Goal: Information Seeking & Learning: Learn about a topic

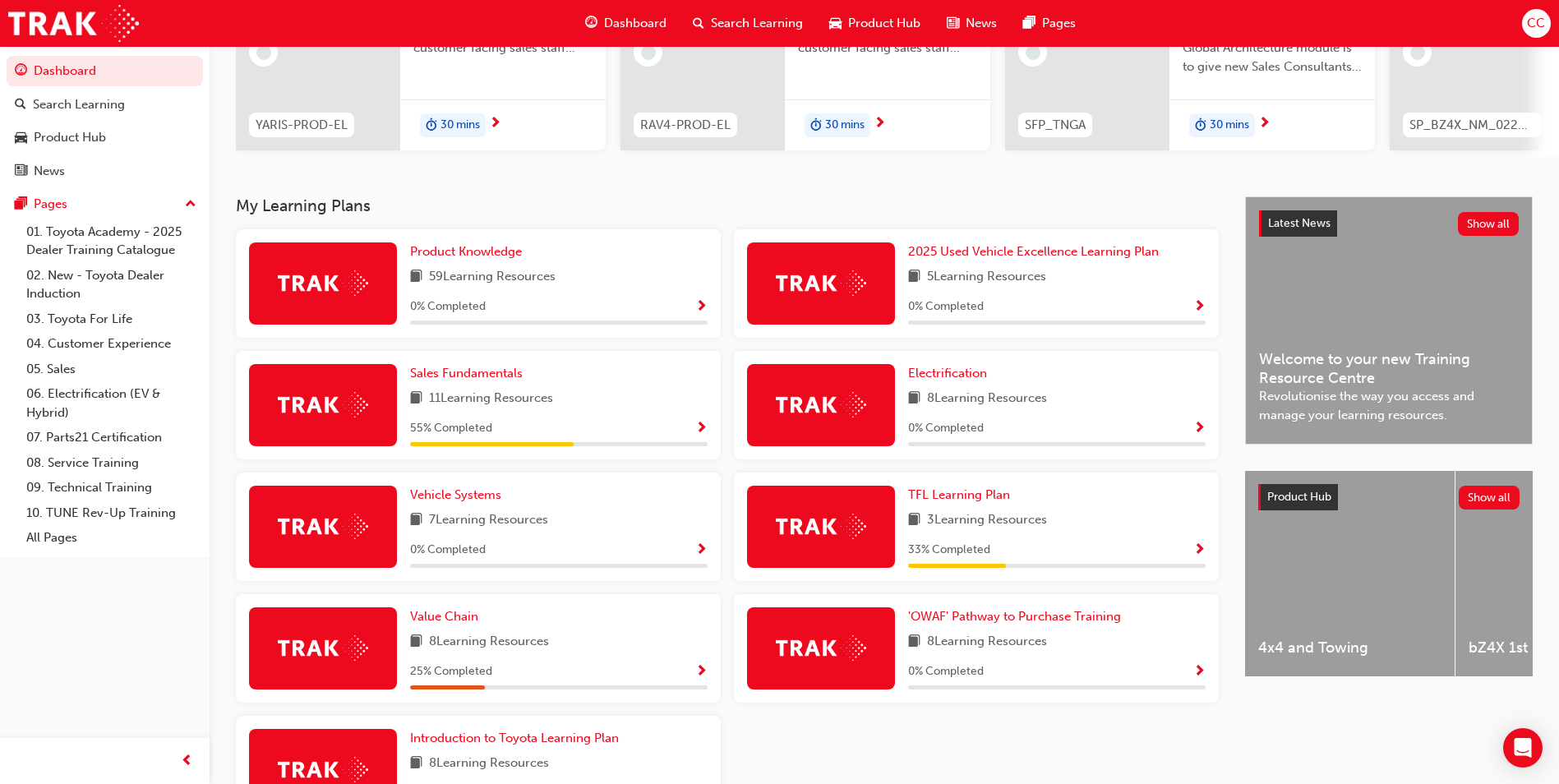
scroll to position [247, 0]
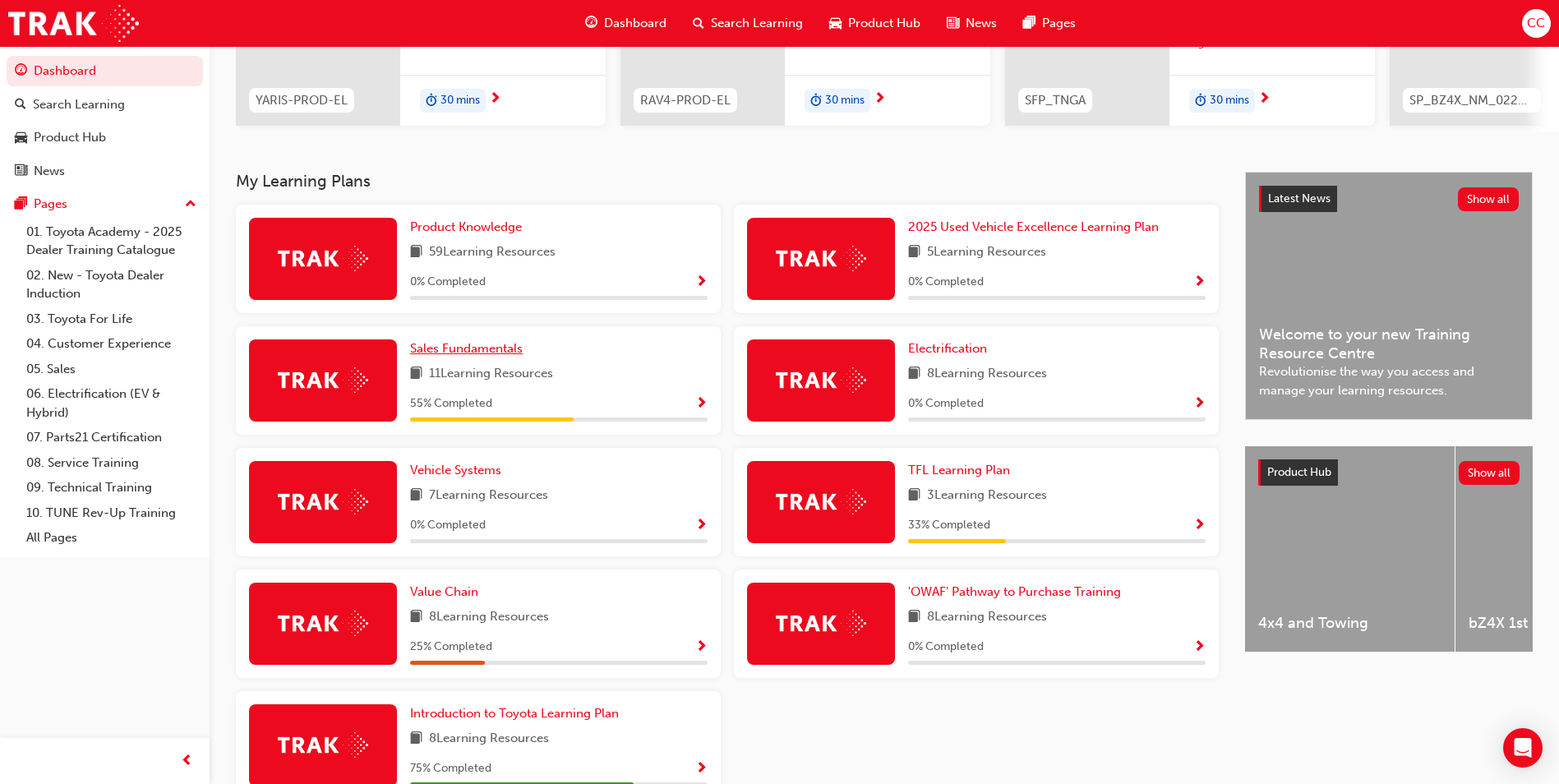
click at [456, 355] on span "Sales Fundamentals" at bounding box center [466, 348] width 112 height 15
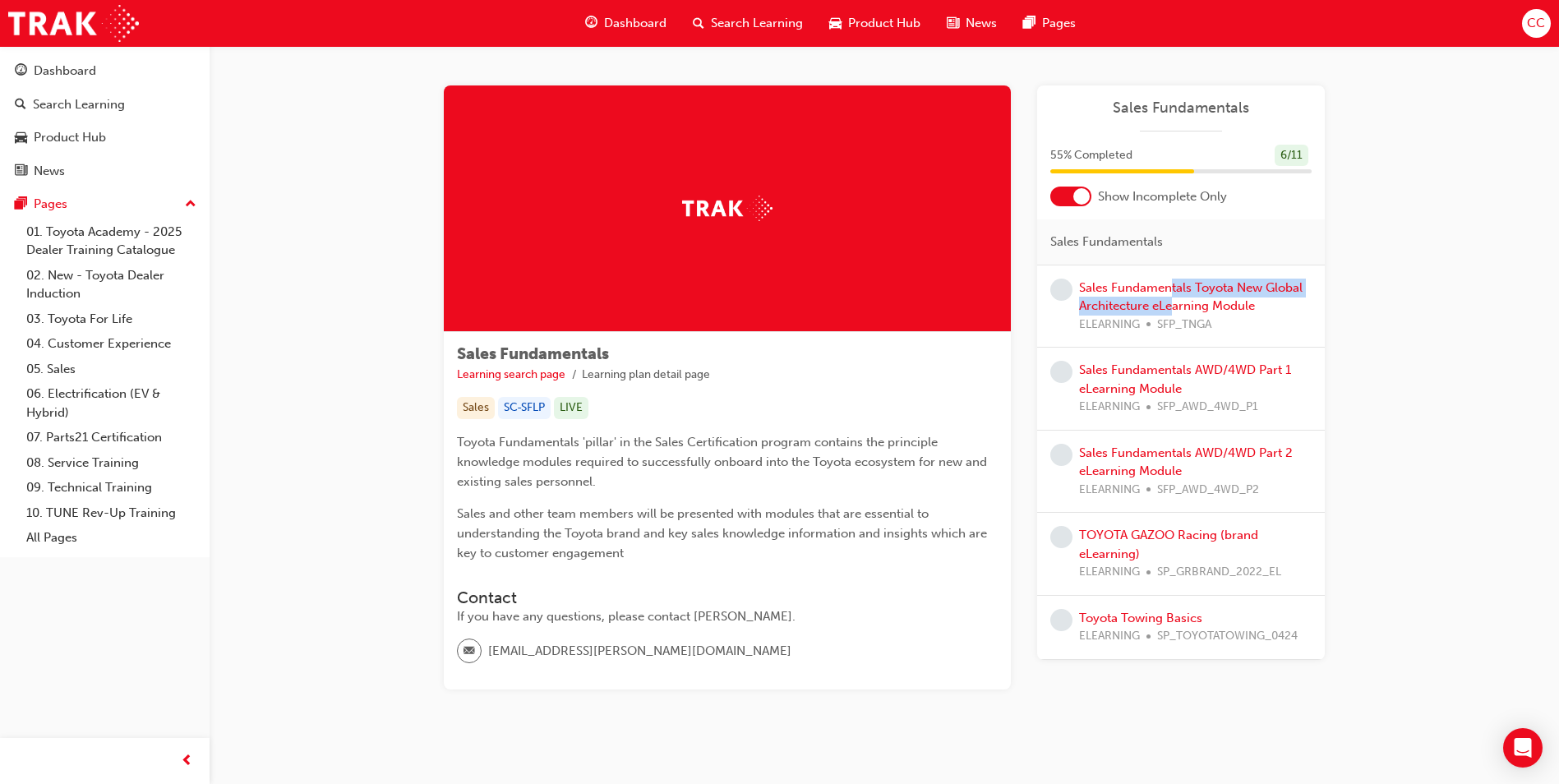
click at [1174, 296] on div "Sales Fundamentals Toyota New Global Architecture eLearning Module ELEARNING SF…" at bounding box center [1195, 306] width 233 height 56
drag, startPoint x: 1174, startPoint y: 296, endPoint x: 1133, endPoint y: 289, distance: 41.6
click at [1133, 289] on link "Sales Fundamentals Toyota New Global Architecture eLearning Module" at bounding box center [1191, 297] width 224 height 34
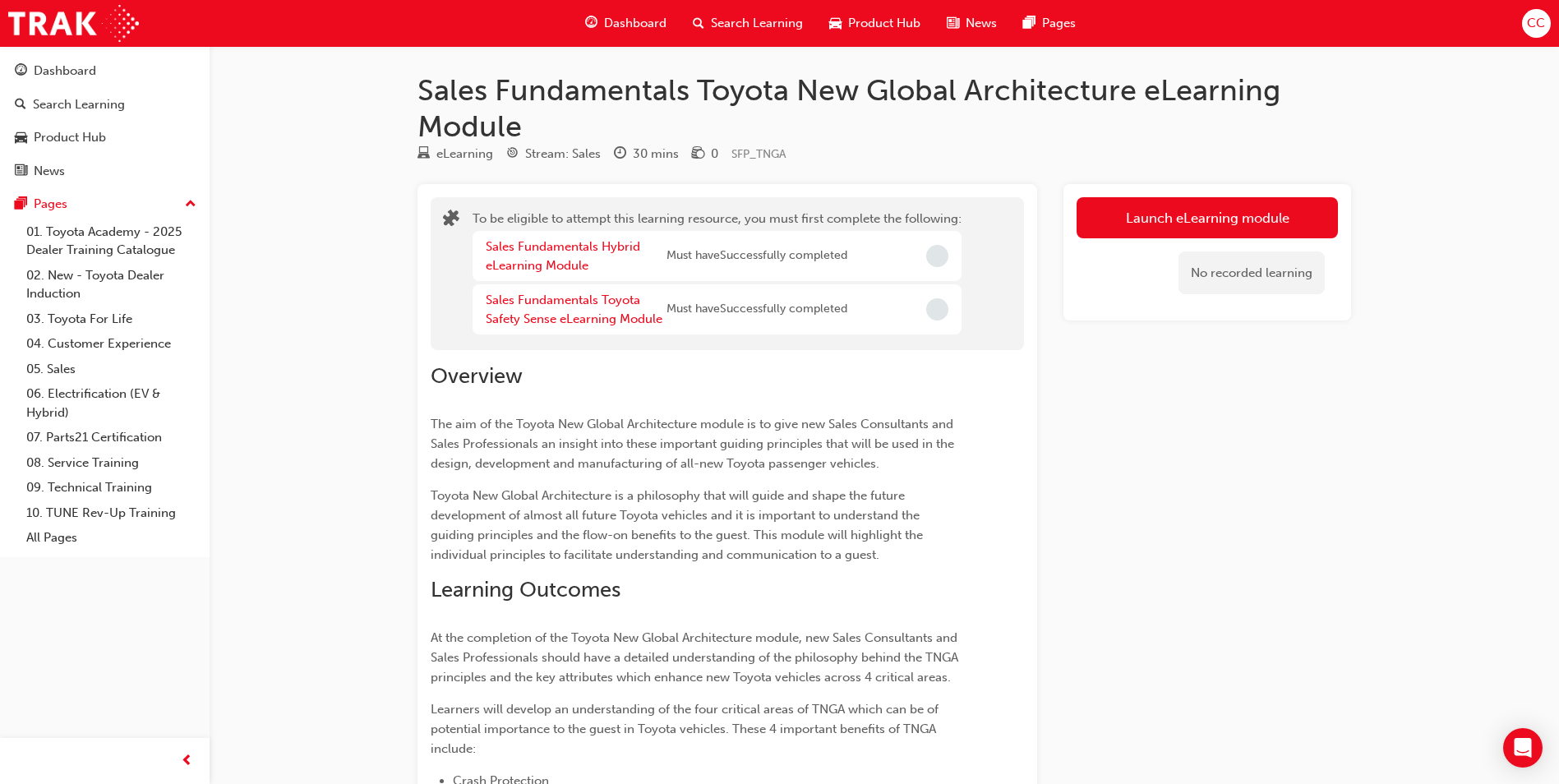
click at [637, 10] on div "Dashboard" at bounding box center [626, 23] width 108 height 34
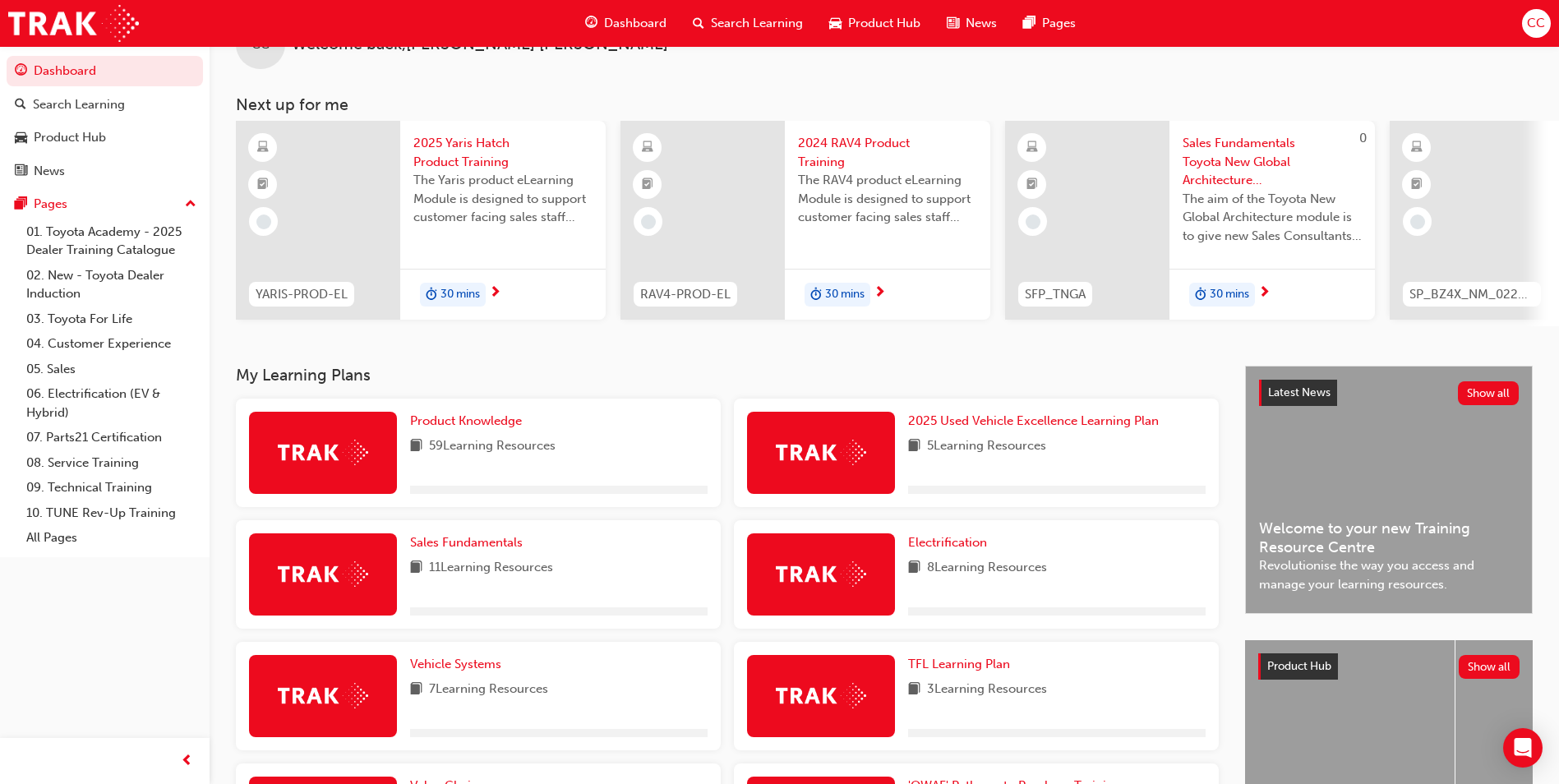
scroll to position [82, 0]
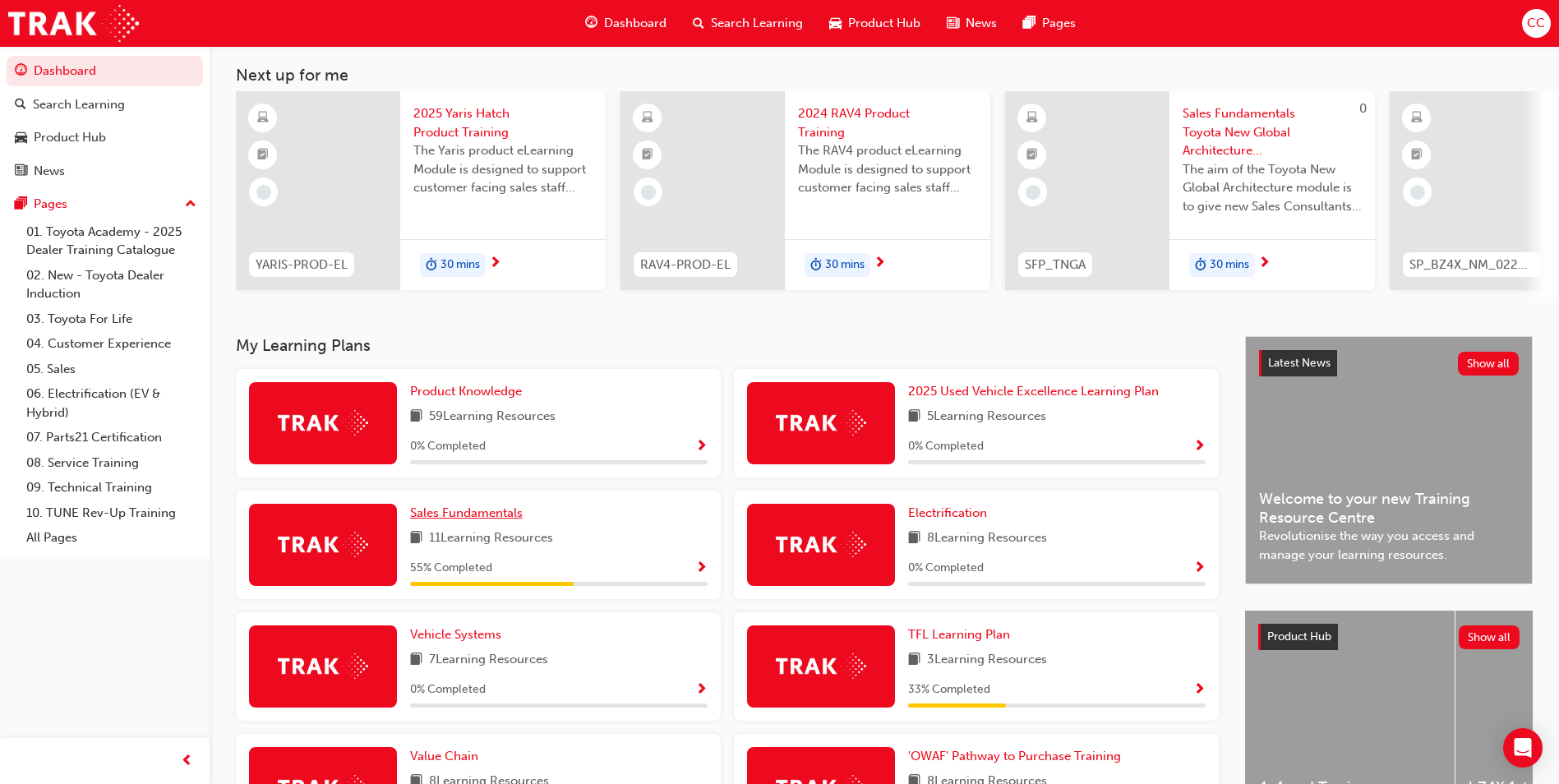
click at [491, 515] on span "Sales Fundamentals" at bounding box center [466, 512] width 112 height 15
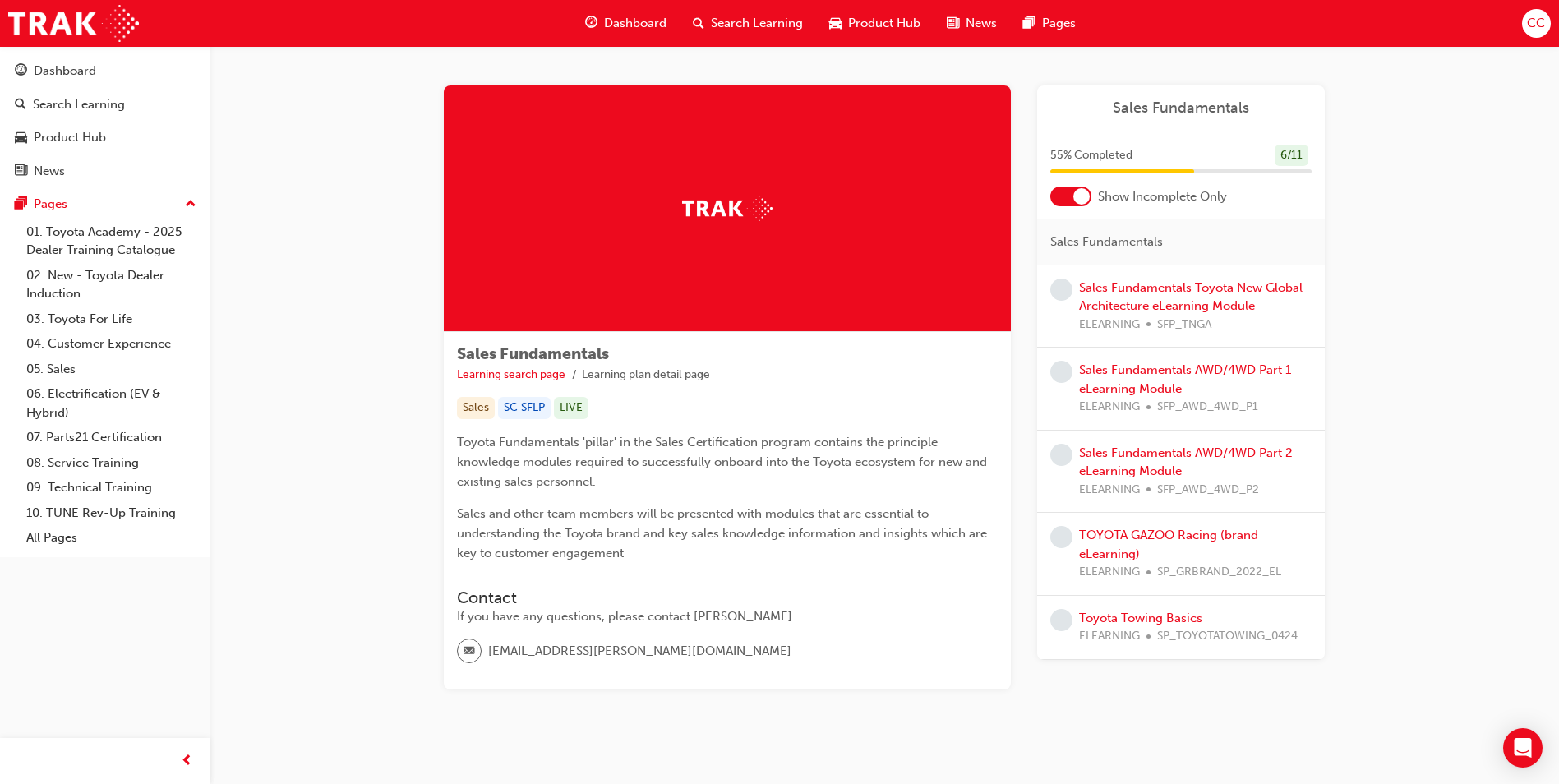
click at [1143, 290] on link "Sales Fundamentals Toyota New Global Architecture eLearning Module" at bounding box center [1191, 297] width 224 height 34
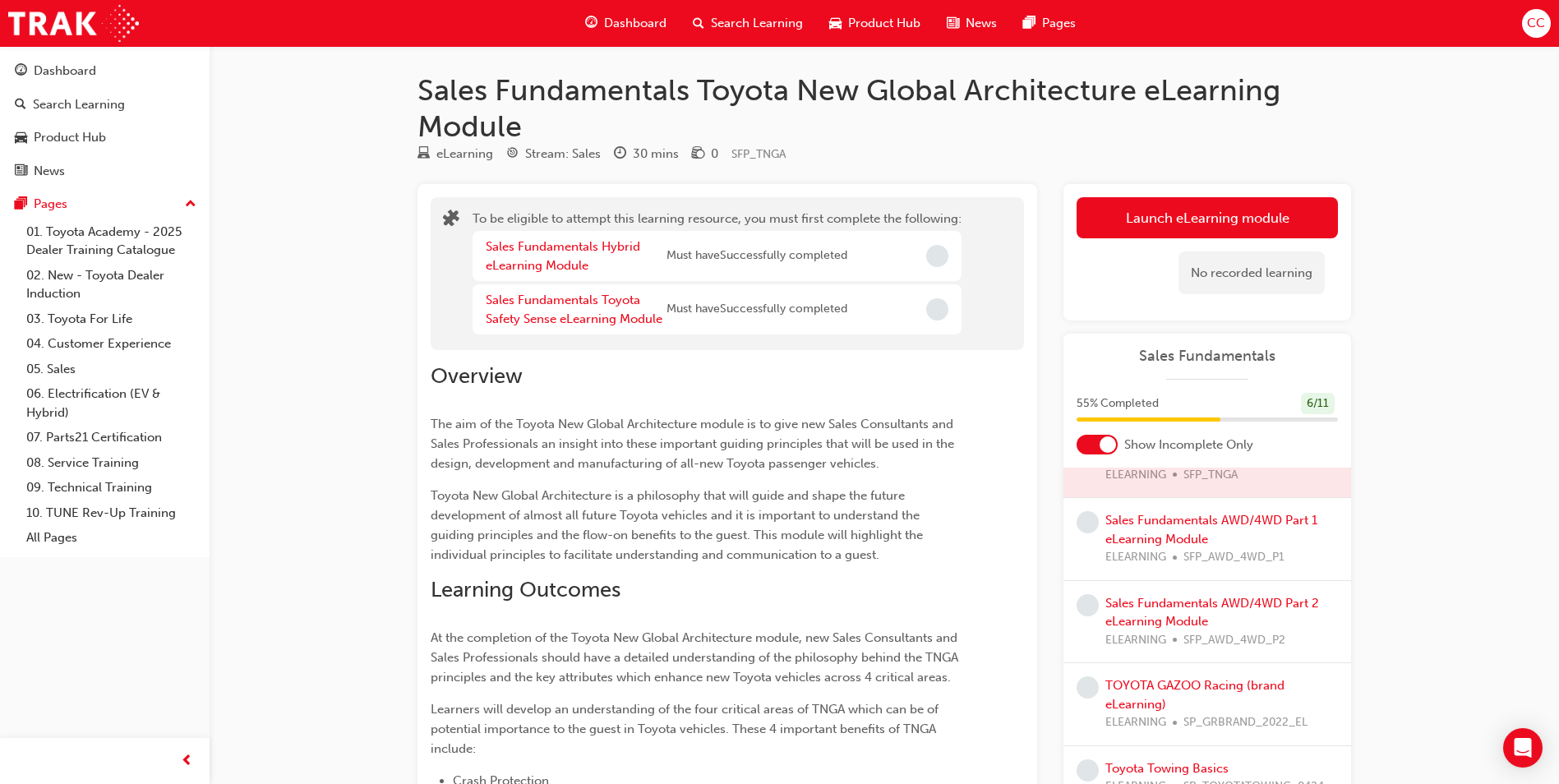
scroll to position [111, 0]
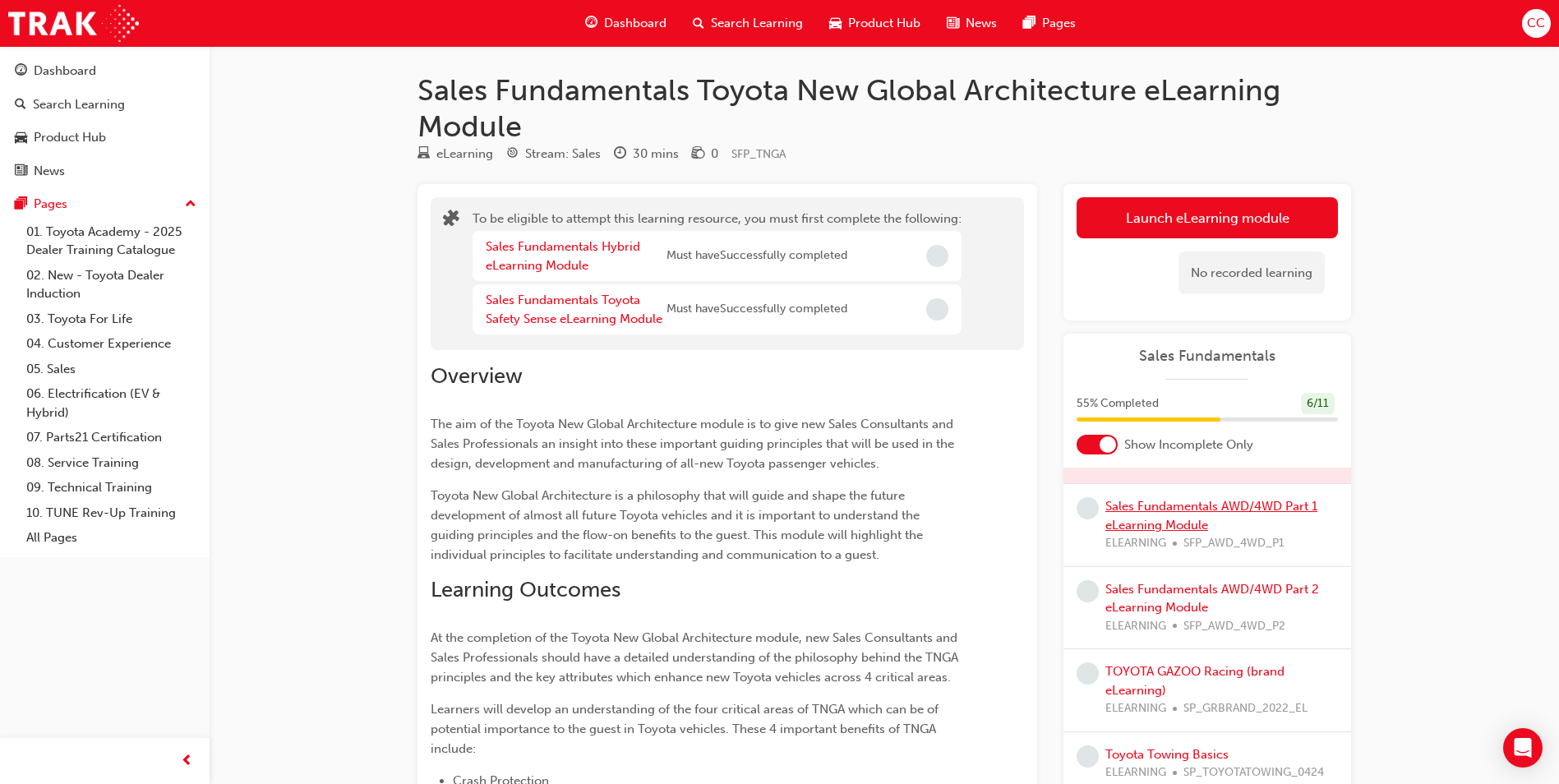
click at [1175, 517] on link "Sales Fundamentals AWD/4WD Part 1 eLearning Module" at bounding box center [1211, 516] width 212 height 34
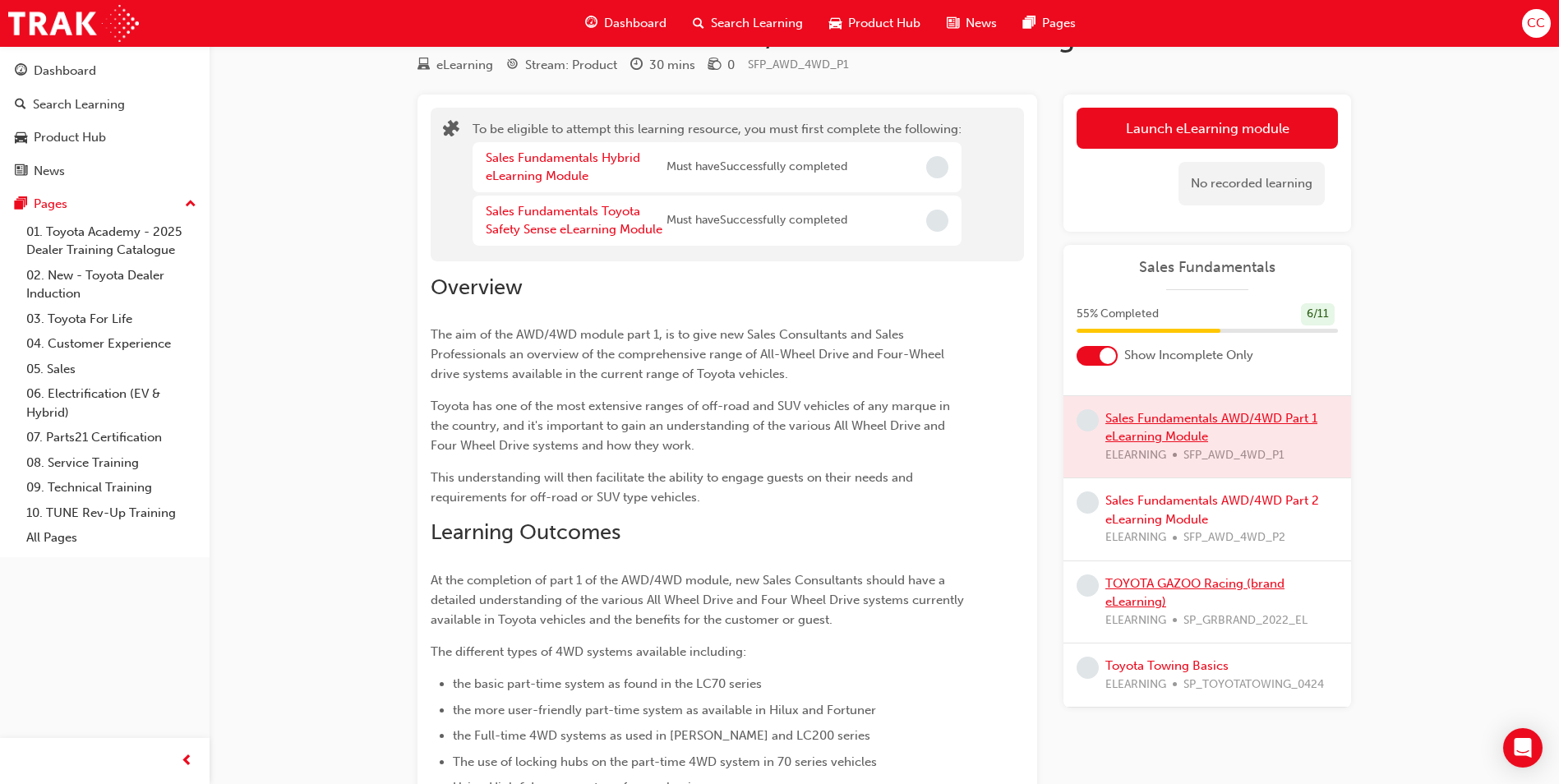
scroll to position [82, 0]
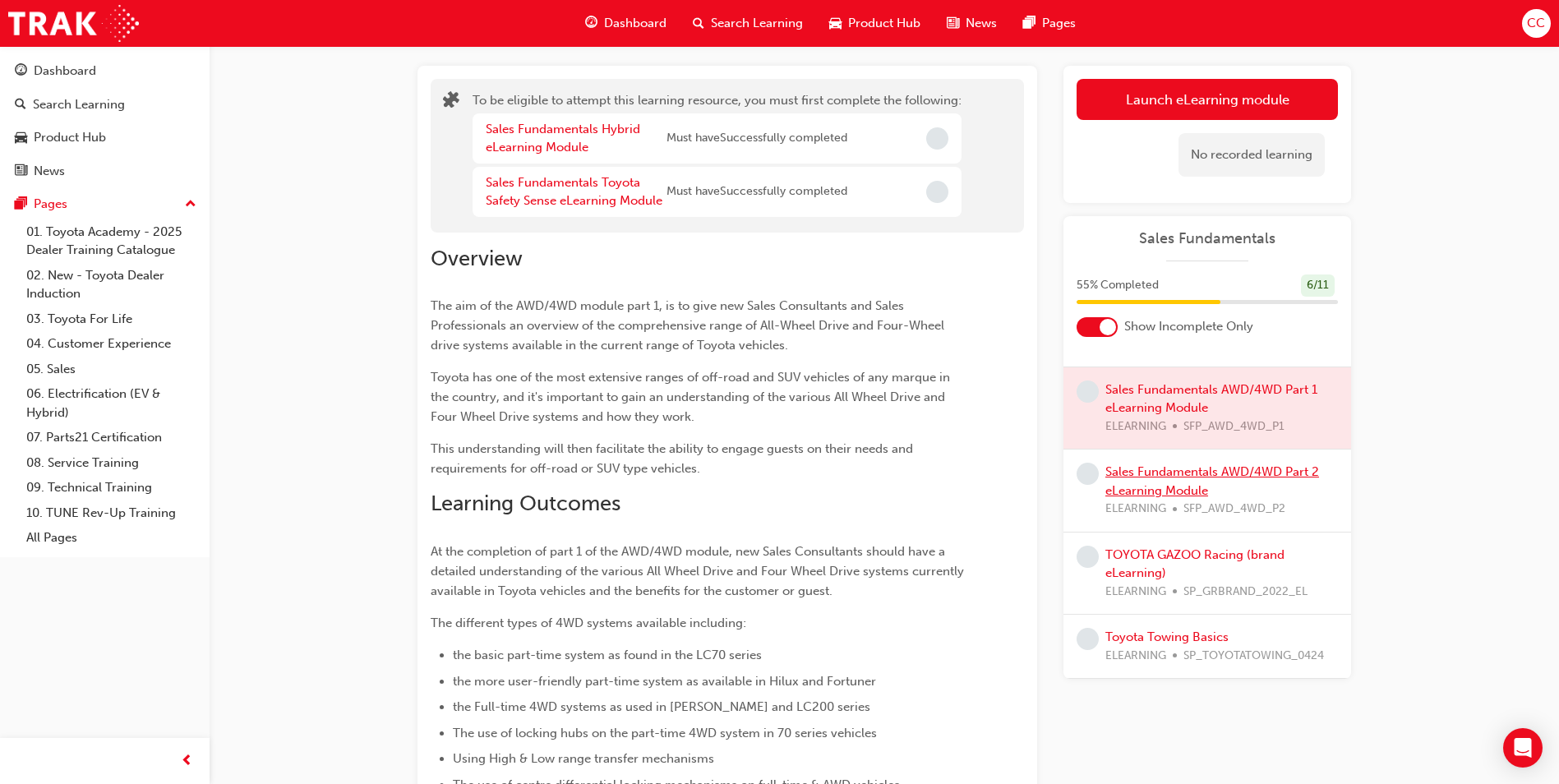
click at [1169, 477] on link "Sales Fundamentals AWD/4WD Part 2 eLearning Module" at bounding box center [1212, 481] width 214 height 34
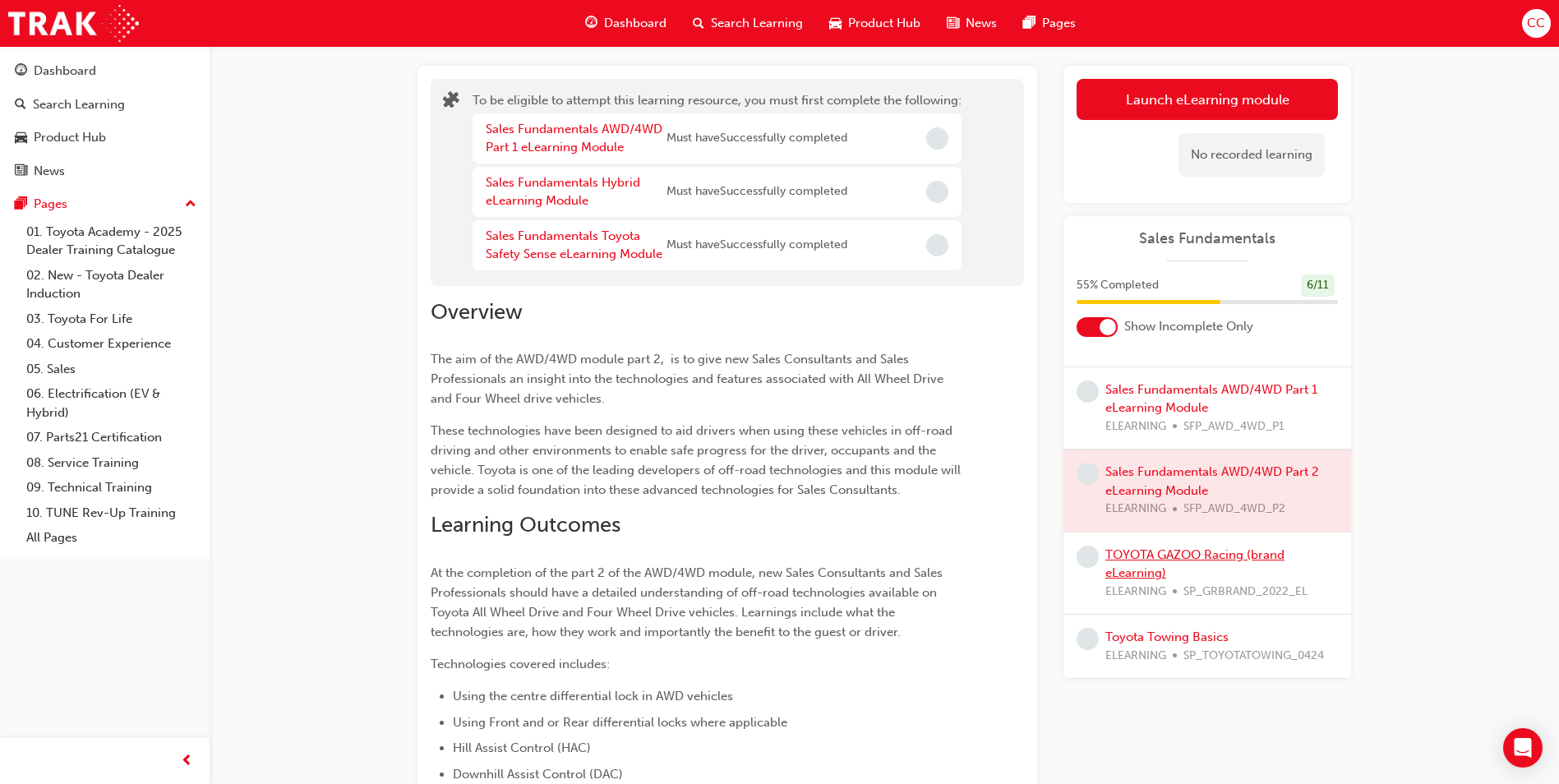
click at [1173, 555] on link "TOYOTA GAZOO Racing (brand eLearning)" at bounding box center [1194, 564] width 179 height 34
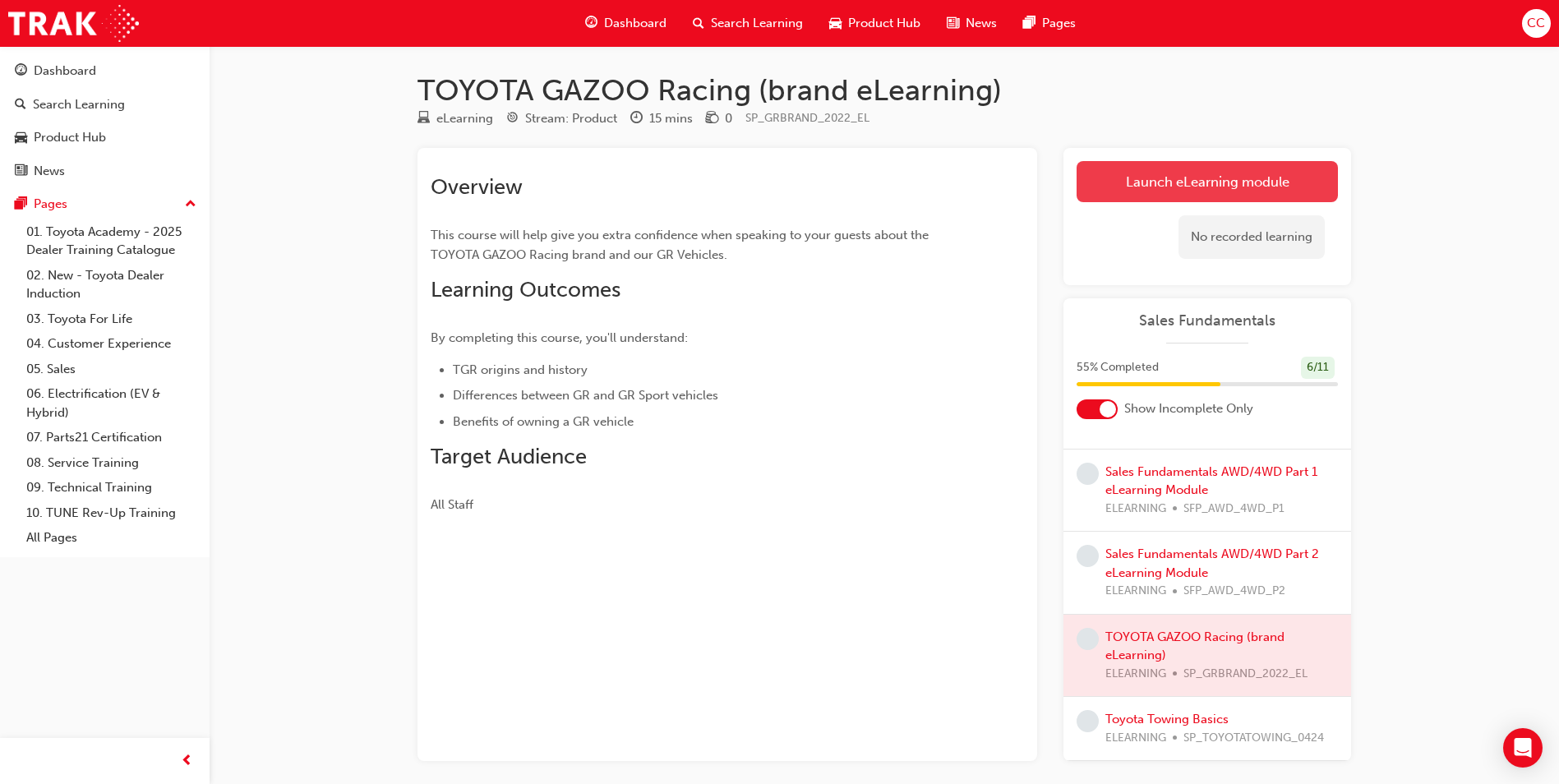
click at [1166, 176] on link "Launch eLearning module" at bounding box center [1207, 182] width 261 height 41
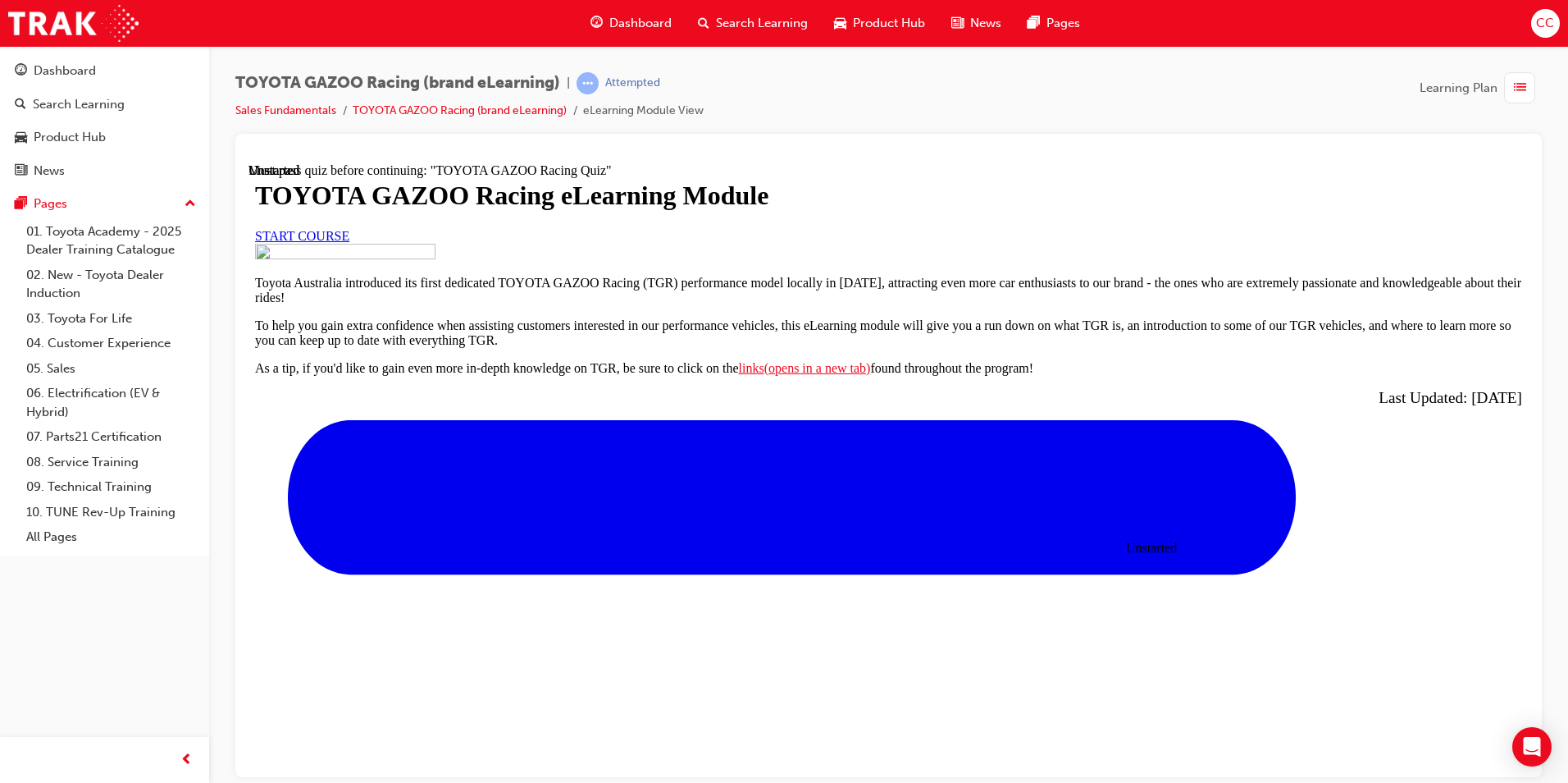
click at [350, 242] on link "START COURSE" at bounding box center [302, 235] width 94 height 14
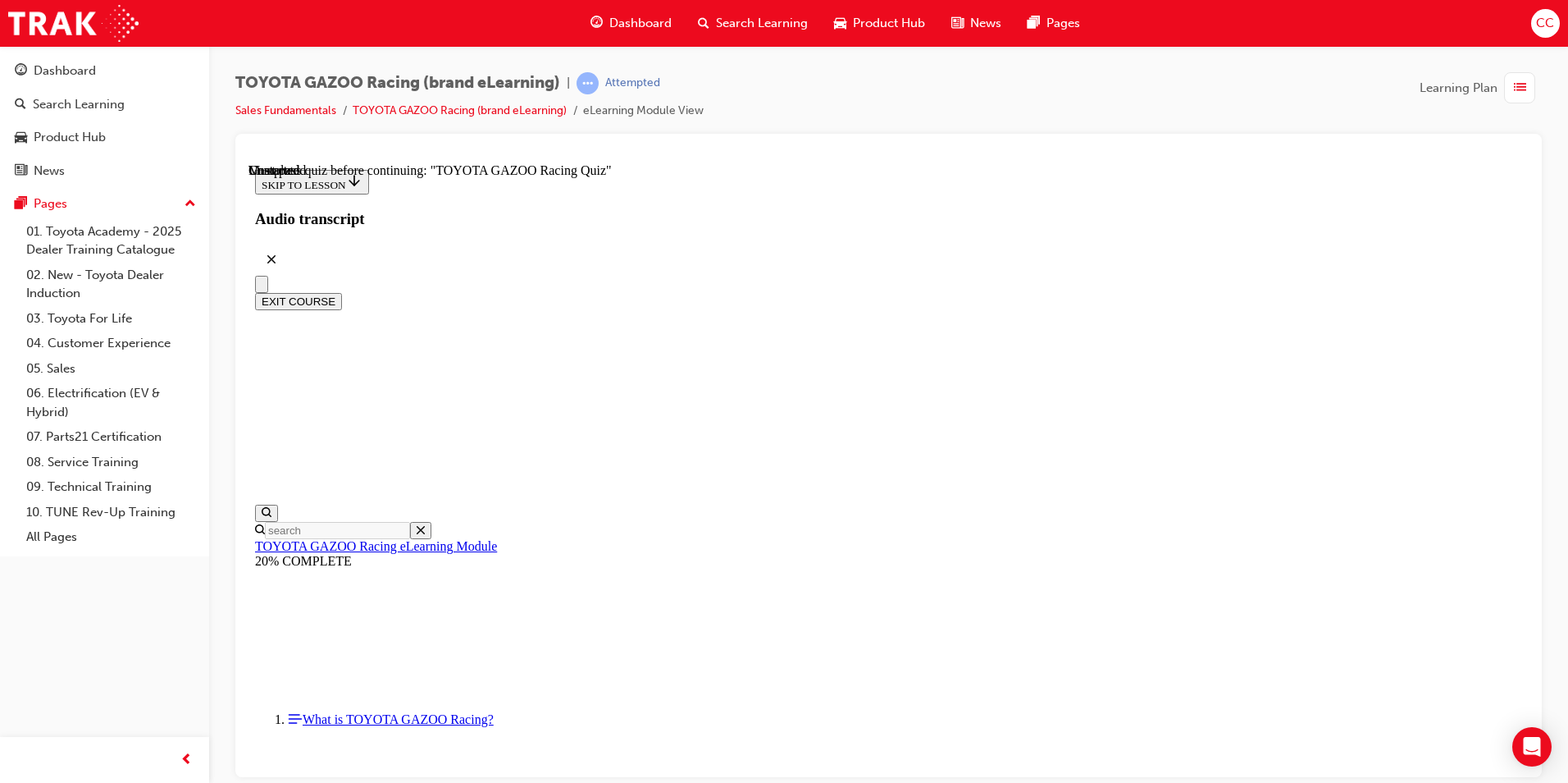
scroll to position [5877, 0]
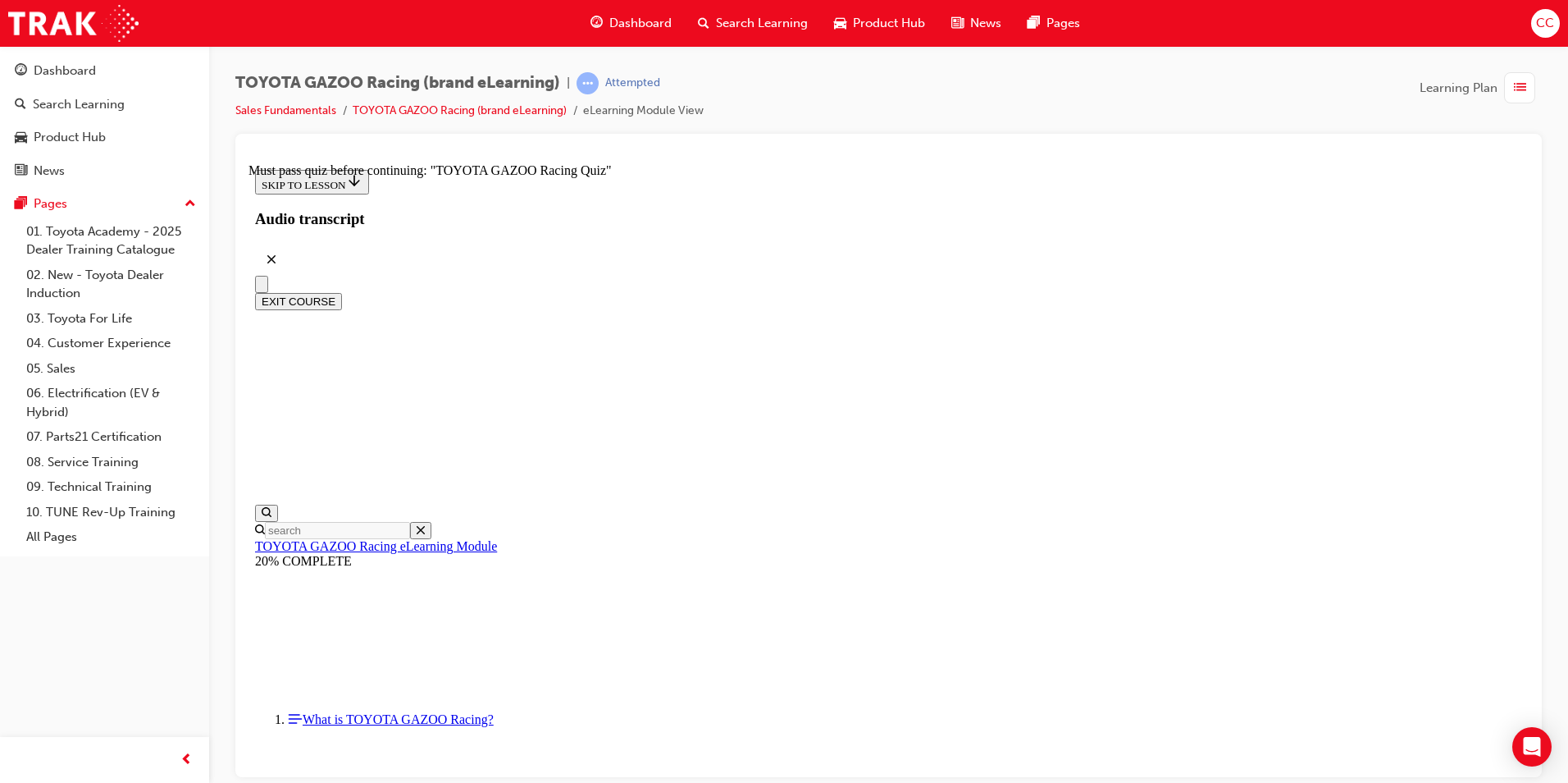
drag, startPoint x: 1025, startPoint y: 731, endPoint x: 1014, endPoint y: 744, distance: 17.0
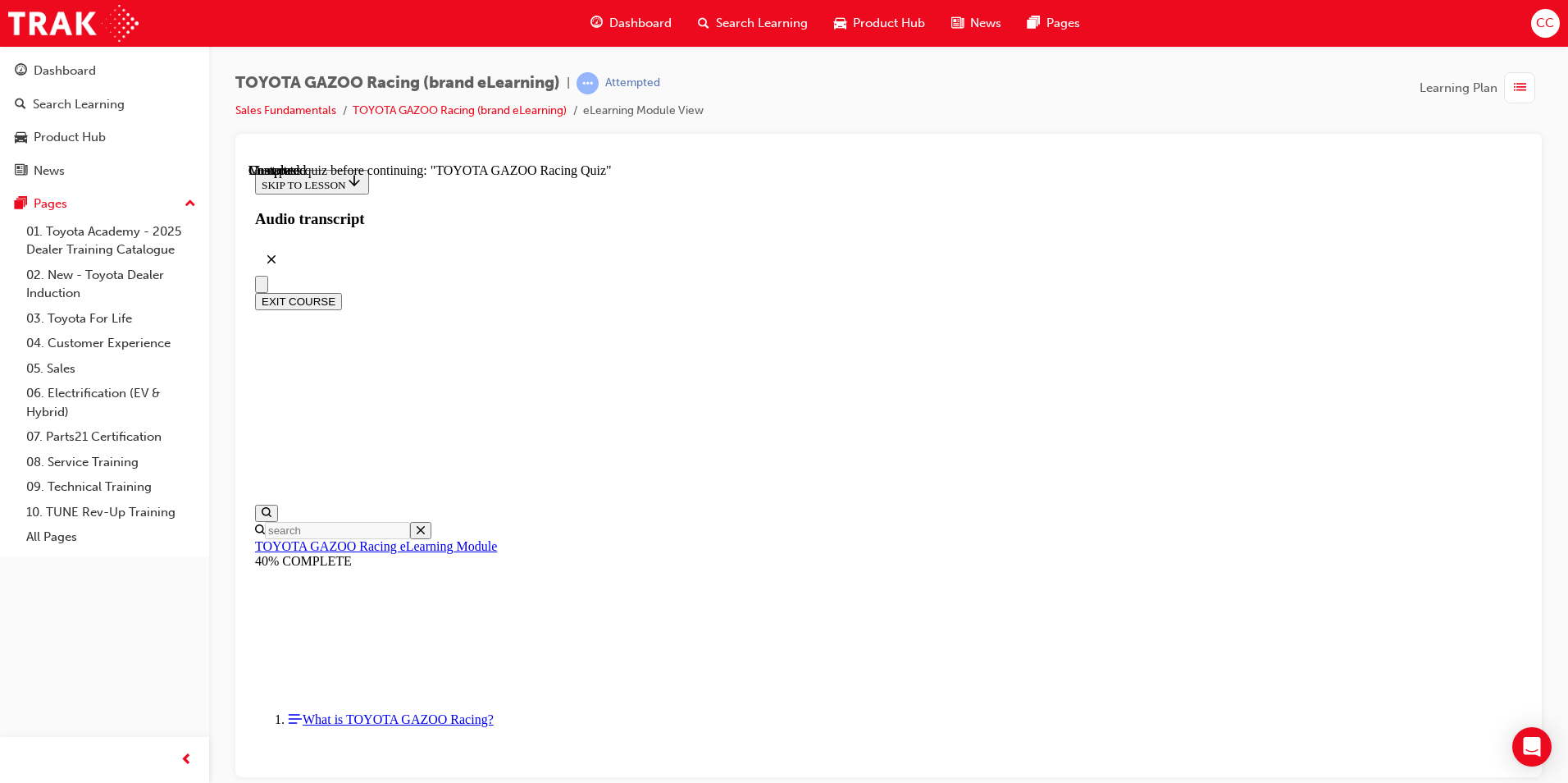
drag, startPoint x: 1014, startPoint y: 744, endPoint x: 995, endPoint y: 764, distance: 27.6
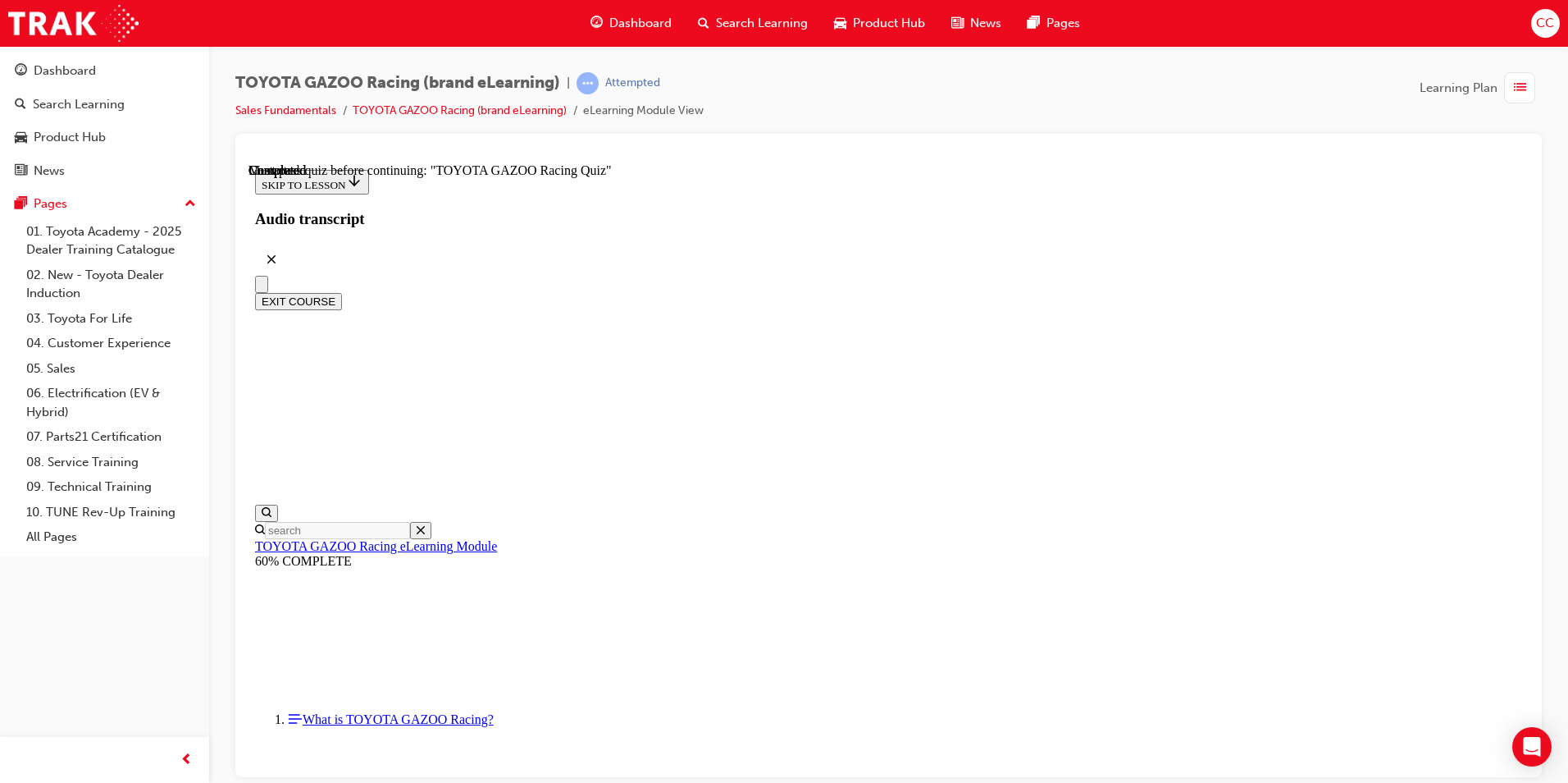
scroll to position [52, 0]
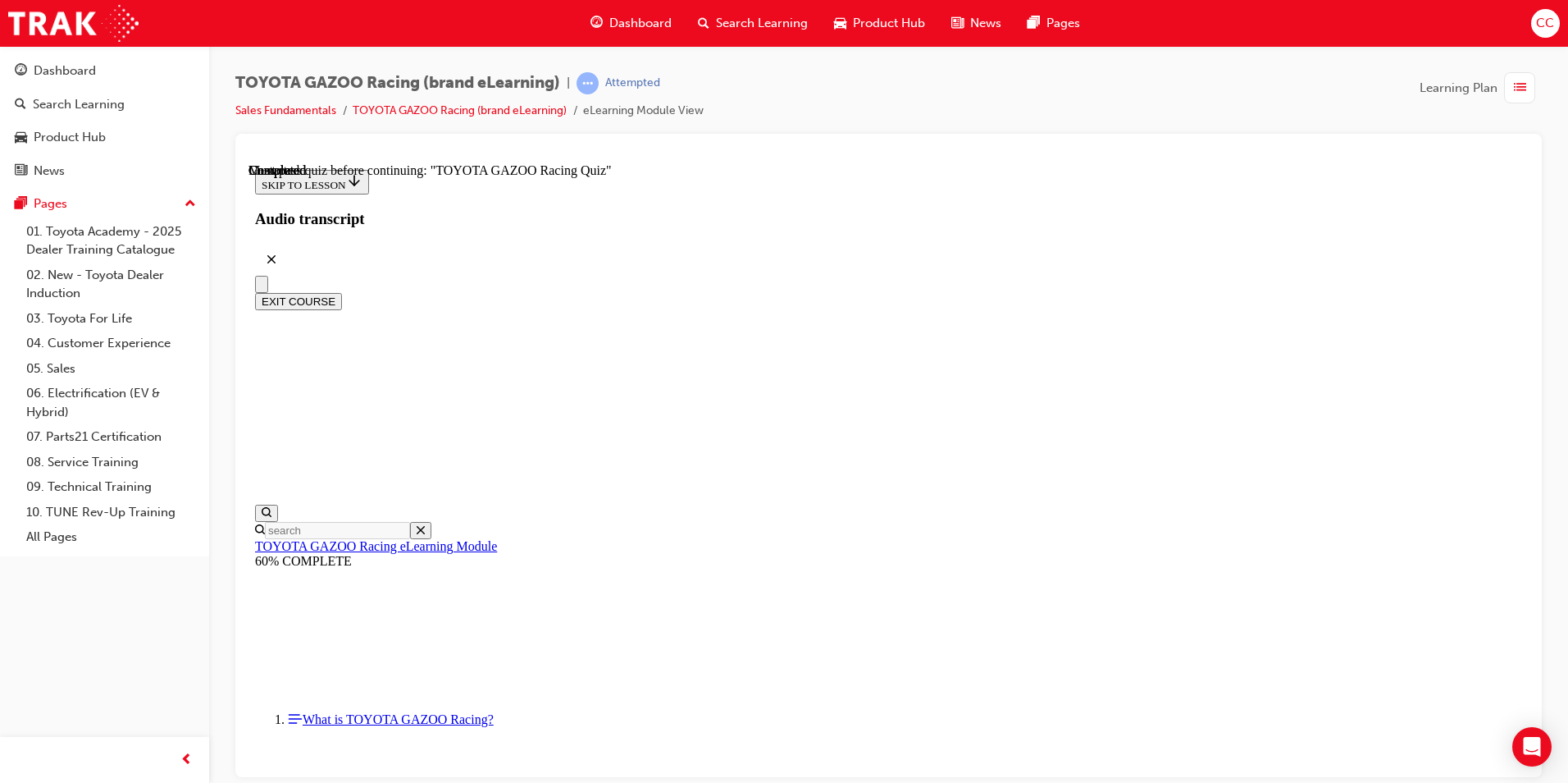
radio input "true"
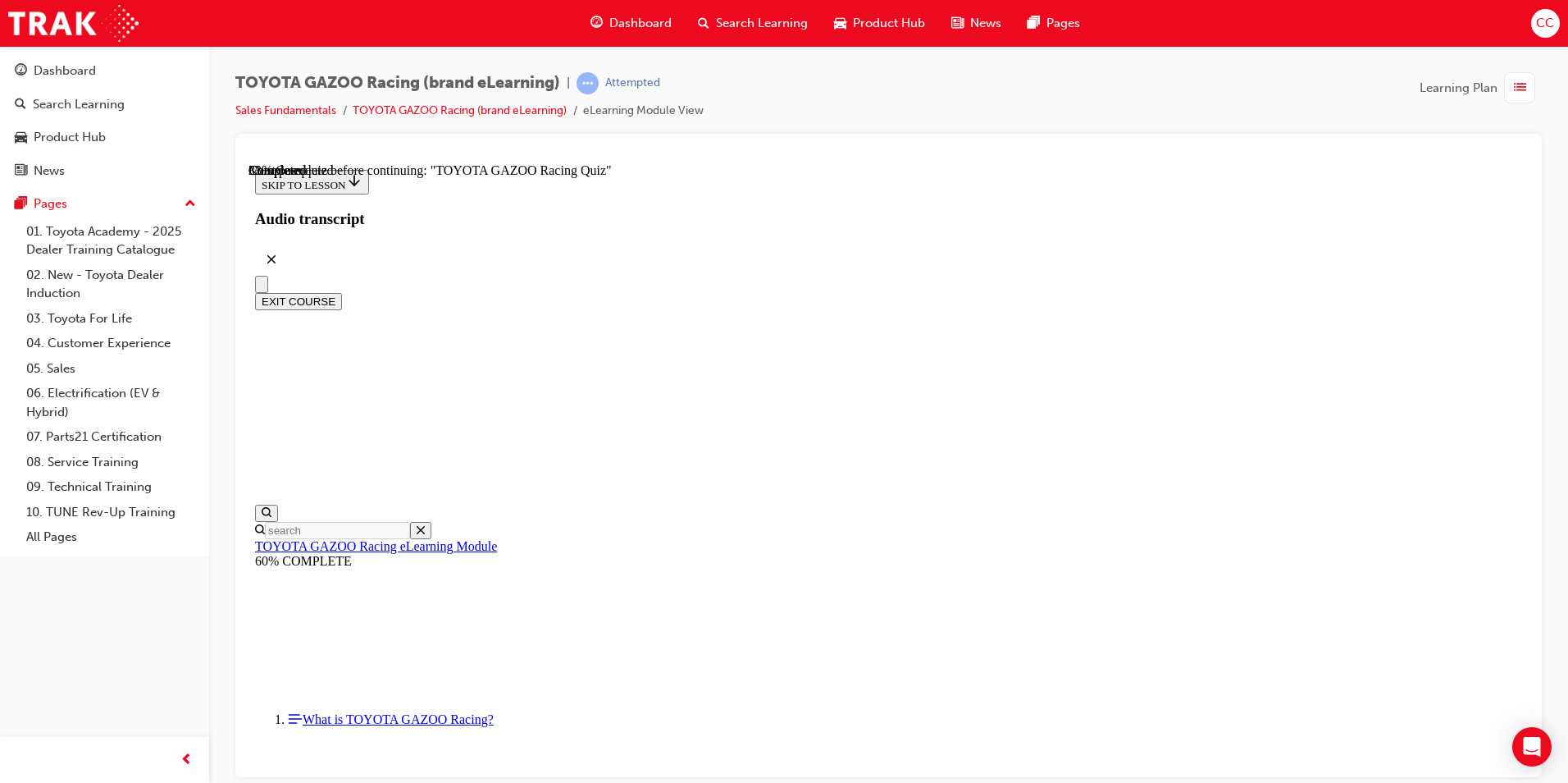
radio input "true"
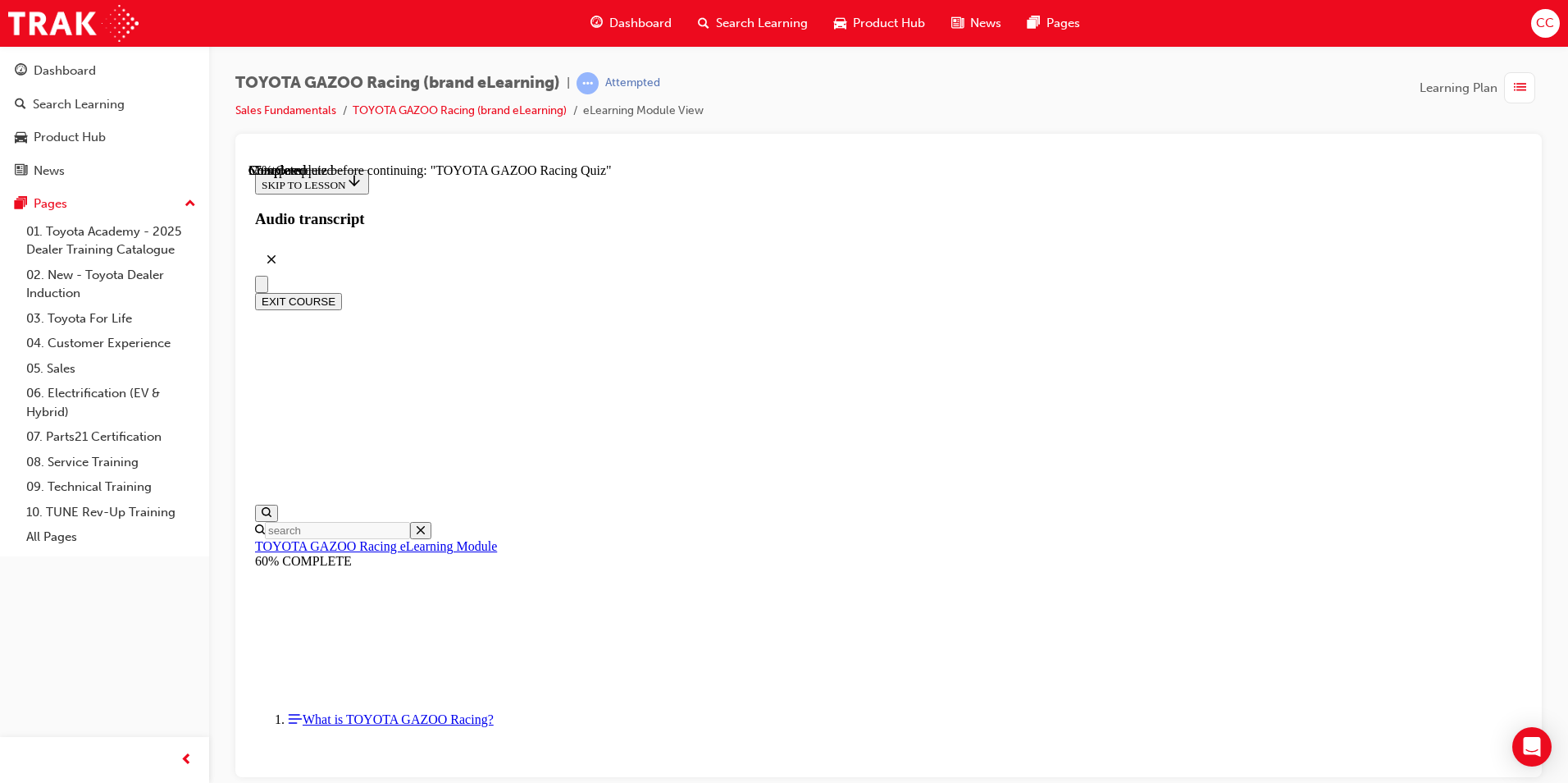
click at [342, 292] on button "EXIT COURSE" at bounding box center [299, 300] width 87 height 17
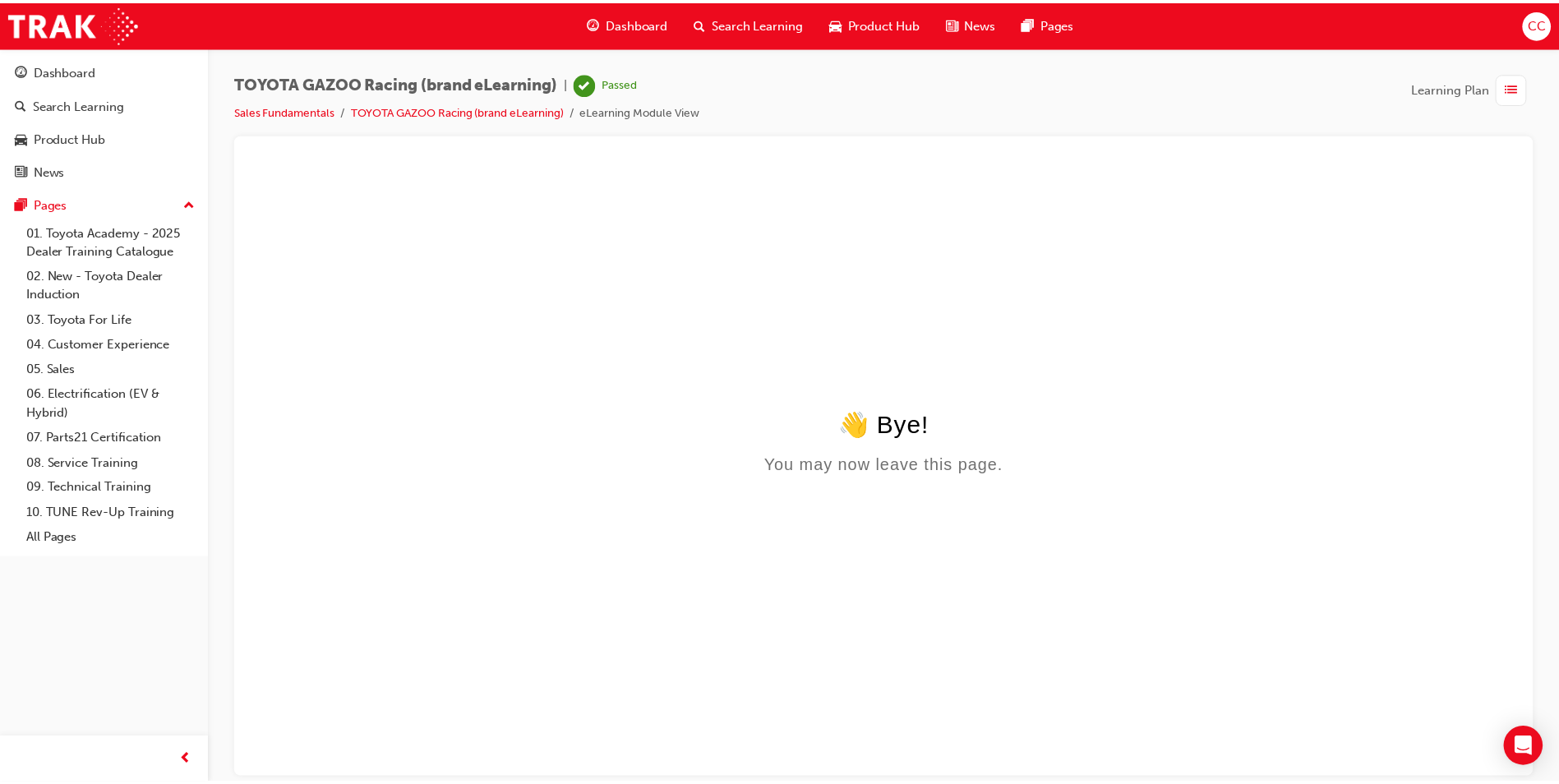
scroll to position [0, 0]
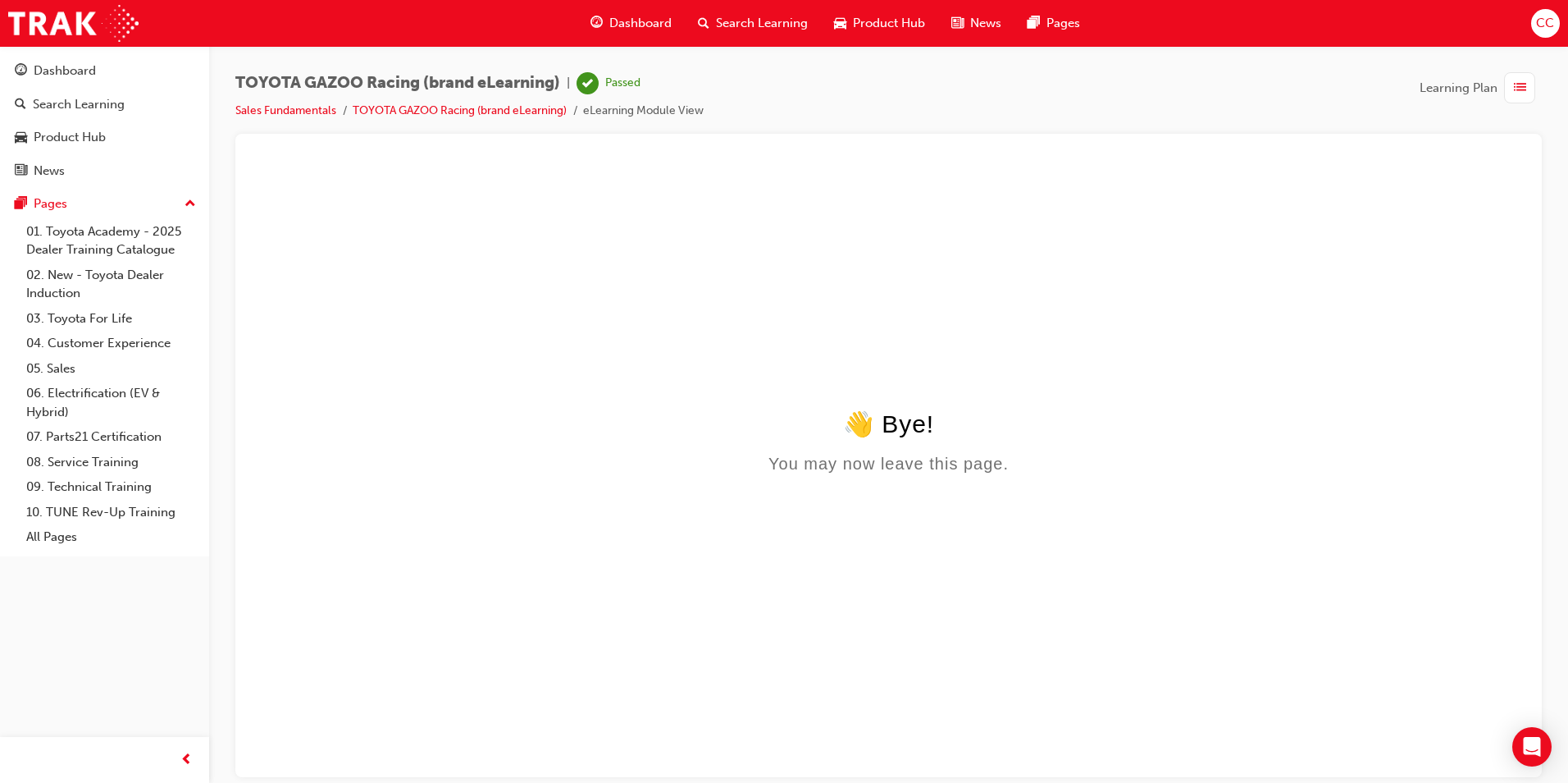
drag, startPoint x: 1032, startPoint y: 374, endPoint x: 1006, endPoint y: 319, distance: 60.8
click at [1033, 373] on html "👋 Bye! You may now leave this page." at bounding box center [888, 321] width 1280 height 317
click at [631, 20] on span "Dashboard" at bounding box center [640, 23] width 62 height 19
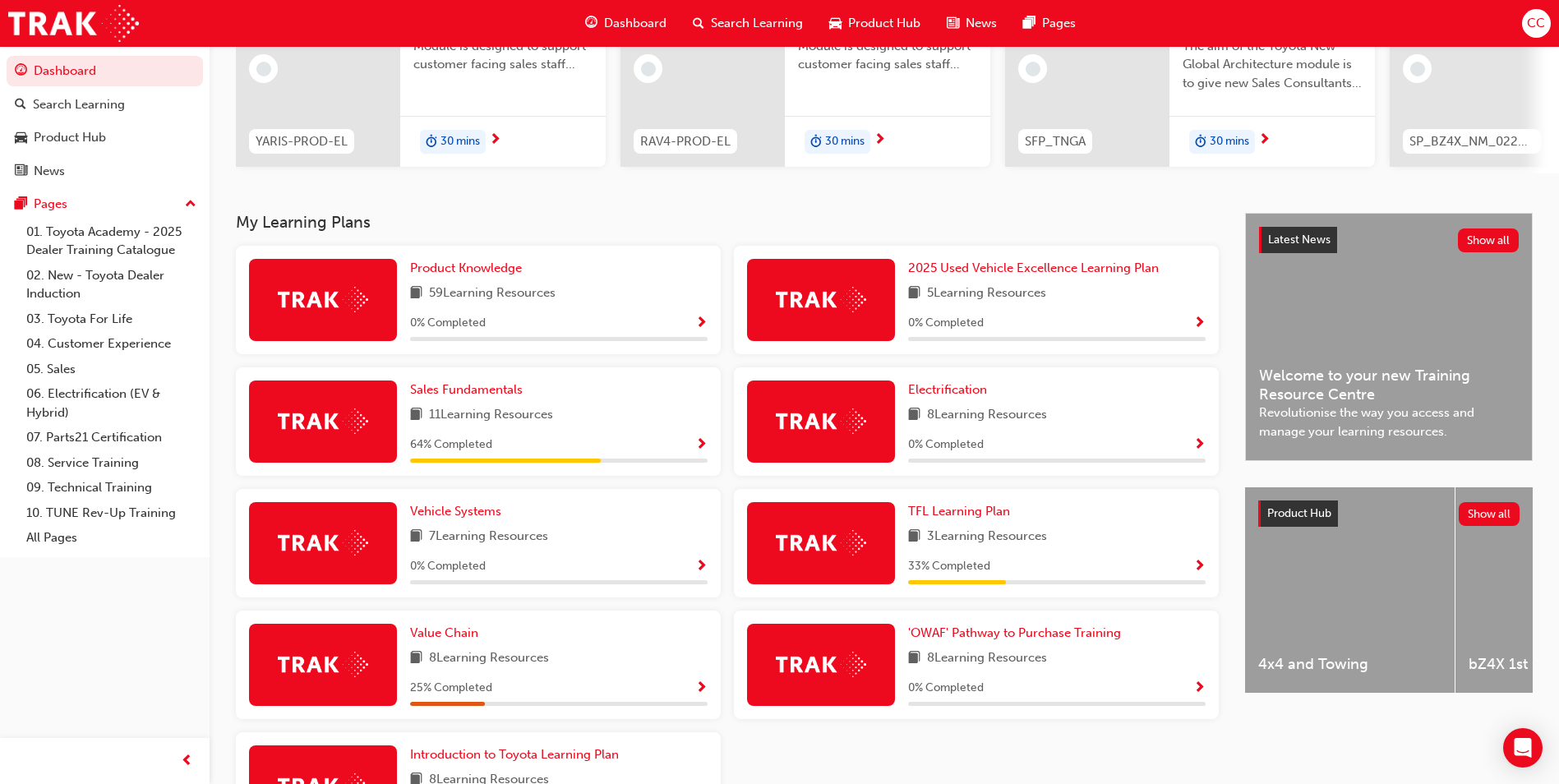
scroll to position [247, 0]
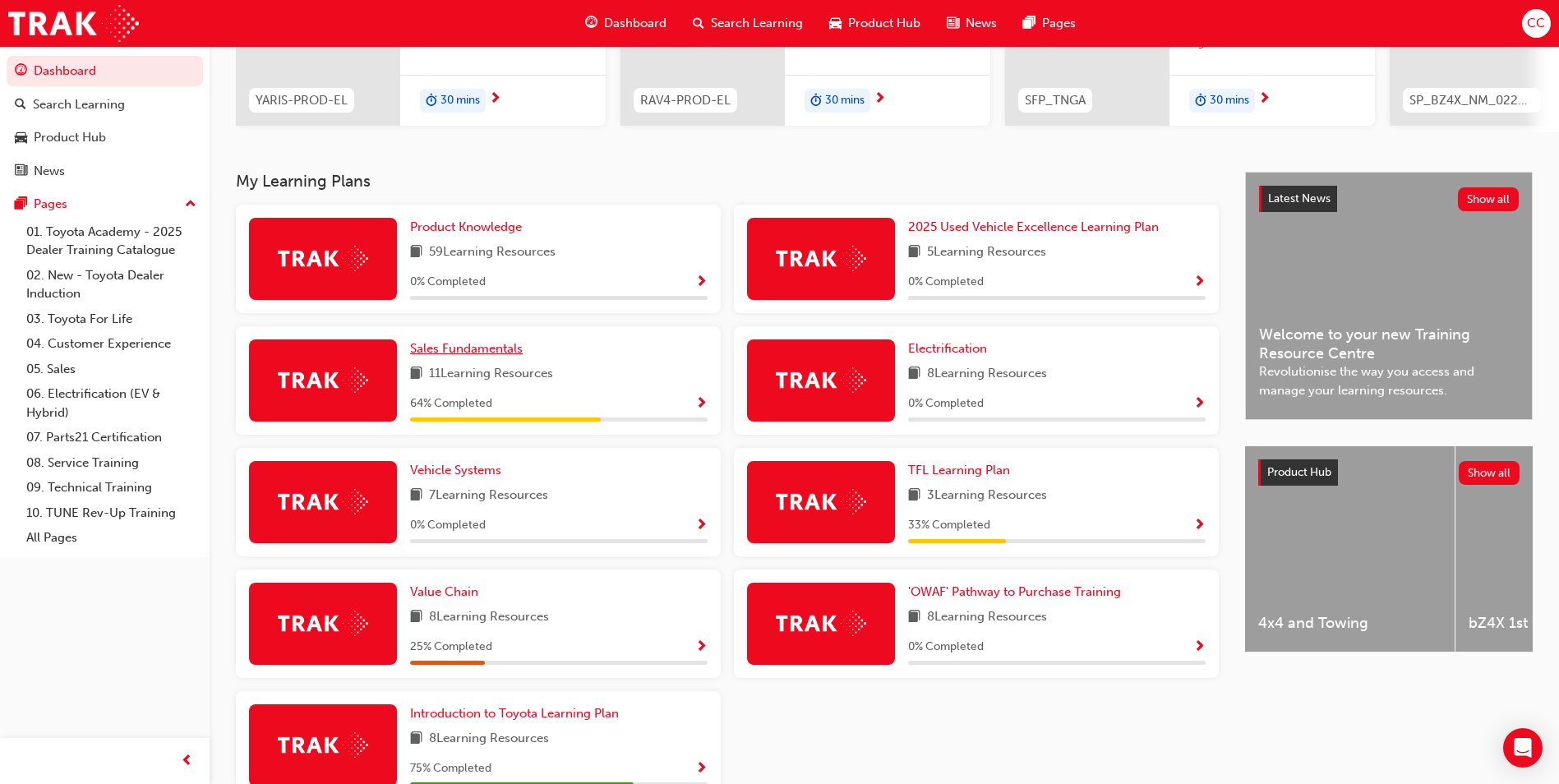
click at [457, 355] on span "Sales Fundamentals" at bounding box center [466, 348] width 112 height 15
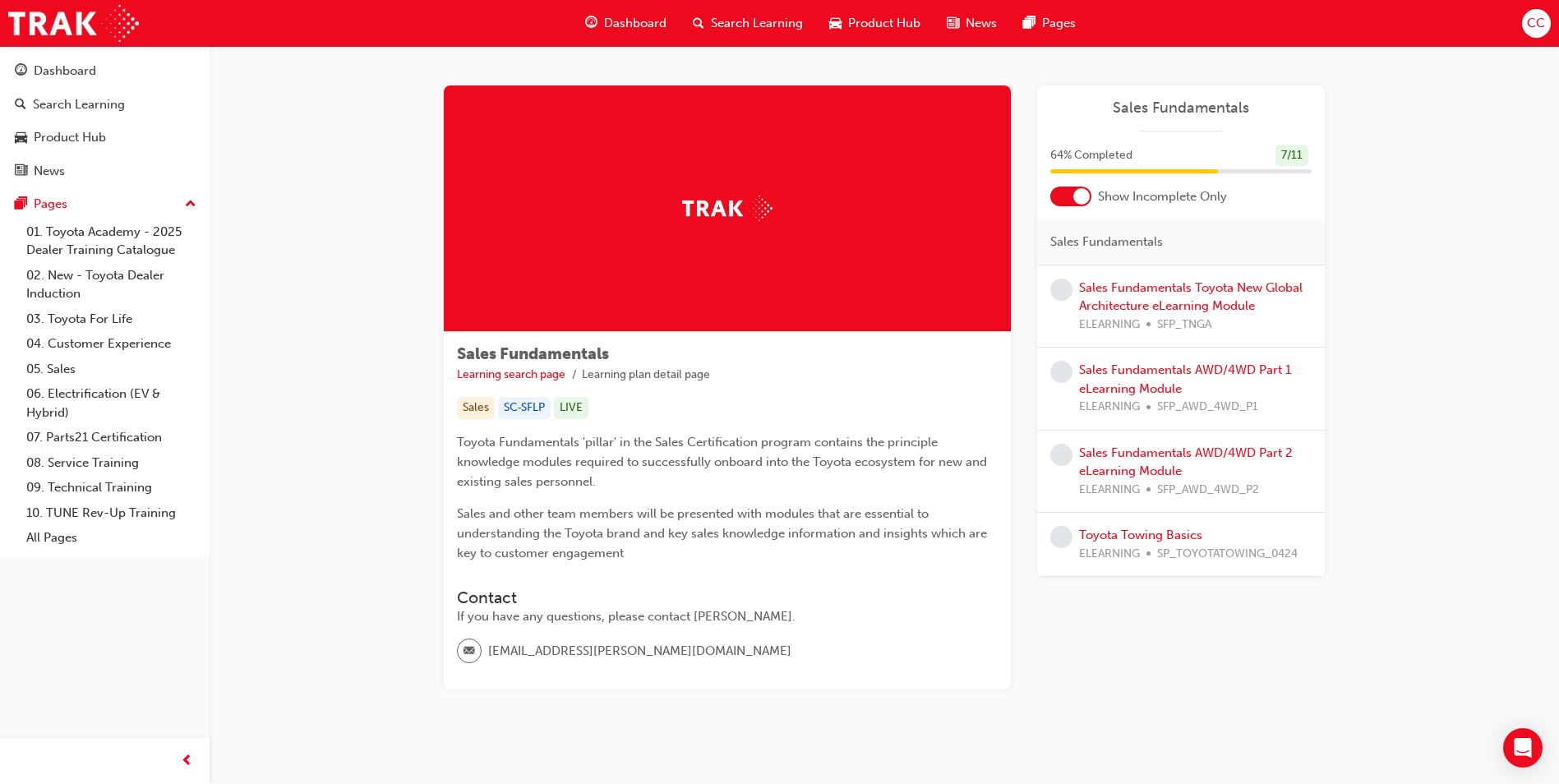
click at [1267, 669] on div "Learning Plan Sales Fundamentals 64 % Completed 7 / 11 Show Incomplete Only Sal…" at bounding box center [1181, 388] width 288 height 604
click at [1158, 534] on link "Toyota Towing Basics" at bounding box center [1141, 535] width 123 height 15
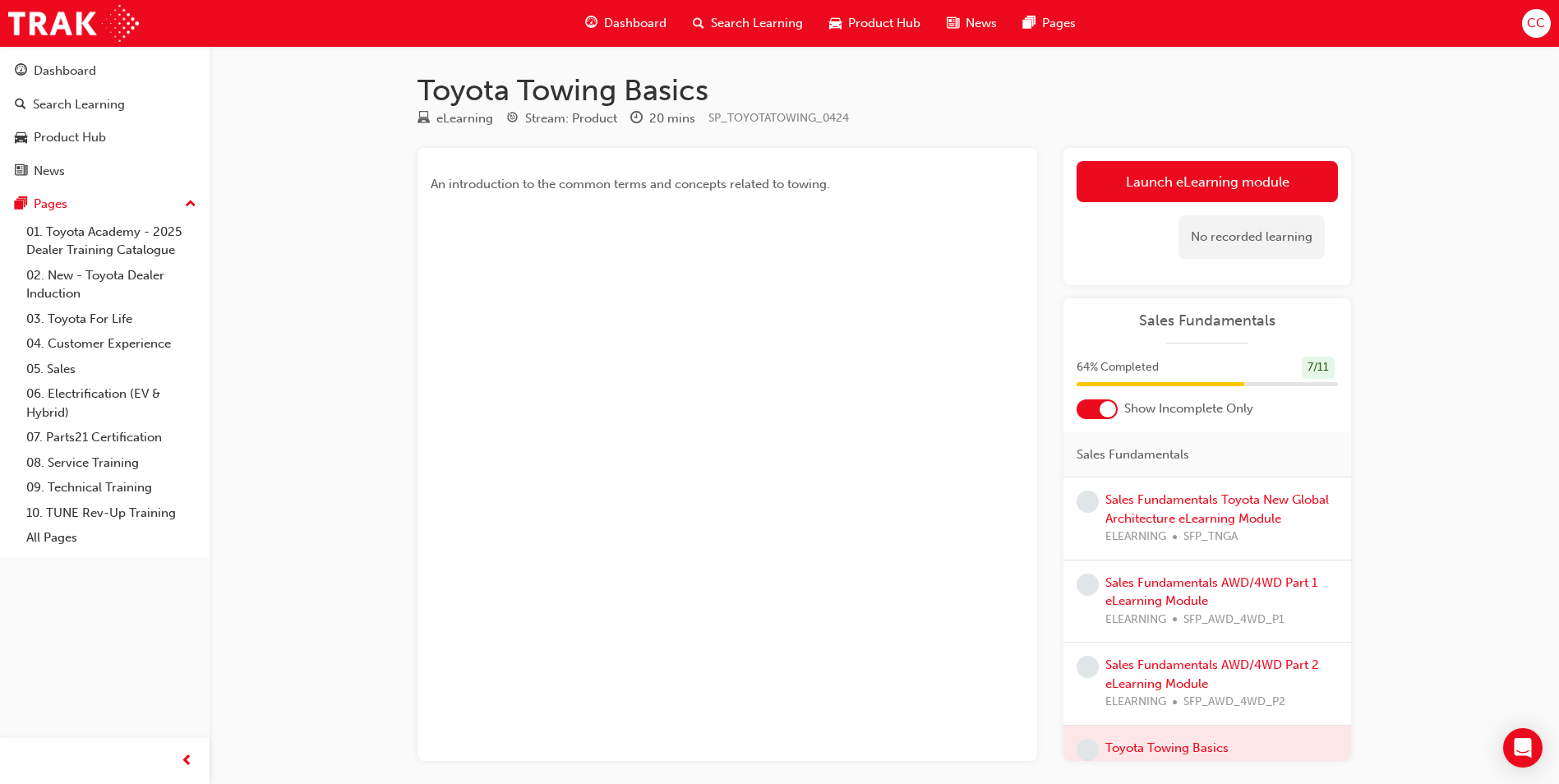
click at [1197, 176] on link "Launch eLearning module" at bounding box center [1207, 182] width 261 height 41
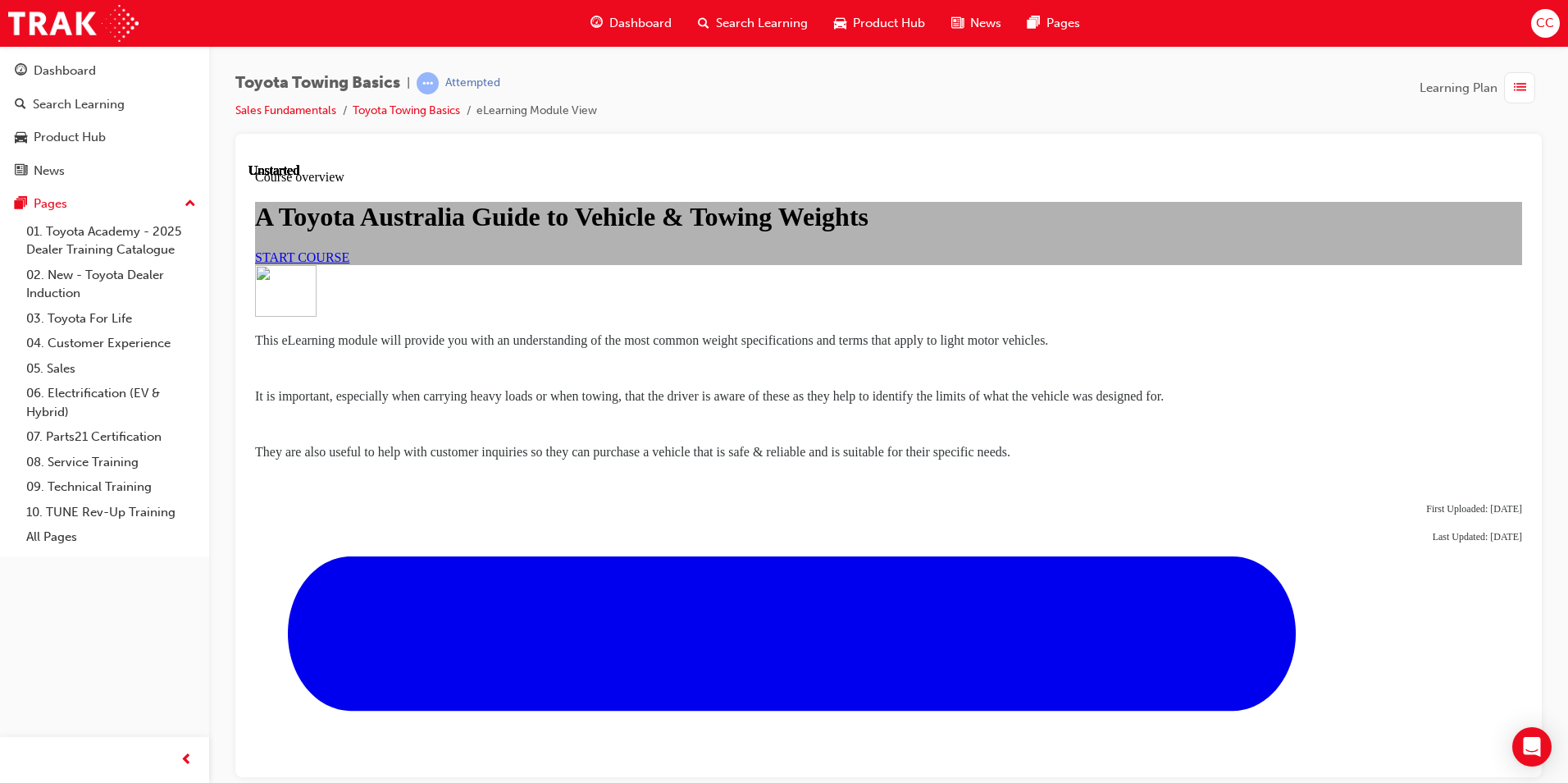
click at [350, 263] on span "START COURSE" at bounding box center [302, 256] width 94 height 14
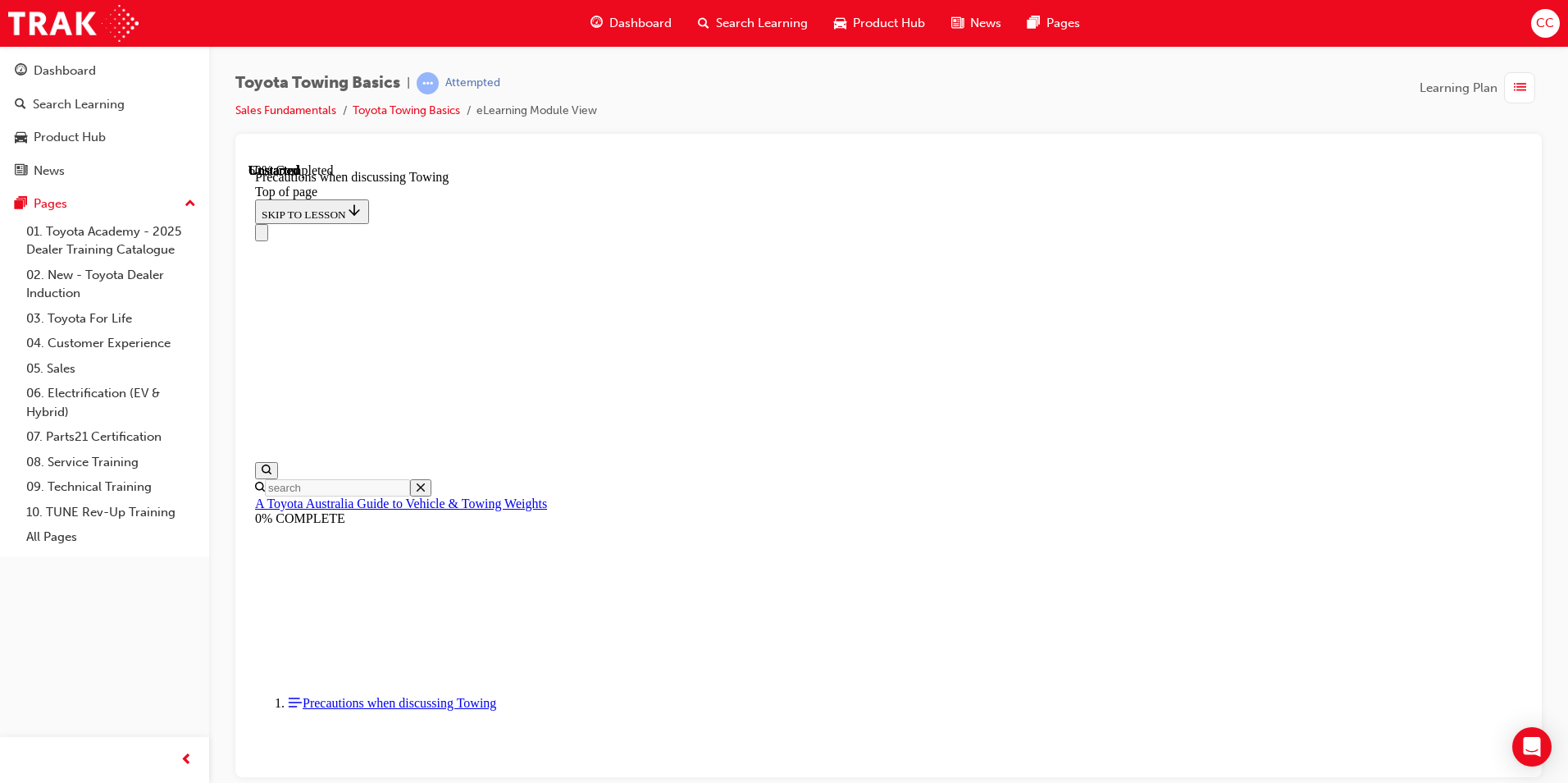
scroll to position [1149, 0]
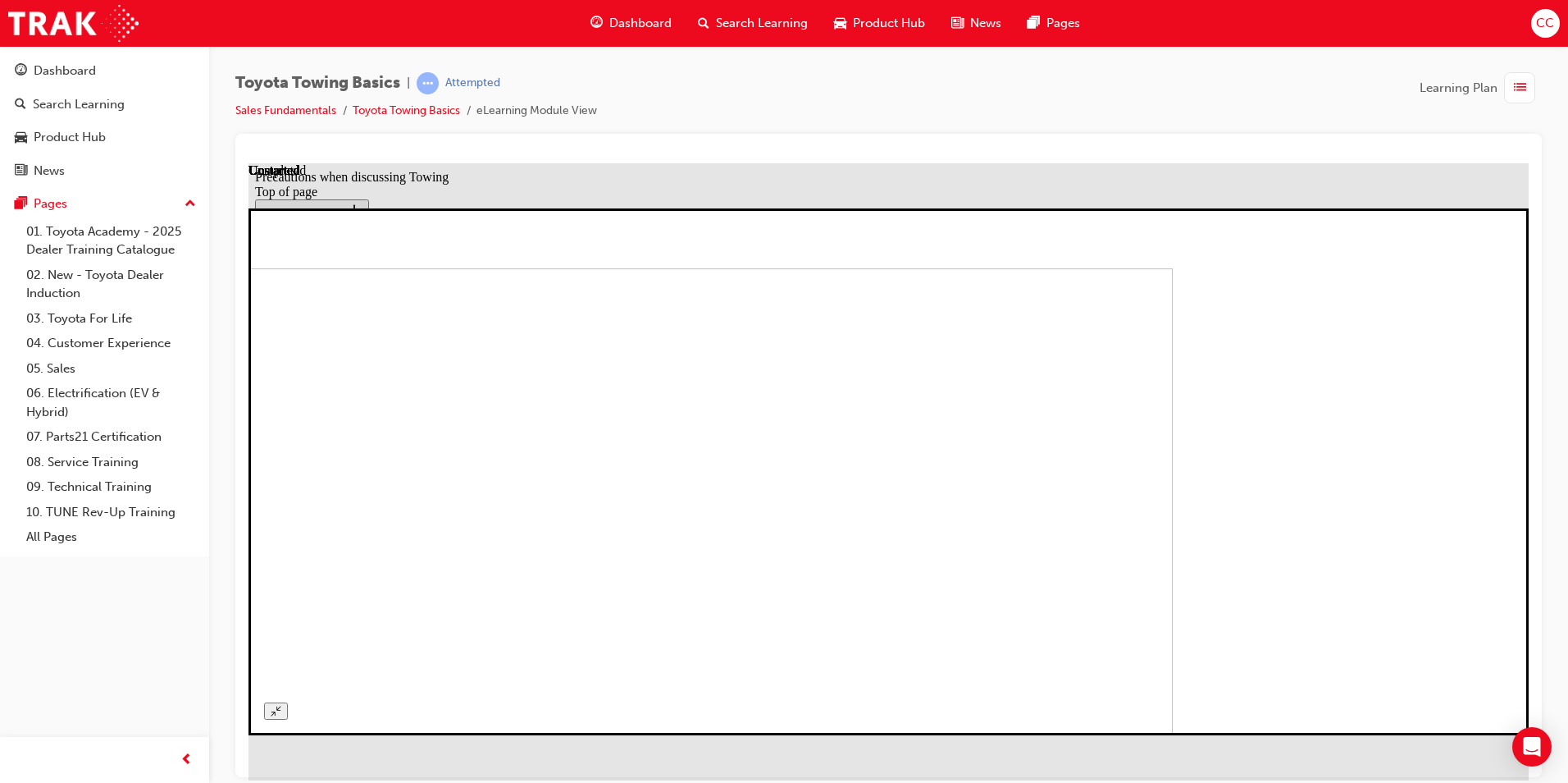
click at [288, 701] on button "Unzoom image" at bounding box center [276, 709] width 24 height 17
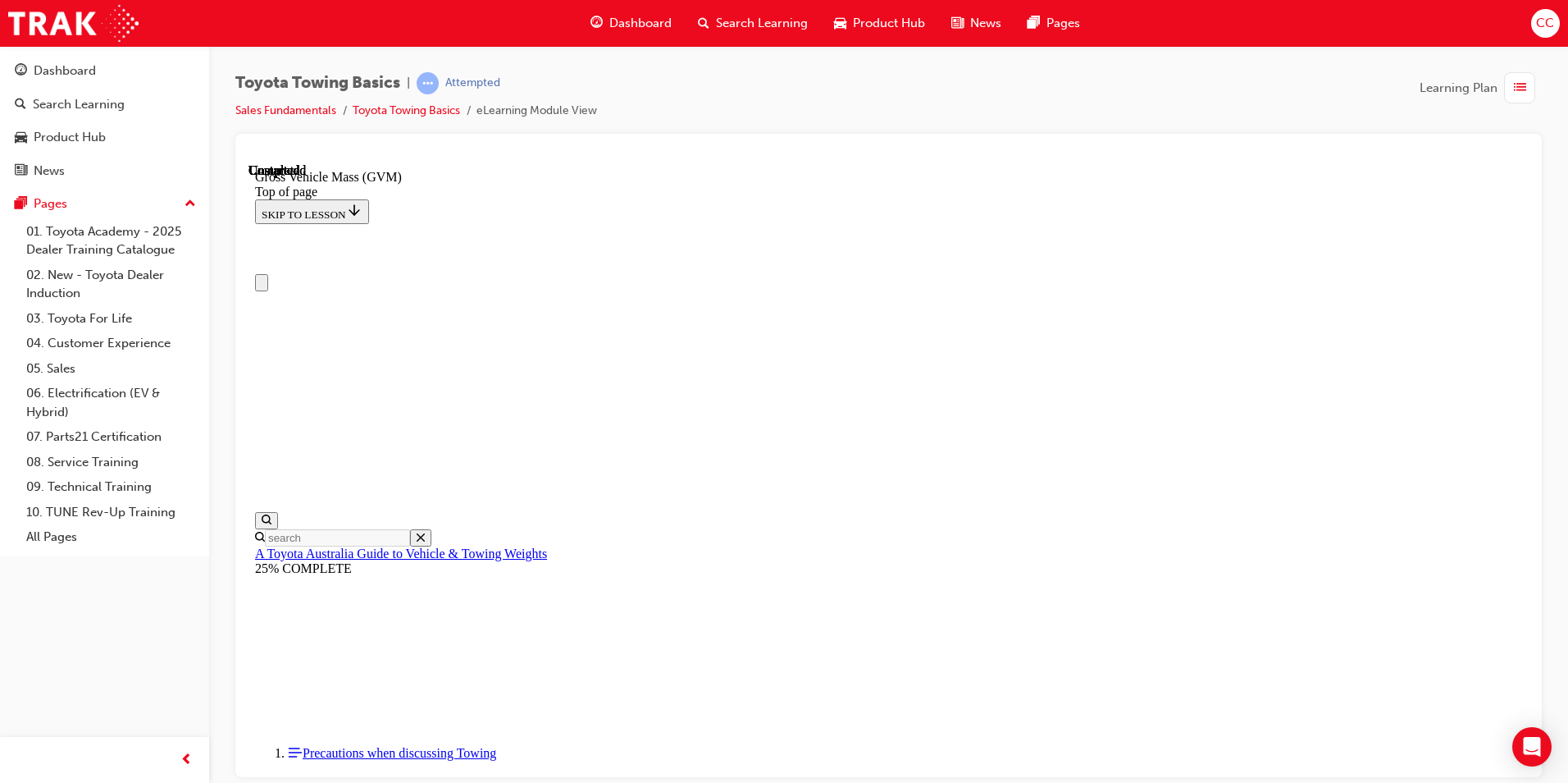
scroll to position [0, 0]
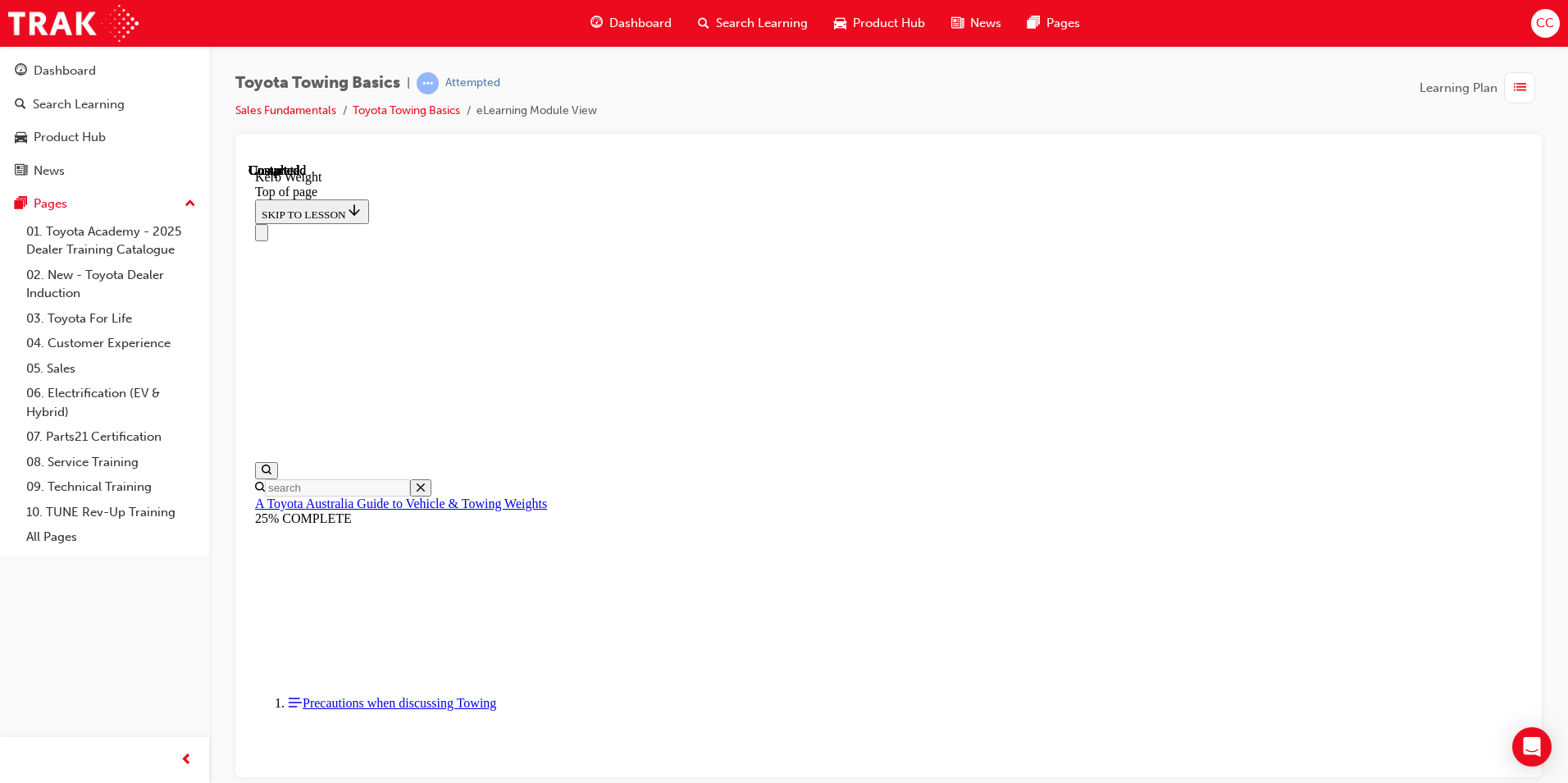
scroll to position [549, 0]
drag, startPoint x: 999, startPoint y: 749, endPoint x: 988, endPoint y: 746, distance: 11.4
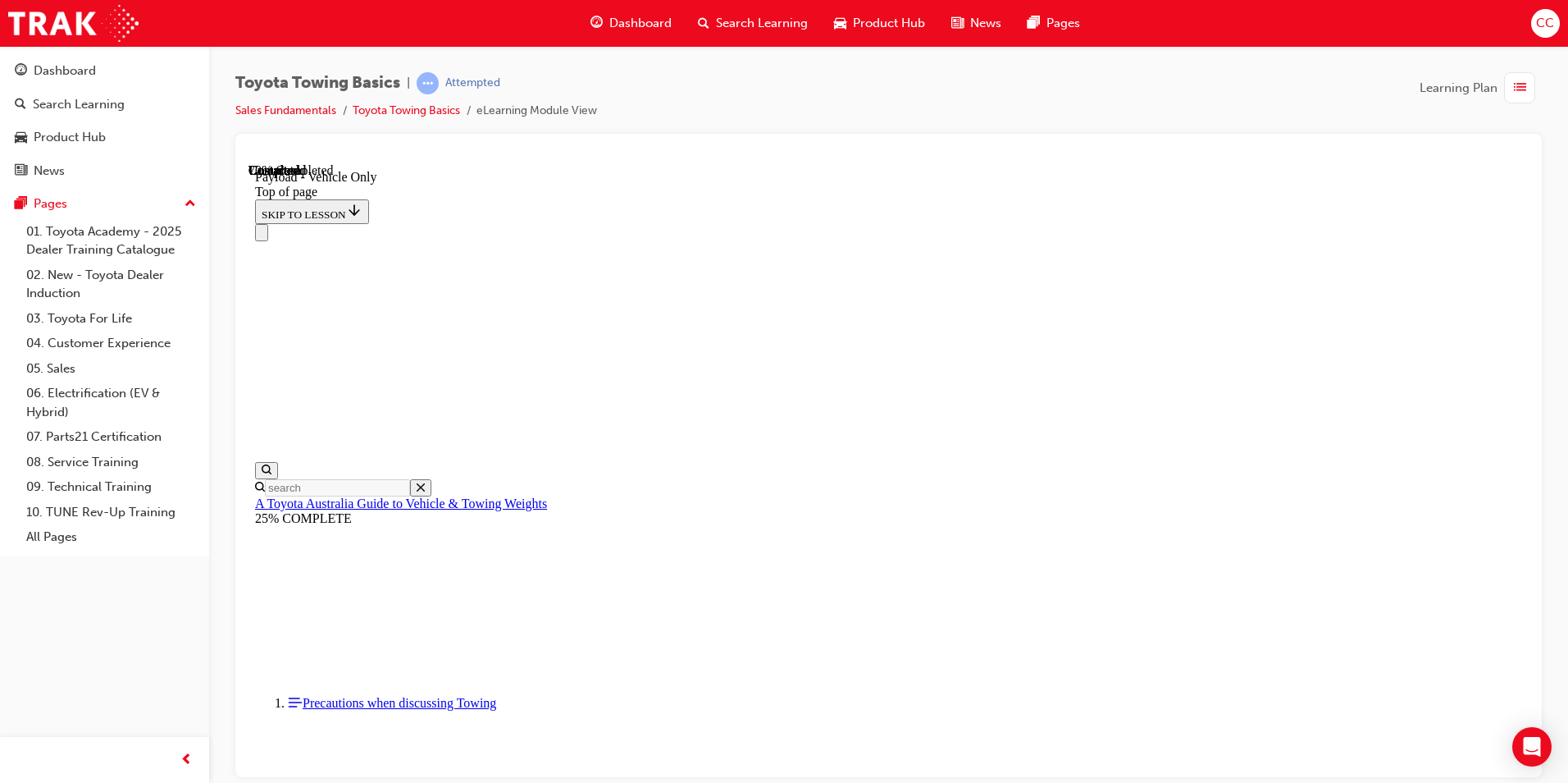
scroll to position [1856, 0]
type input "1"
type input "2"
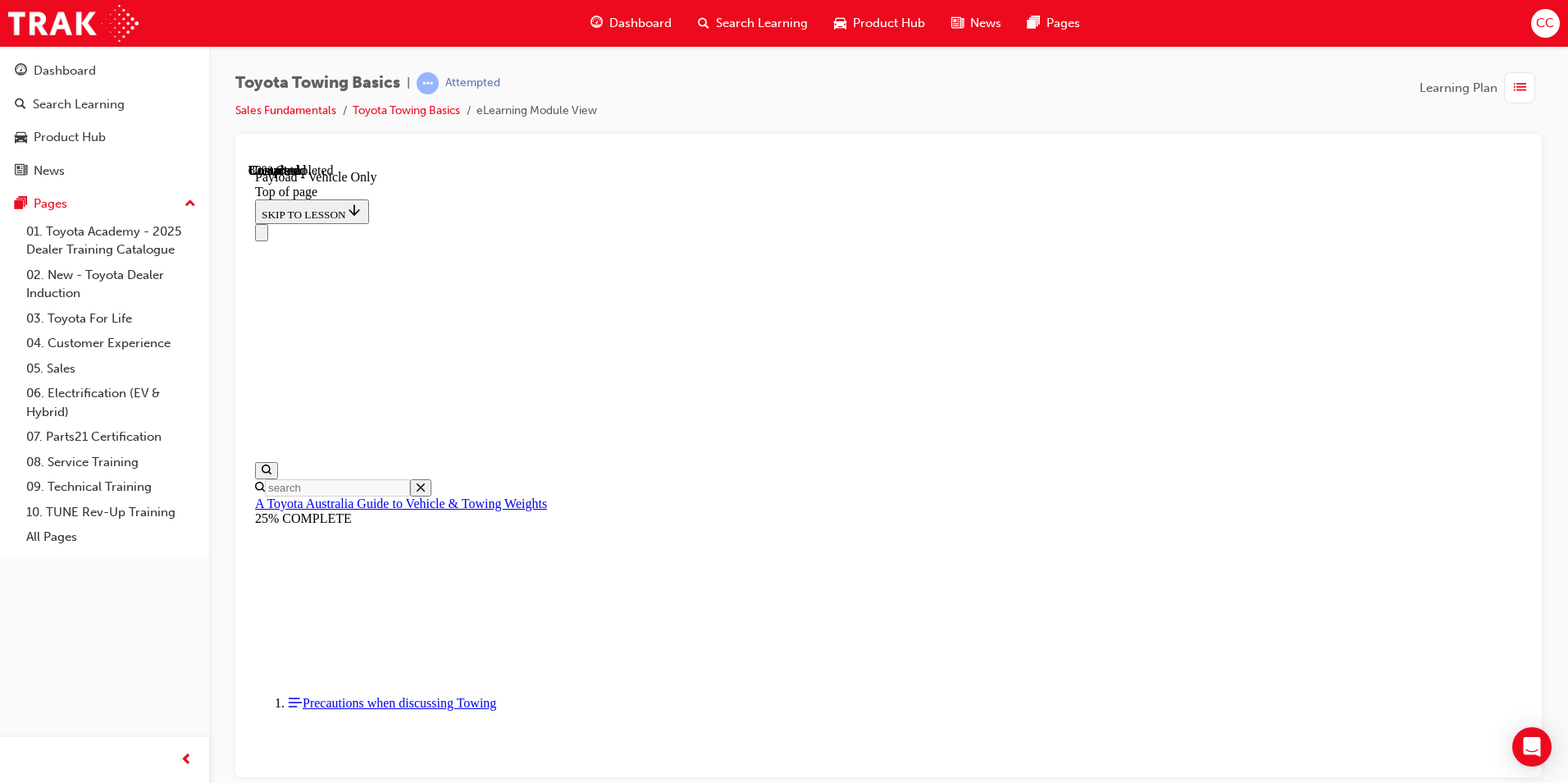
drag, startPoint x: 1005, startPoint y: 656, endPoint x: 1001, endPoint y: 663, distance: 8.1
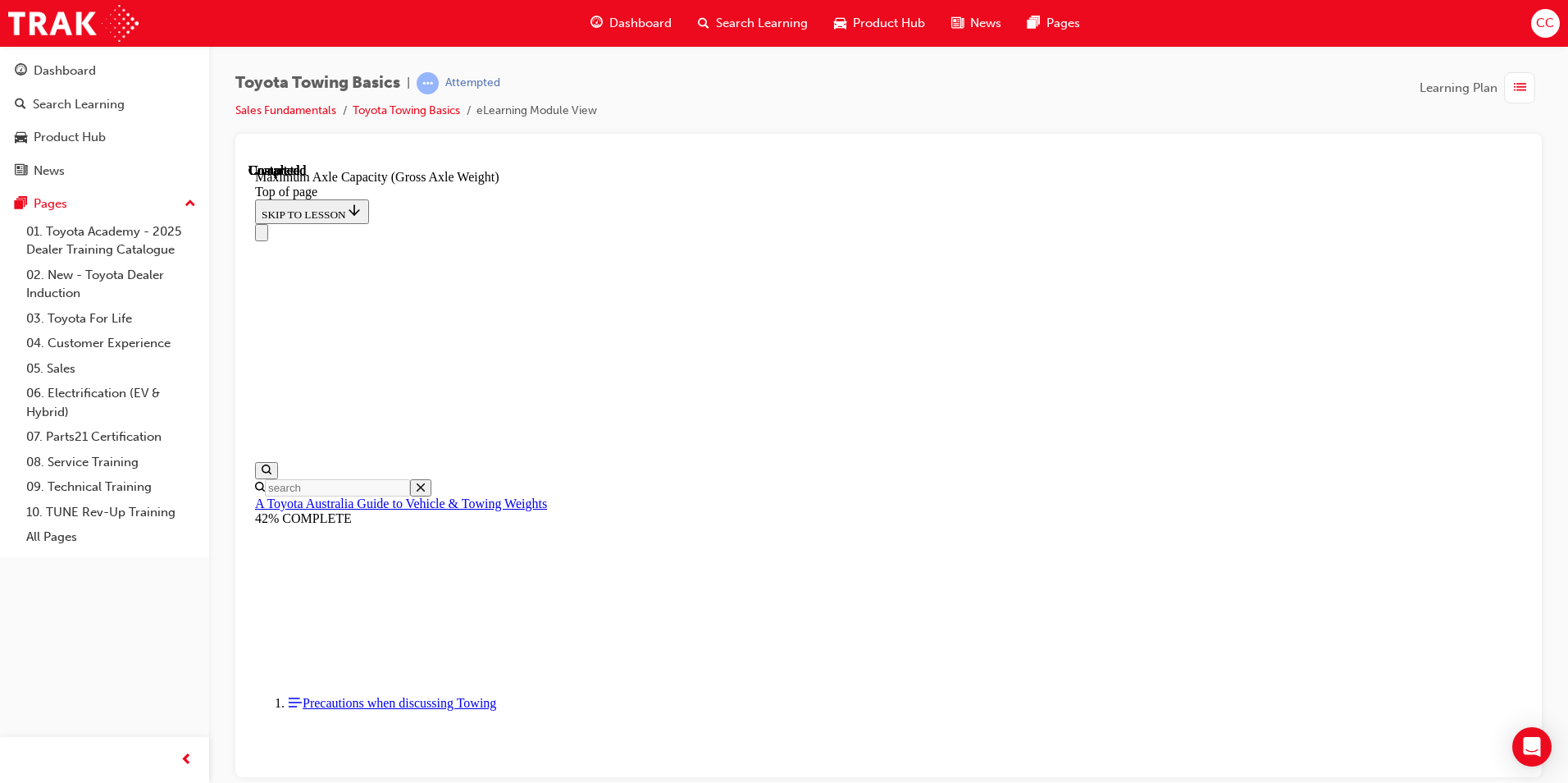
drag, startPoint x: 1001, startPoint y: 663, endPoint x: 993, endPoint y: 766, distance: 103.3
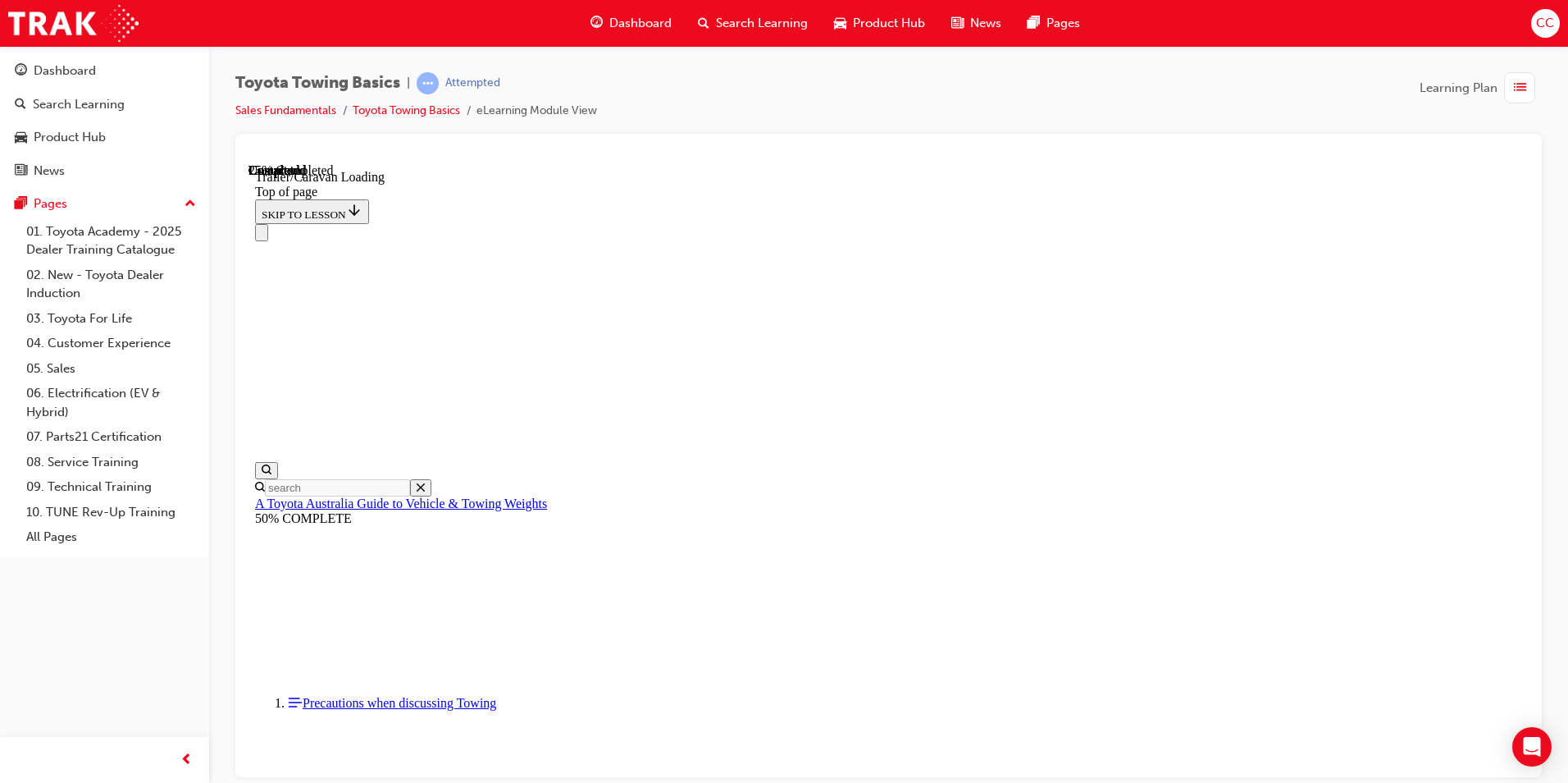
scroll to position [379, 0]
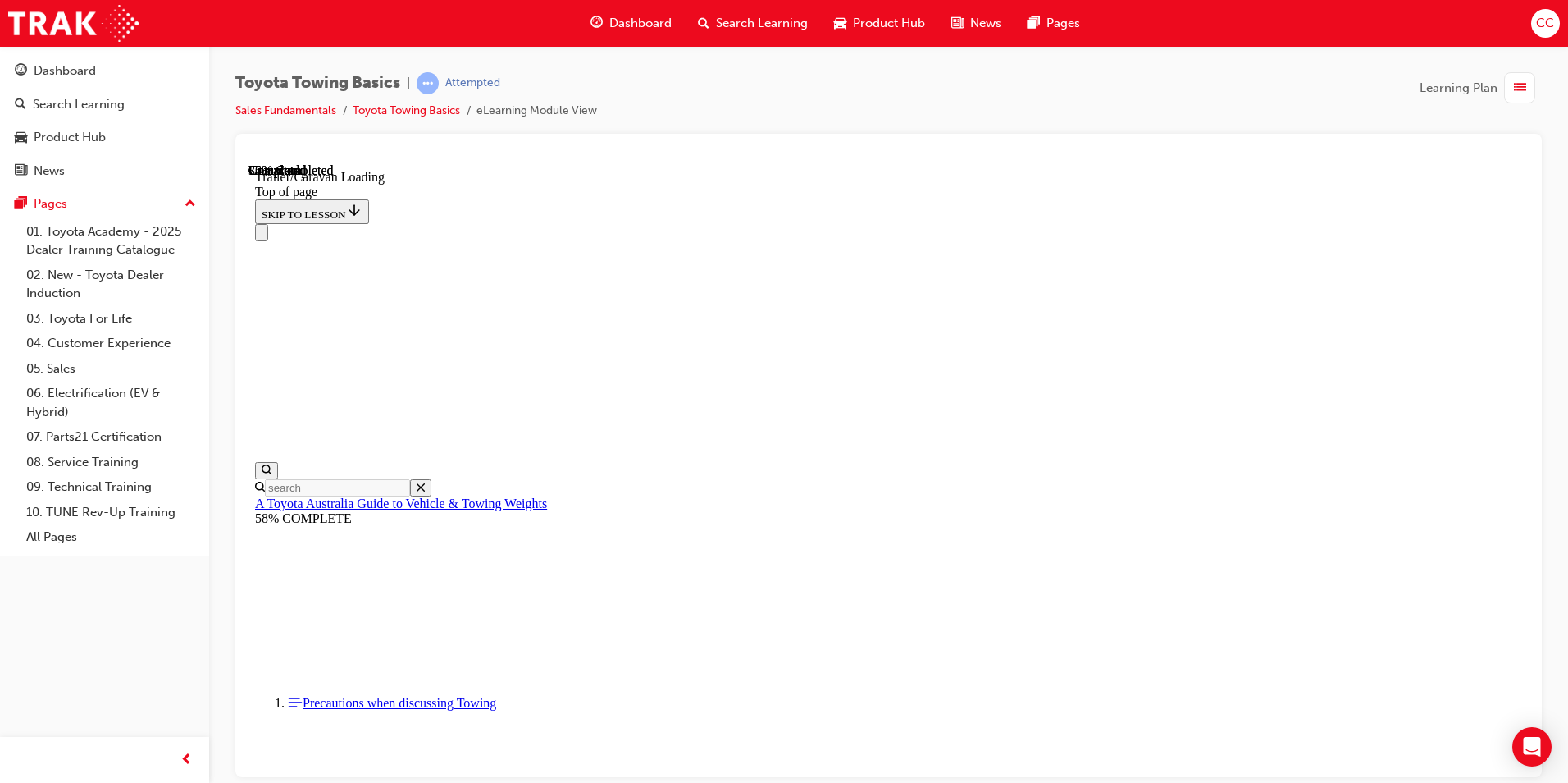
scroll to position [2319, 0]
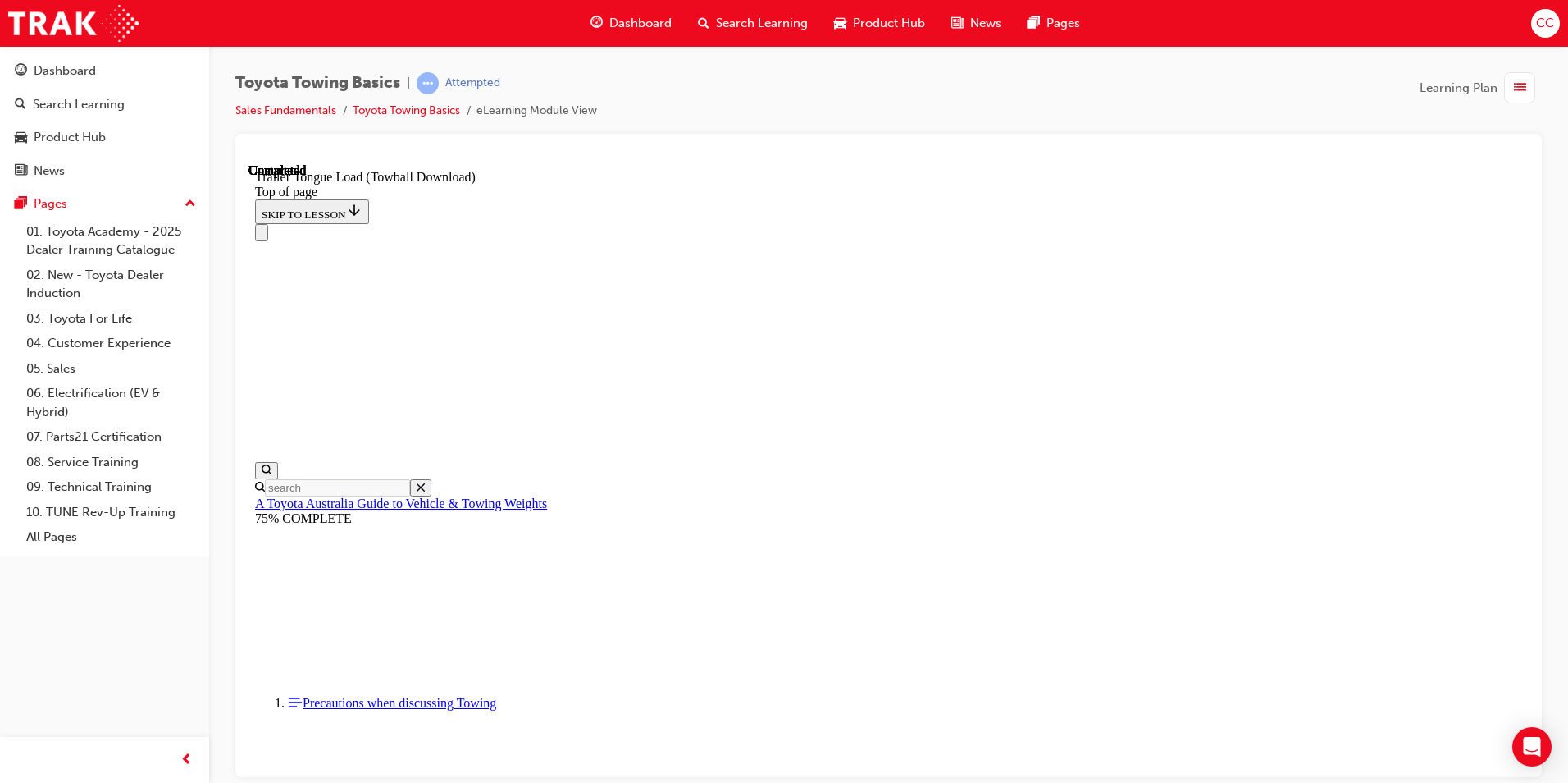
drag, startPoint x: 601, startPoint y: 17291, endPoint x: 618, endPoint y: 17325, distance: 38.0
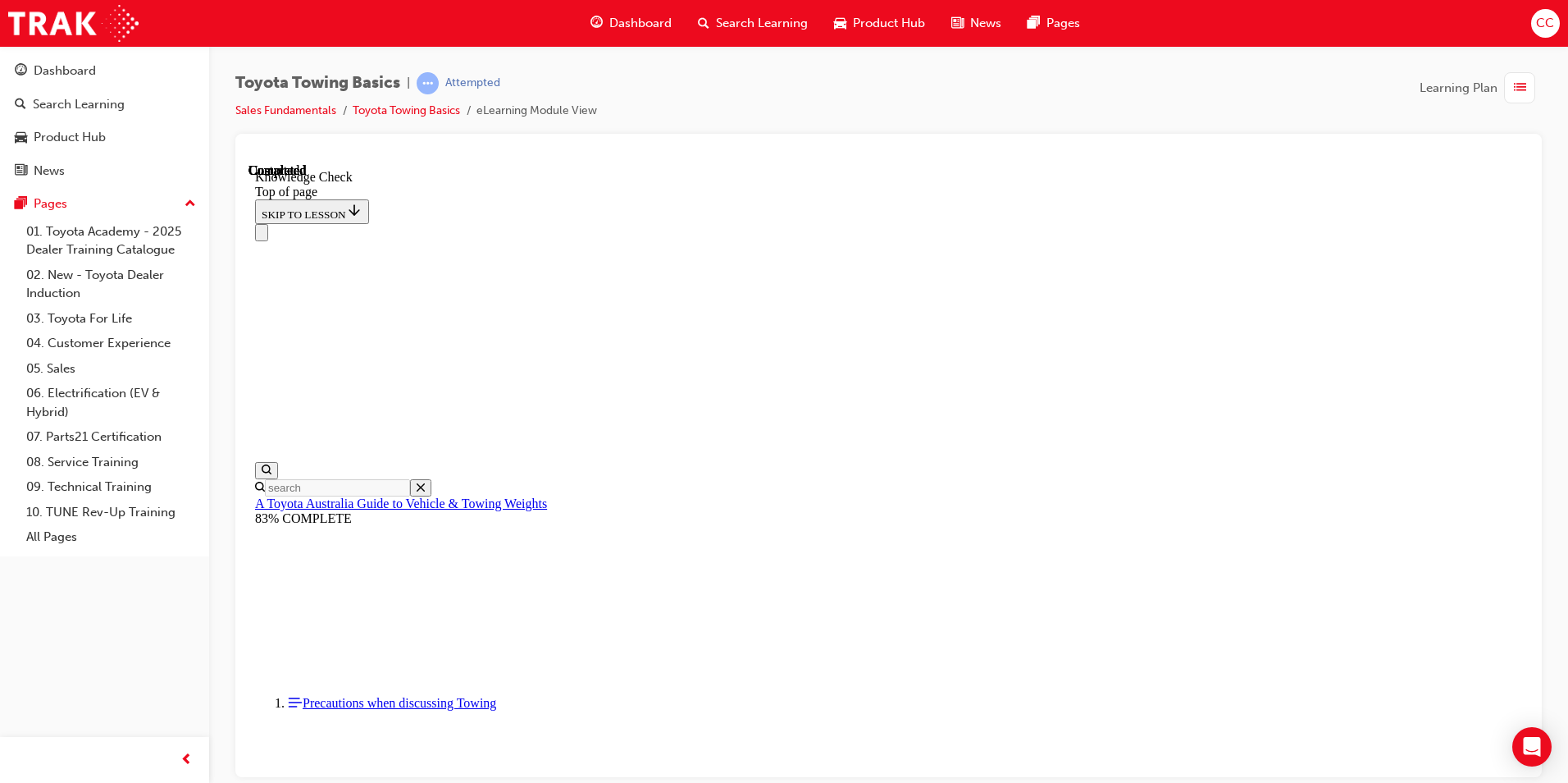
drag, startPoint x: 538, startPoint y: 17356, endPoint x: 586, endPoint y: 17350, distance: 48.4
drag, startPoint x: 599, startPoint y: 17292, endPoint x: 571, endPoint y: 17340, distance: 55.6
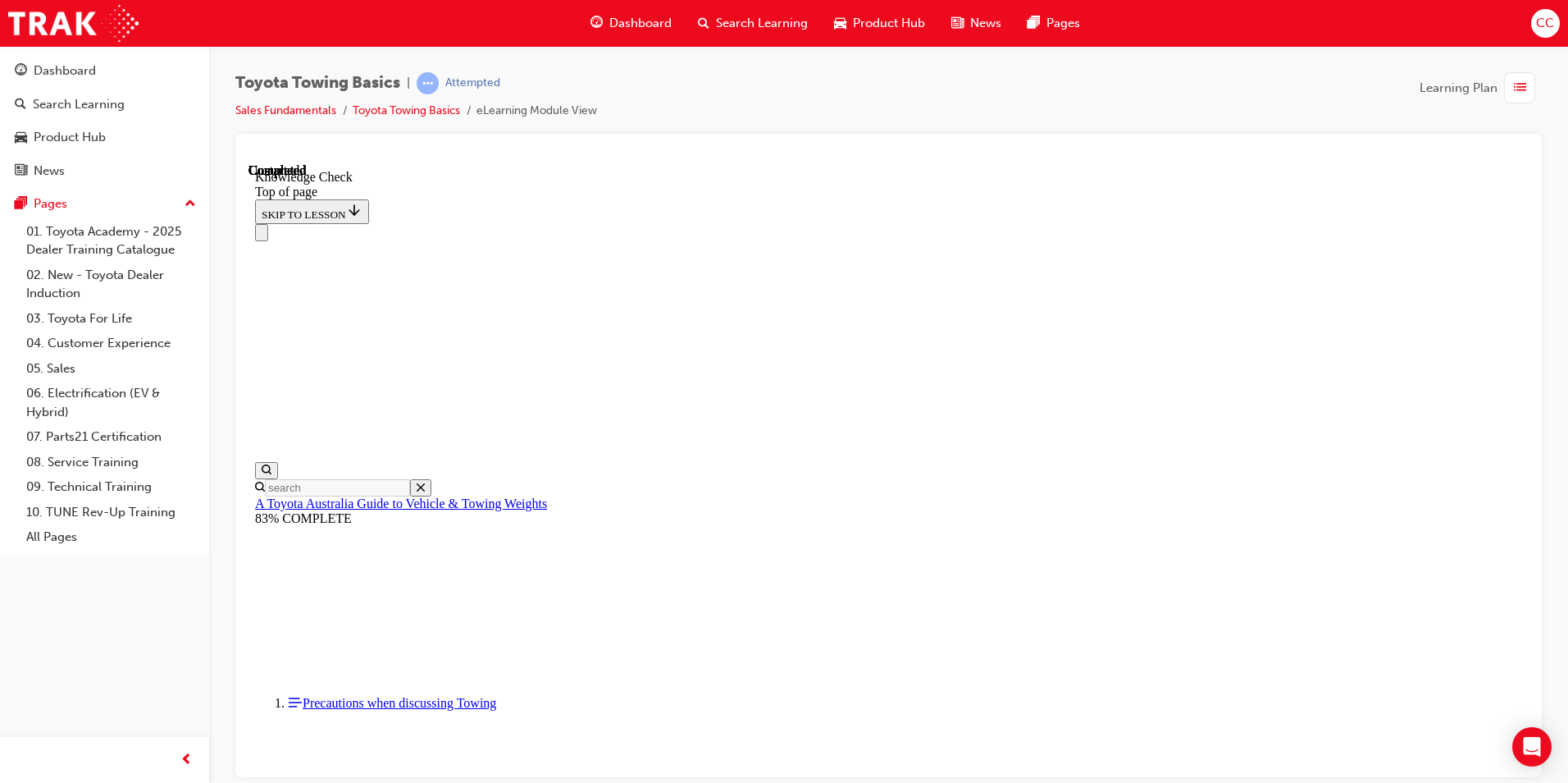
drag, startPoint x: 813, startPoint y: 17317, endPoint x: 804, endPoint y: 17328, distance: 14.2
drag, startPoint x: 741, startPoint y: 17394, endPoint x: 752, endPoint y: 17394, distance: 11.0
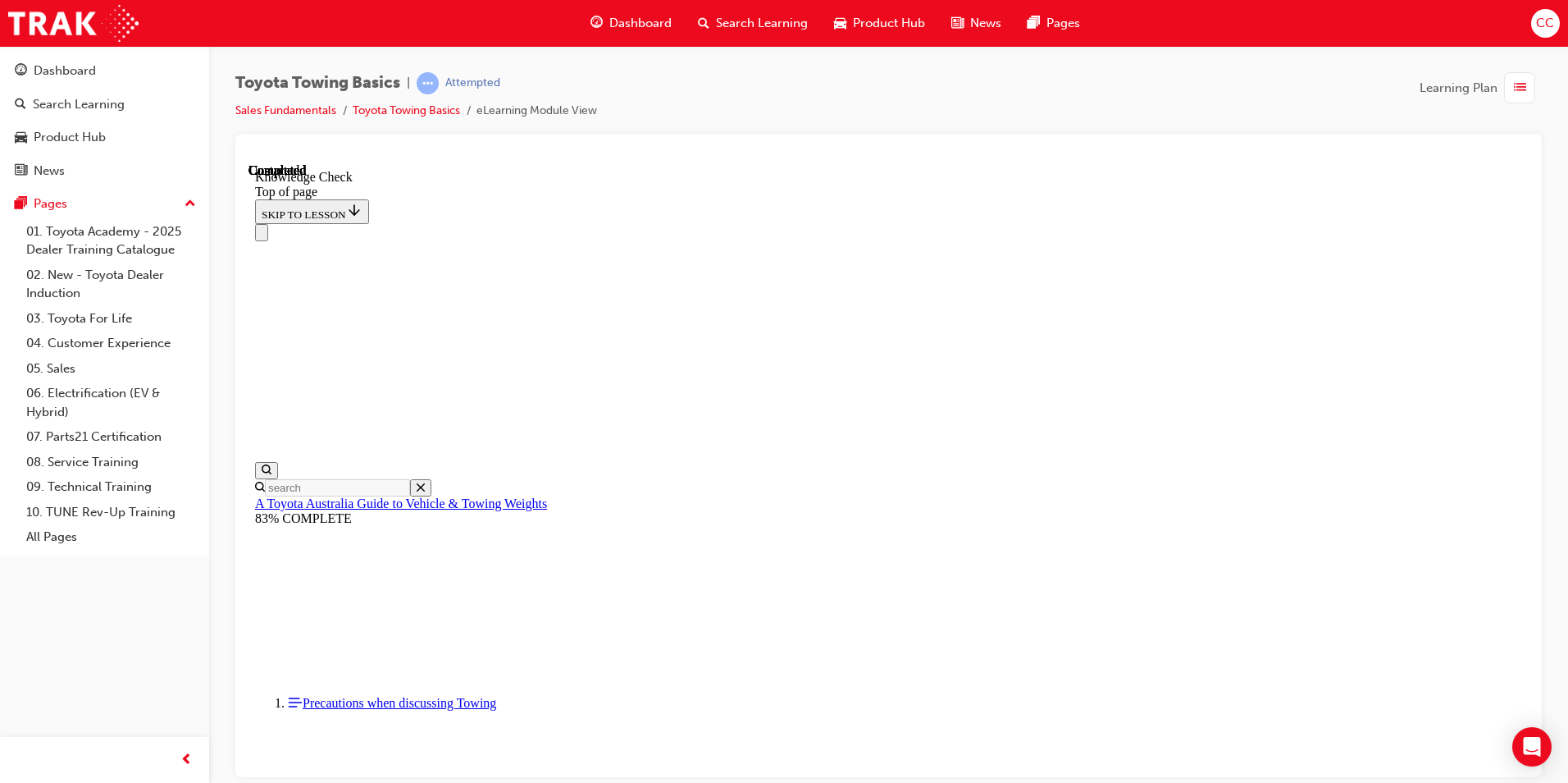
drag, startPoint x: 499, startPoint y: 17709, endPoint x: 525, endPoint y: 17698, distance: 28.2
drag, startPoint x: 484, startPoint y: 17705, endPoint x: 809, endPoint y: 17312, distance: 510.0
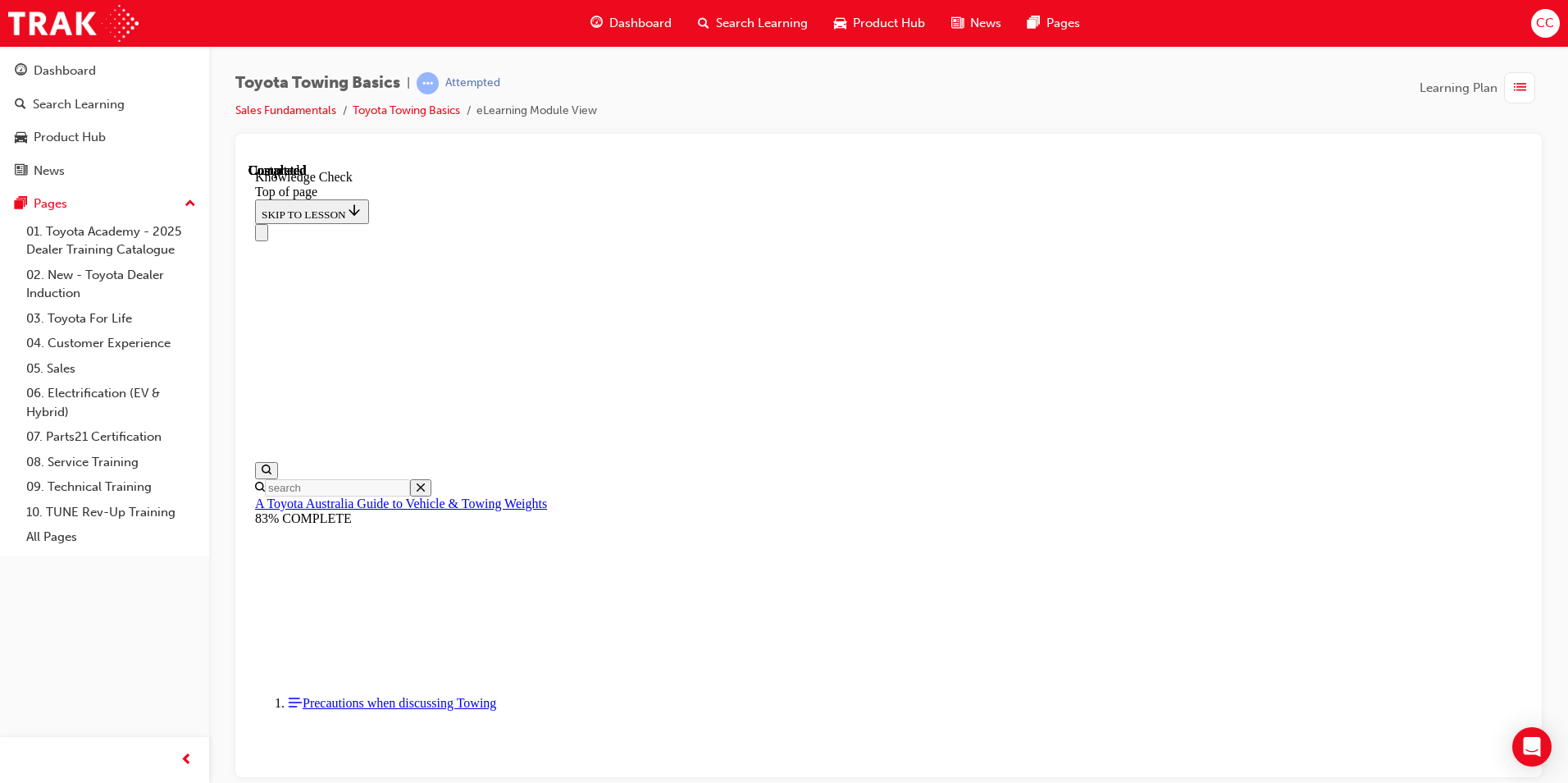
drag, startPoint x: 468, startPoint y: 17715, endPoint x: 573, endPoint y: 17444, distance: 290.6
drag, startPoint x: 480, startPoint y: 17717, endPoint x: 613, endPoint y: 17307, distance: 431.0
drag, startPoint x: 481, startPoint y: 17699, endPoint x: 448, endPoint y: 17626, distance: 80.1
drag, startPoint x: 475, startPoint y: 17717, endPoint x: 864, endPoint y: 17626, distance: 399.5
drag, startPoint x: 481, startPoint y: 17712, endPoint x: 1023, endPoint y: 17605, distance: 552.5
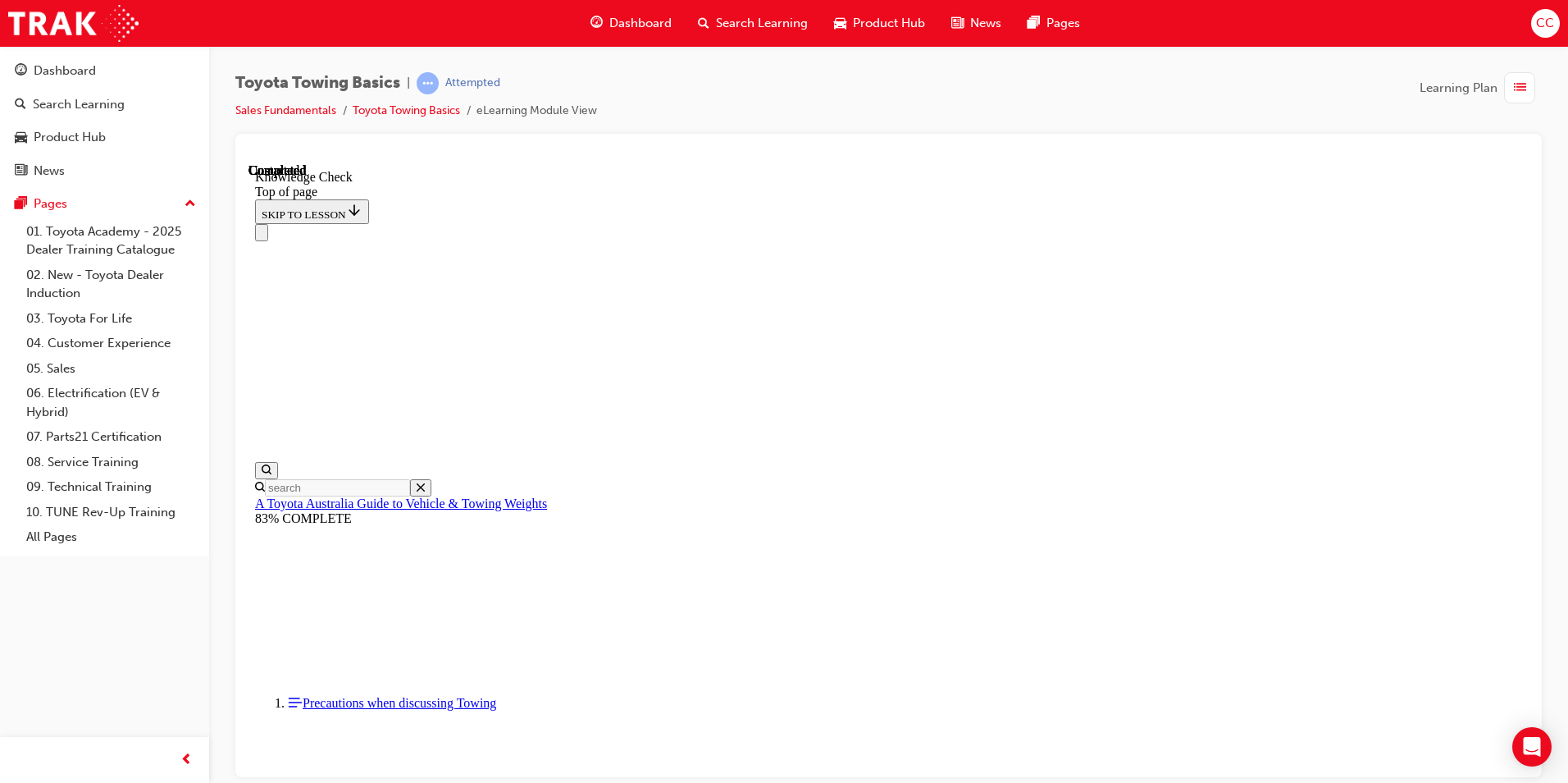
drag, startPoint x: 478, startPoint y: 17717, endPoint x: 880, endPoint y: 17621, distance: 413.3
drag, startPoint x: 483, startPoint y: 17707, endPoint x: 471, endPoint y: 17632, distance: 76.0
drag, startPoint x: 482, startPoint y: 17704, endPoint x: 713, endPoint y: 17529, distance: 289.8
drag, startPoint x: 492, startPoint y: 17715, endPoint x: 469, endPoint y: 17637, distance: 81.3
drag, startPoint x: 489, startPoint y: 17706, endPoint x: 609, endPoint y: 17288, distance: 434.9
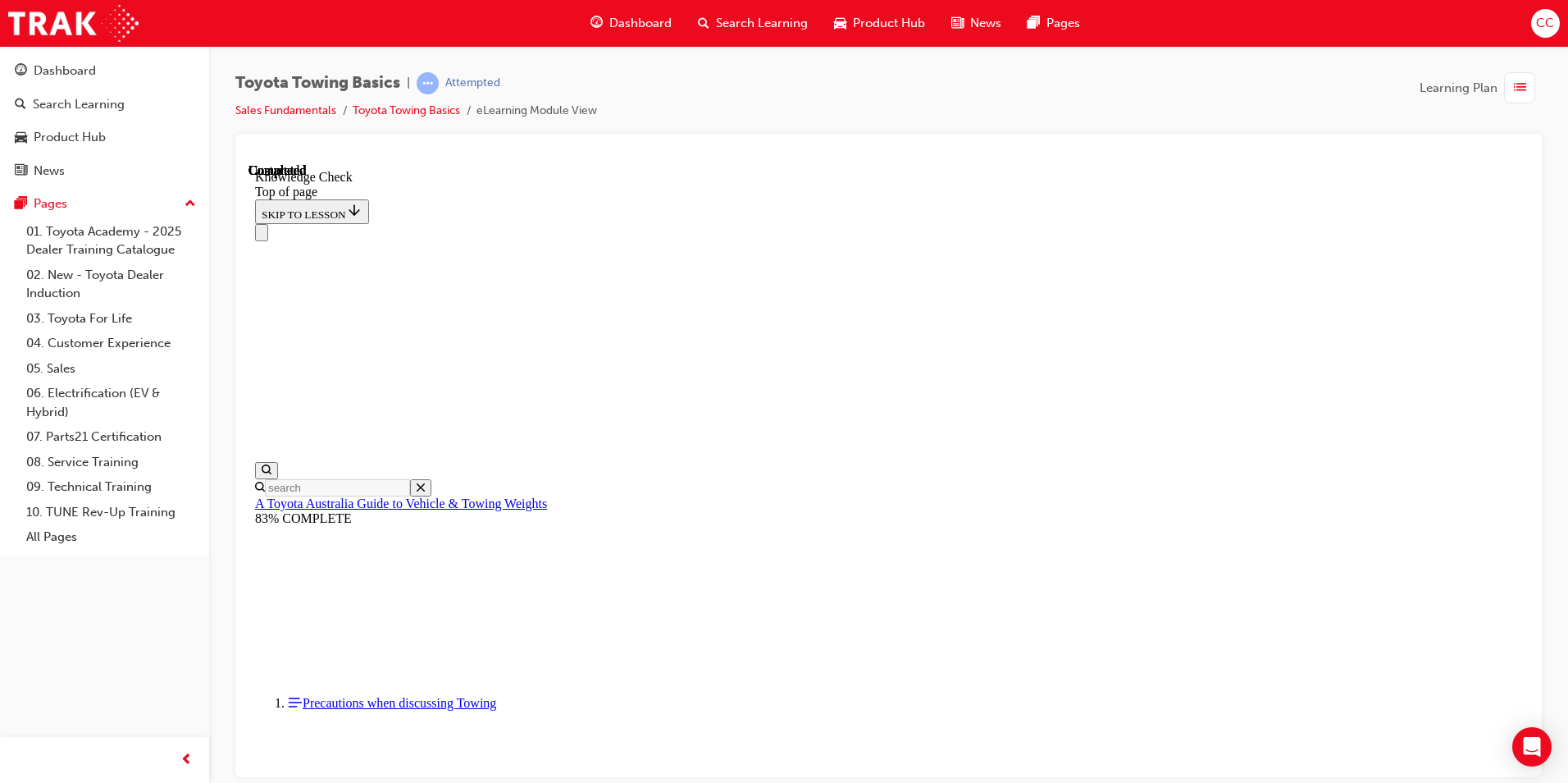
scroll to position [189, 0]
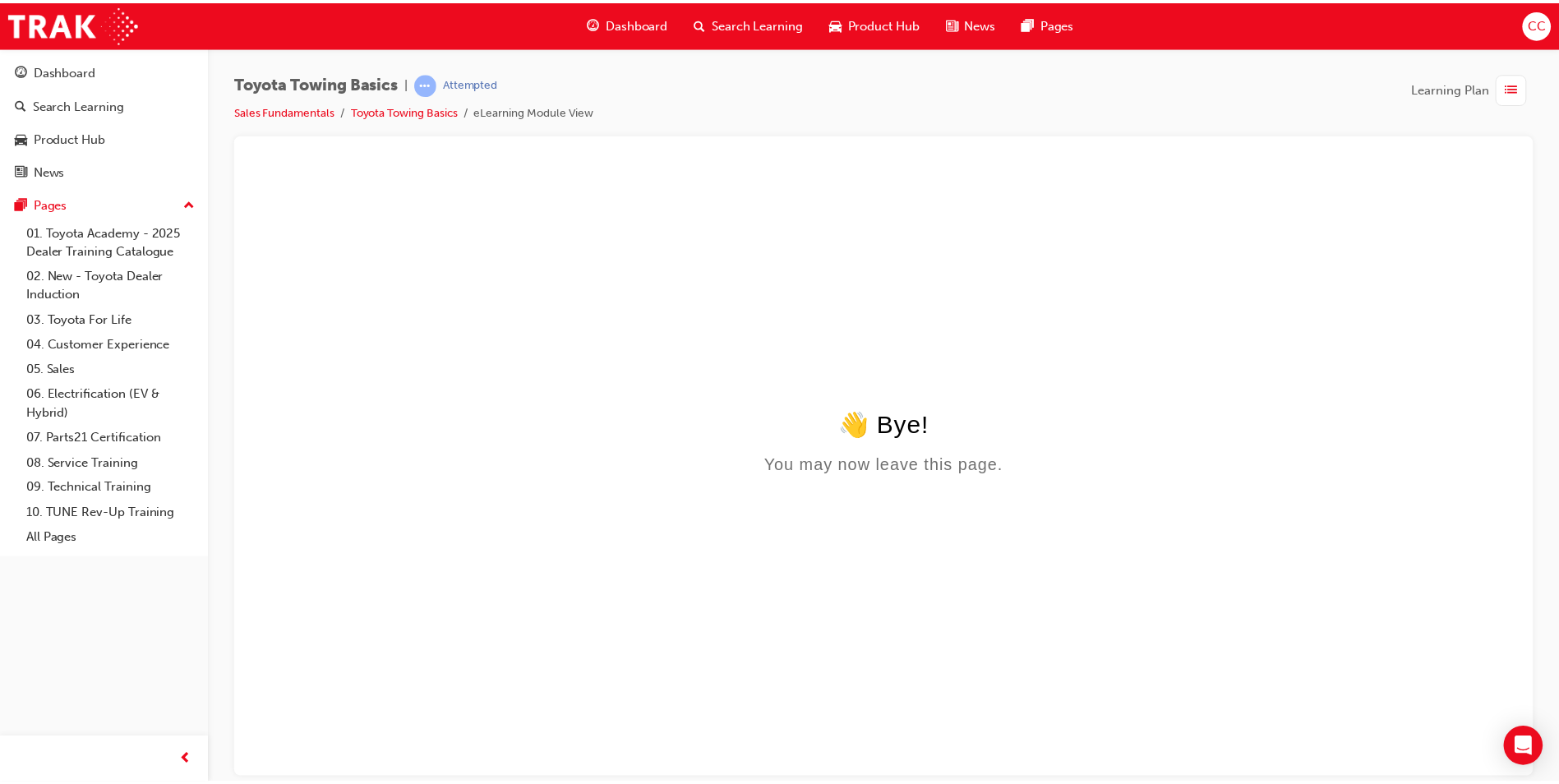
scroll to position [0, 0]
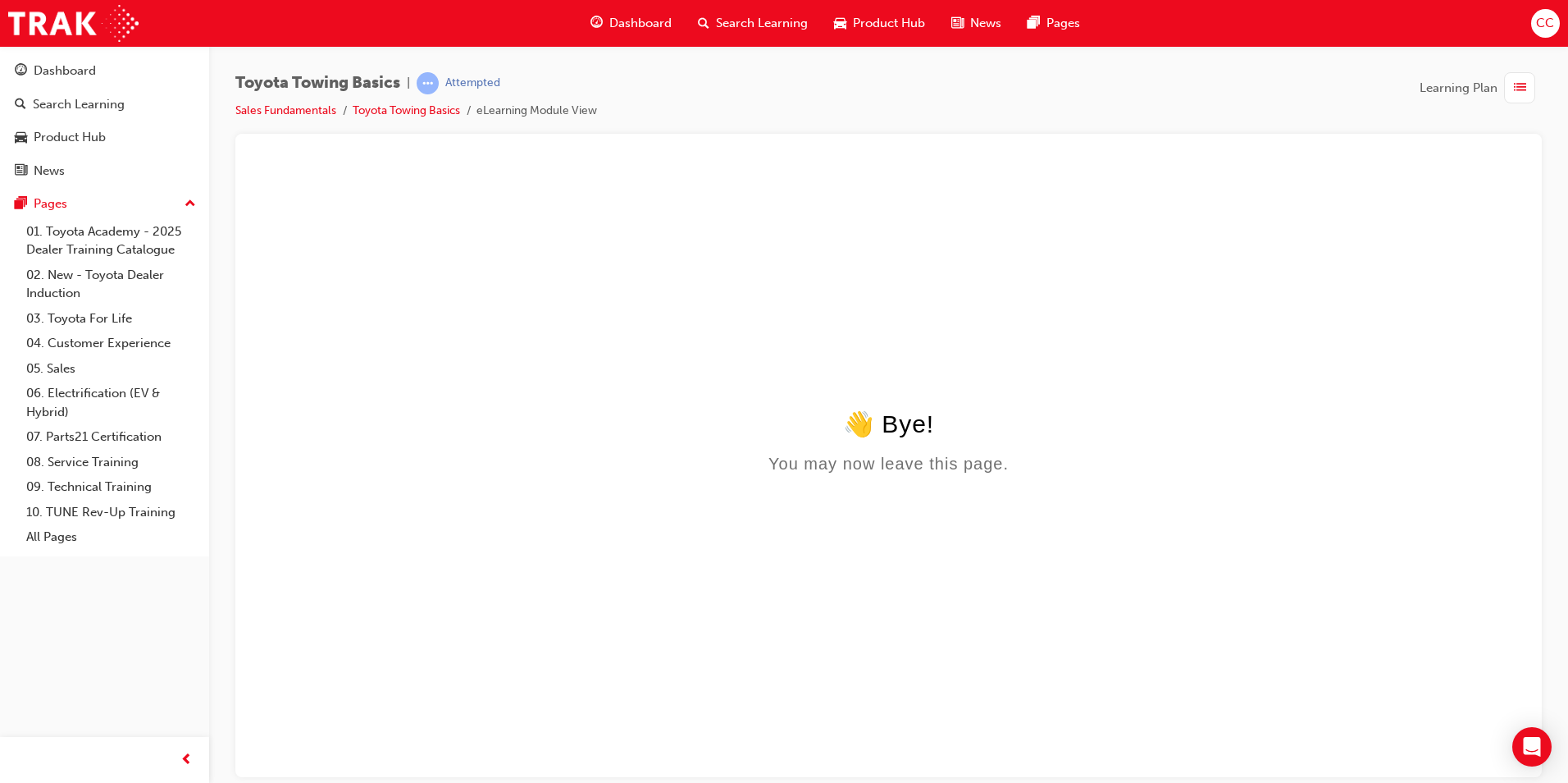
click at [608, 21] on div "Dashboard" at bounding box center [631, 23] width 108 height 34
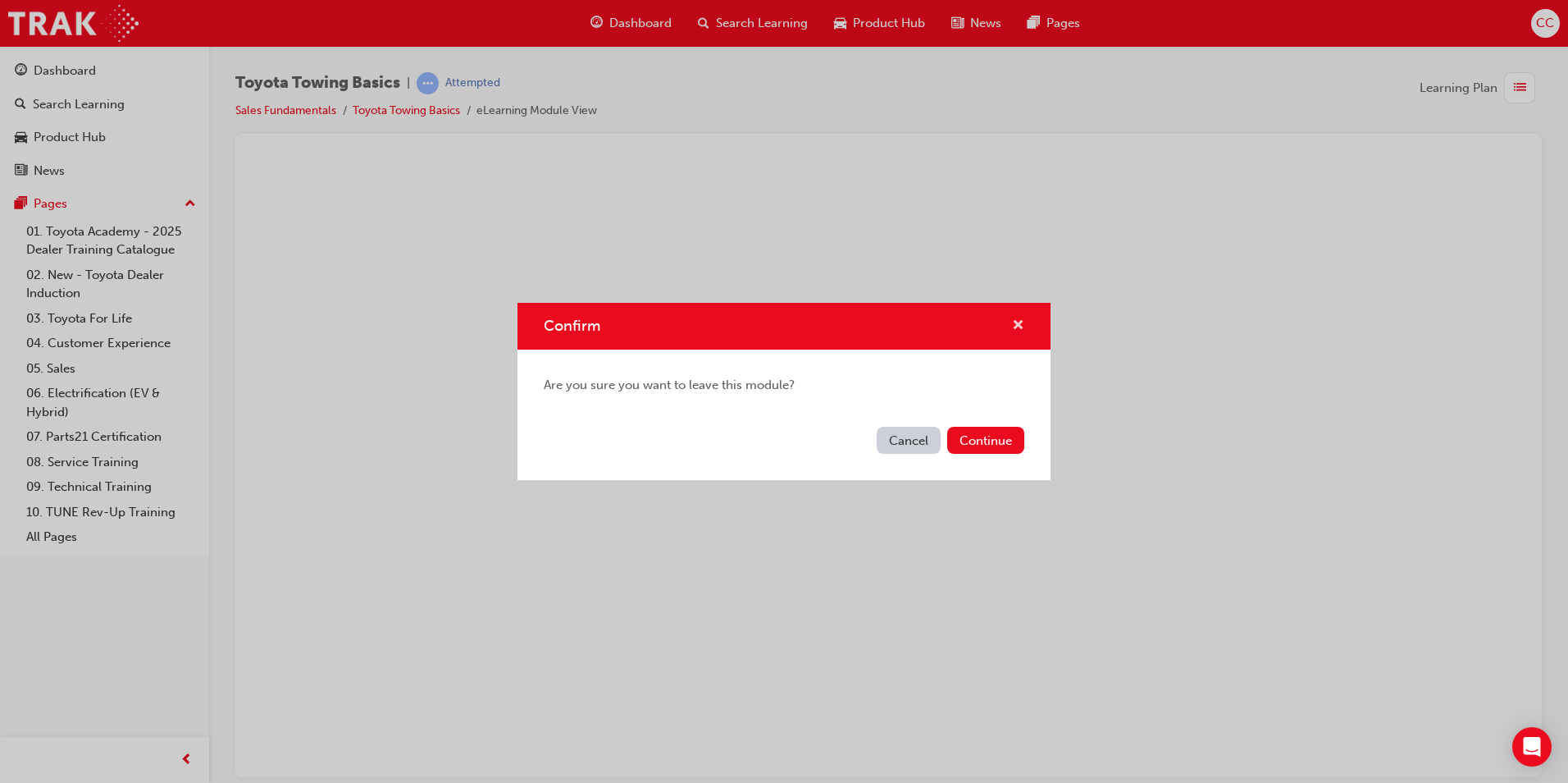
click at [1017, 325] on span "cross-icon" at bounding box center [1018, 327] width 12 height 15
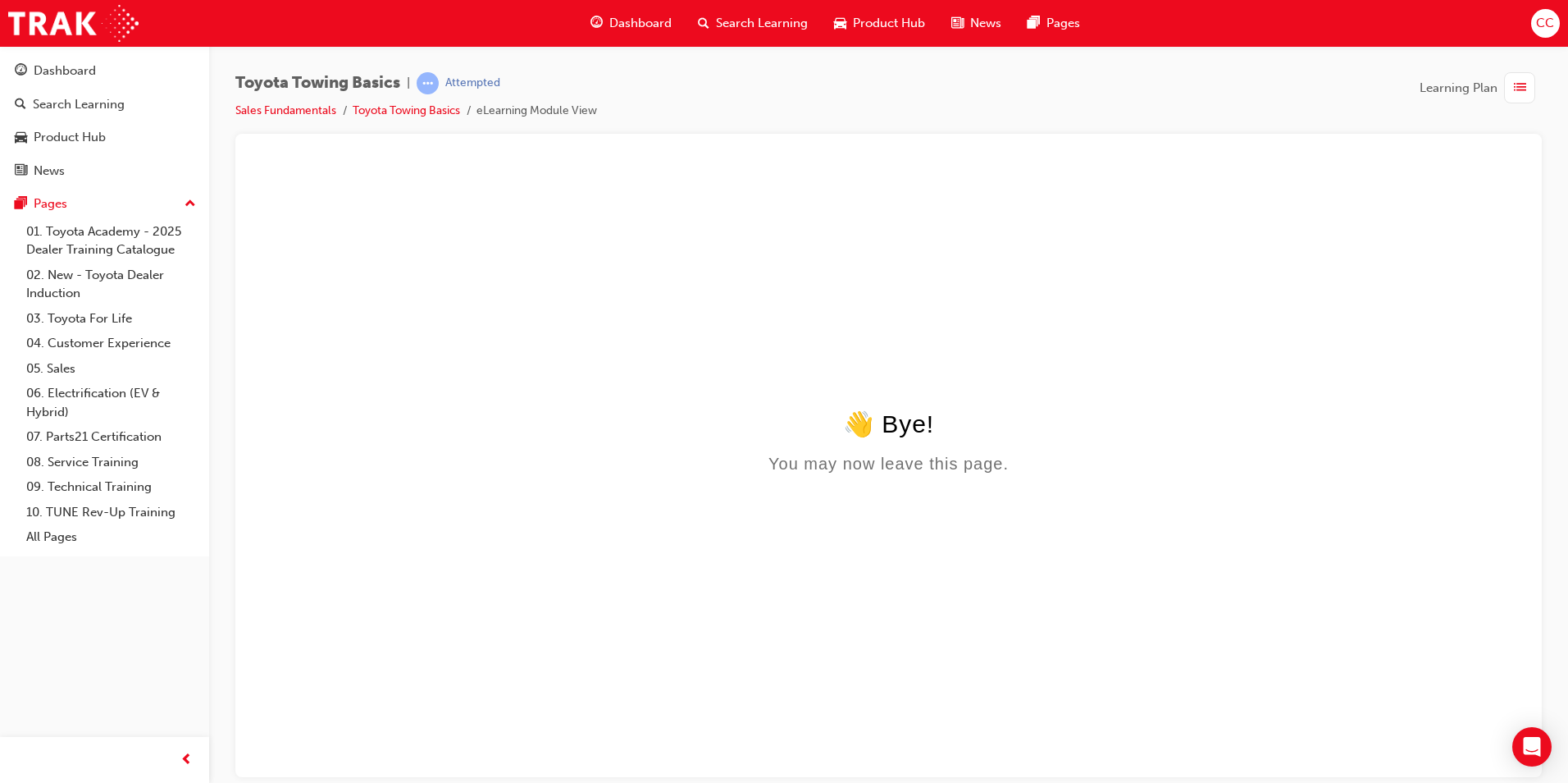
click at [1095, 479] on html "👋 Bye! You may now leave this page." at bounding box center [888, 321] width 1280 height 317
click at [1093, 479] on html "👋 Bye! You may now leave this page." at bounding box center [888, 321] width 1280 height 317
click at [1522, 88] on span "list-icon" at bounding box center [1520, 88] width 12 height 20
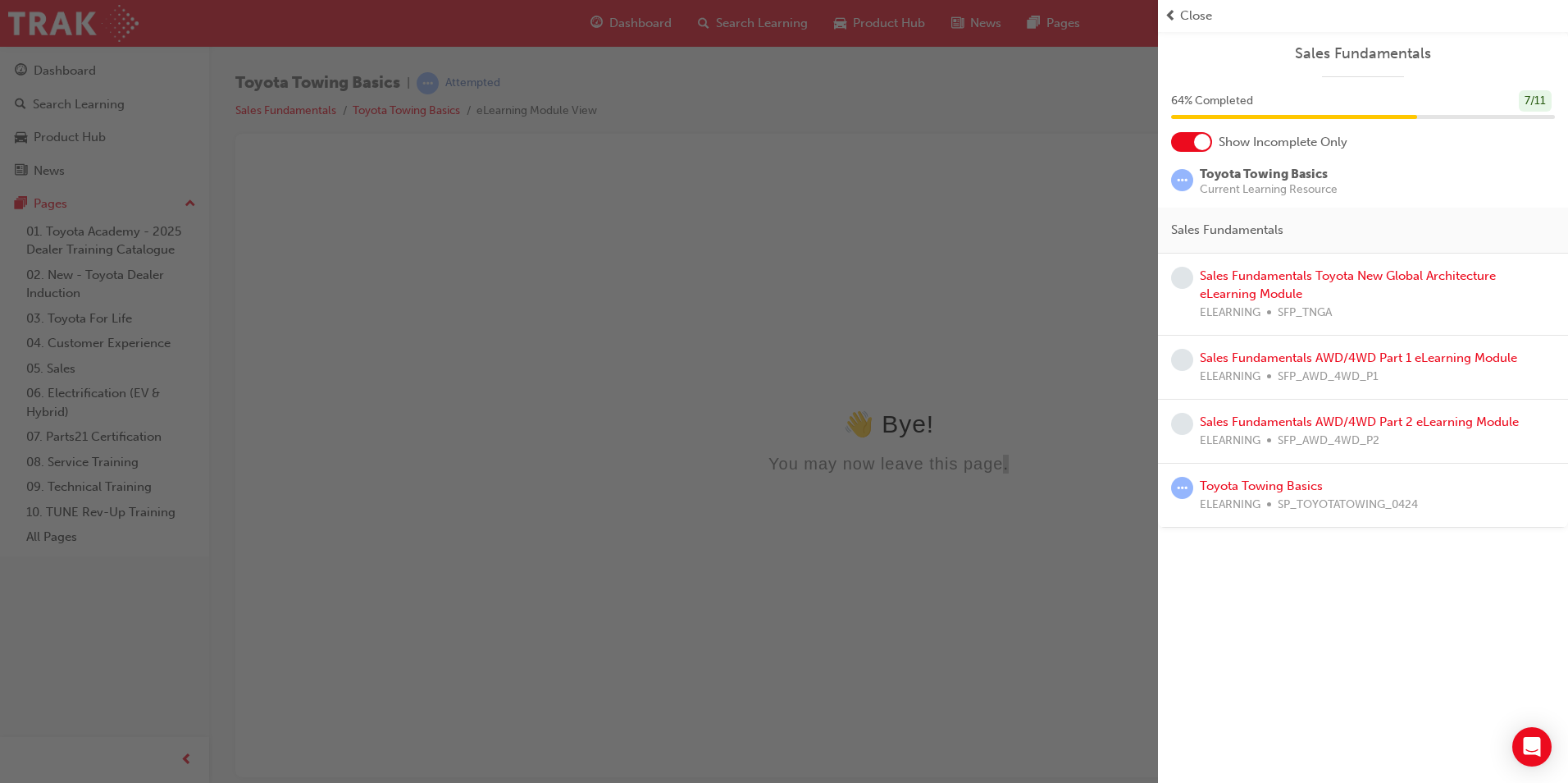
click at [1029, 311] on div "button" at bounding box center [579, 392] width 1158 height 783
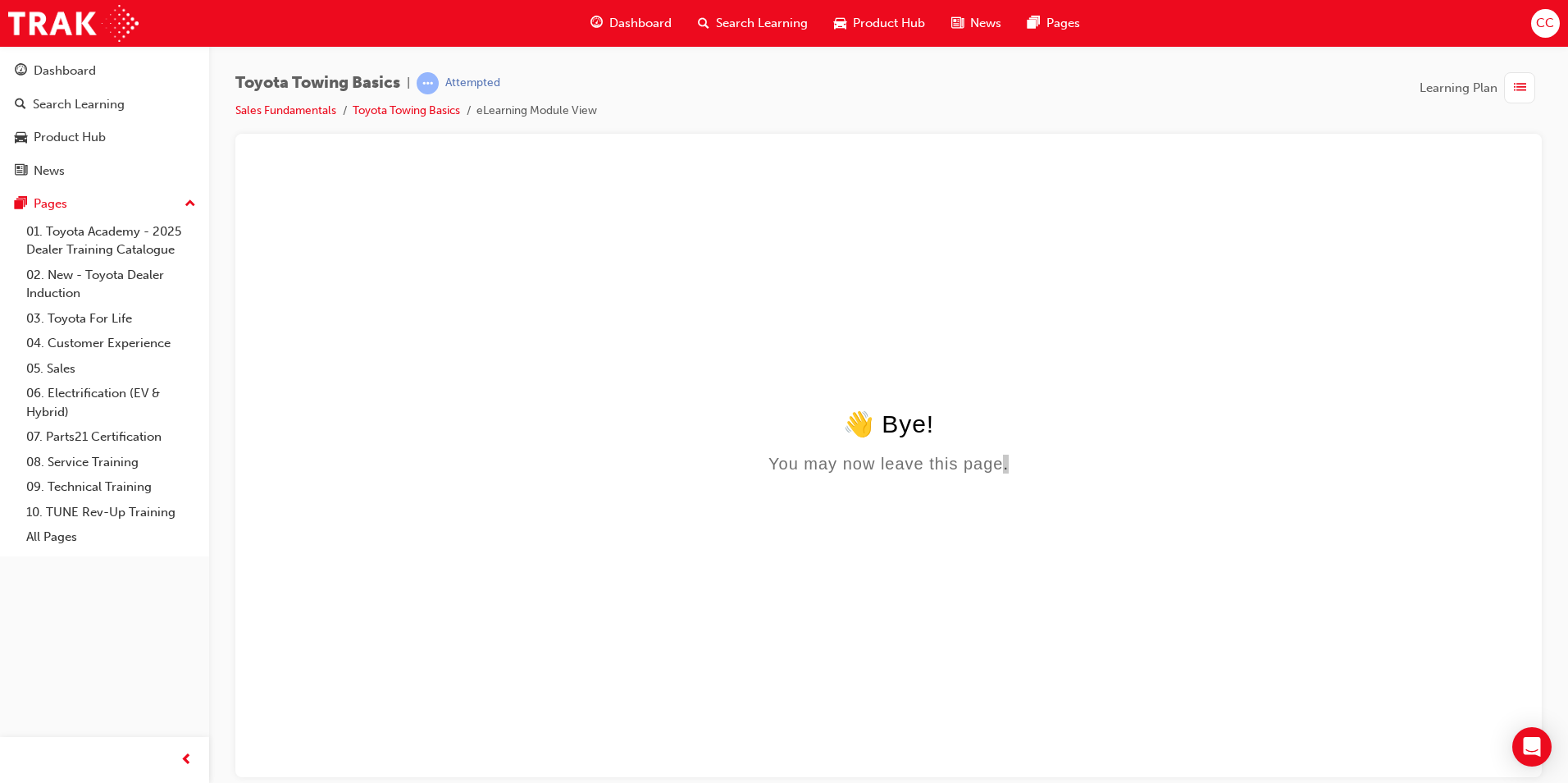
click at [650, 20] on span "Dashboard" at bounding box center [640, 23] width 62 height 19
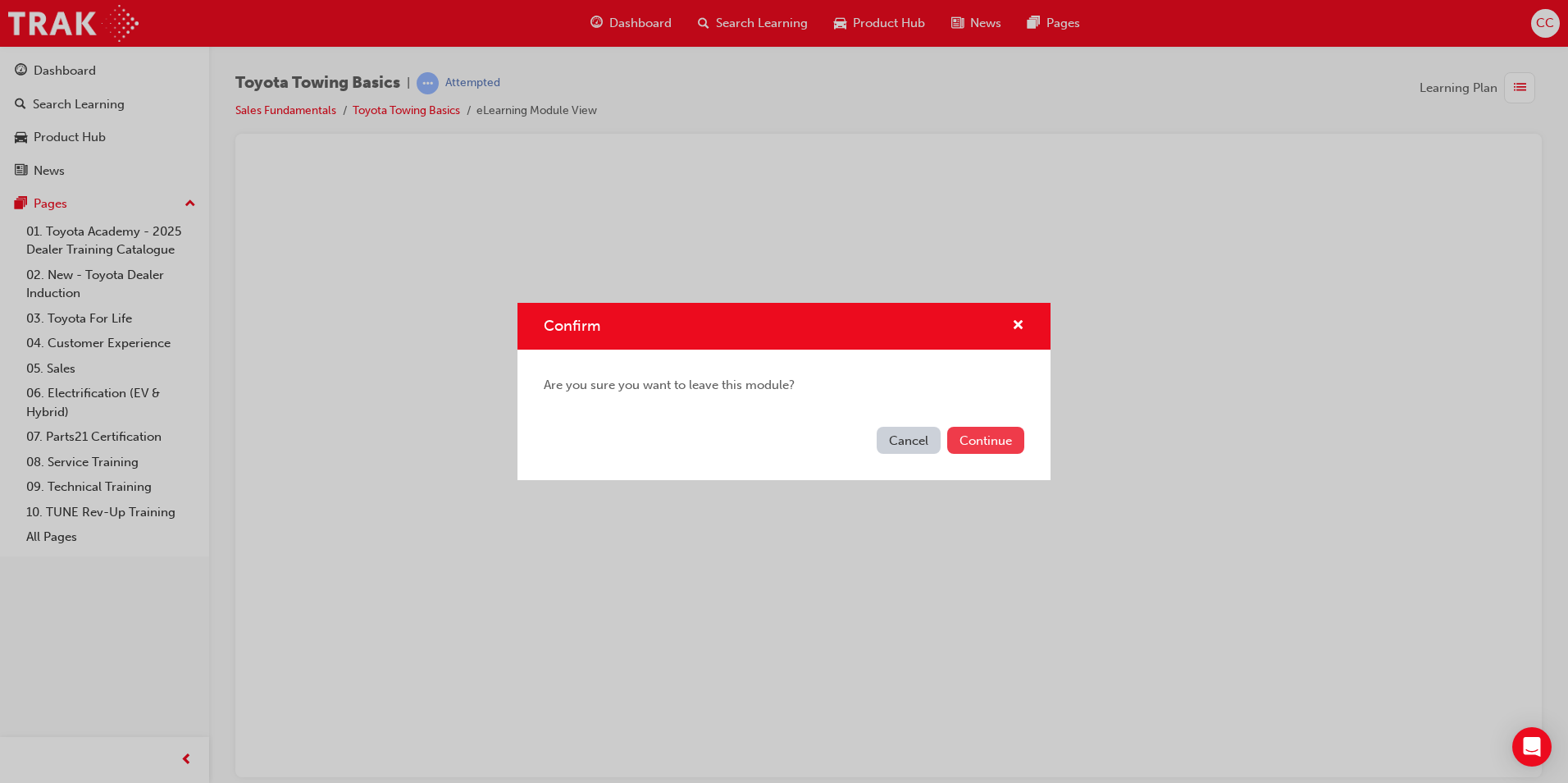
click at [969, 435] on button "Continue" at bounding box center [985, 440] width 77 height 27
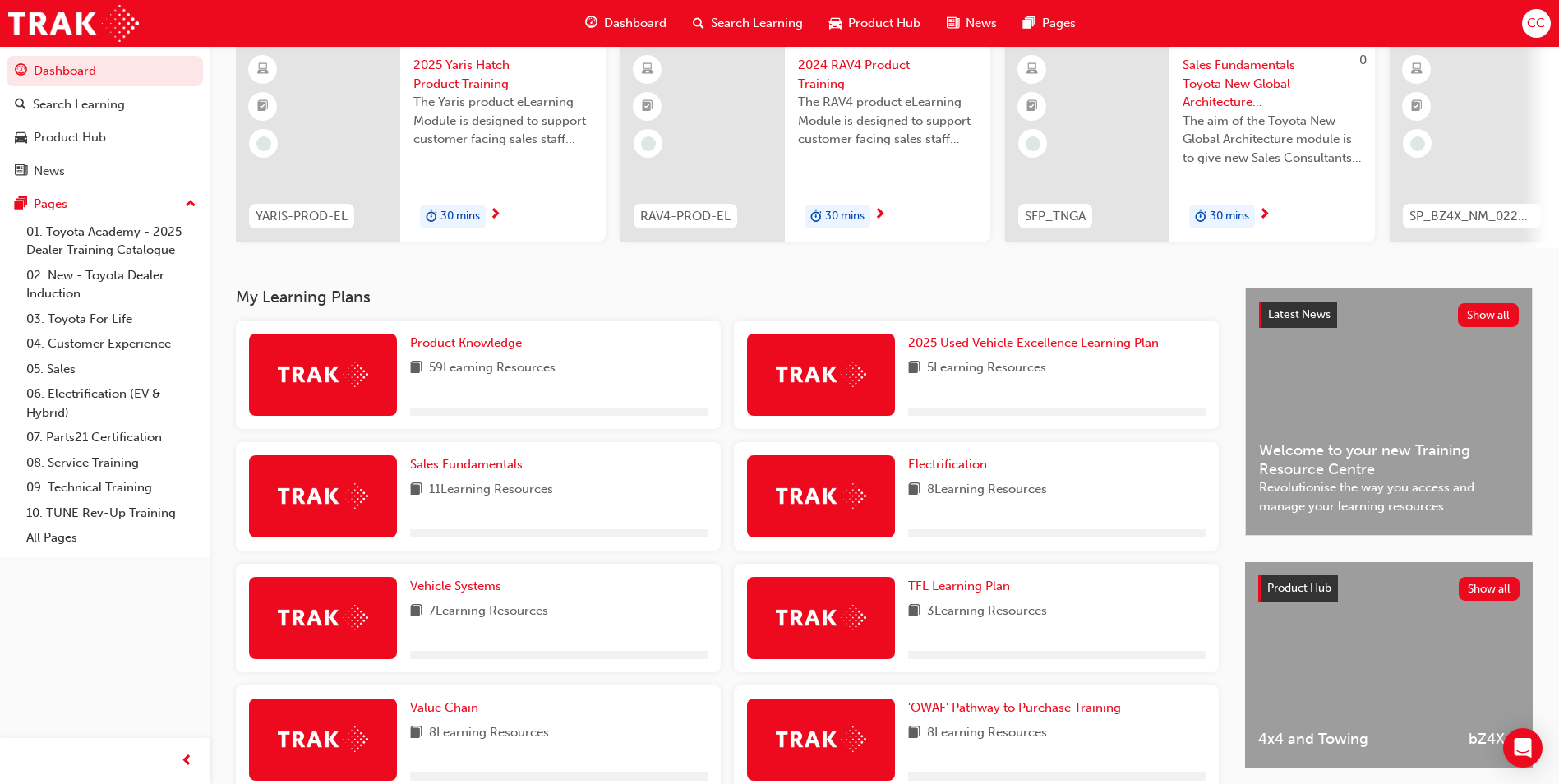
scroll to position [329, 0]
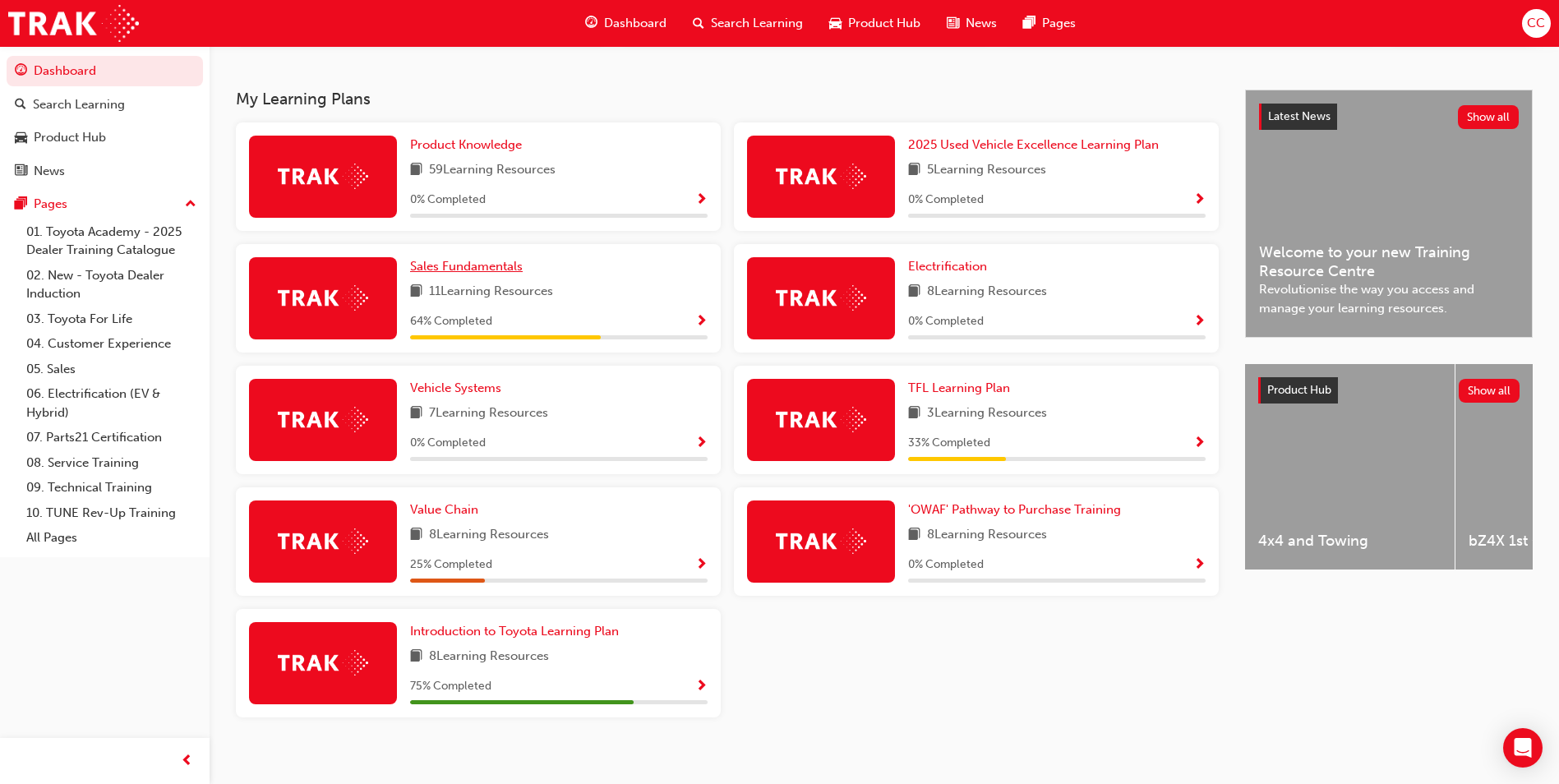
click at [480, 269] on span "Sales Fundamentals" at bounding box center [466, 265] width 112 height 15
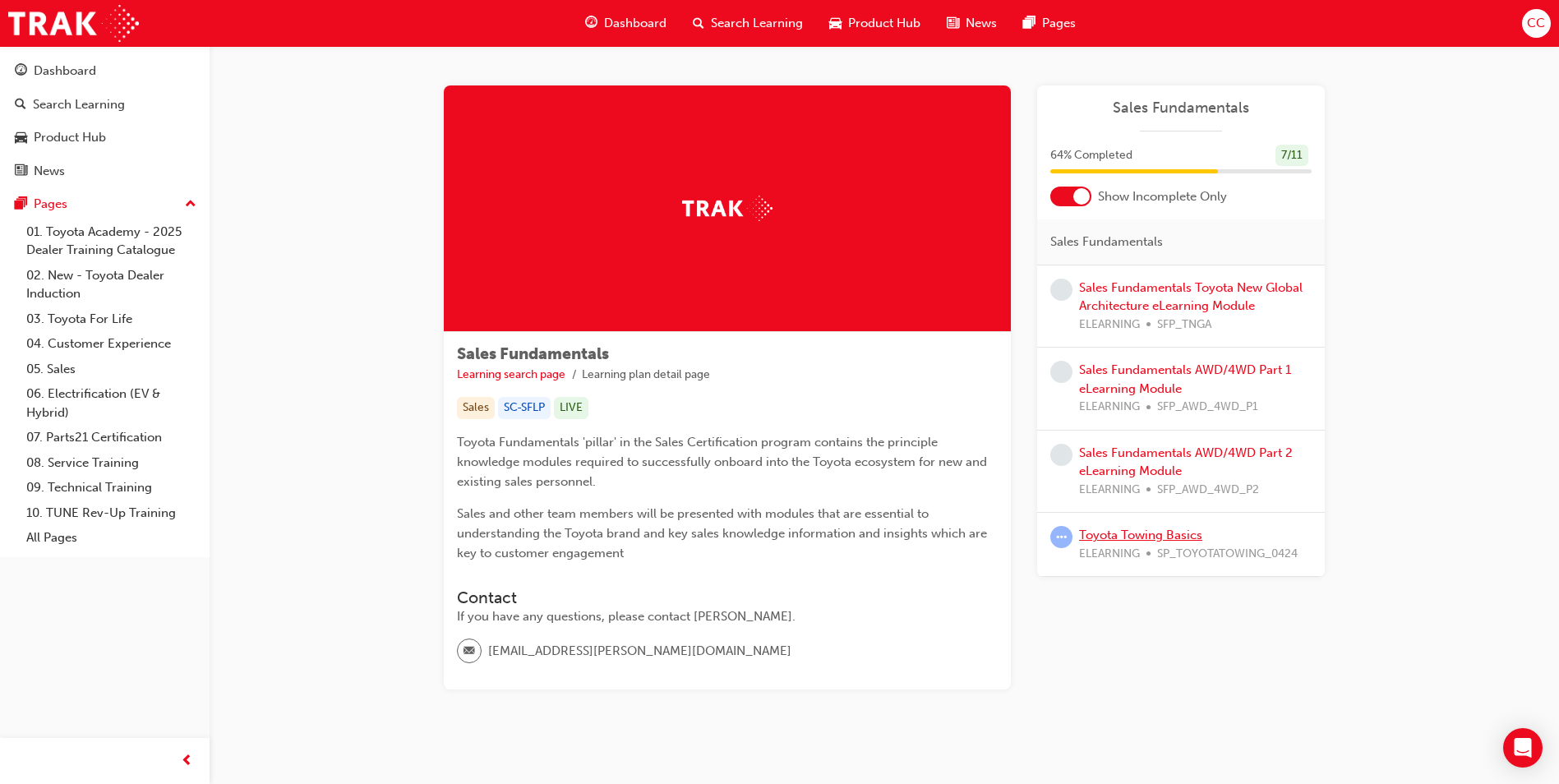
click at [1131, 532] on link "Toyota Towing Basics" at bounding box center [1141, 535] width 123 height 15
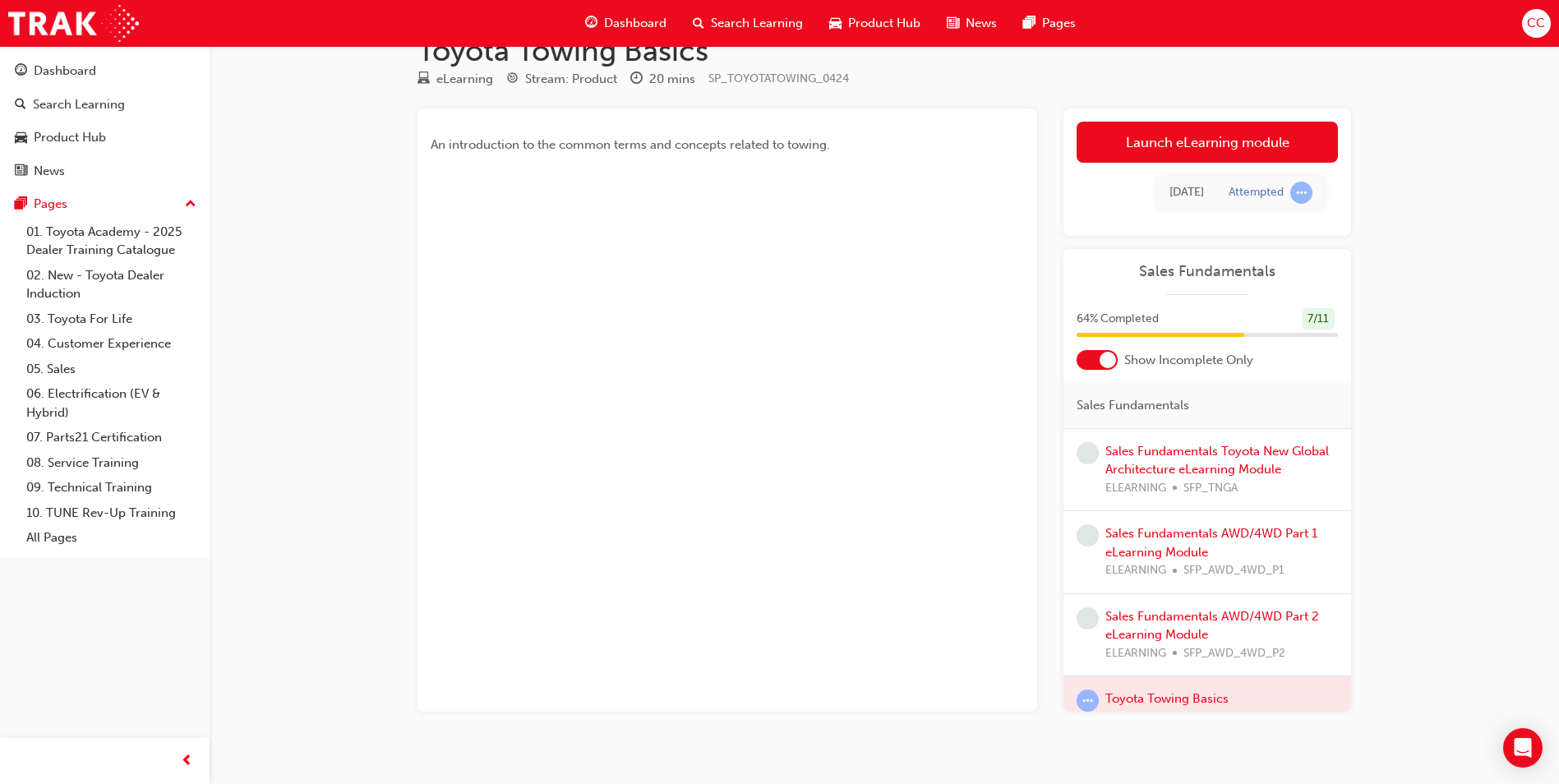
scroll to position [61, 0]
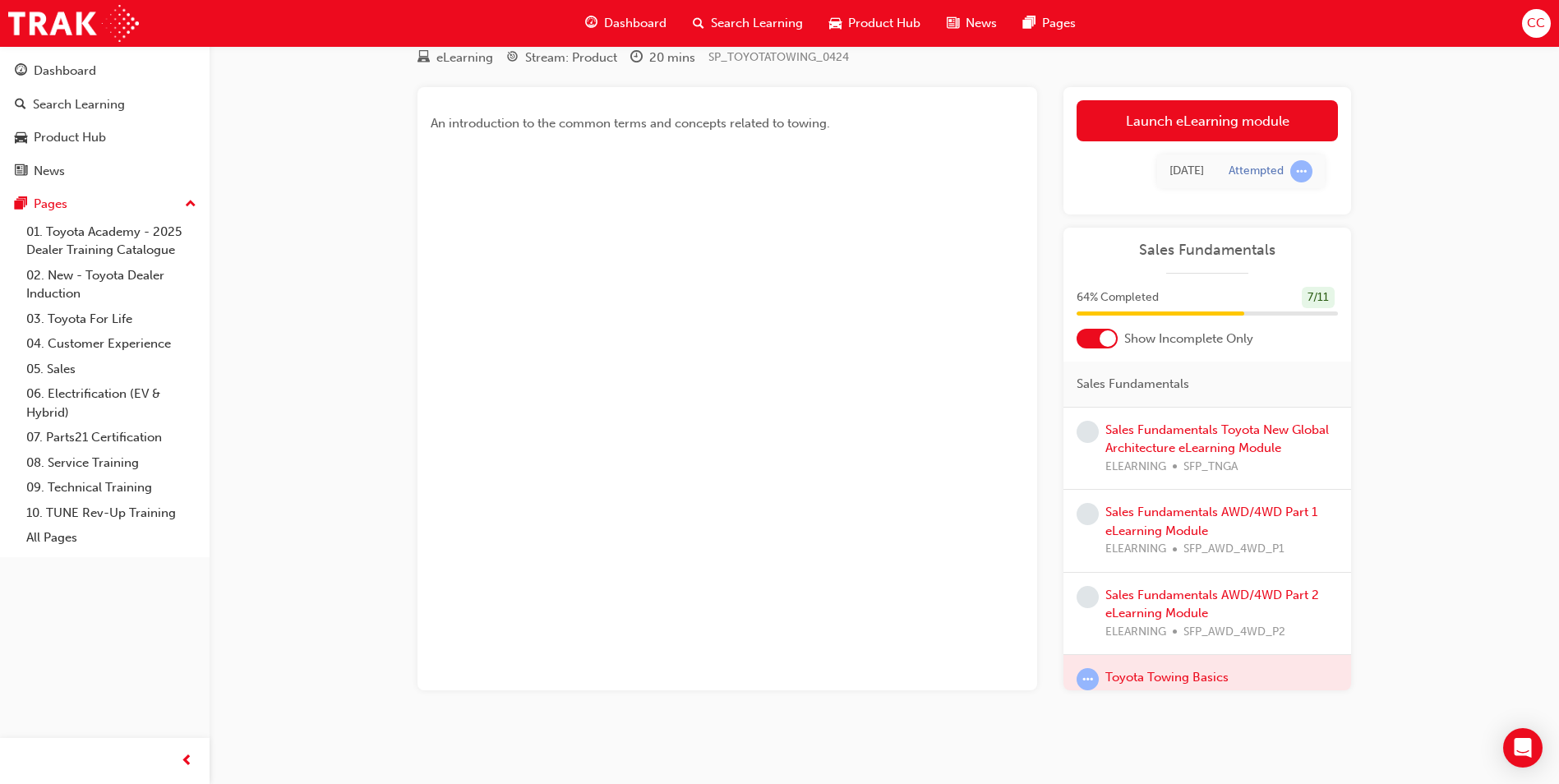
click at [1209, 119] on link "Launch eLearning module" at bounding box center [1207, 120] width 261 height 41
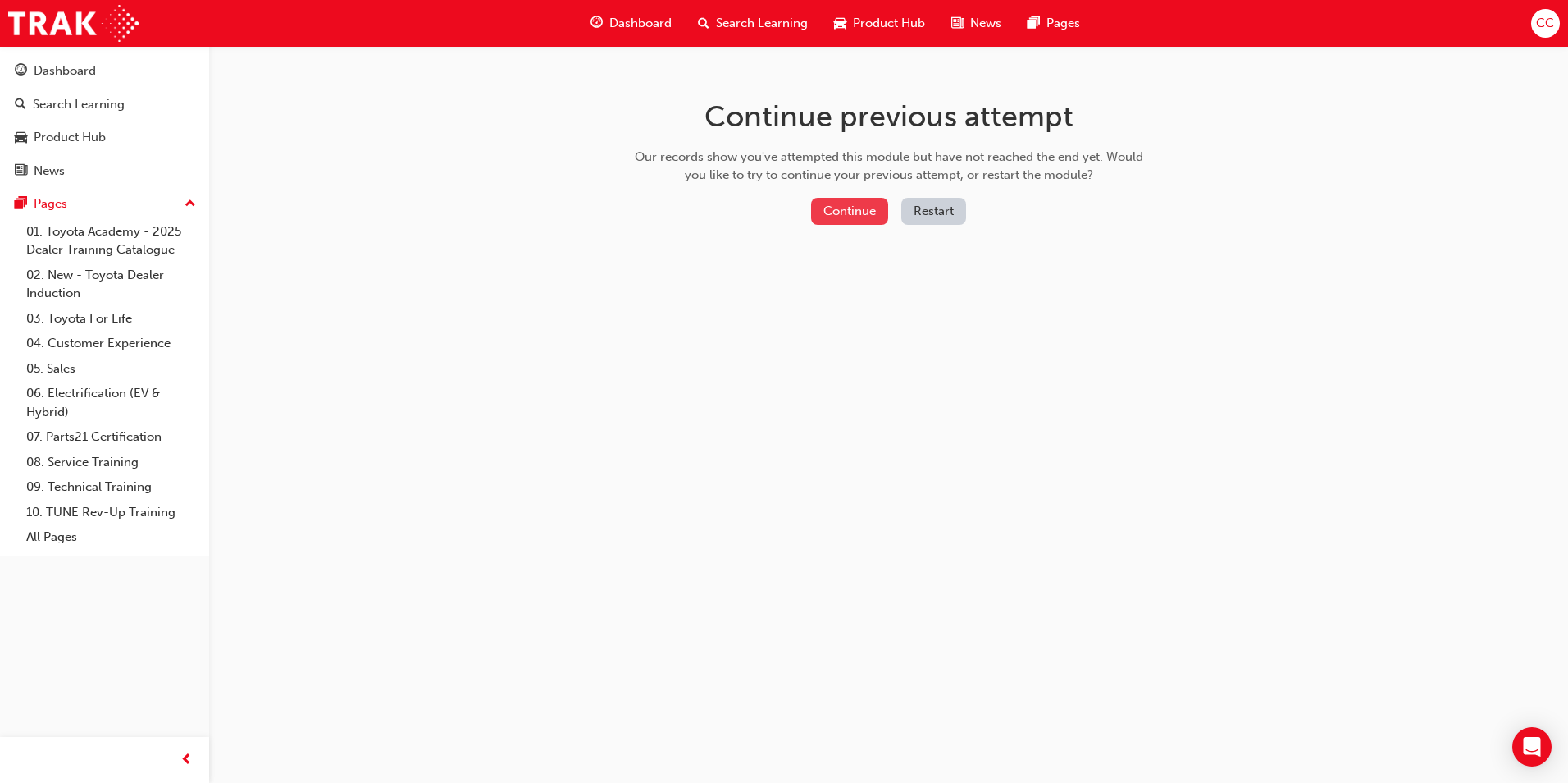
click at [861, 206] on button "Continue" at bounding box center [849, 211] width 77 height 27
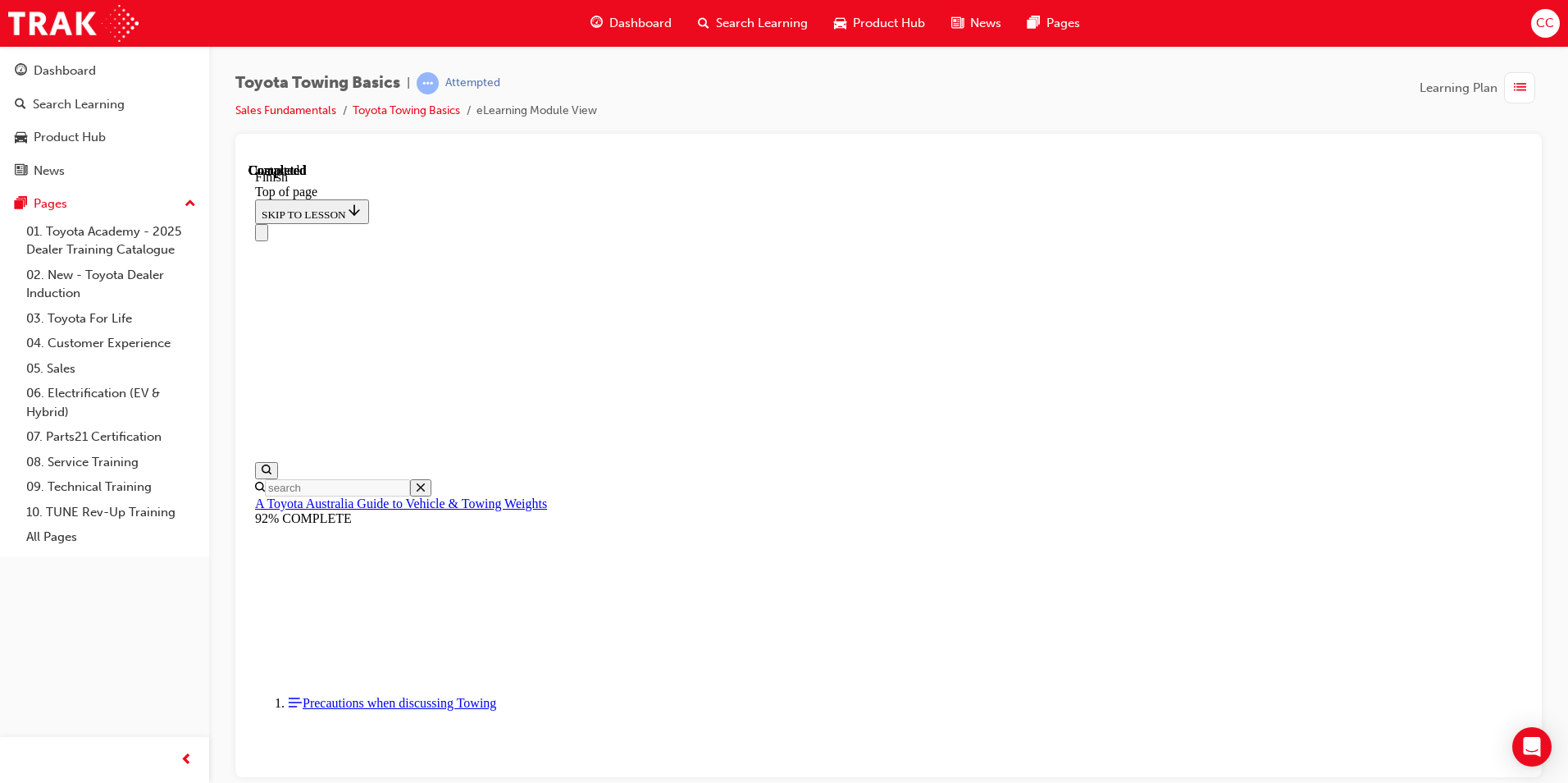
scroll to position [262, 0]
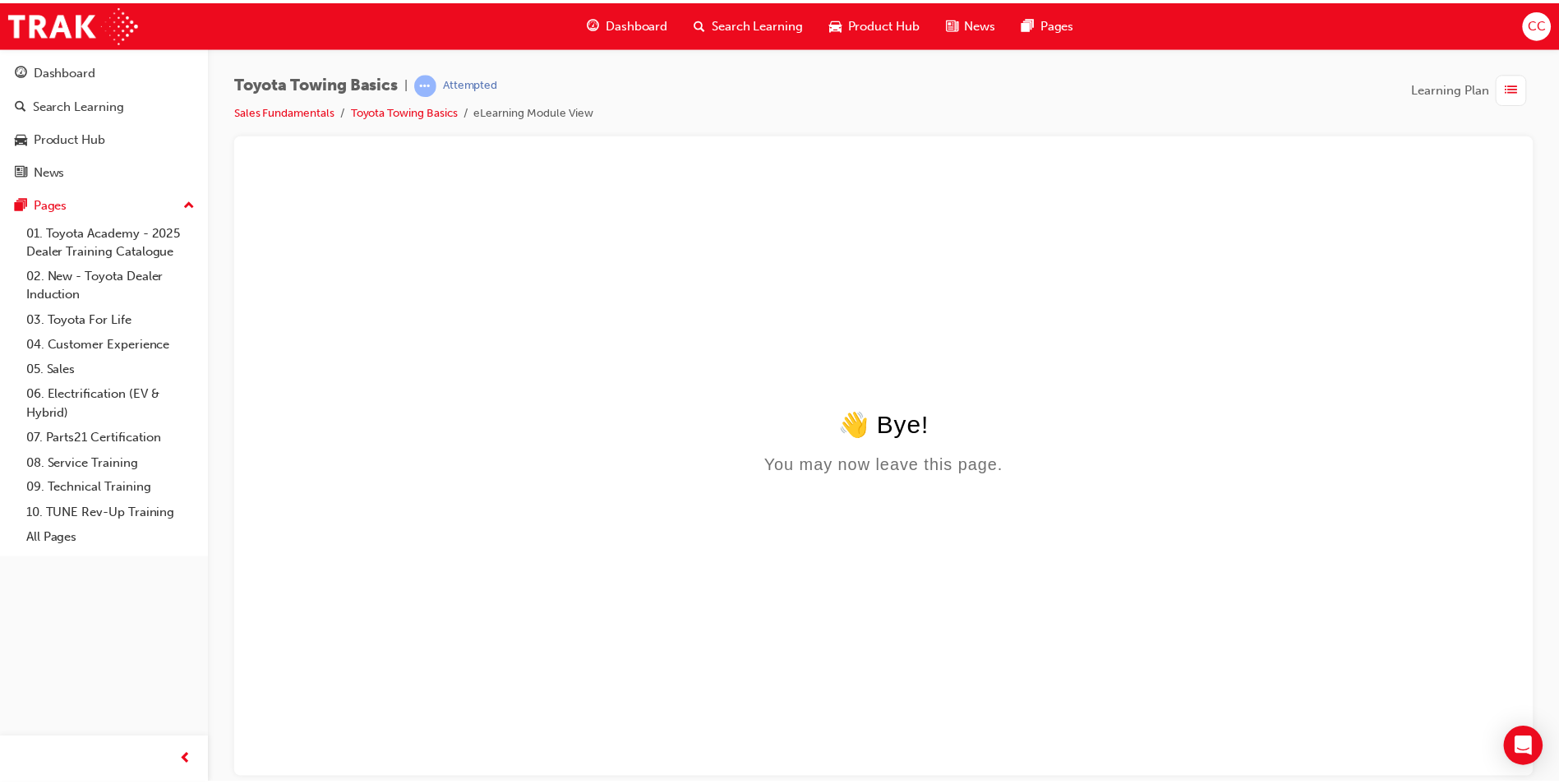
scroll to position [0, 0]
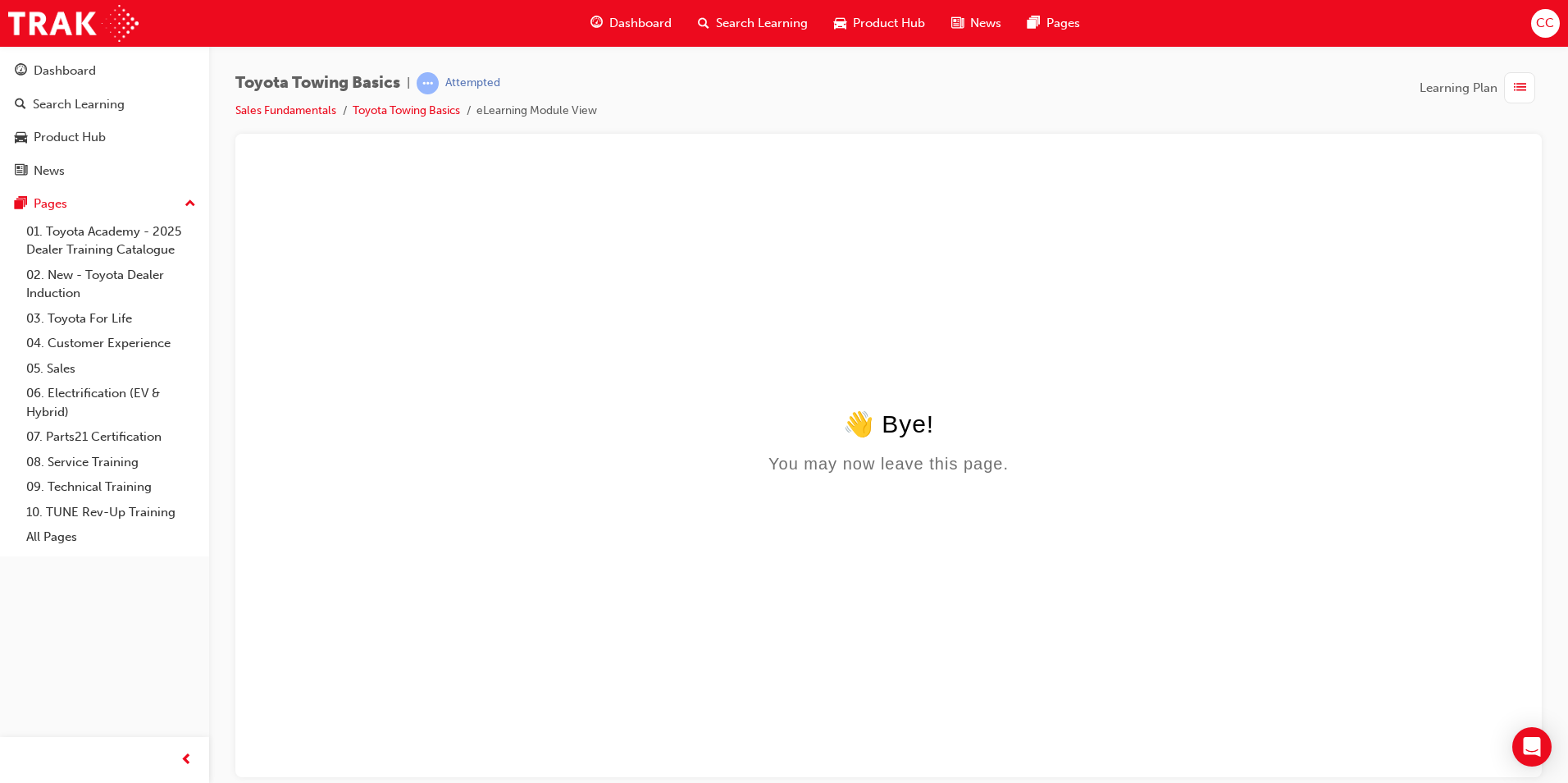
click at [1140, 479] on html "👋 Bye! You may now leave this page." at bounding box center [888, 321] width 1280 height 317
click at [1251, 353] on html "👋 Bye! You may now leave this page." at bounding box center [888, 321] width 1280 height 317
drag, startPoint x: 1248, startPoint y: 352, endPoint x: 1083, endPoint y: 334, distance: 166.0
click at [1245, 351] on html "👋 Bye! You may now leave this page." at bounding box center [888, 321] width 1280 height 317
click at [1525, 90] on span "list-icon" at bounding box center [1520, 88] width 12 height 20
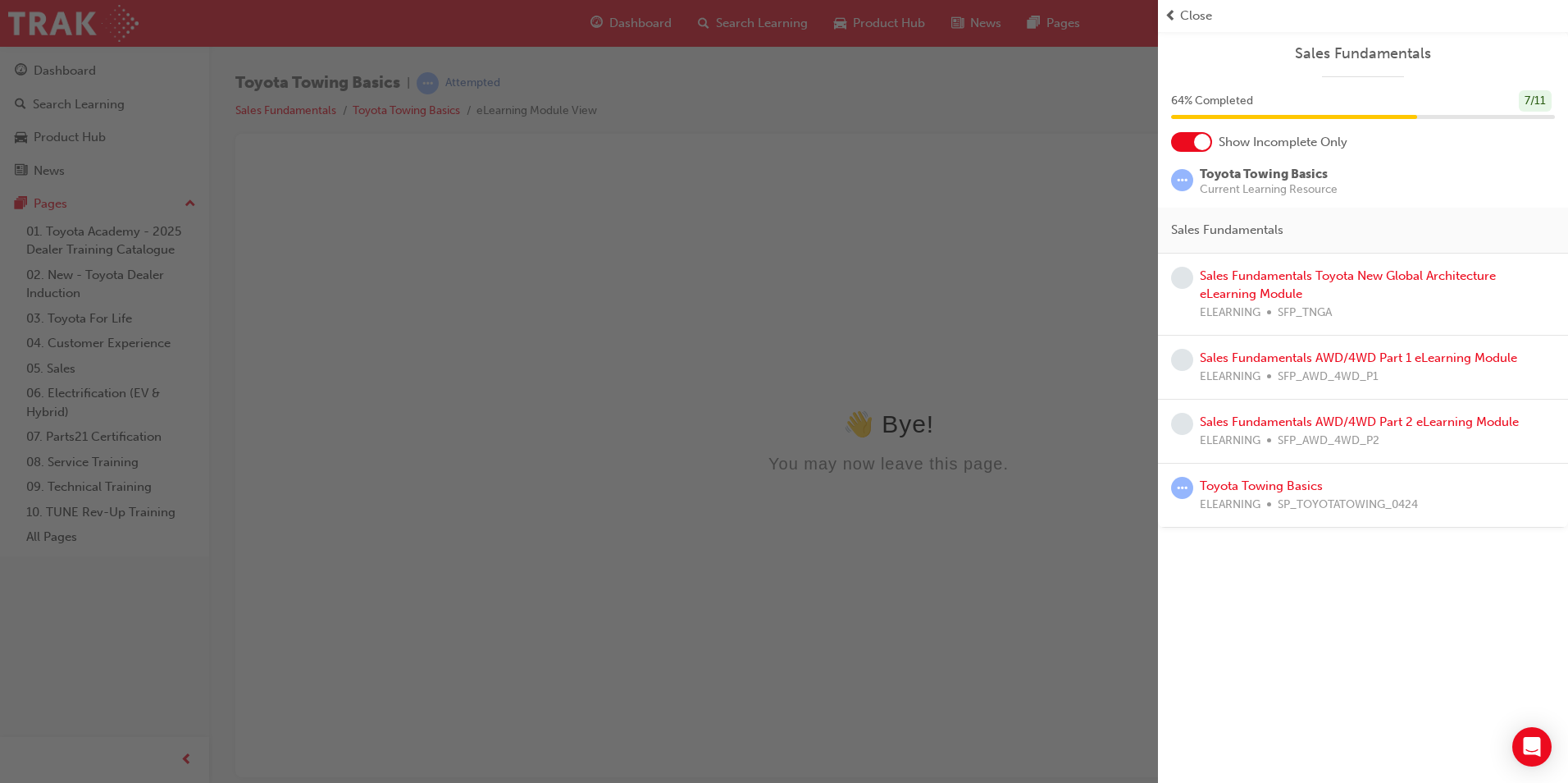
click at [1049, 387] on div "button" at bounding box center [579, 392] width 1158 height 783
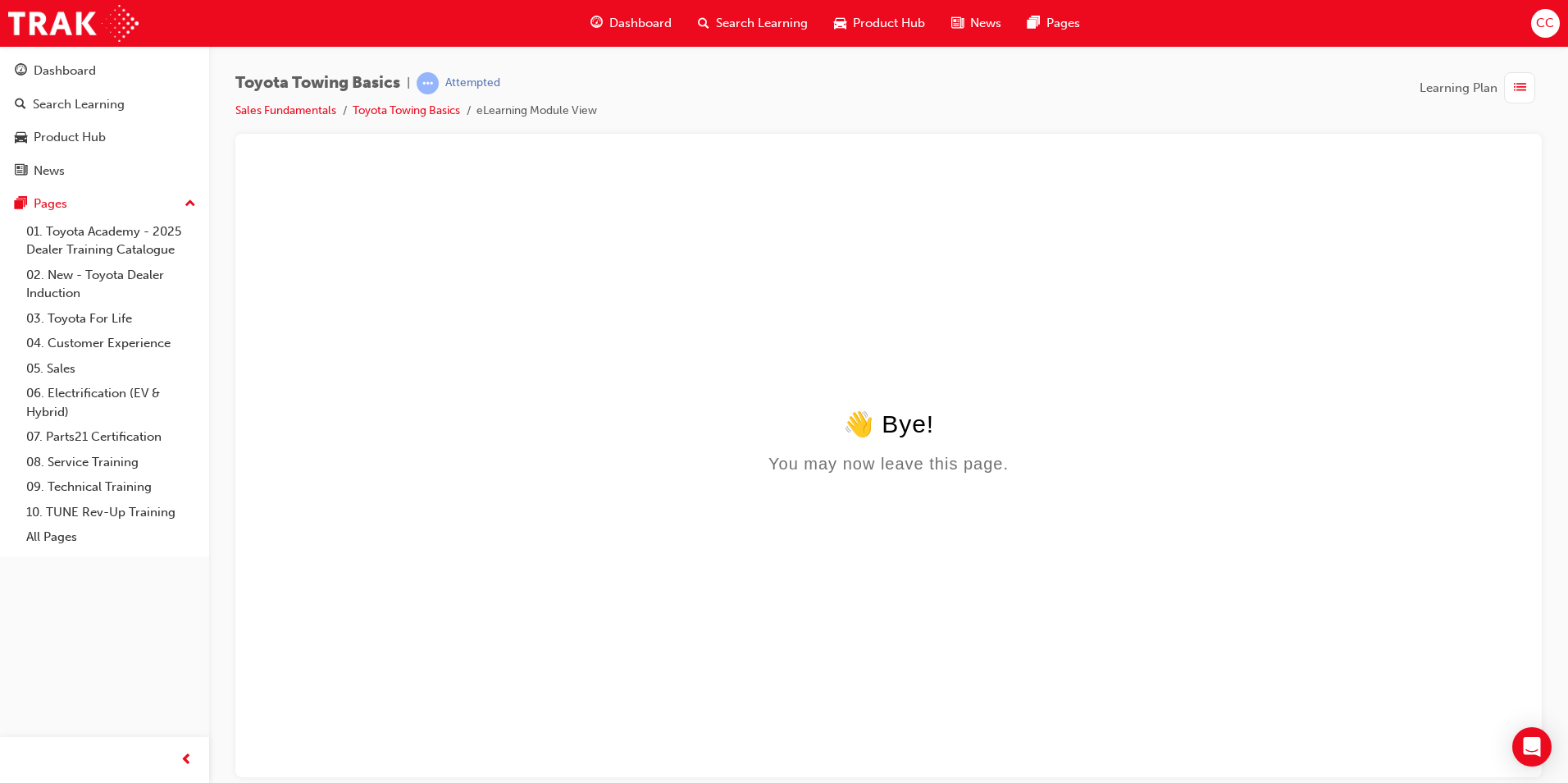
click at [635, 23] on span "Dashboard" at bounding box center [640, 23] width 62 height 19
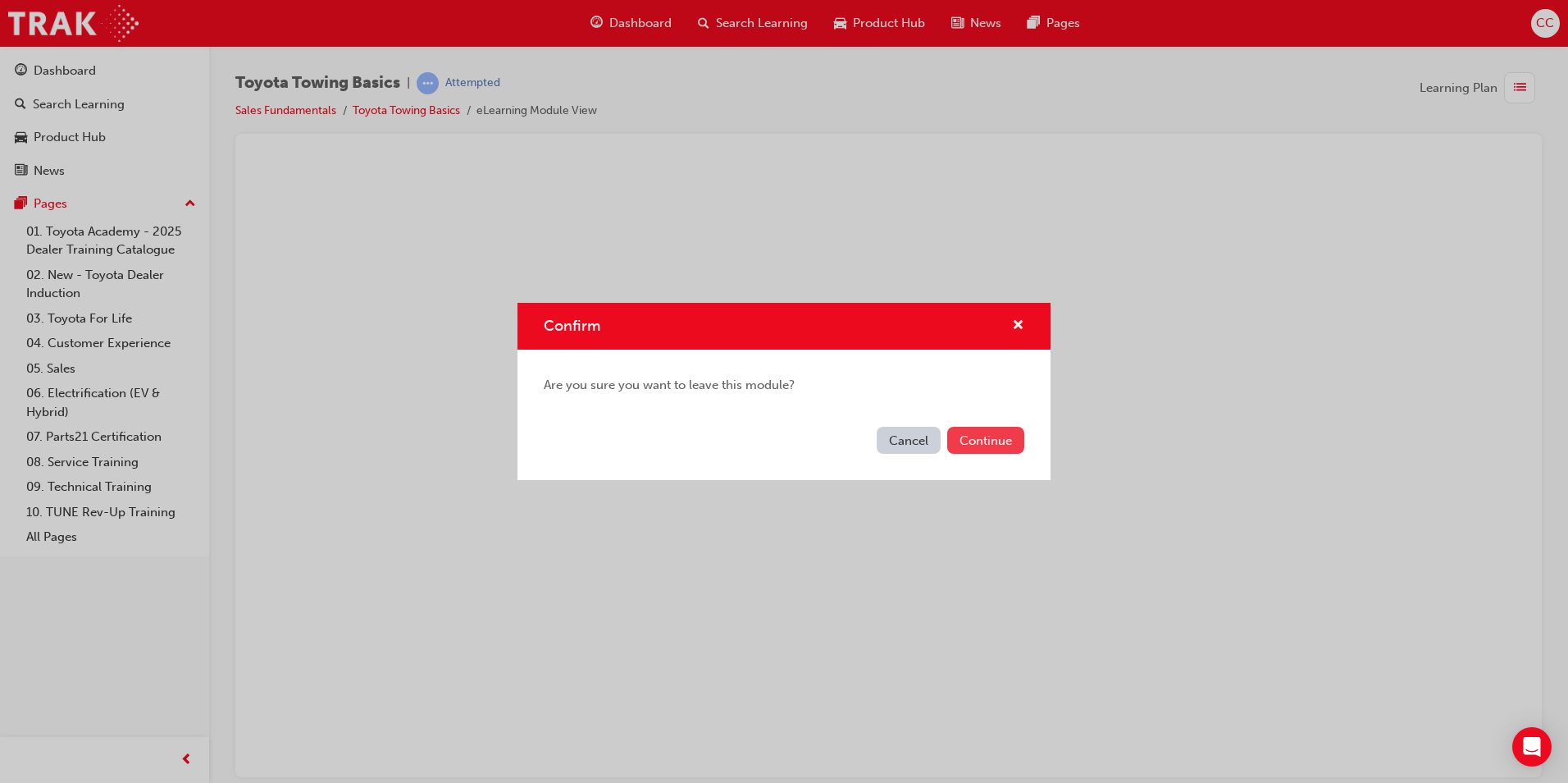
click at [992, 434] on button "Continue" at bounding box center [985, 440] width 77 height 27
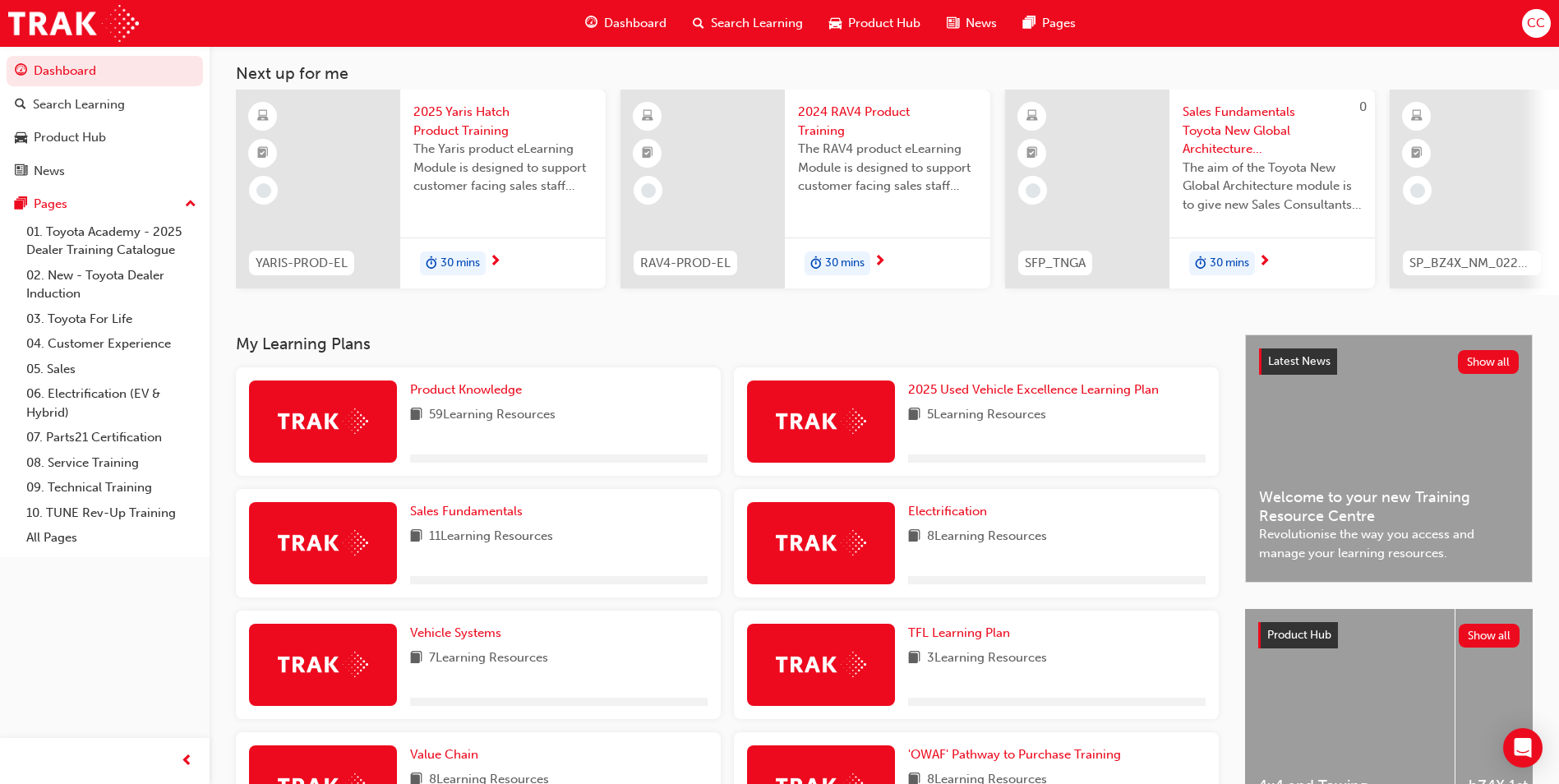
scroll to position [164, 0]
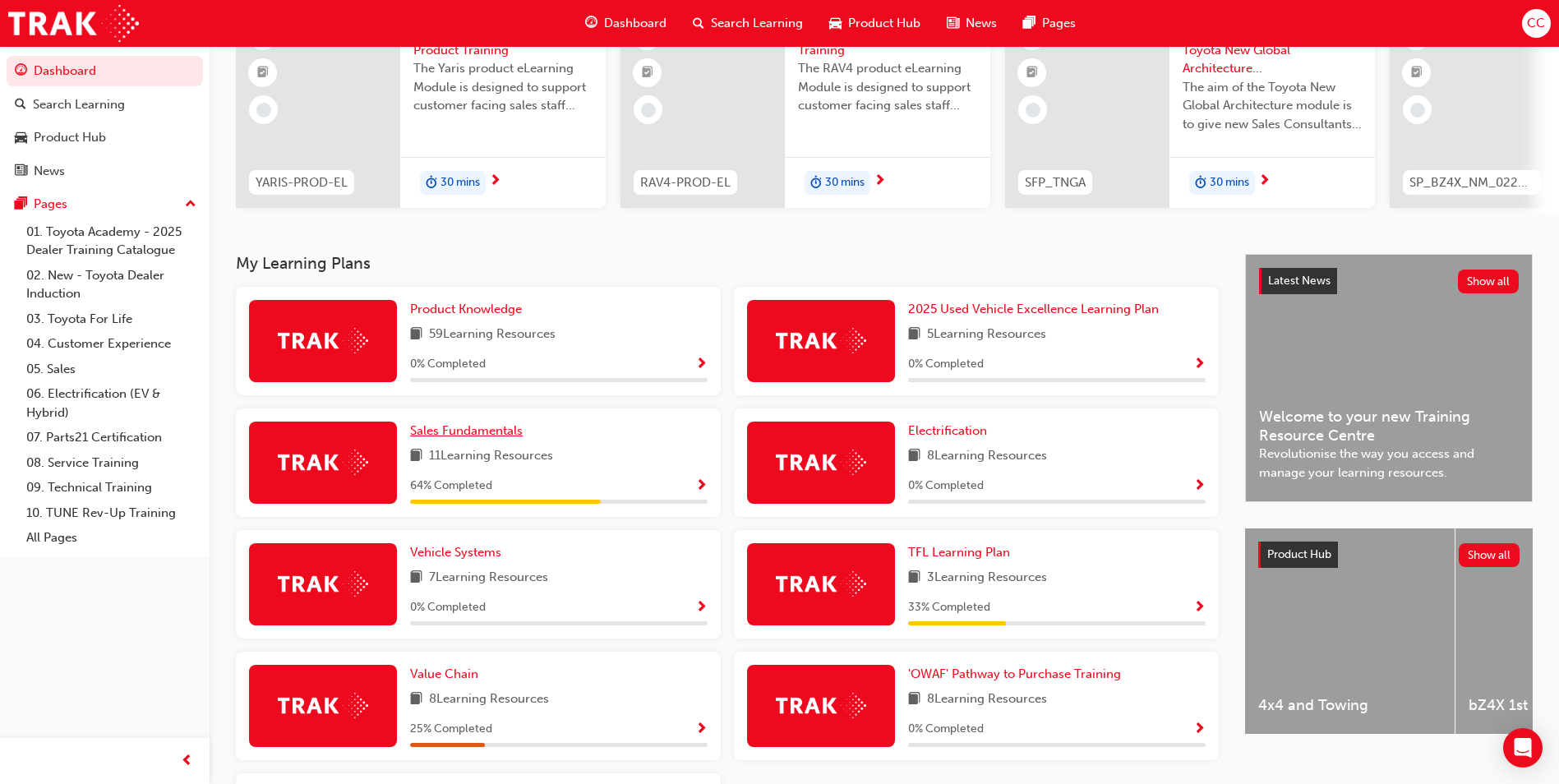
click at [464, 437] on span "Sales Fundamentals" at bounding box center [466, 430] width 112 height 15
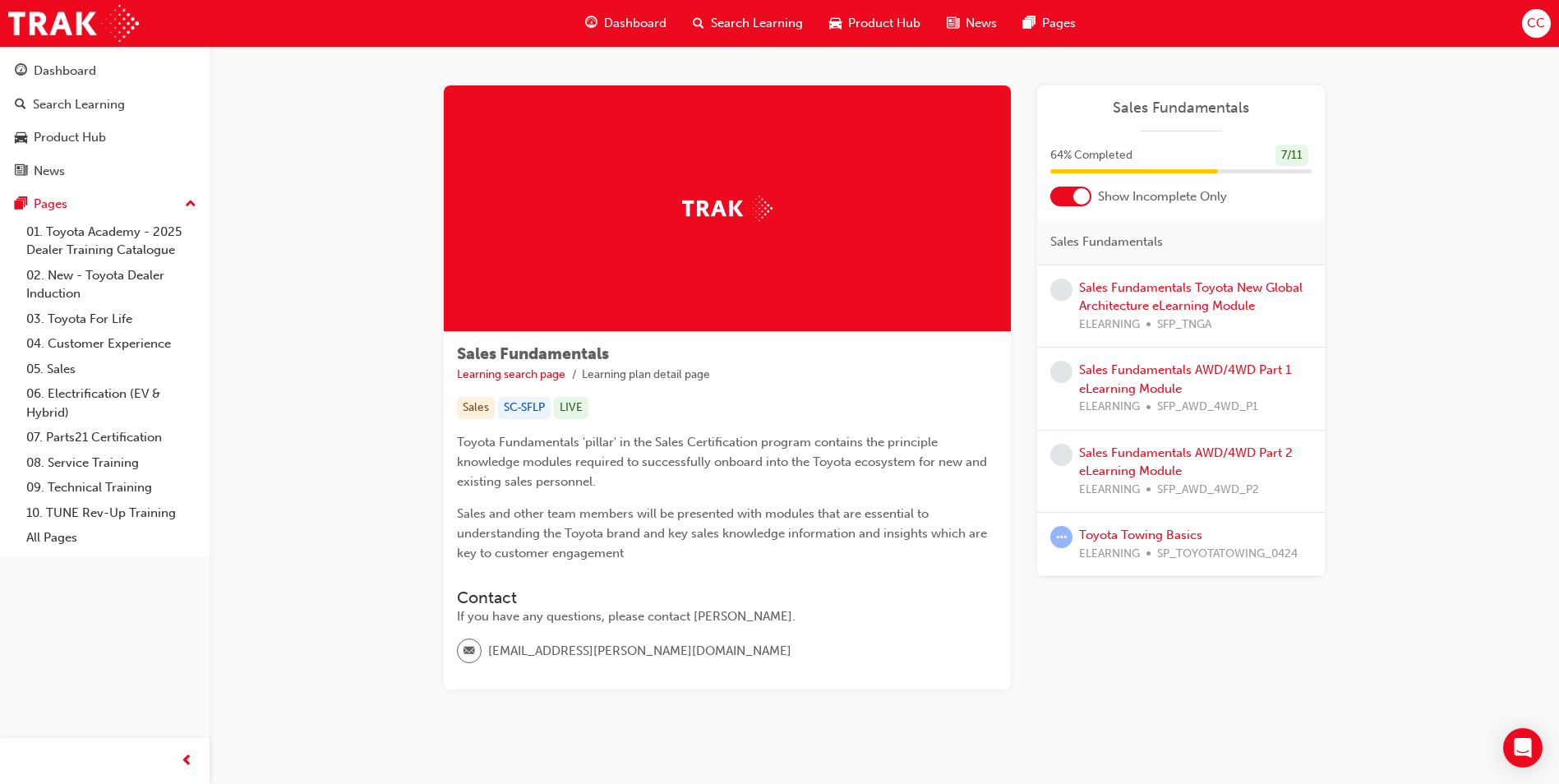
click at [1054, 536] on span "learningRecordVerb_ATTEMPT-icon" at bounding box center [1061, 536] width 22 height 22
click at [1141, 530] on link "Toyota Towing Basics" at bounding box center [1141, 535] width 123 height 15
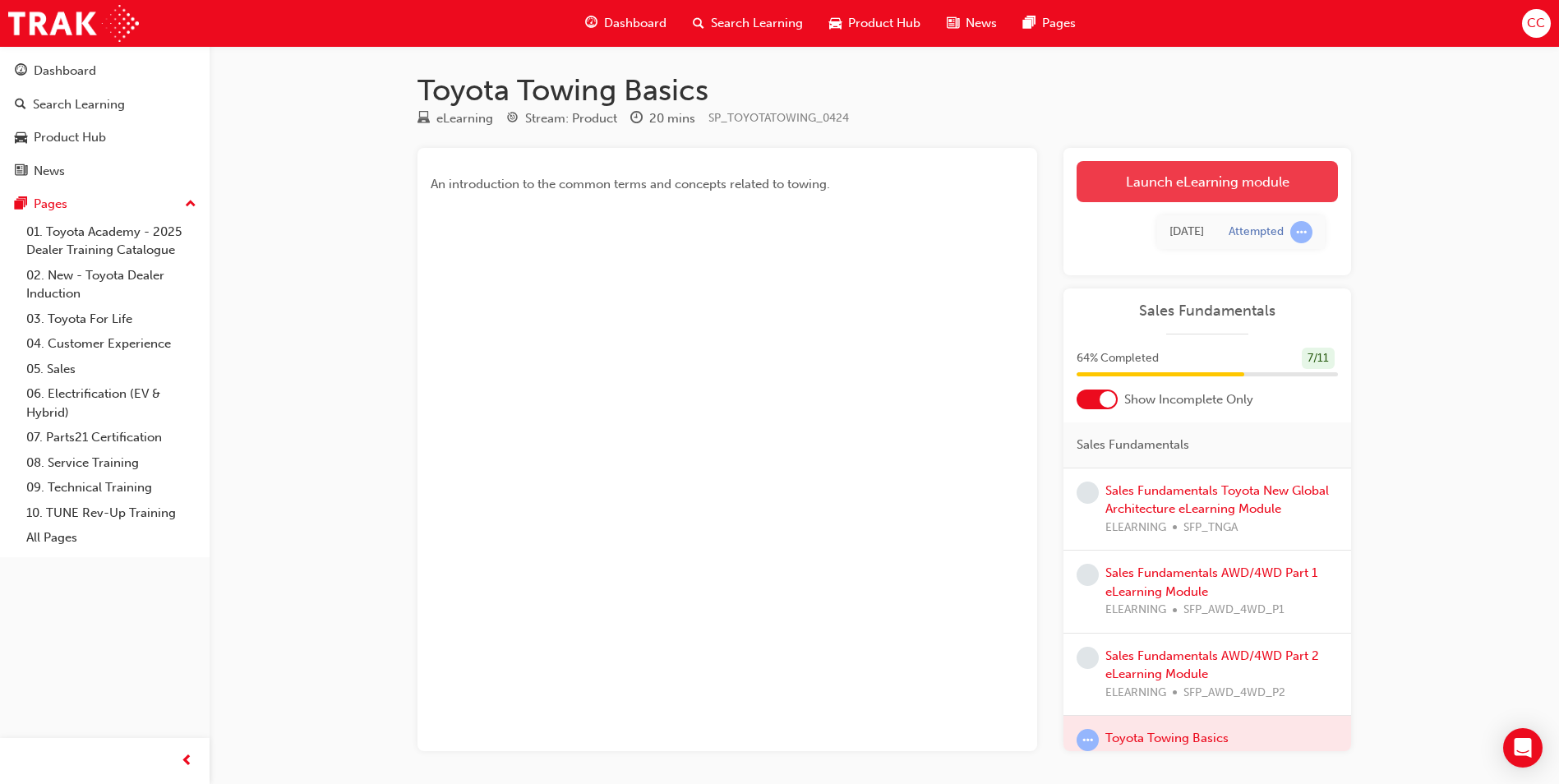
click at [1167, 176] on link "Launch eLearning module" at bounding box center [1207, 182] width 261 height 41
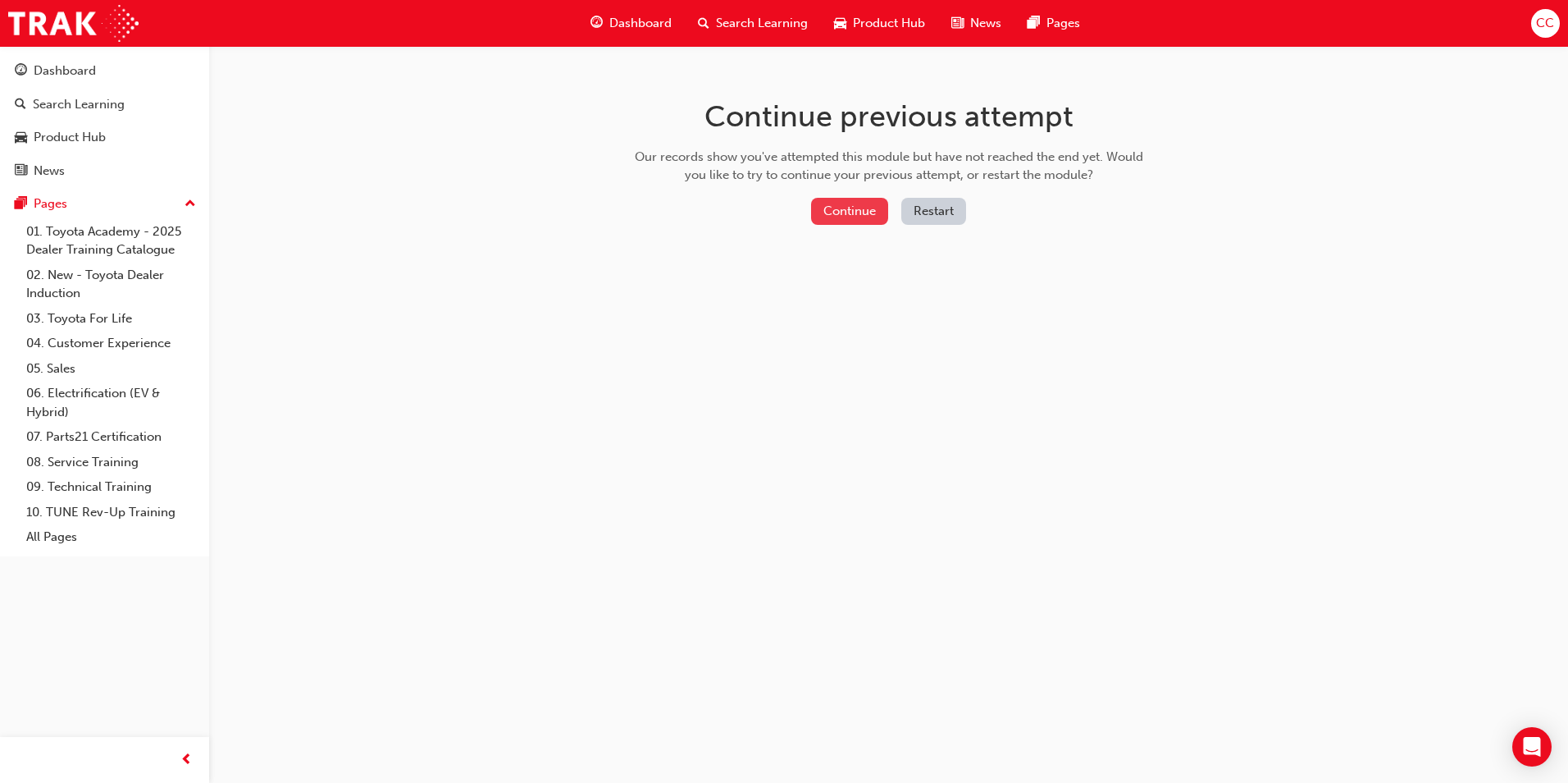
click at [853, 199] on button "Continue" at bounding box center [849, 211] width 77 height 27
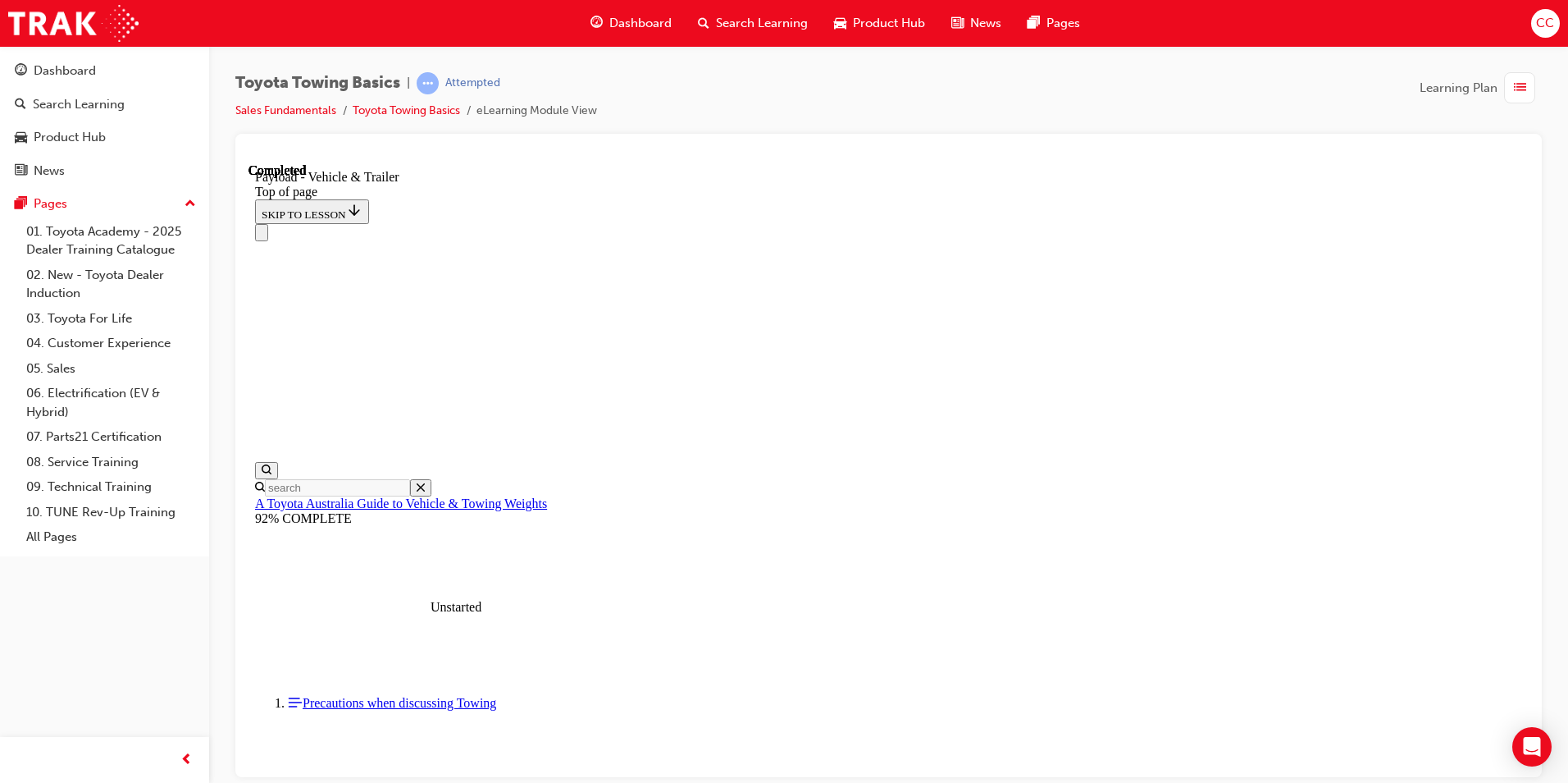
scroll to position [51, 0]
drag, startPoint x: 992, startPoint y: 731, endPoint x: 992, endPoint y: 757, distance: 26.0
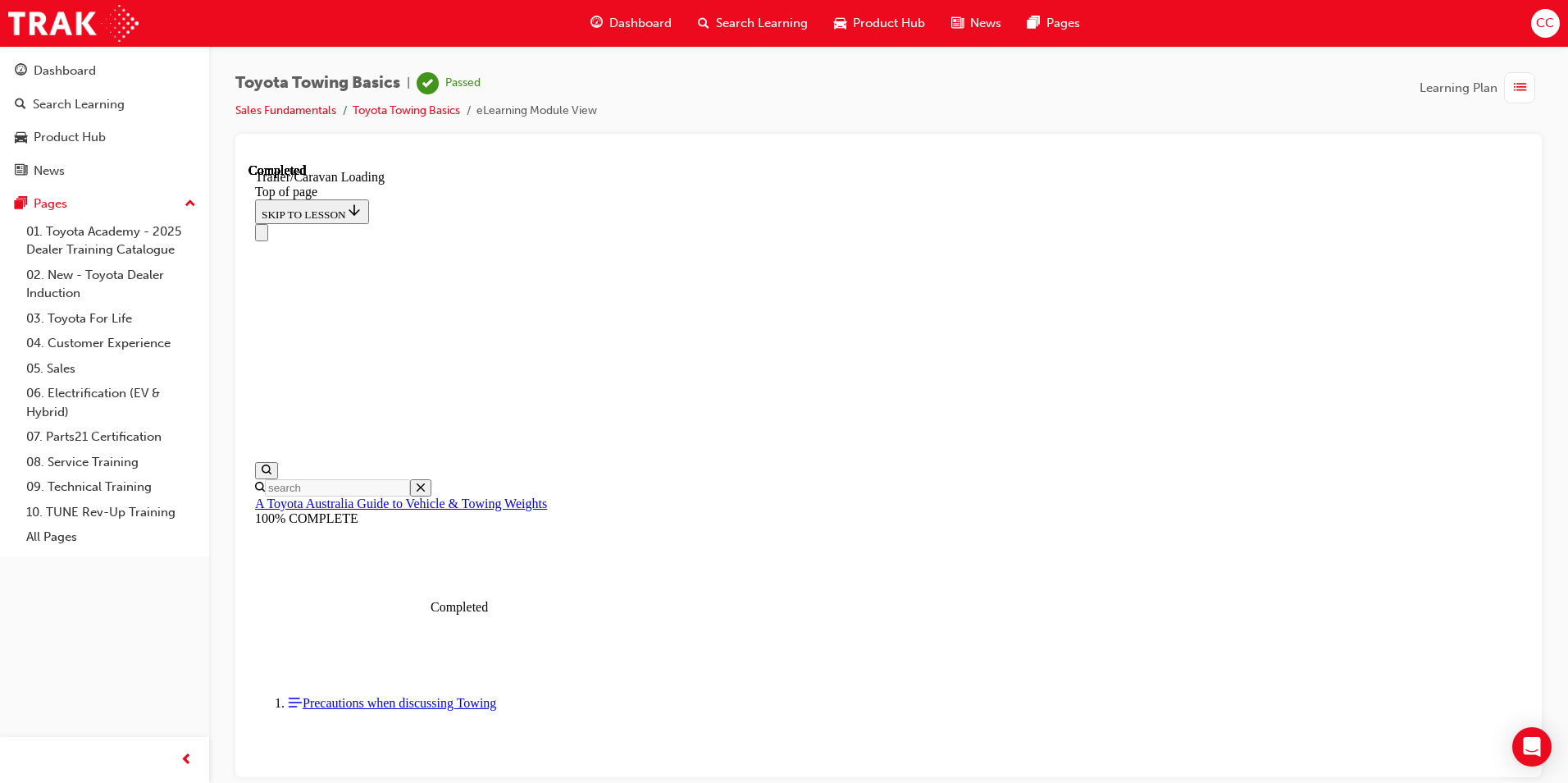
scroll to position [2319, 0]
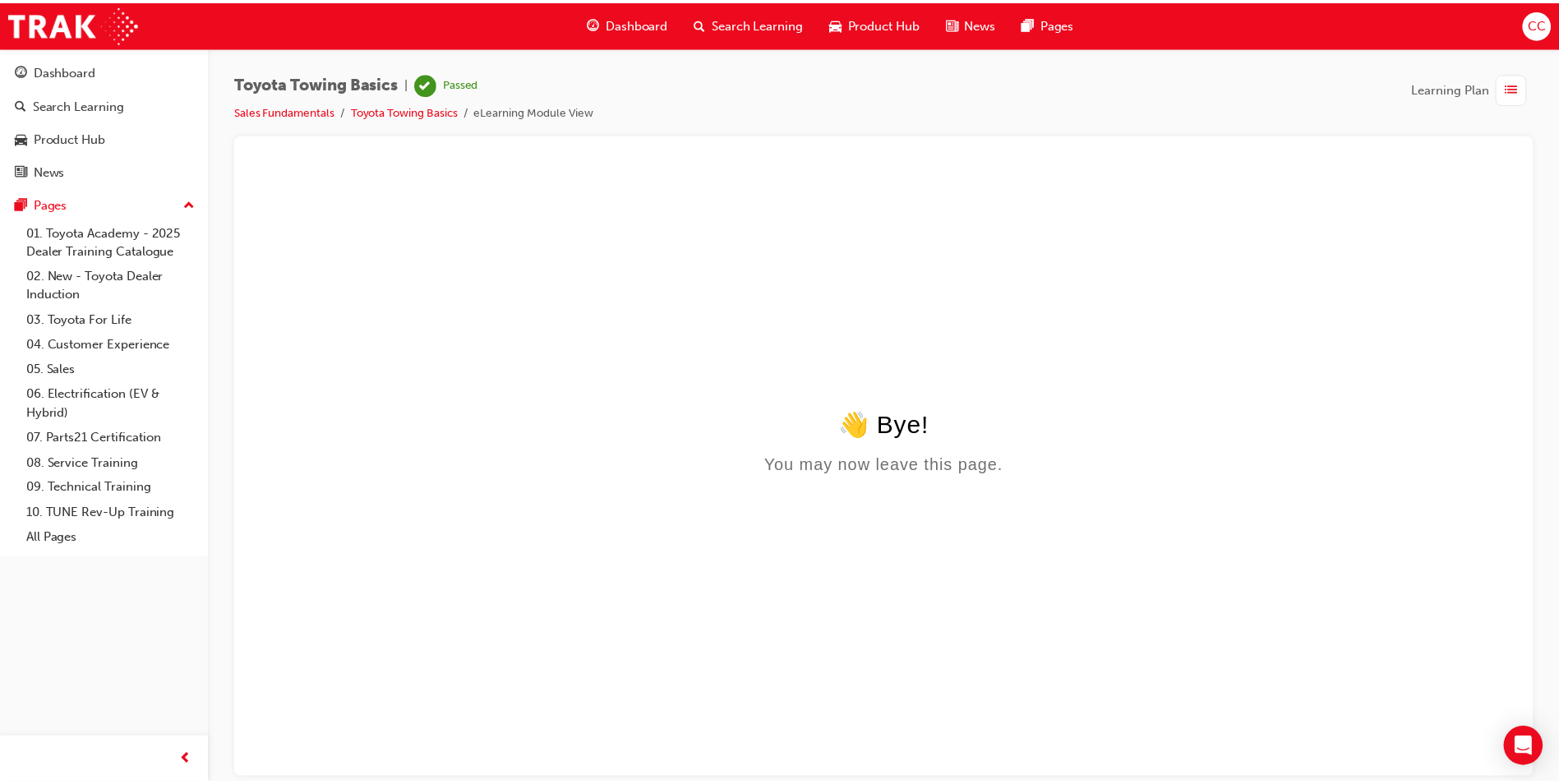
scroll to position [0, 0]
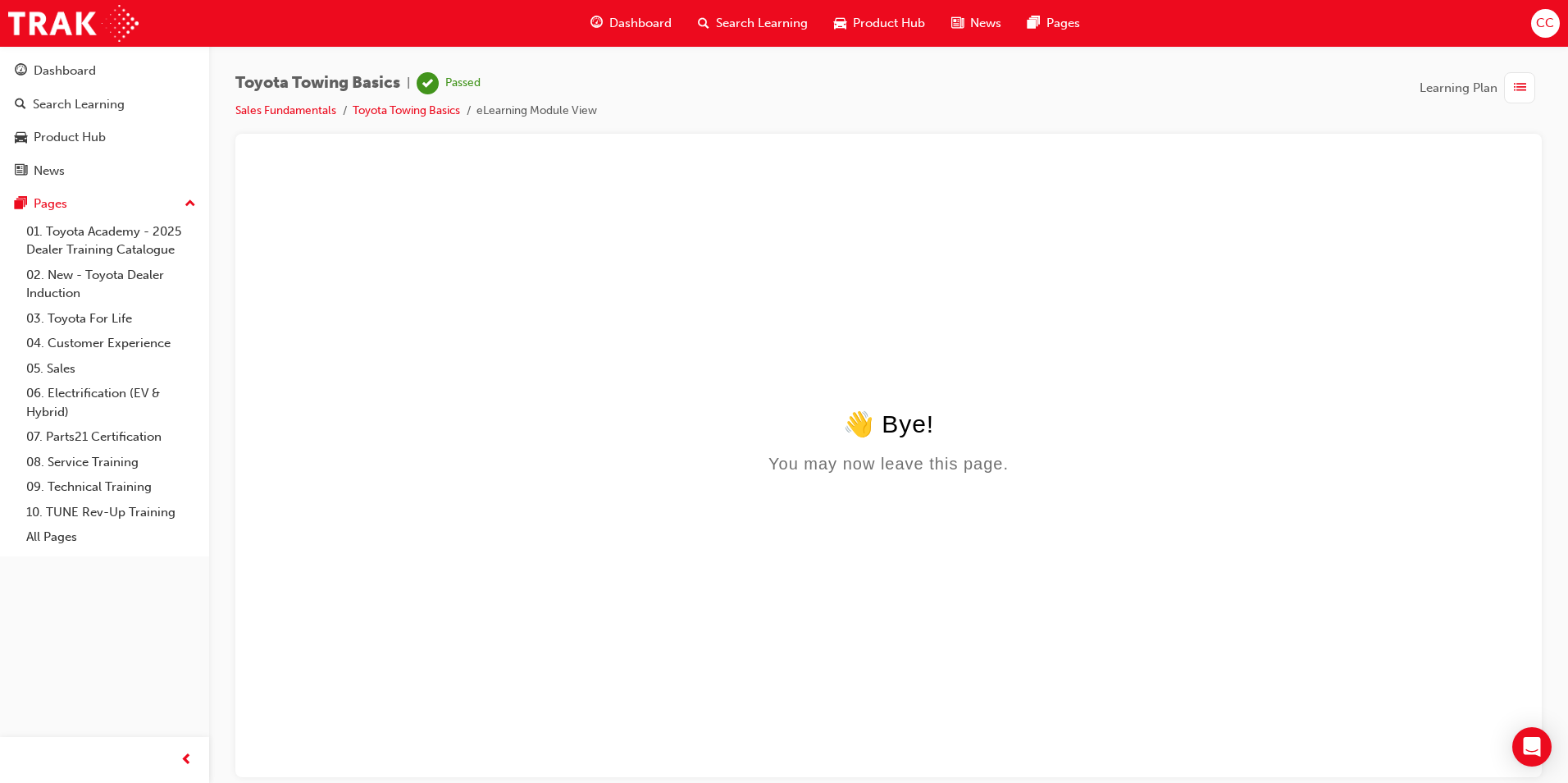
click at [641, 21] on span "Dashboard" at bounding box center [640, 23] width 62 height 19
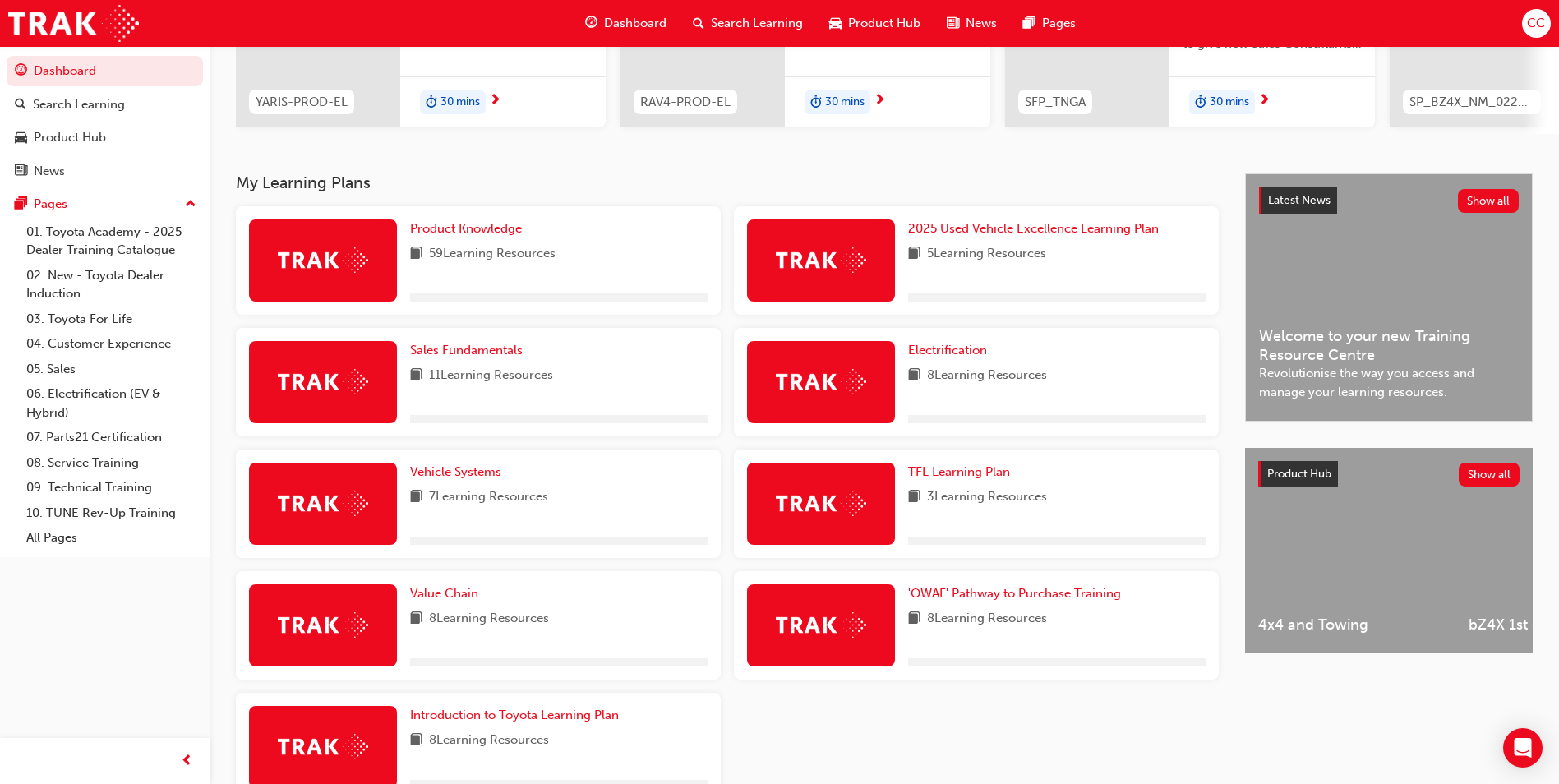
scroll to position [247, 0]
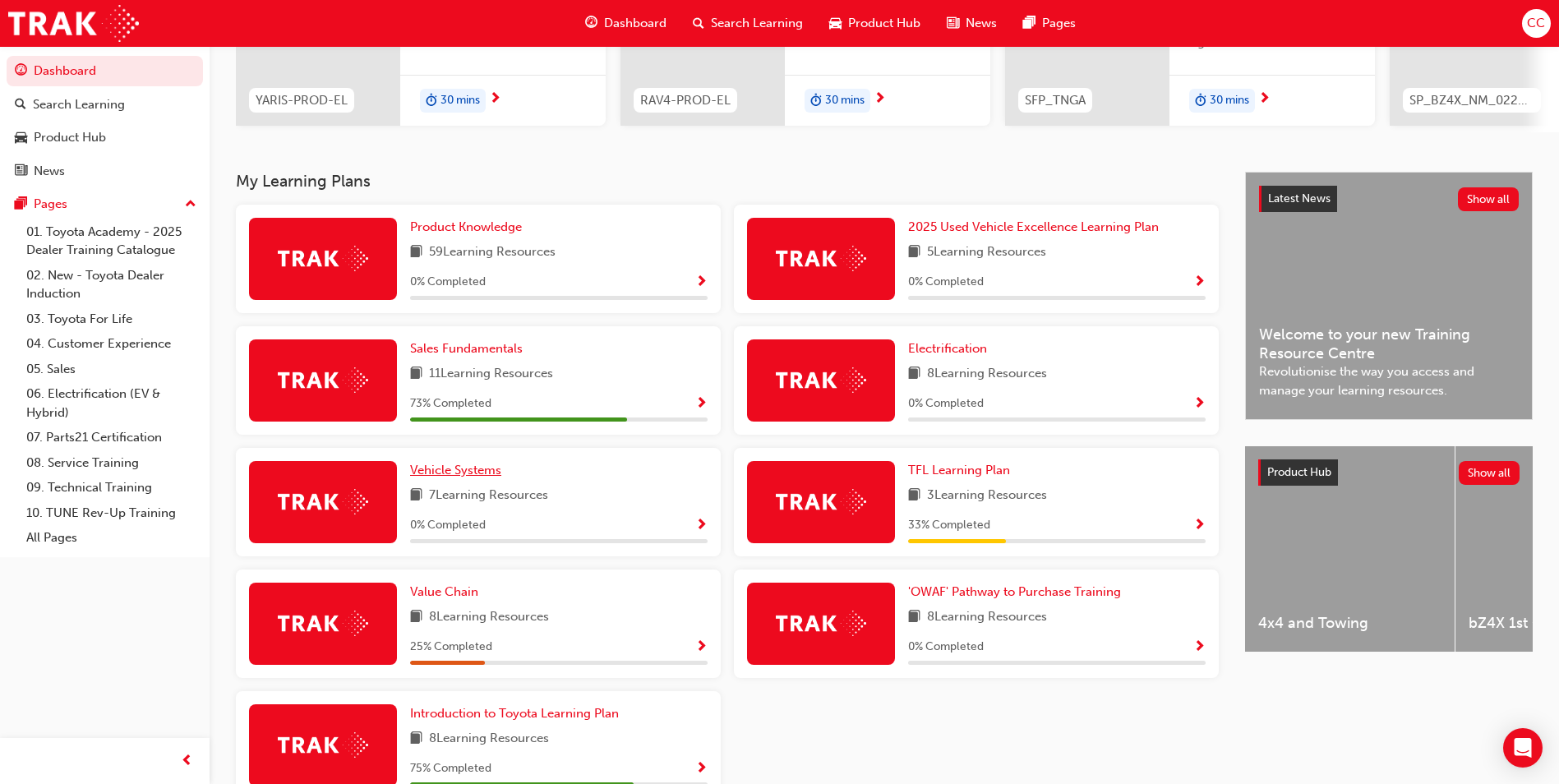
click at [458, 478] on span "Vehicle Systems" at bounding box center [455, 470] width 91 height 15
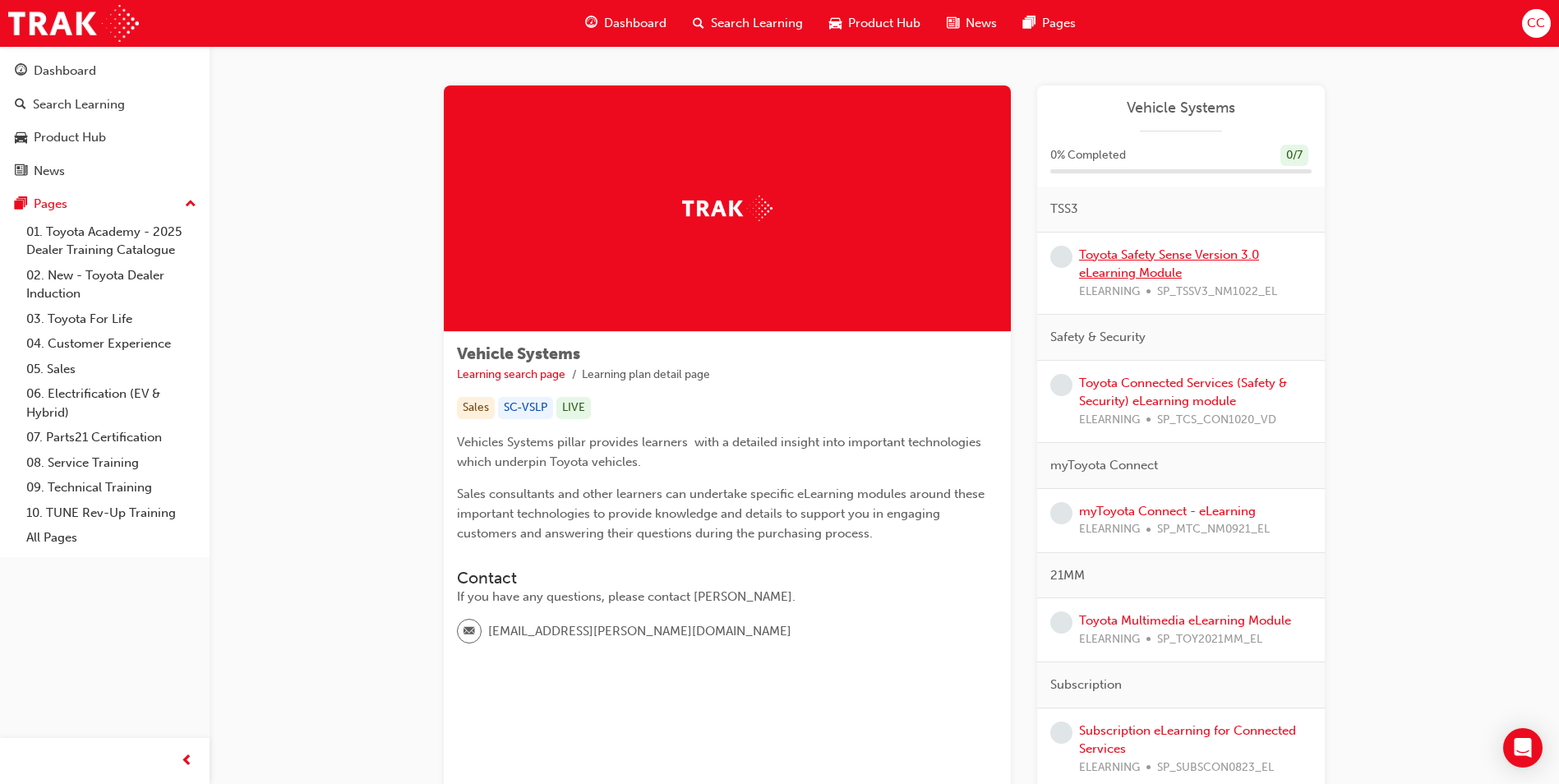
click at [1155, 257] on link "Toyota Safety Sense Version 3.0 eLearning Module" at bounding box center [1169, 265] width 180 height 34
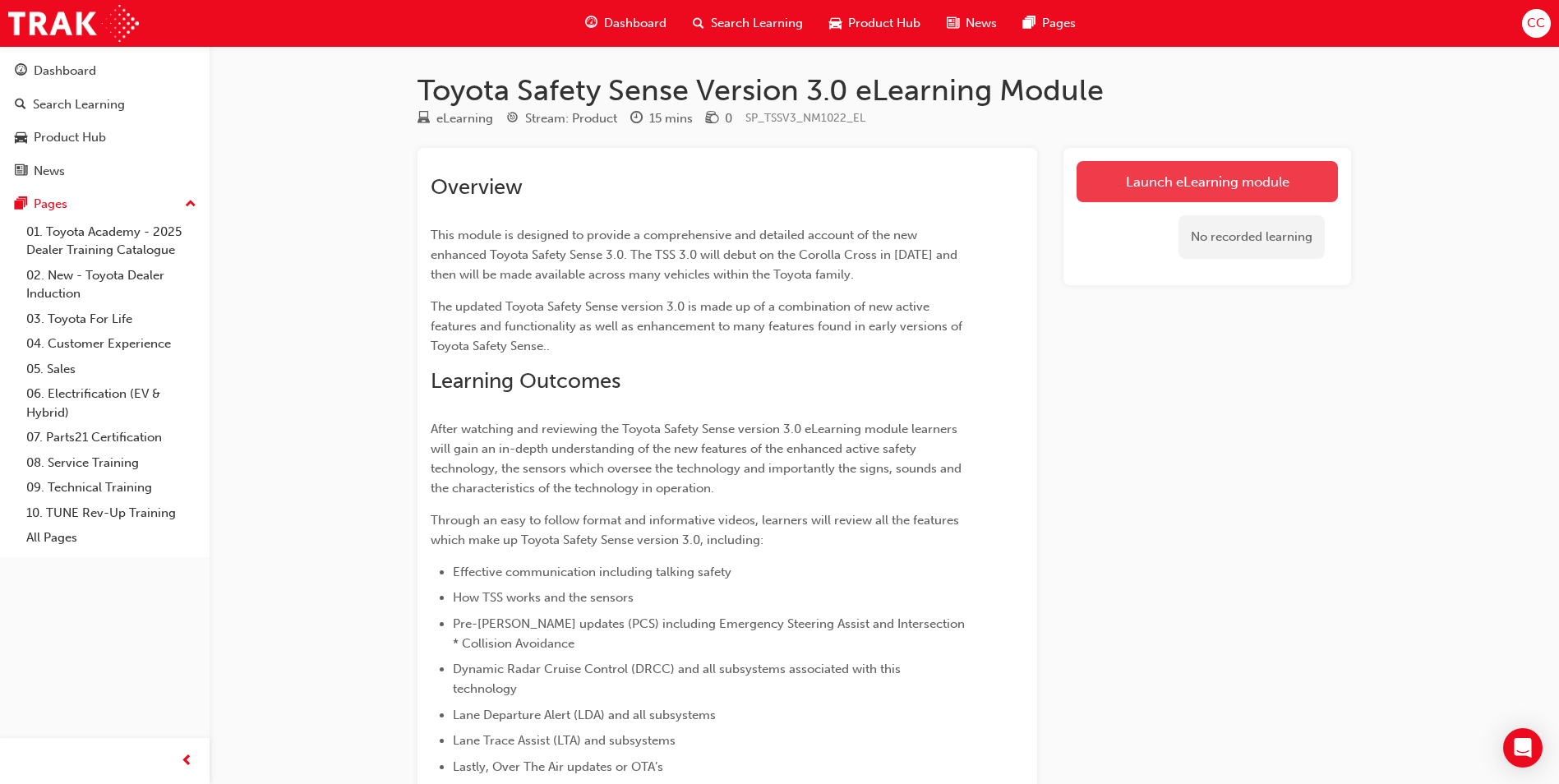
click at [1194, 181] on link "Launch eLearning module" at bounding box center [1207, 182] width 261 height 41
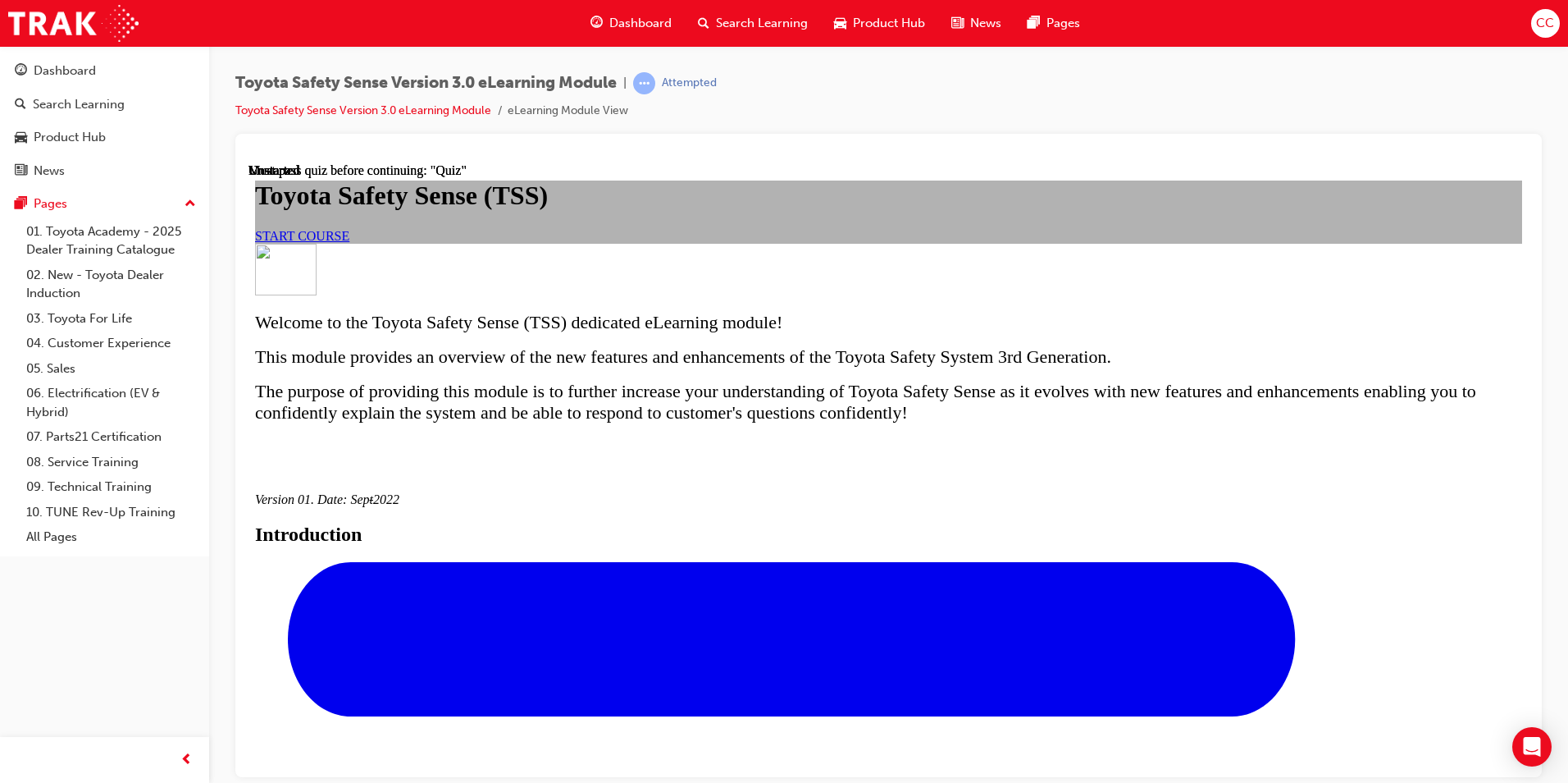
click at [350, 242] on link "START COURSE" at bounding box center [302, 235] width 94 height 14
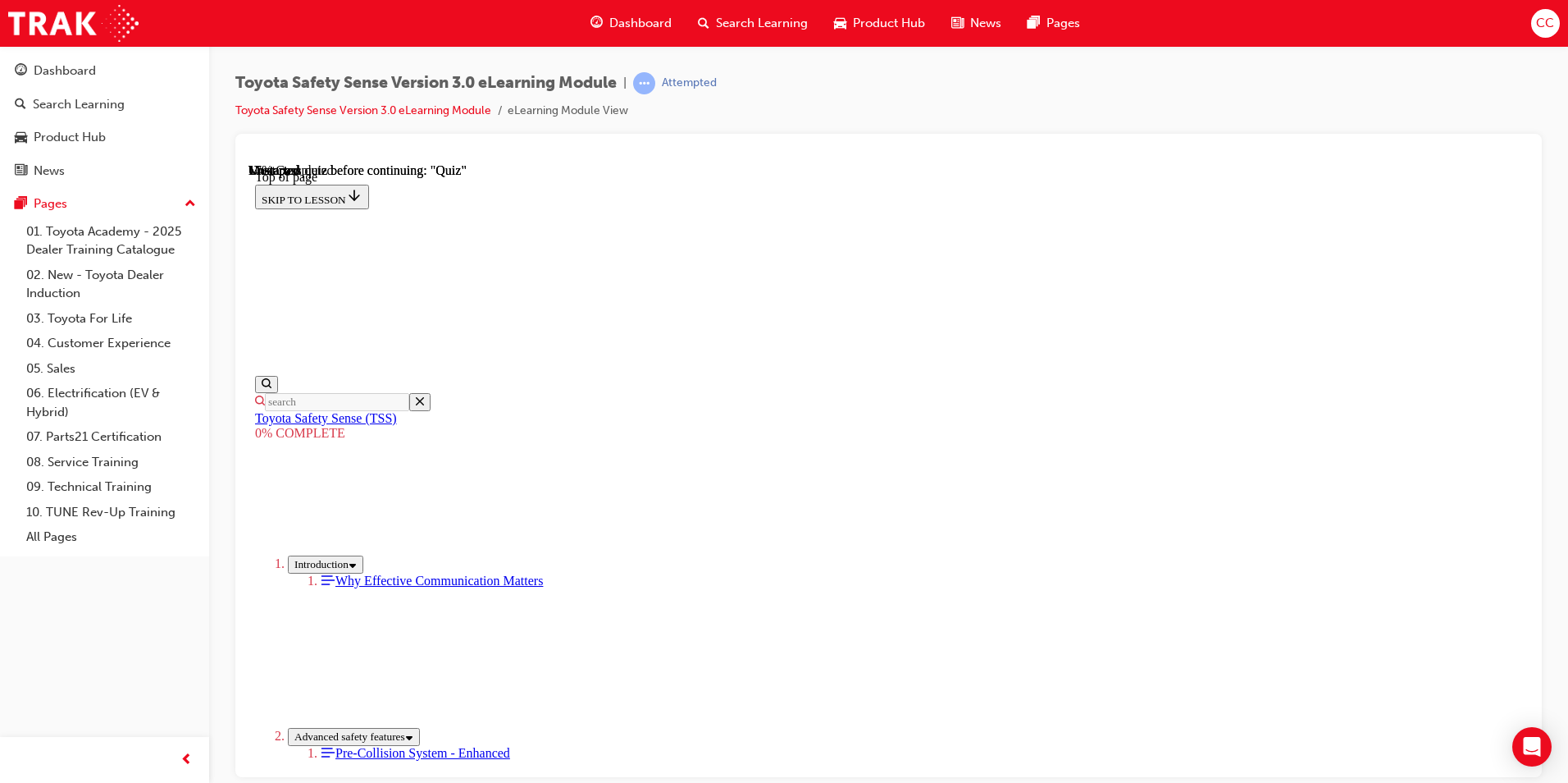
scroll to position [378, 0]
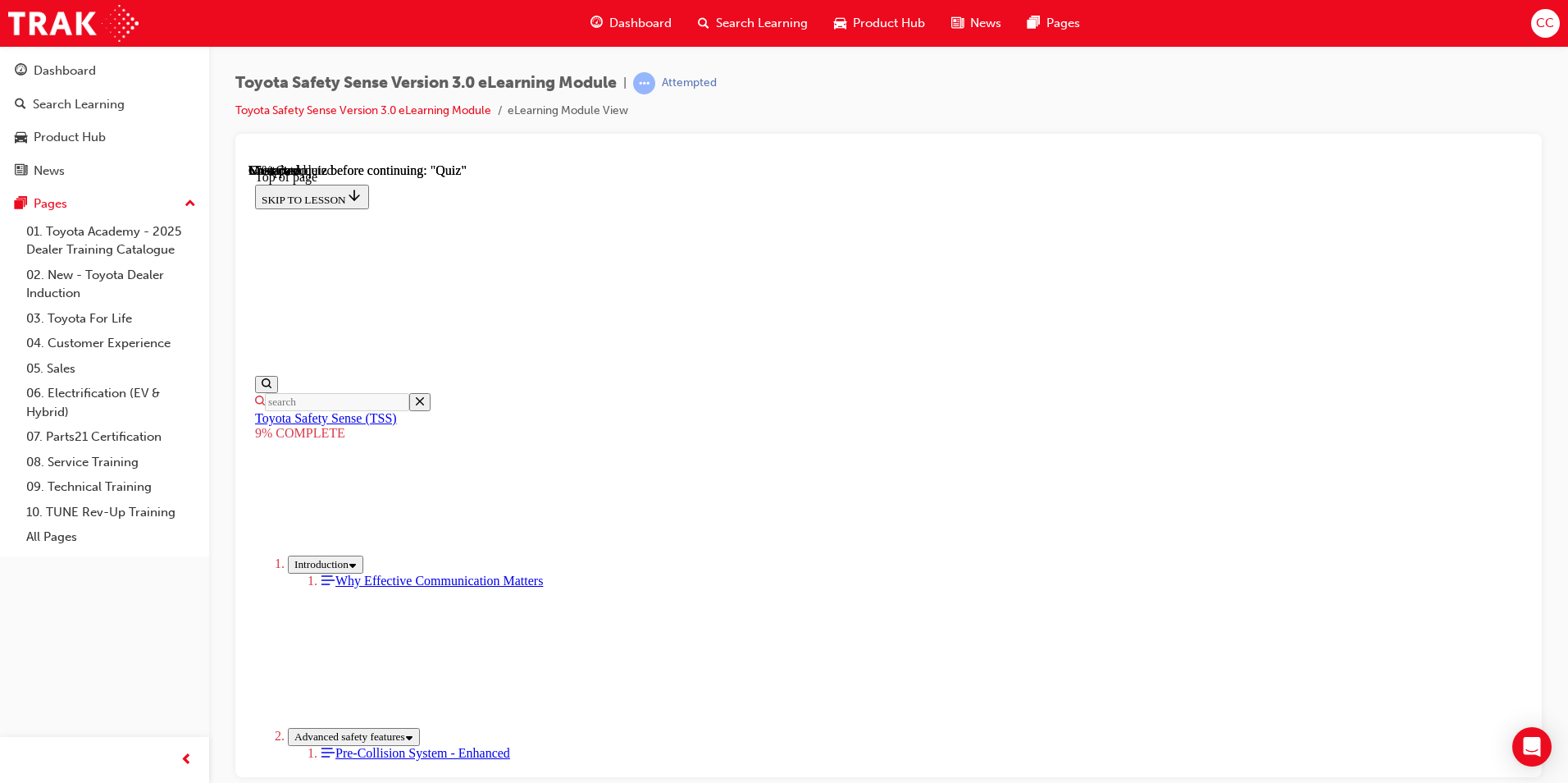
scroll to position [1305, 0]
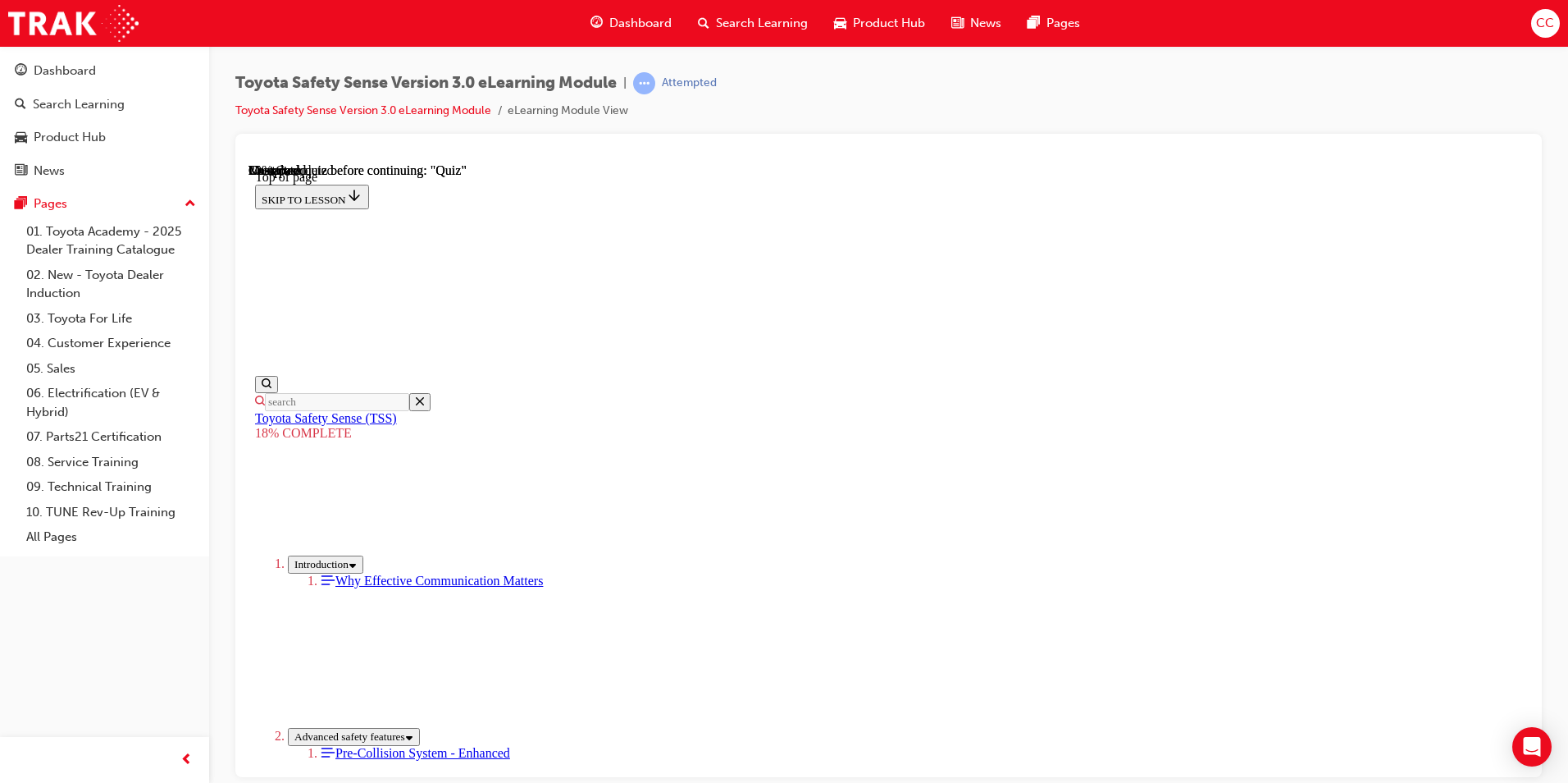
scroll to position [1071, 0]
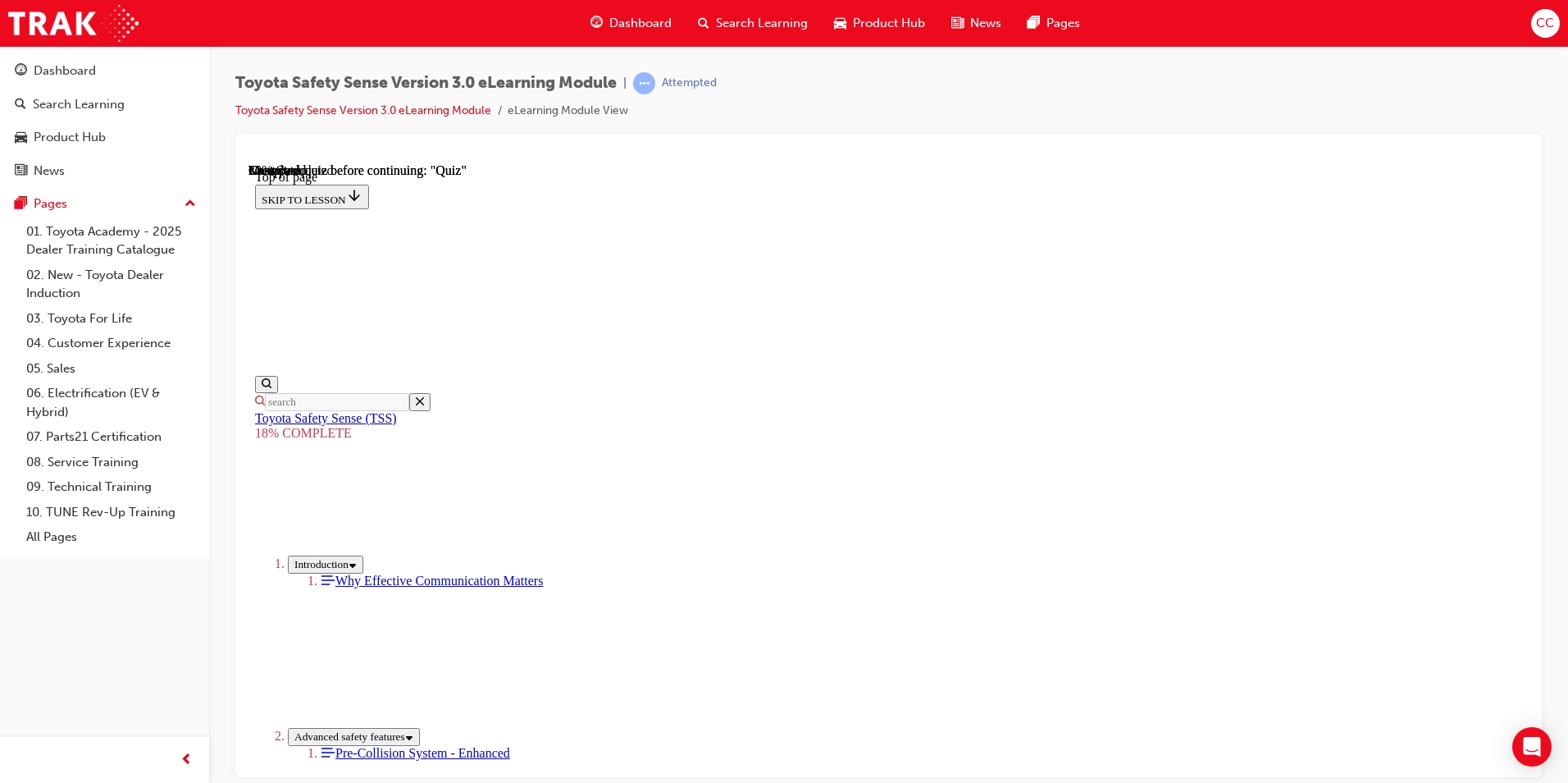
drag, startPoint x: 966, startPoint y: 432, endPoint x: 773, endPoint y: 645, distance: 287.4
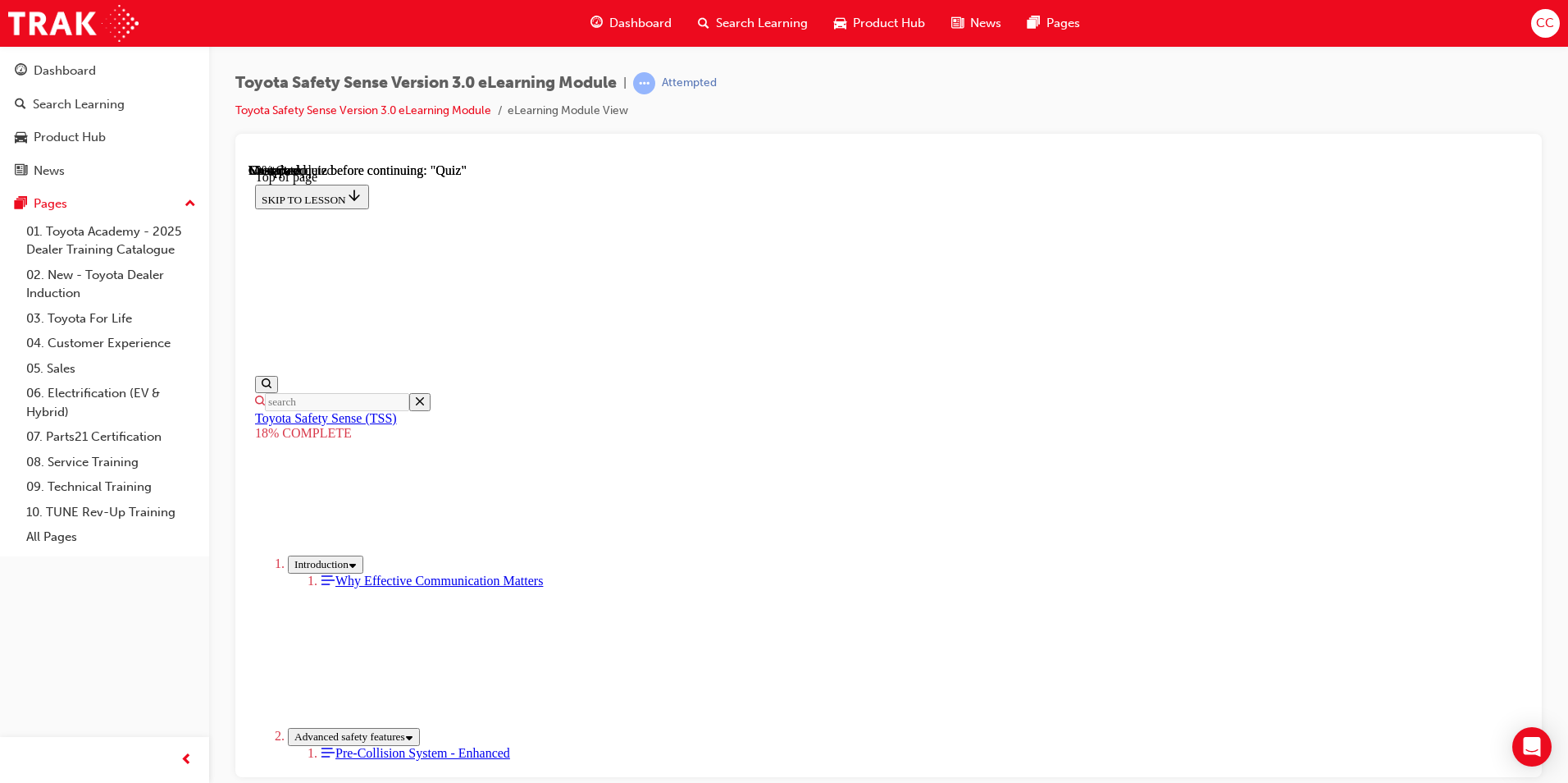
drag, startPoint x: 1001, startPoint y: 354, endPoint x: 788, endPoint y: 568, distance: 301.9
drag, startPoint x: 989, startPoint y: 384, endPoint x: 824, endPoint y: 579, distance: 255.4
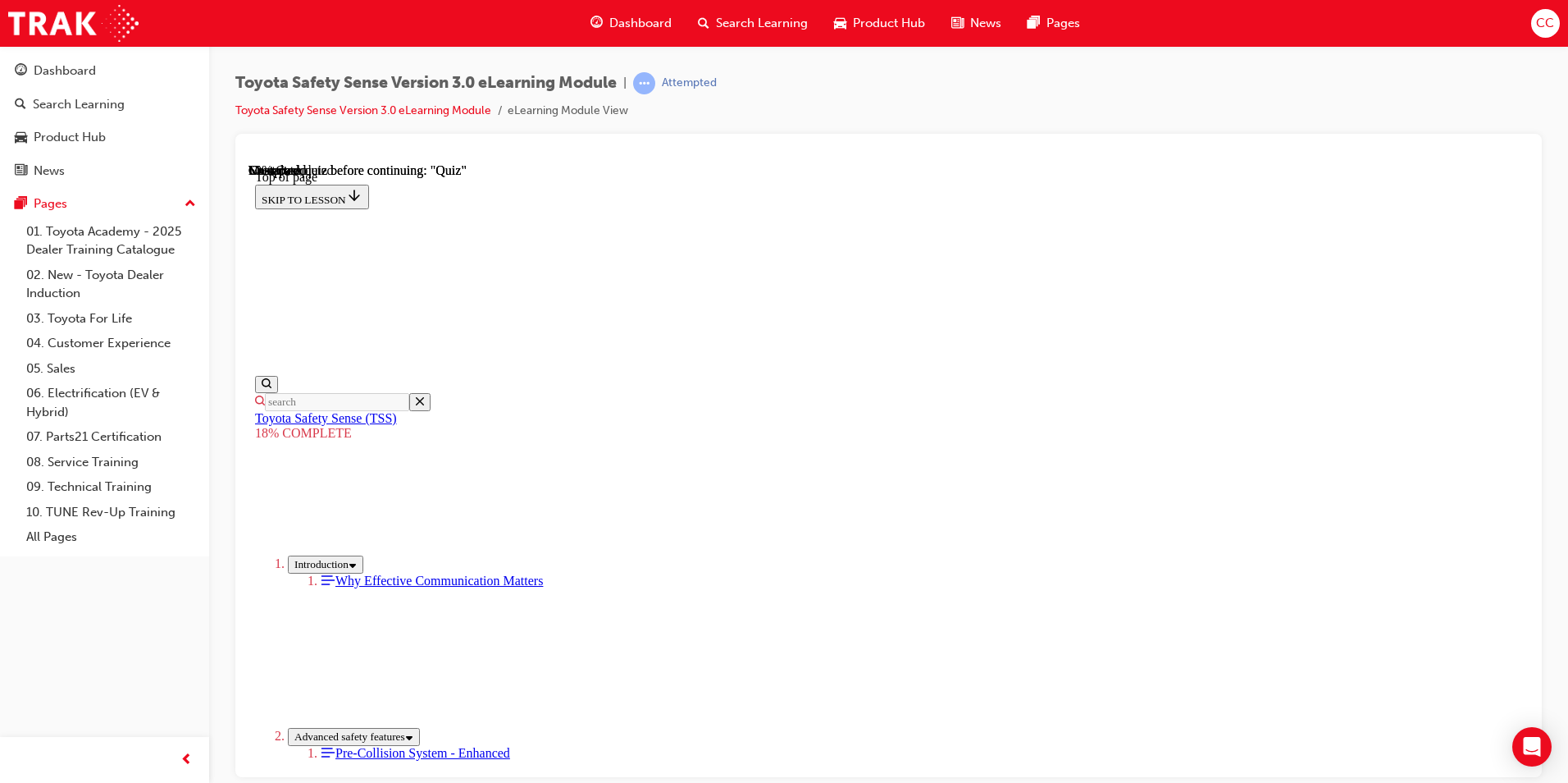
drag, startPoint x: 991, startPoint y: 371, endPoint x: 770, endPoint y: 553, distance: 286.3
drag, startPoint x: 967, startPoint y: 395, endPoint x: 731, endPoint y: 577, distance: 298.0
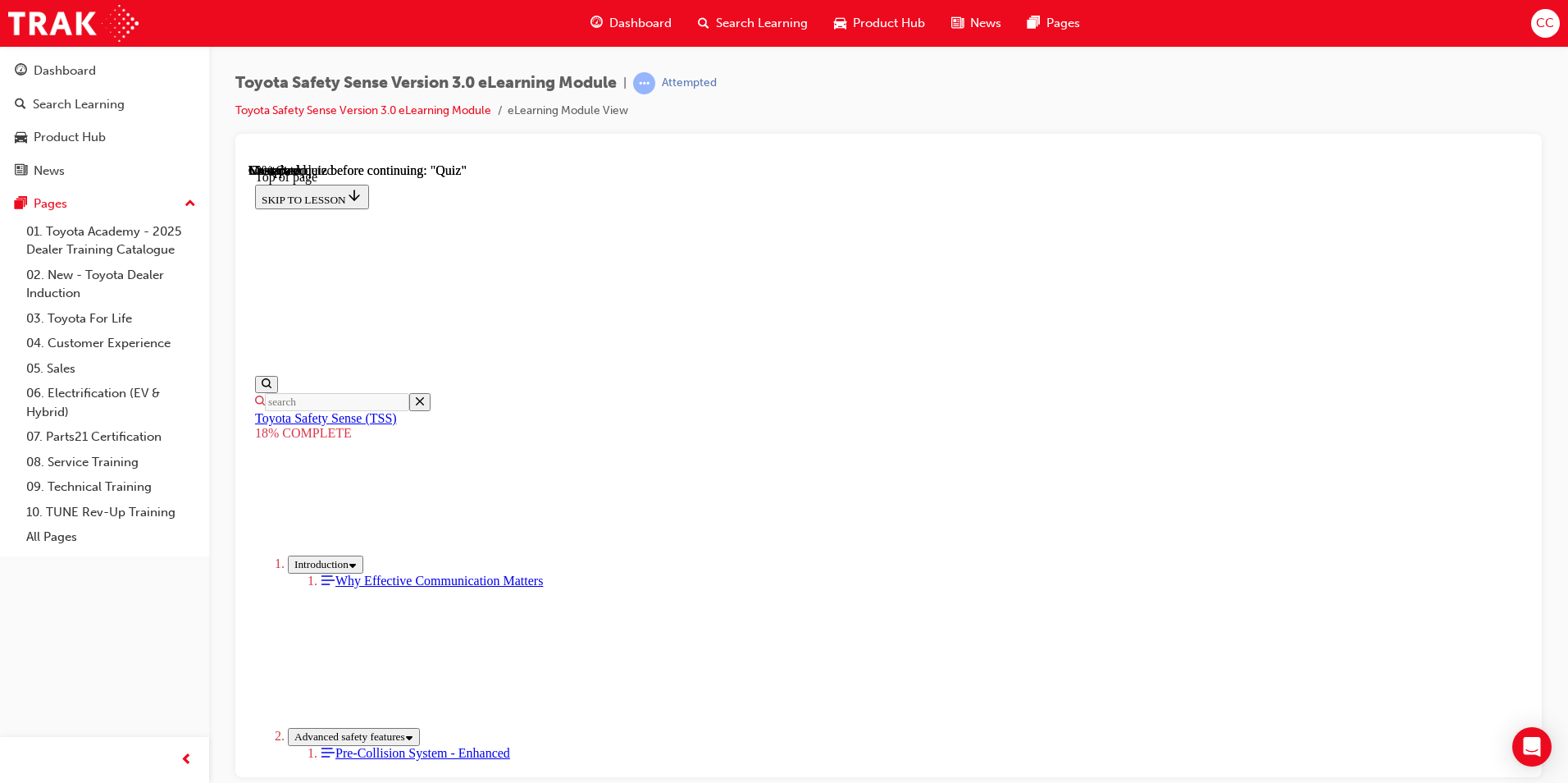
drag, startPoint x: 951, startPoint y: 402, endPoint x: 730, endPoint y: 585, distance: 286.9
drag, startPoint x: 946, startPoint y: 411, endPoint x: 799, endPoint y: 617, distance: 253.1
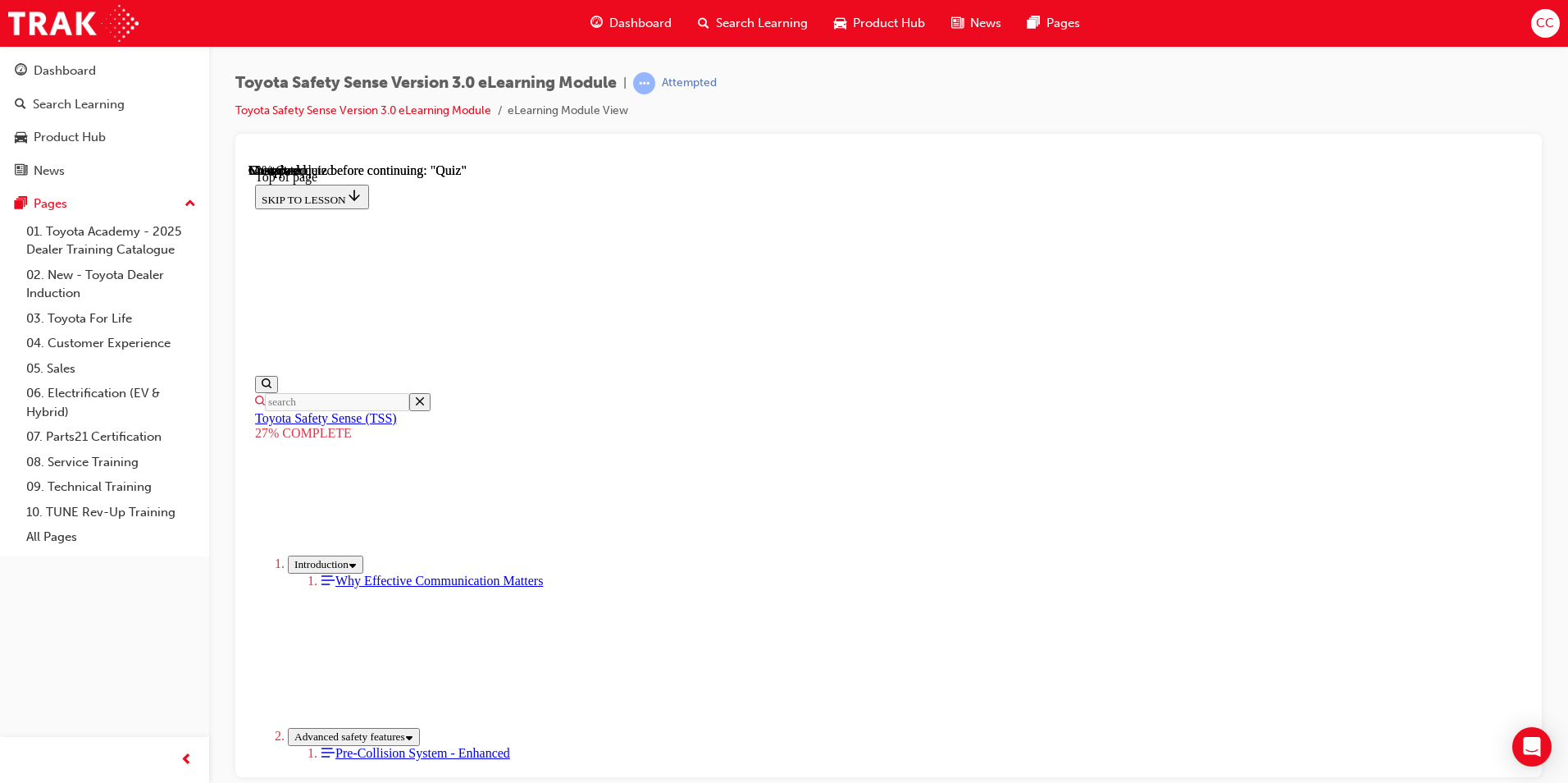
scroll to position [2839, 0]
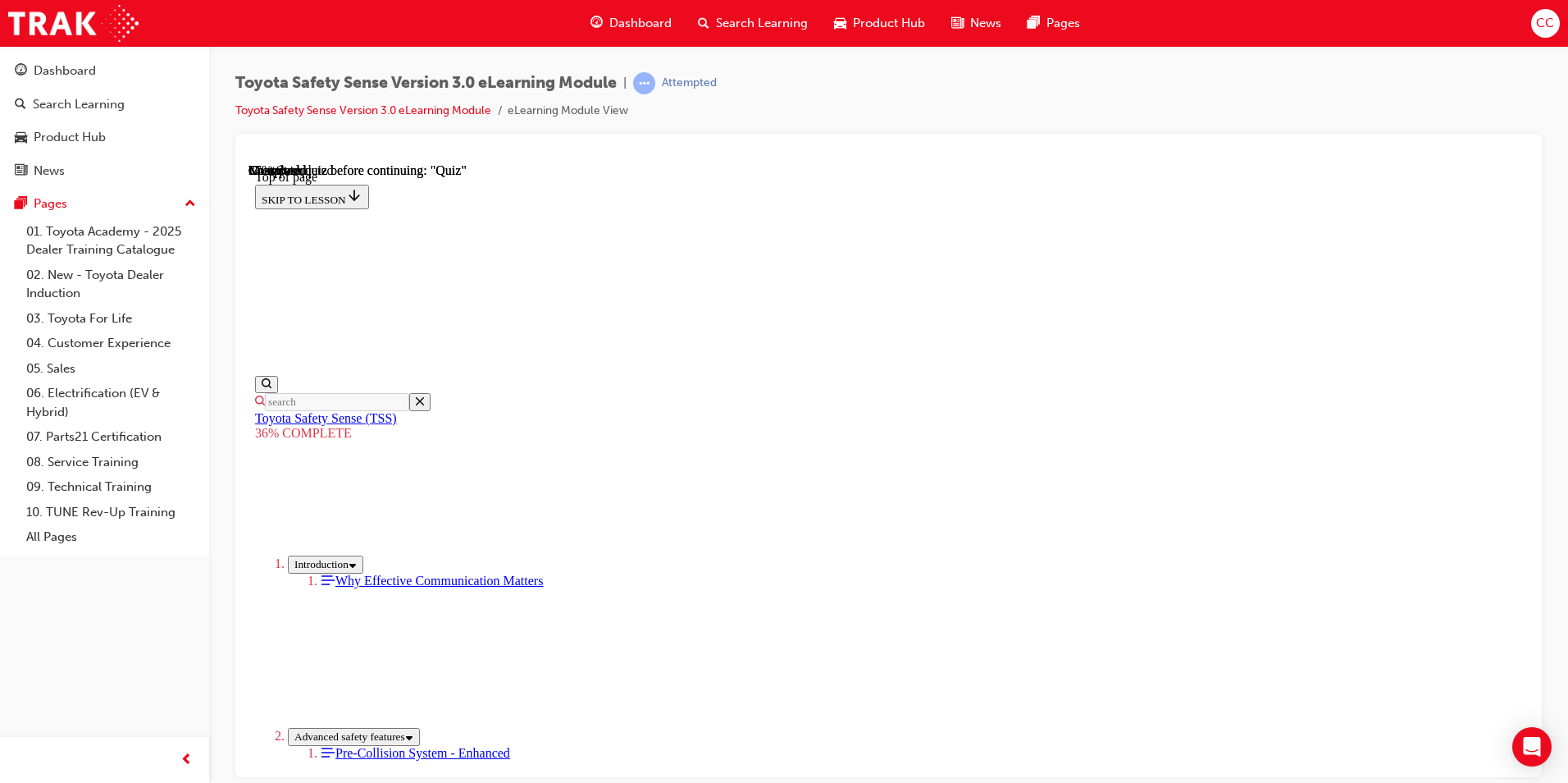
scroll to position [6113, 0]
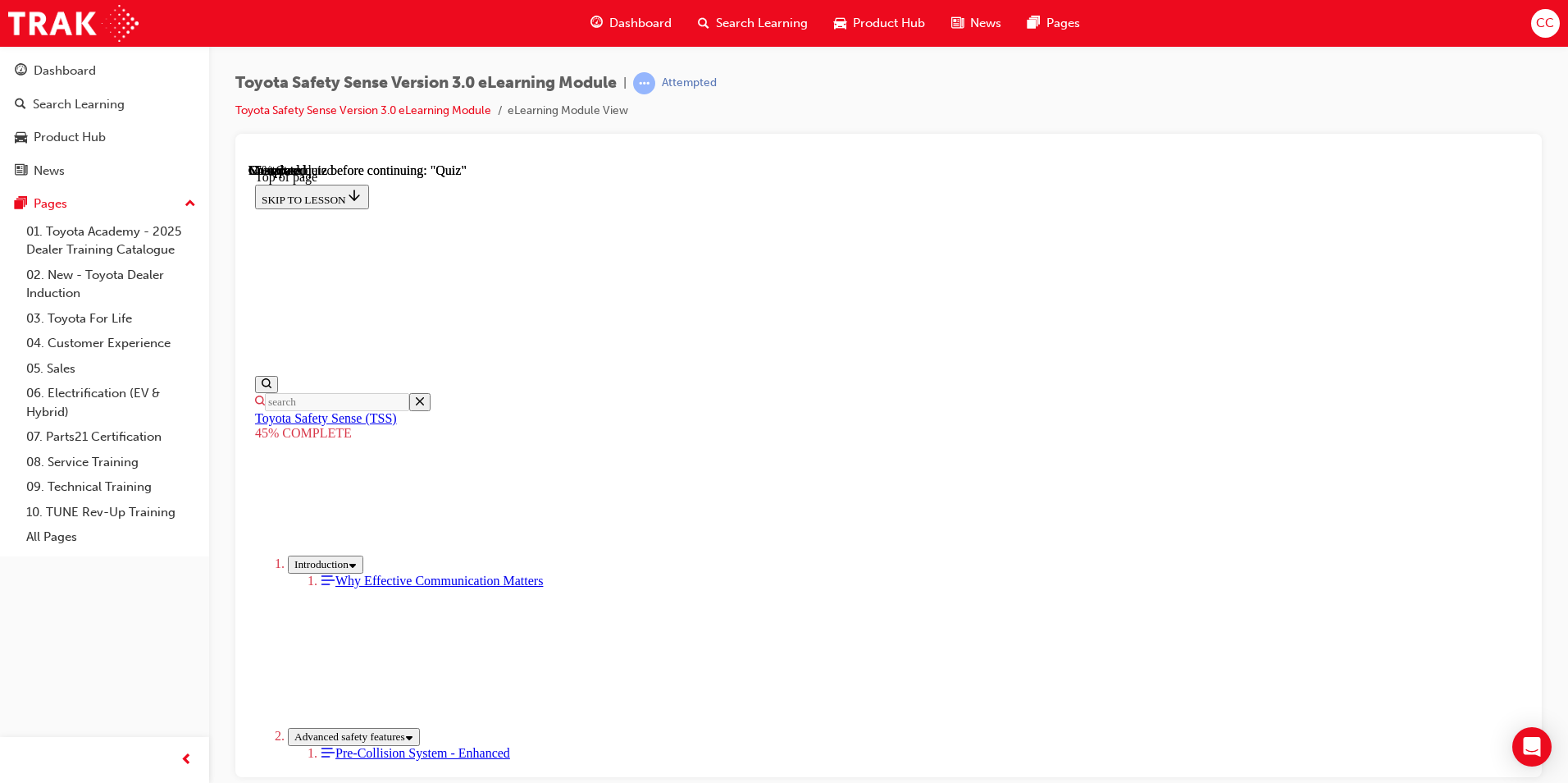
scroll to position [1772, 0]
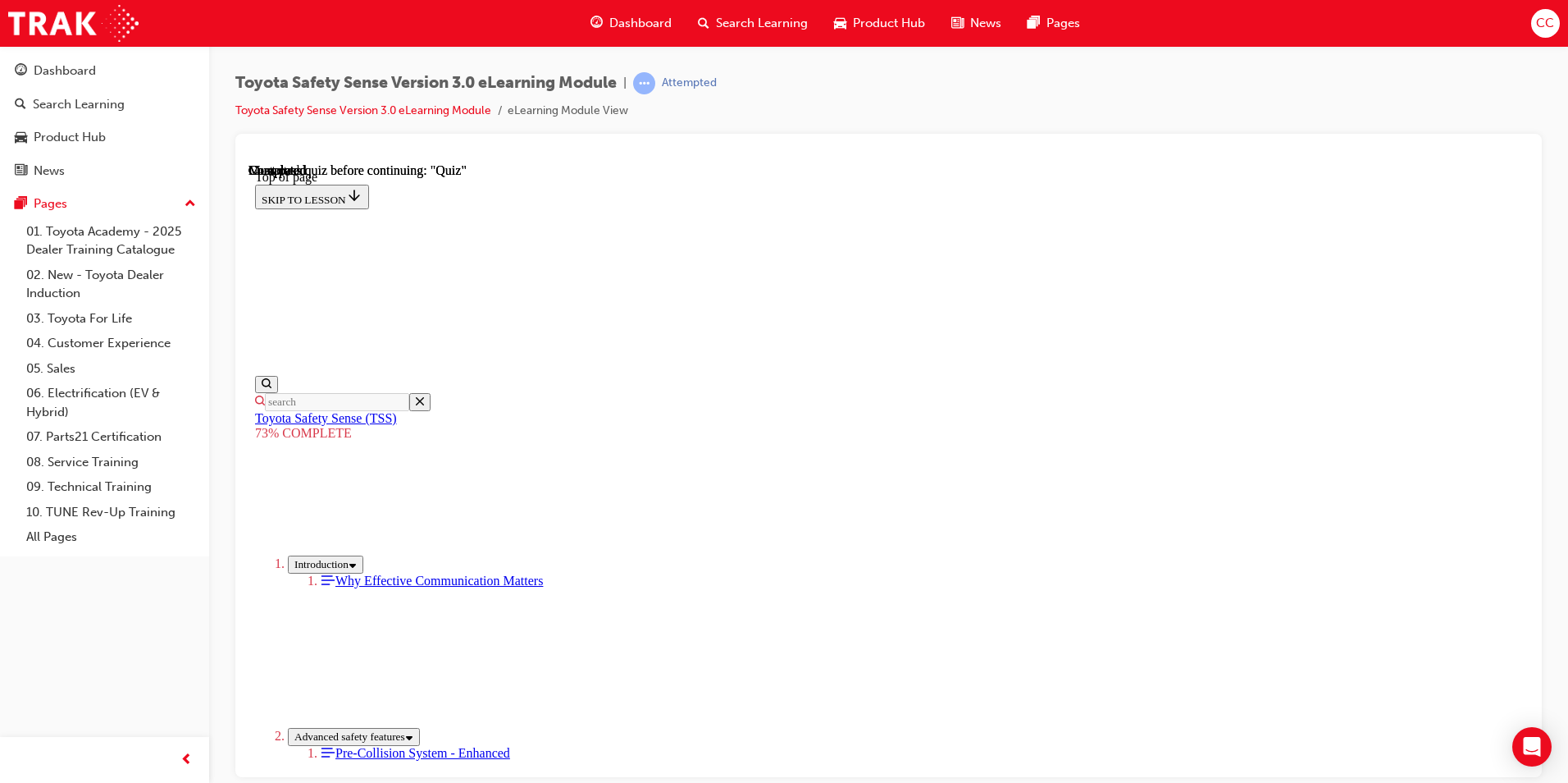
scroll to position [224, 0]
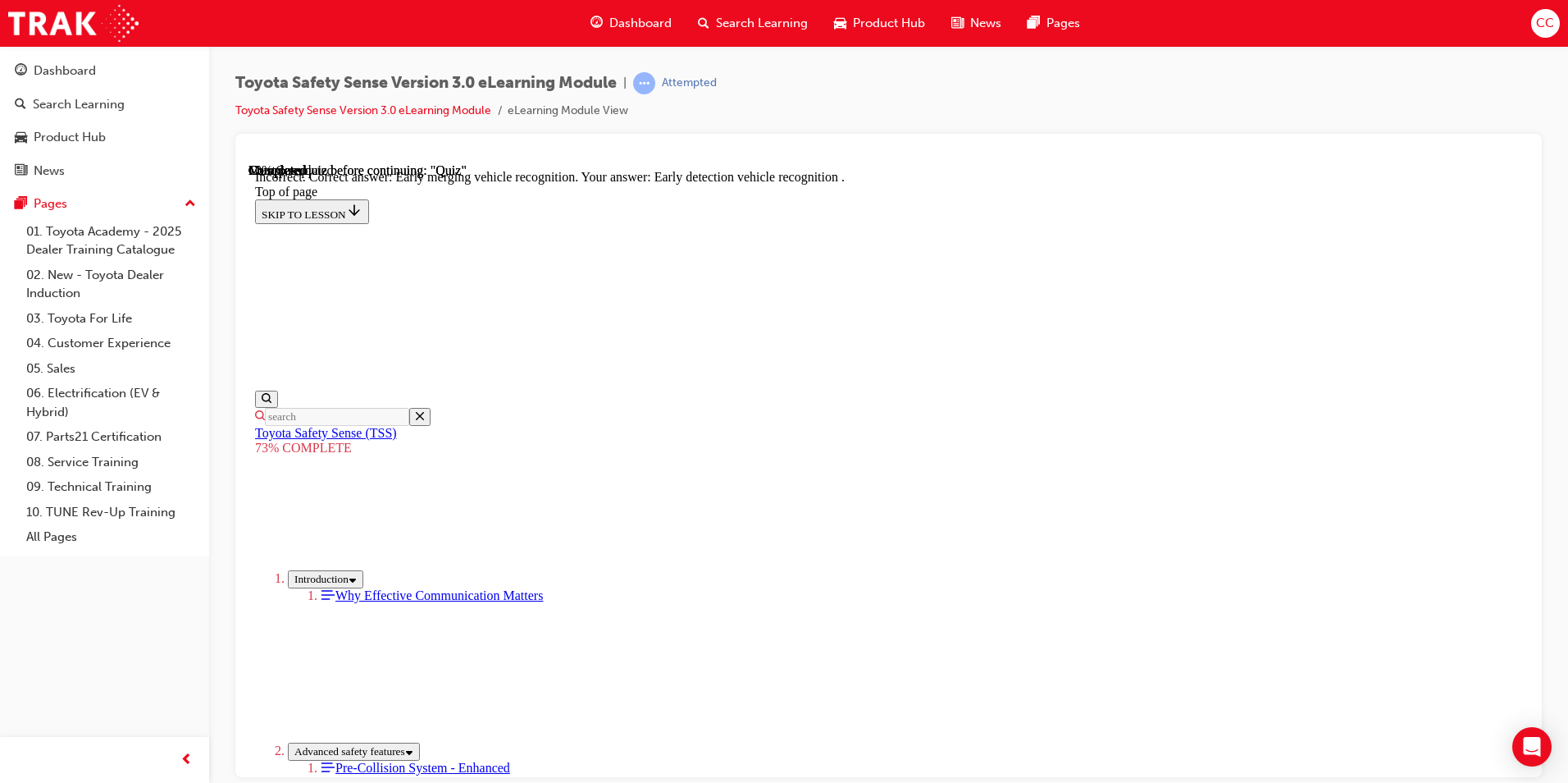
scroll to position [387, 0]
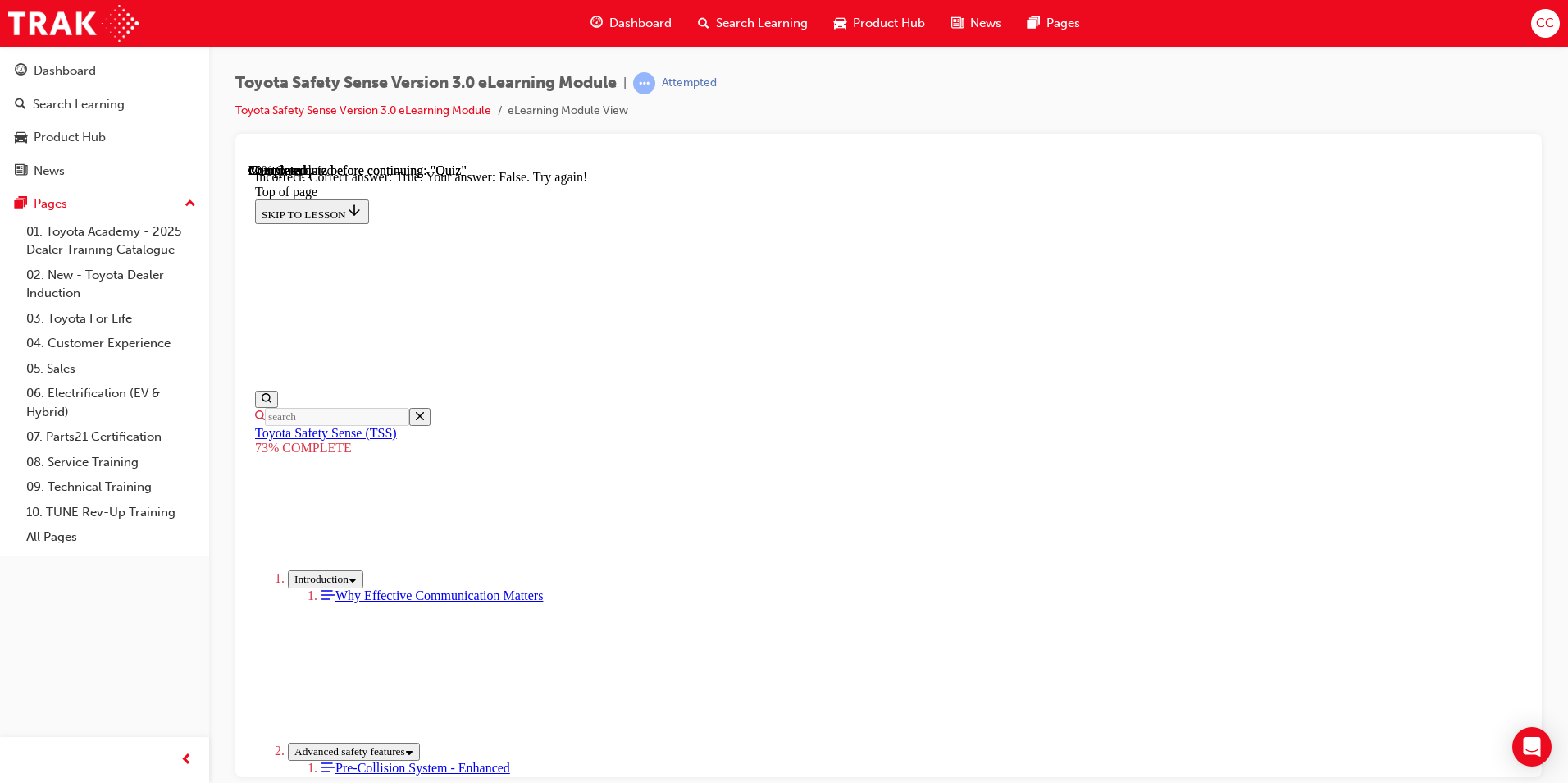
scroll to position [254, 0]
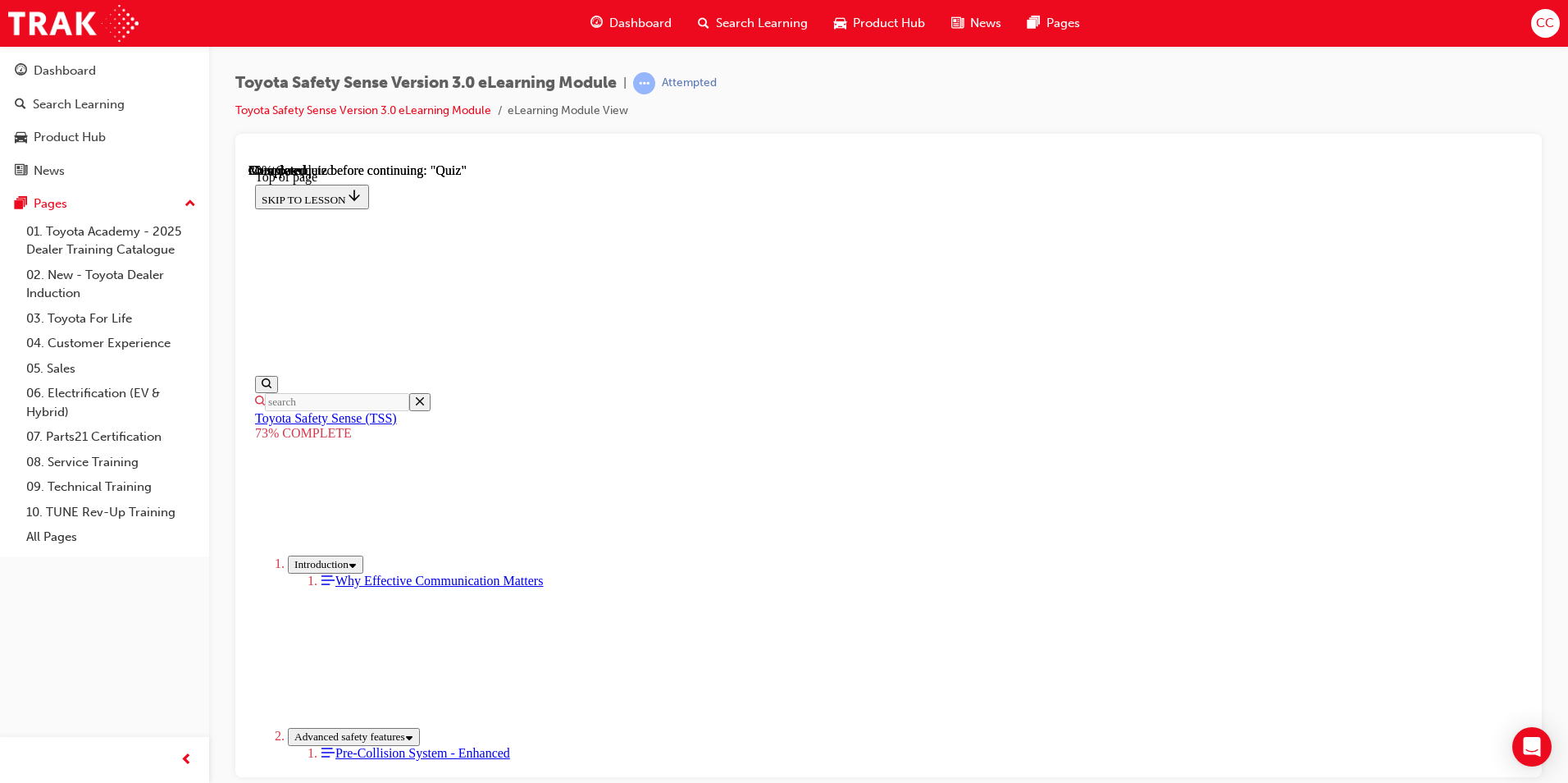
scroll to position [142, 0]
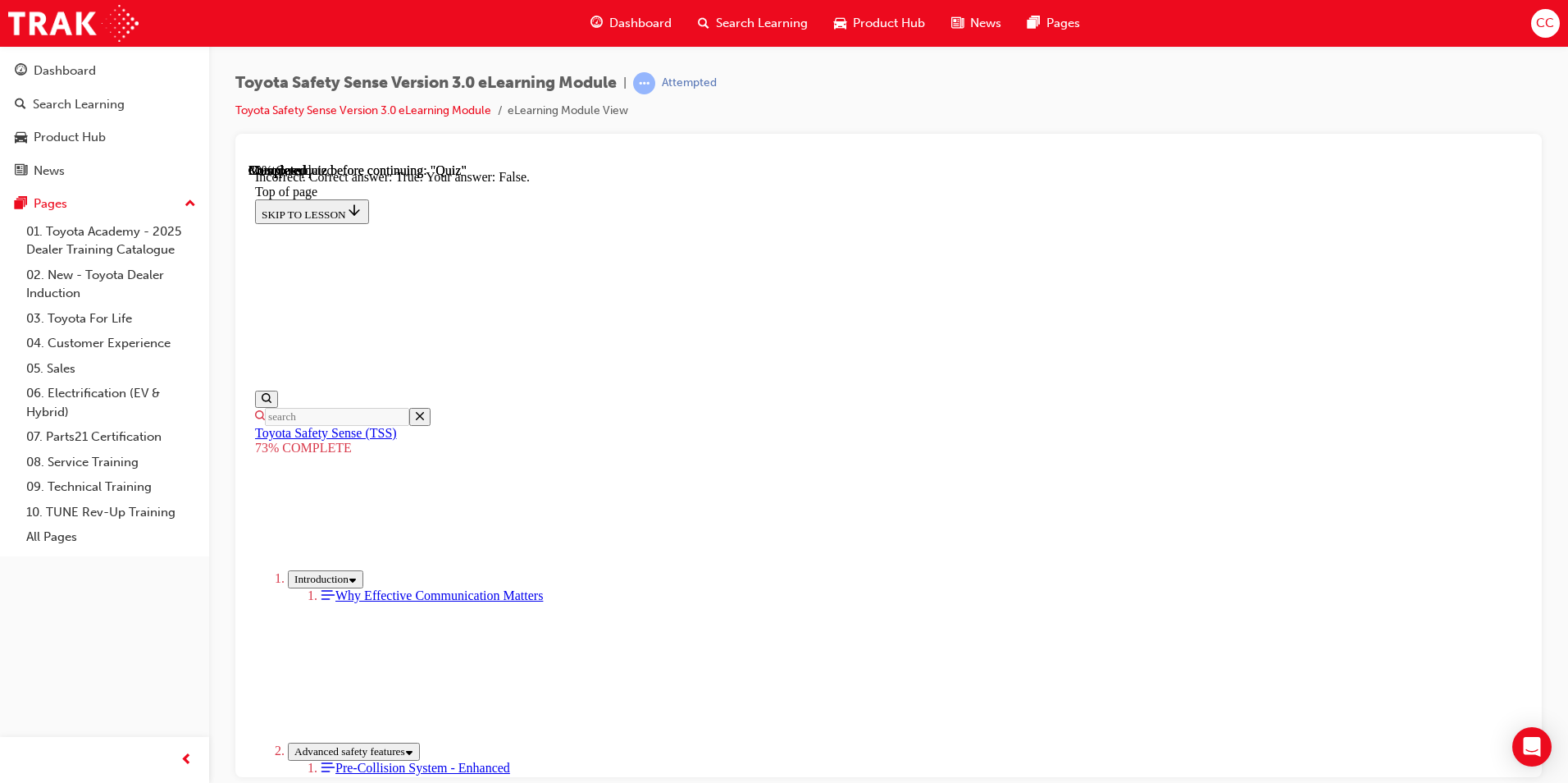
scroll to position [200, 0]
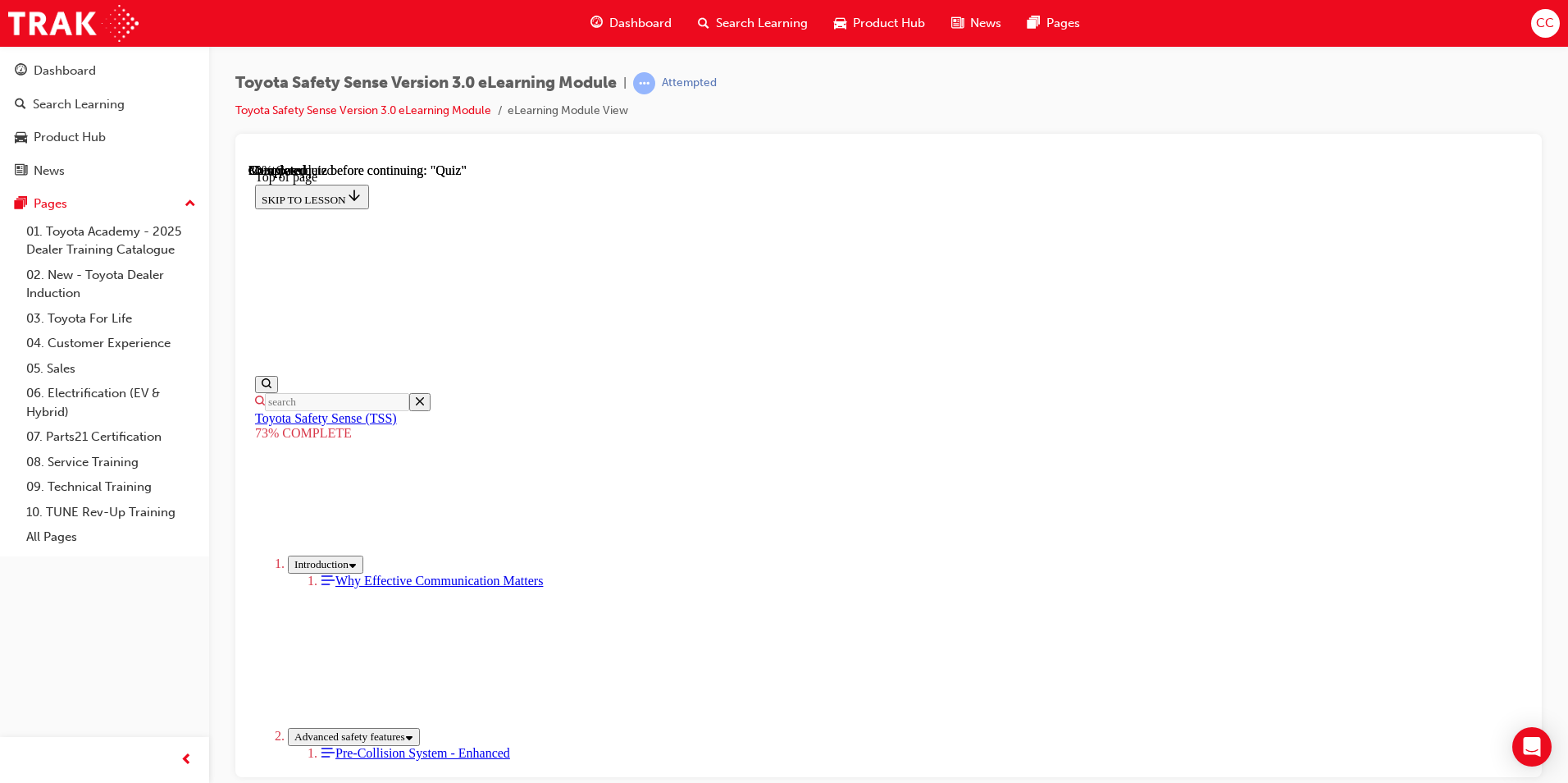
scroll to position [307, 0]
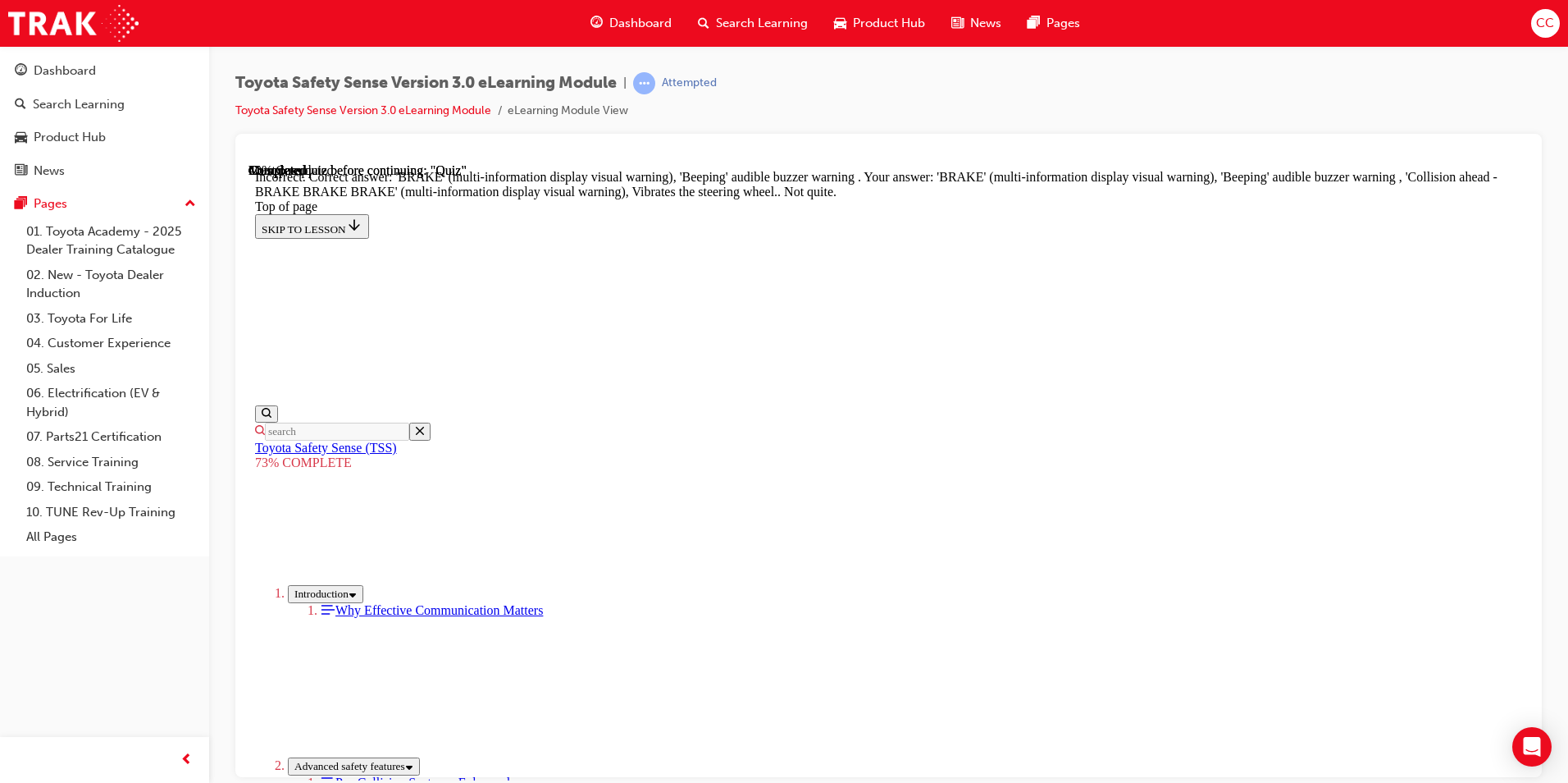
scroll to position [431, 0]
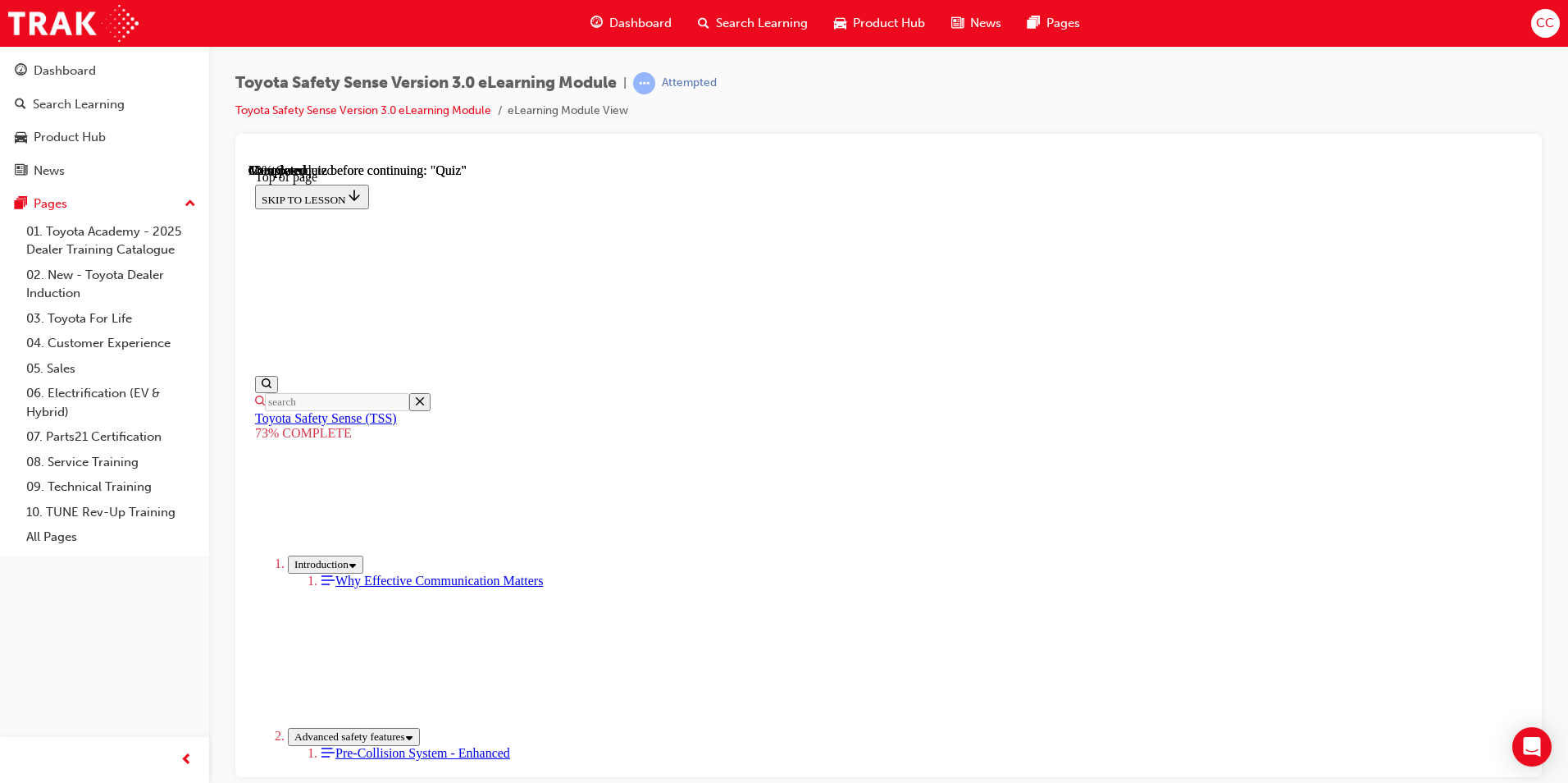
scroll to position [388, 0]
drag, startPoint x: 740, startPoint y: 338, endPoint x: 755, endPoint y: 359, distance: 25.8
drag, startPoint x: 741, startPoint y: 398, endPoint x: 741, endPoint y: 413, distance: 15.0
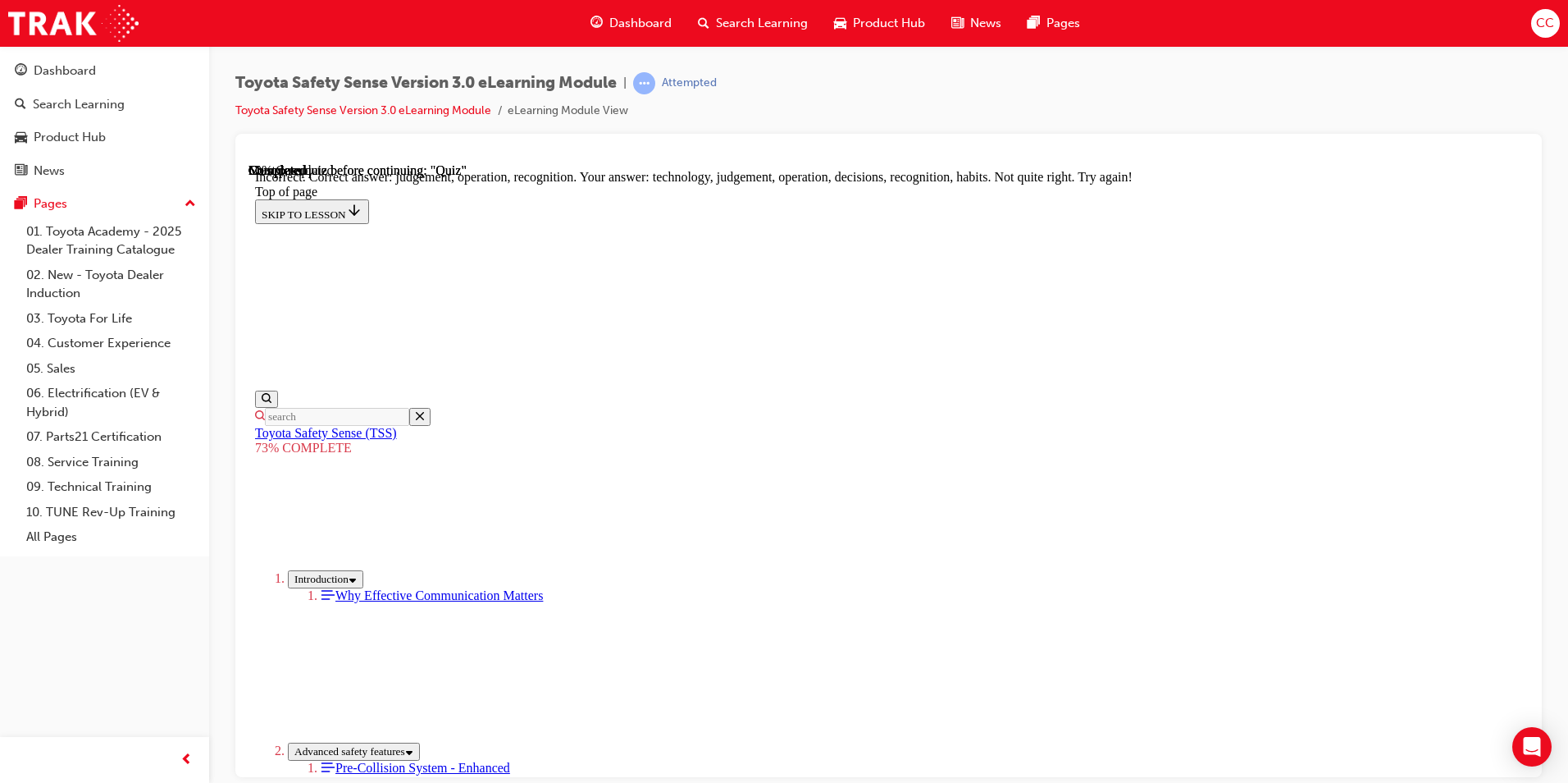
scroll to position [656, 0]
drag, startPoint x: 1010, startPoint y: 605, endPoint x: 1032, endPoint y: 599, distance: 22.8
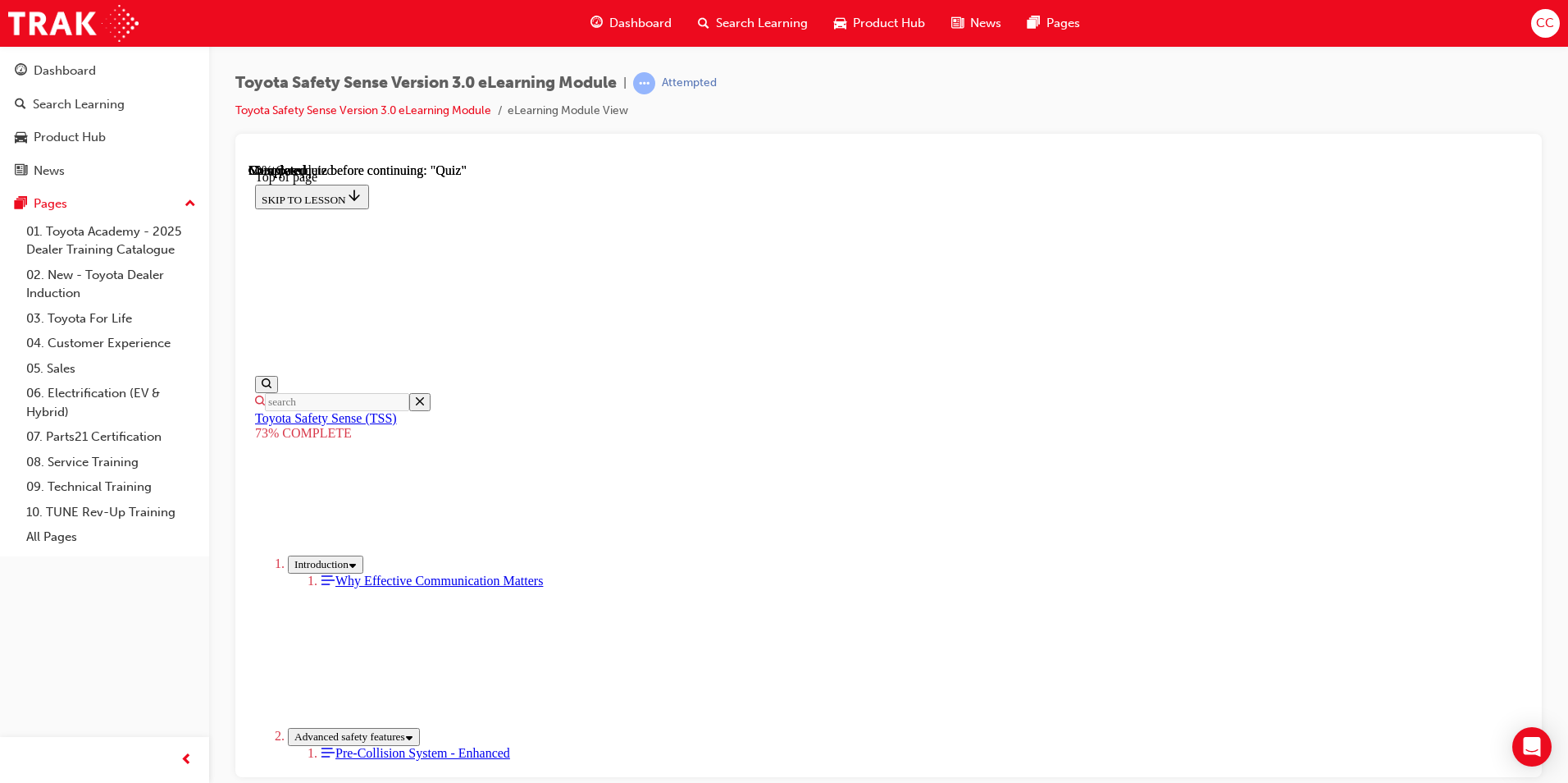
scroll to position [224, 0]
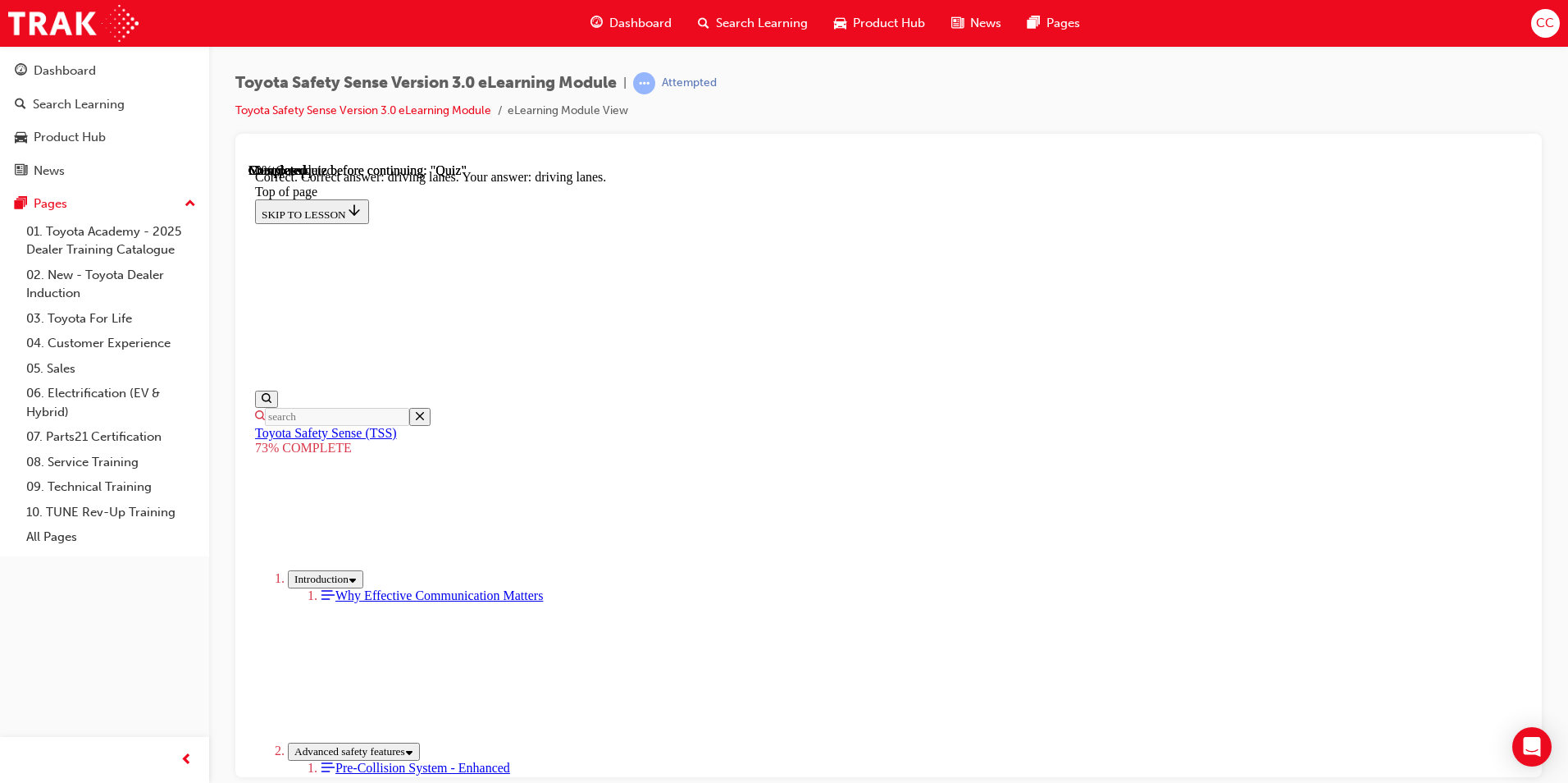
scroll to position [359, 0]
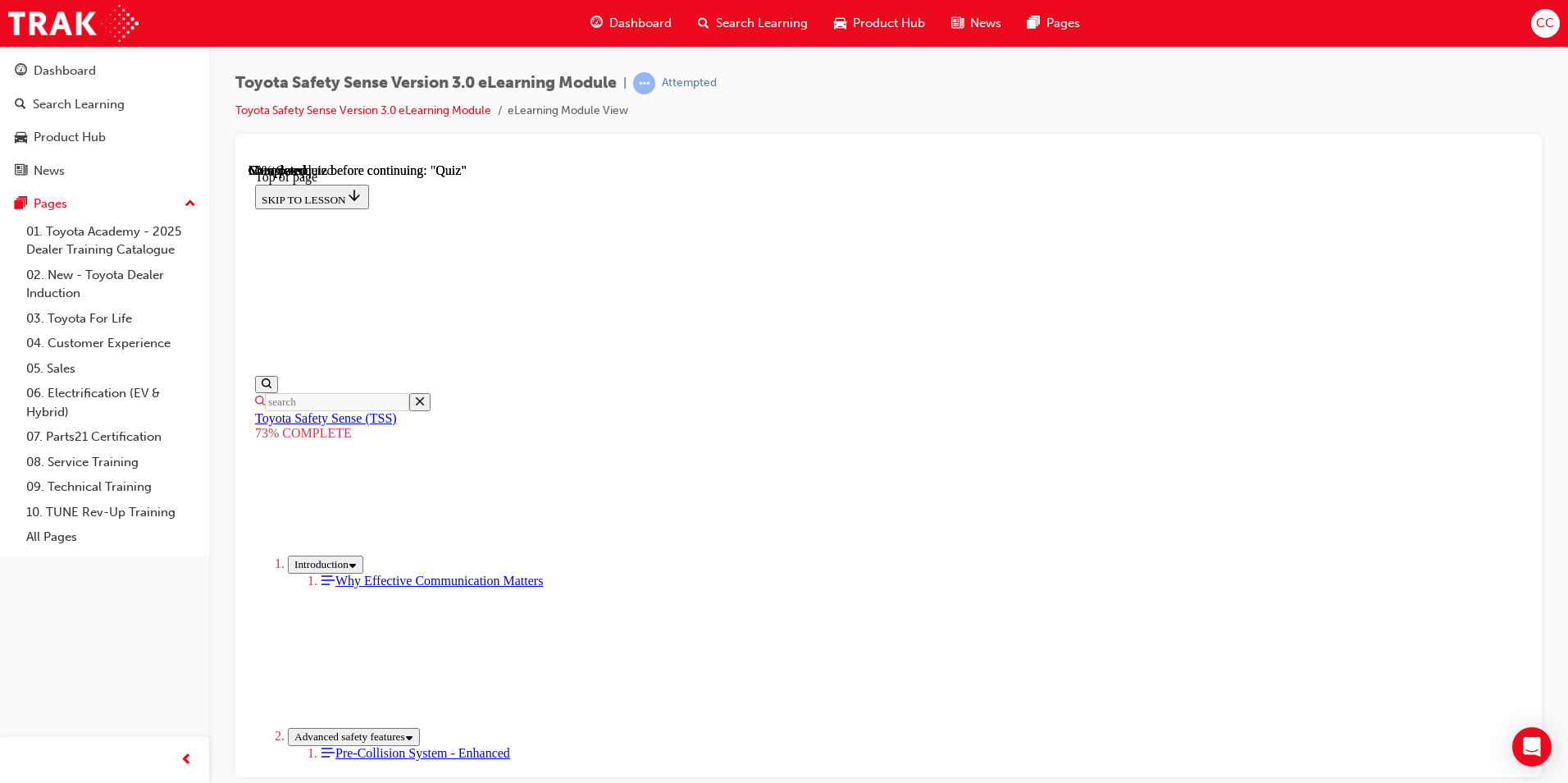
scroll to position [224, 0]
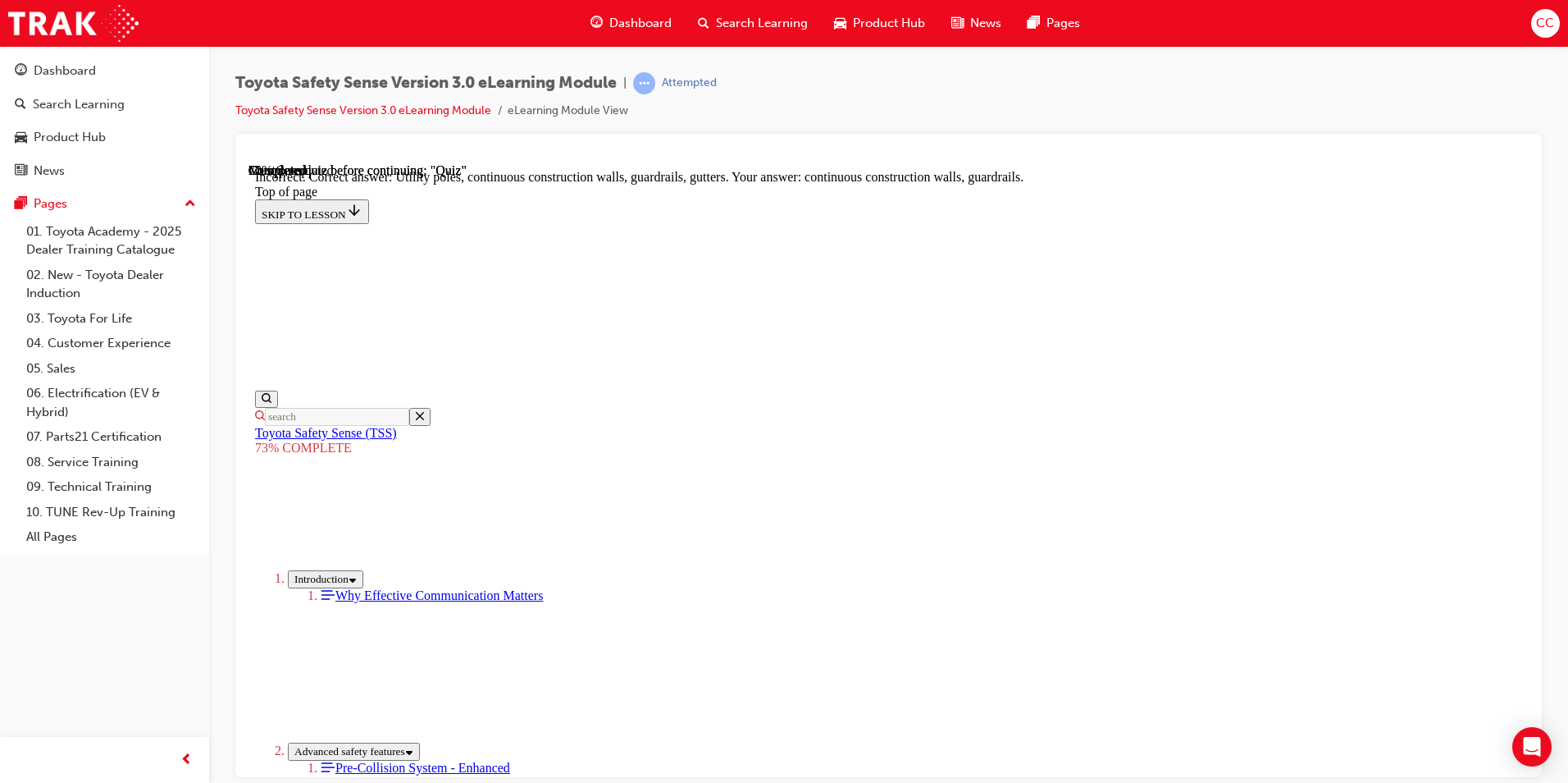
scroll to position [425, 0]
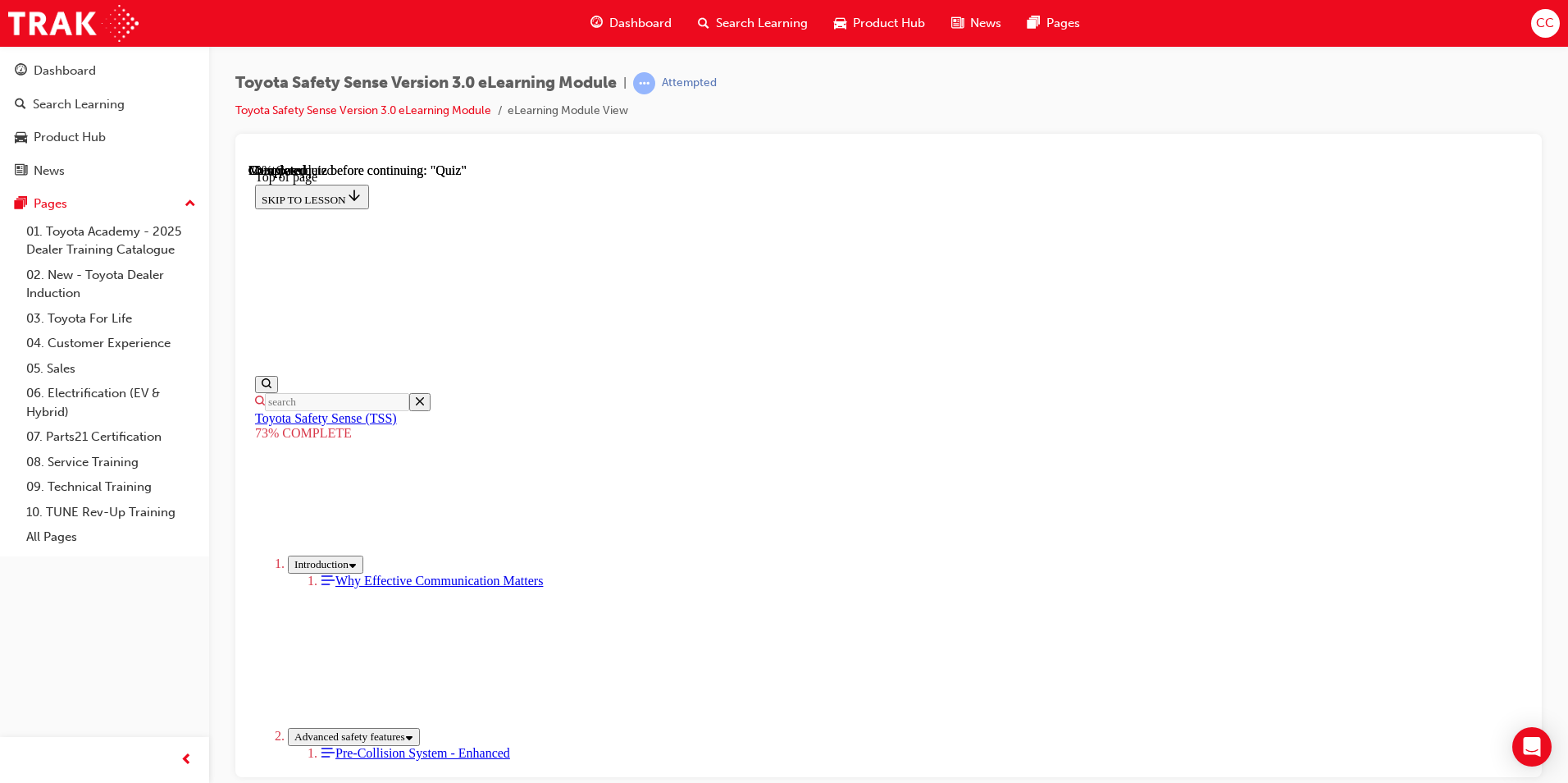
scroll to position [306, 0]
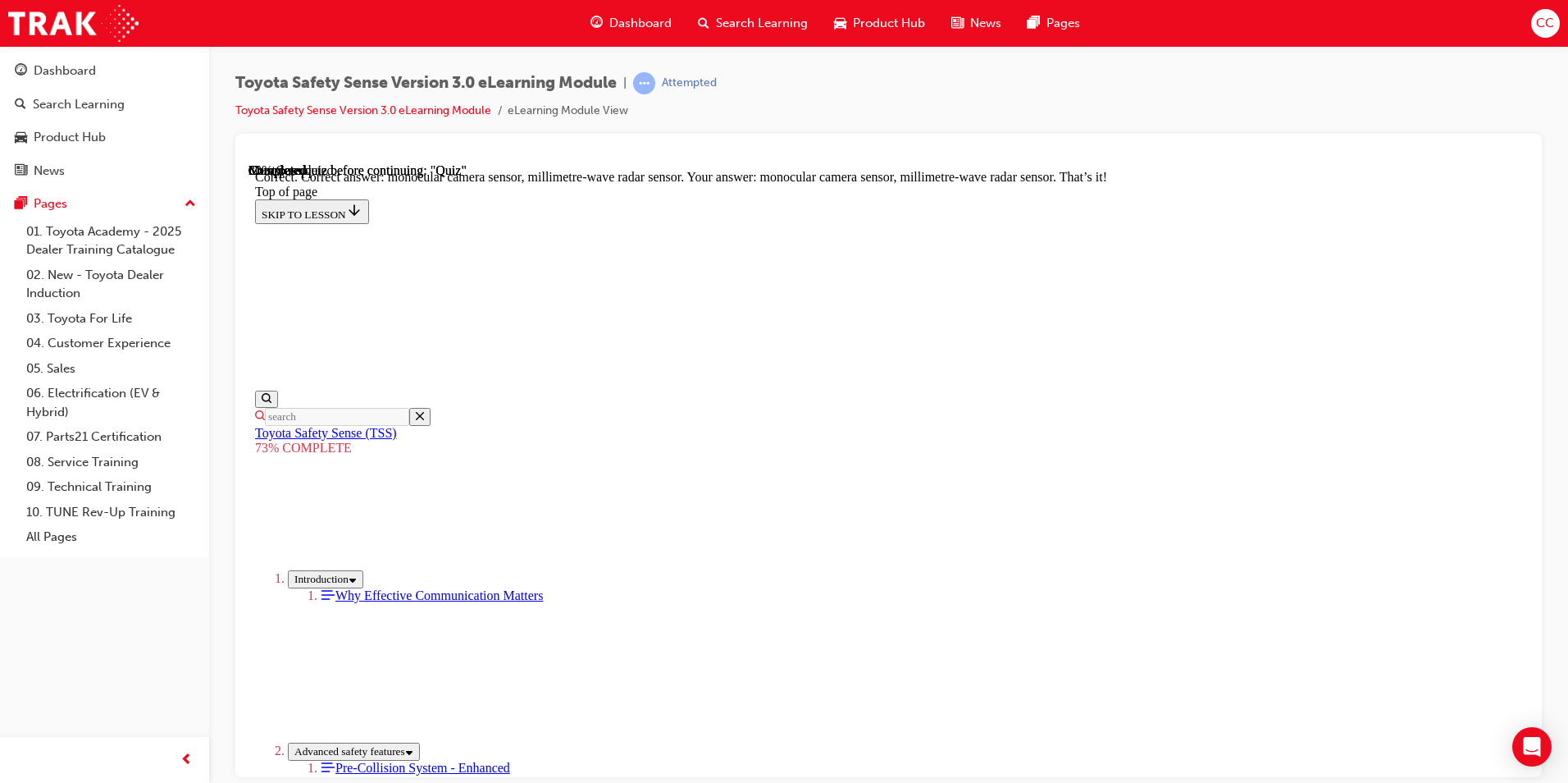
scroll to position [534, 0]
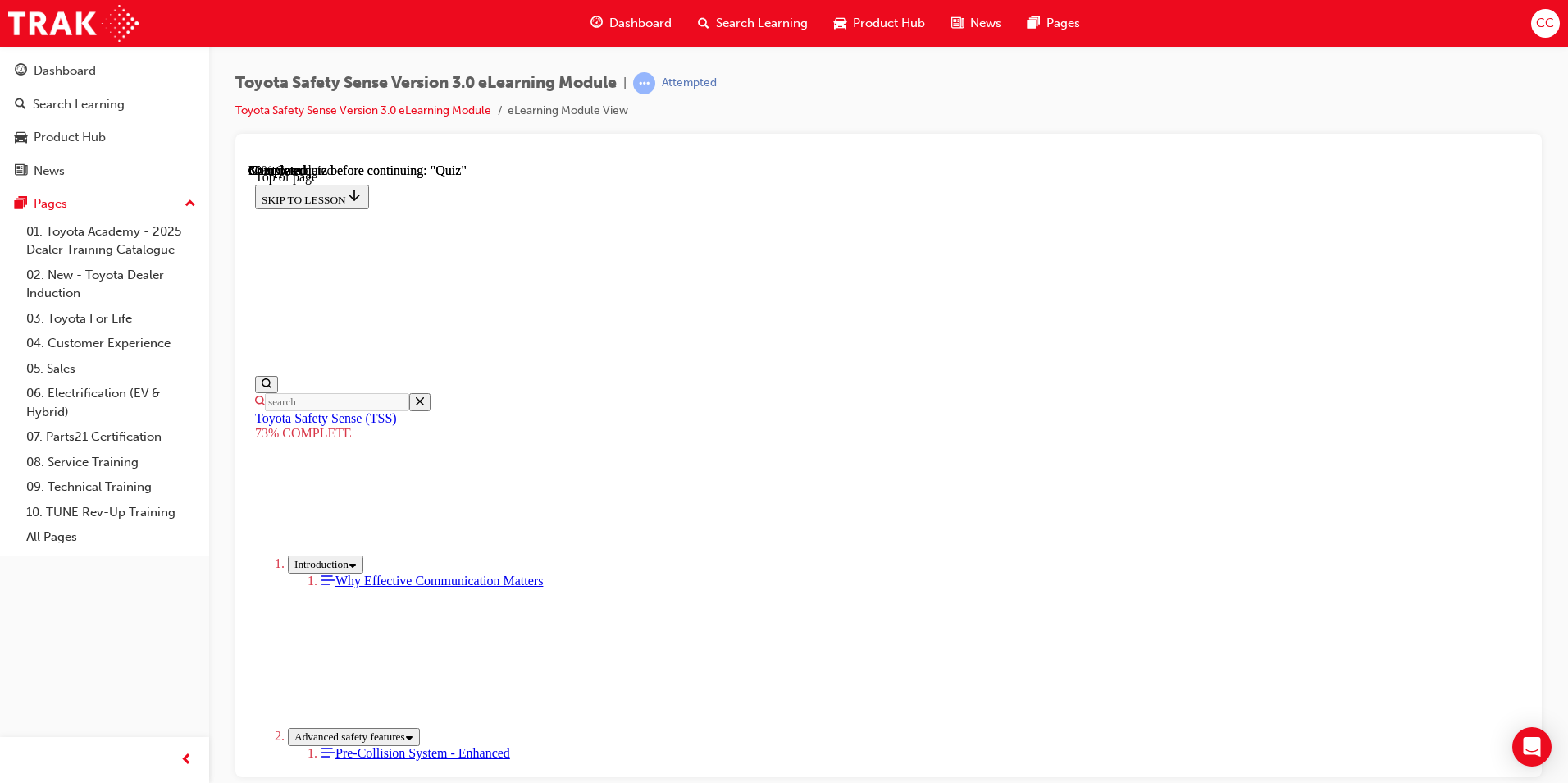
scroll to position [224, 0]
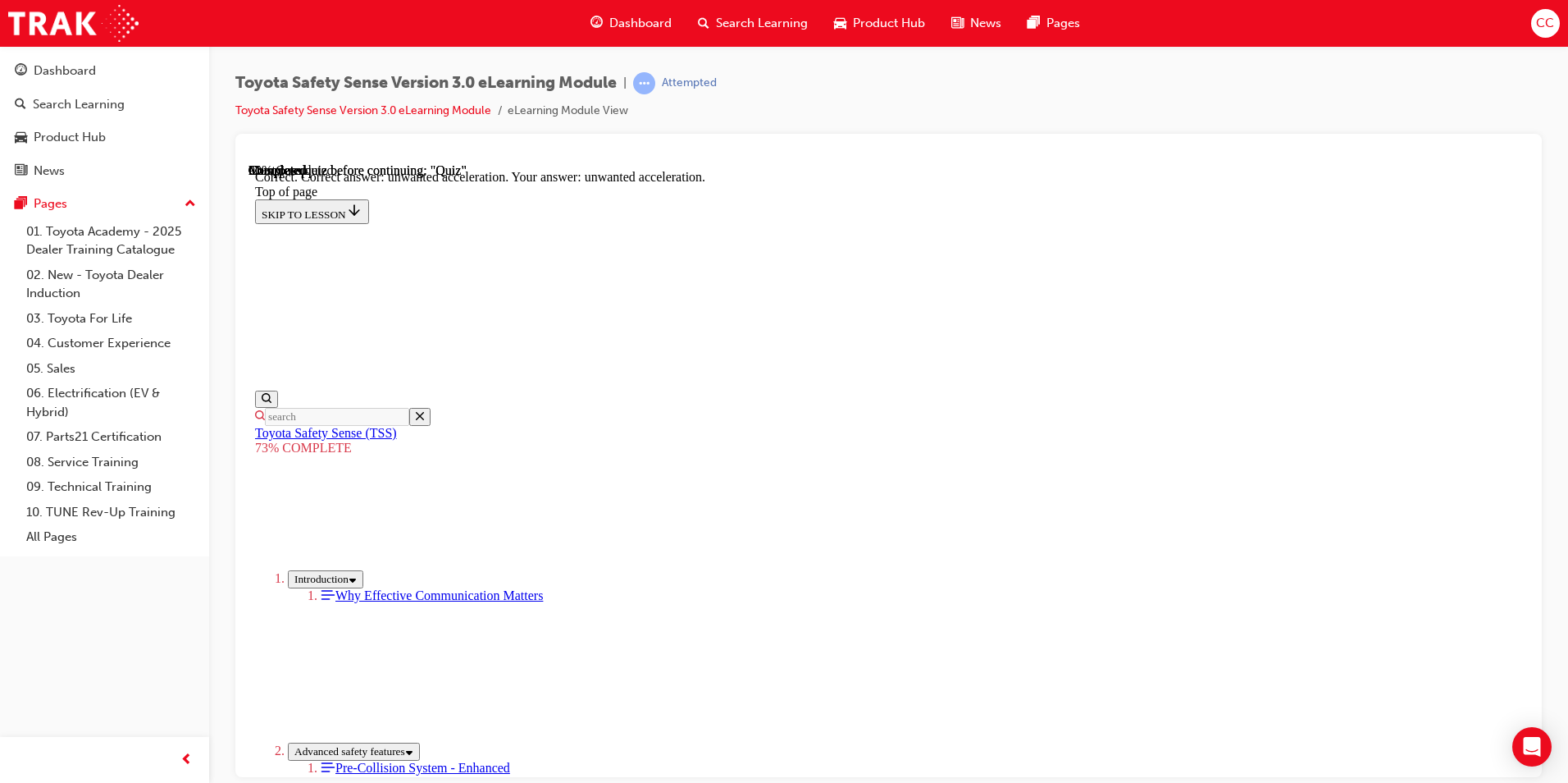
scroll to position [387, 0]
drag, startPoint x: 1020, startPoint y: 693, endPoint x: 1005, endPoint y: 692, distance: 15.0
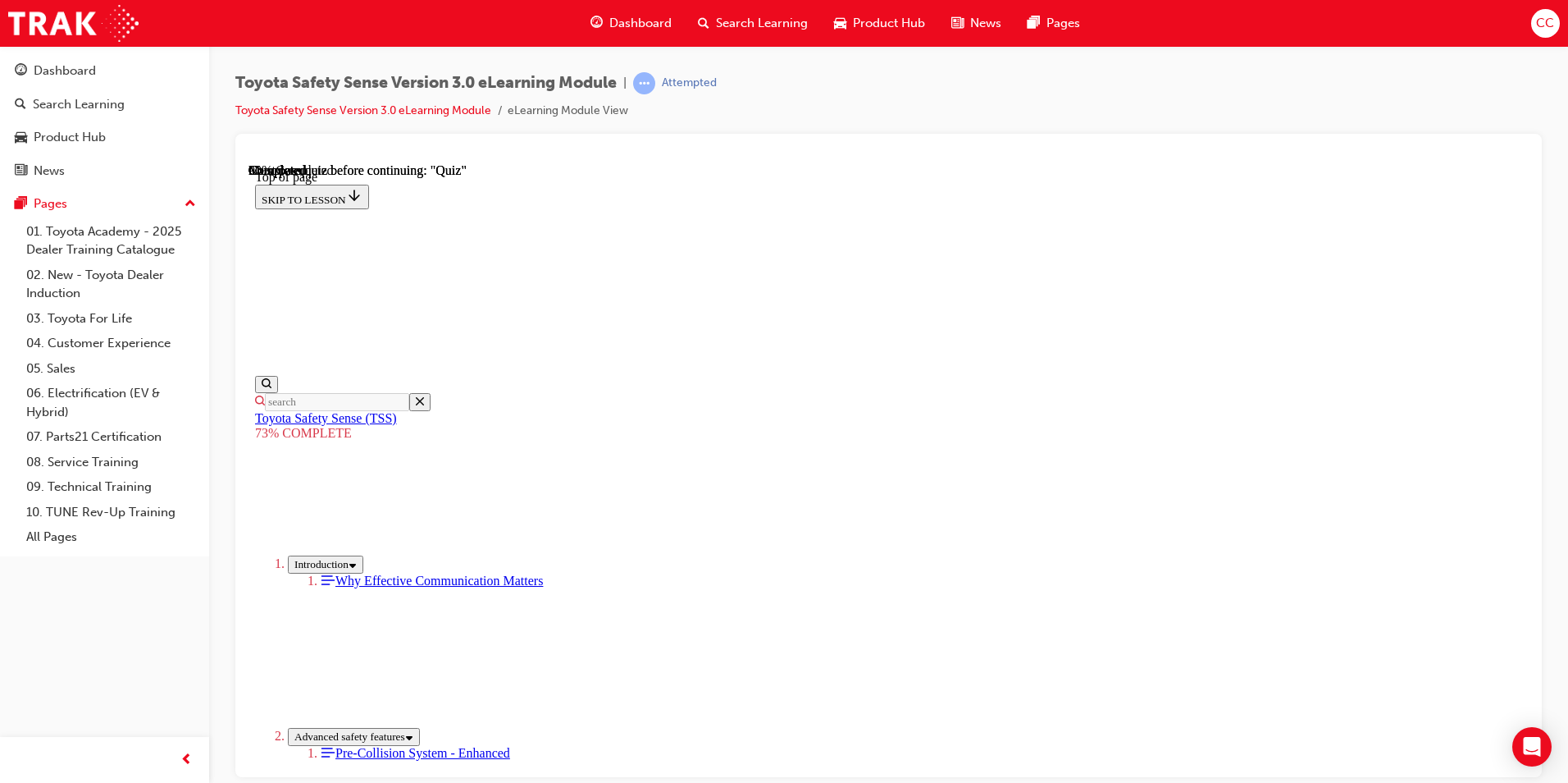
scroll to position [388, 0]
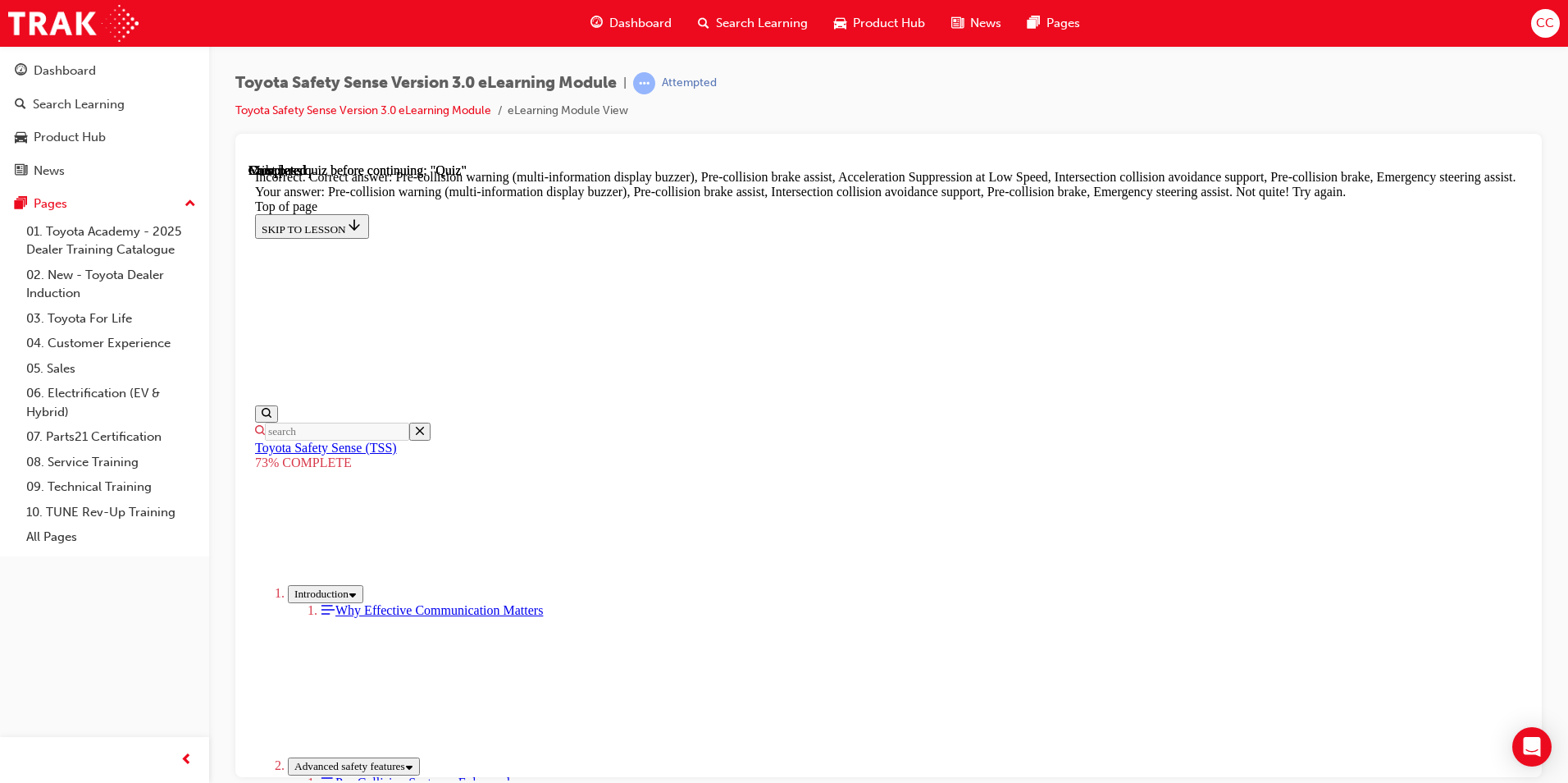
scroll to position [419, 0]
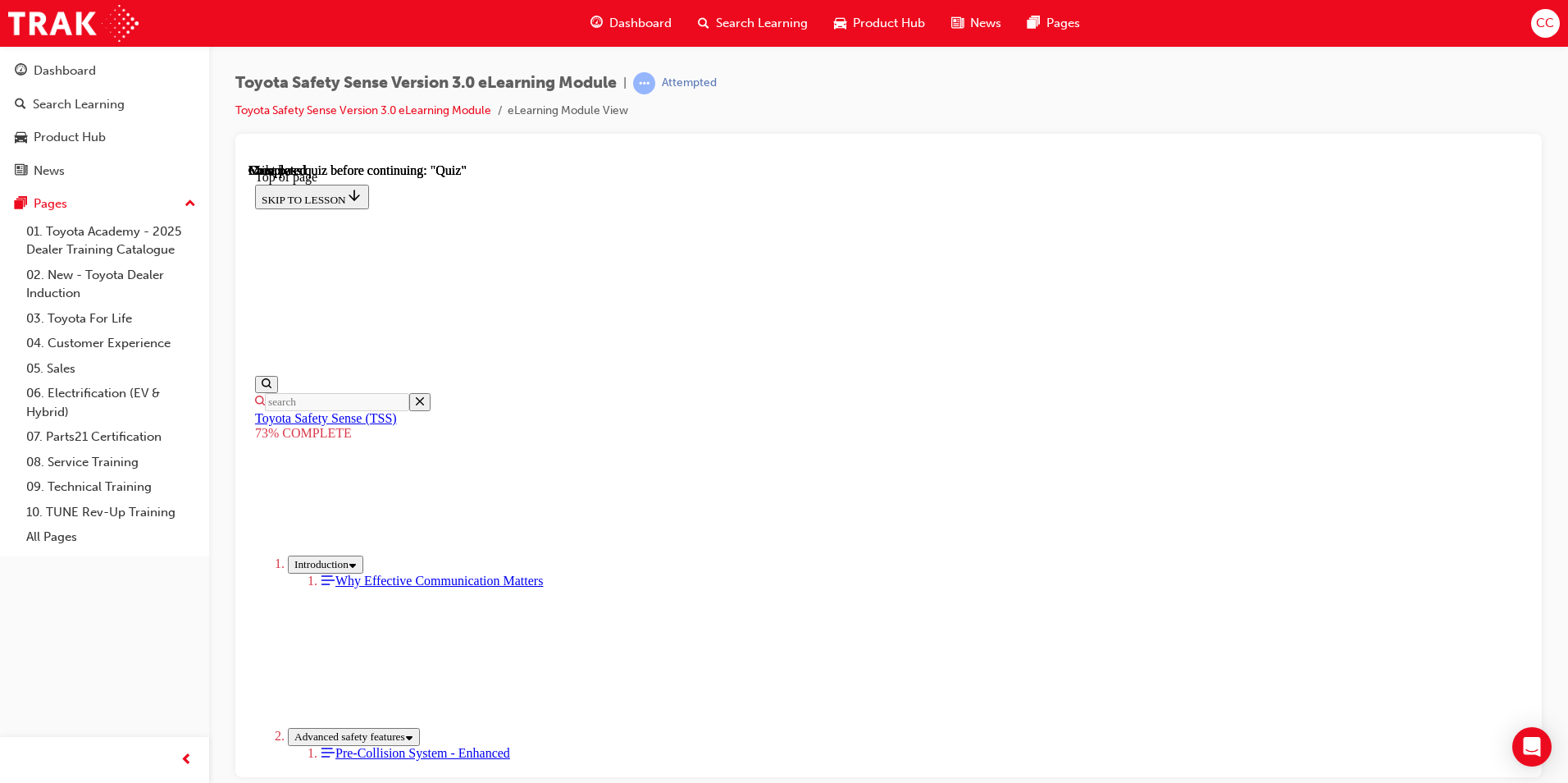
scroll to position [224, 0]
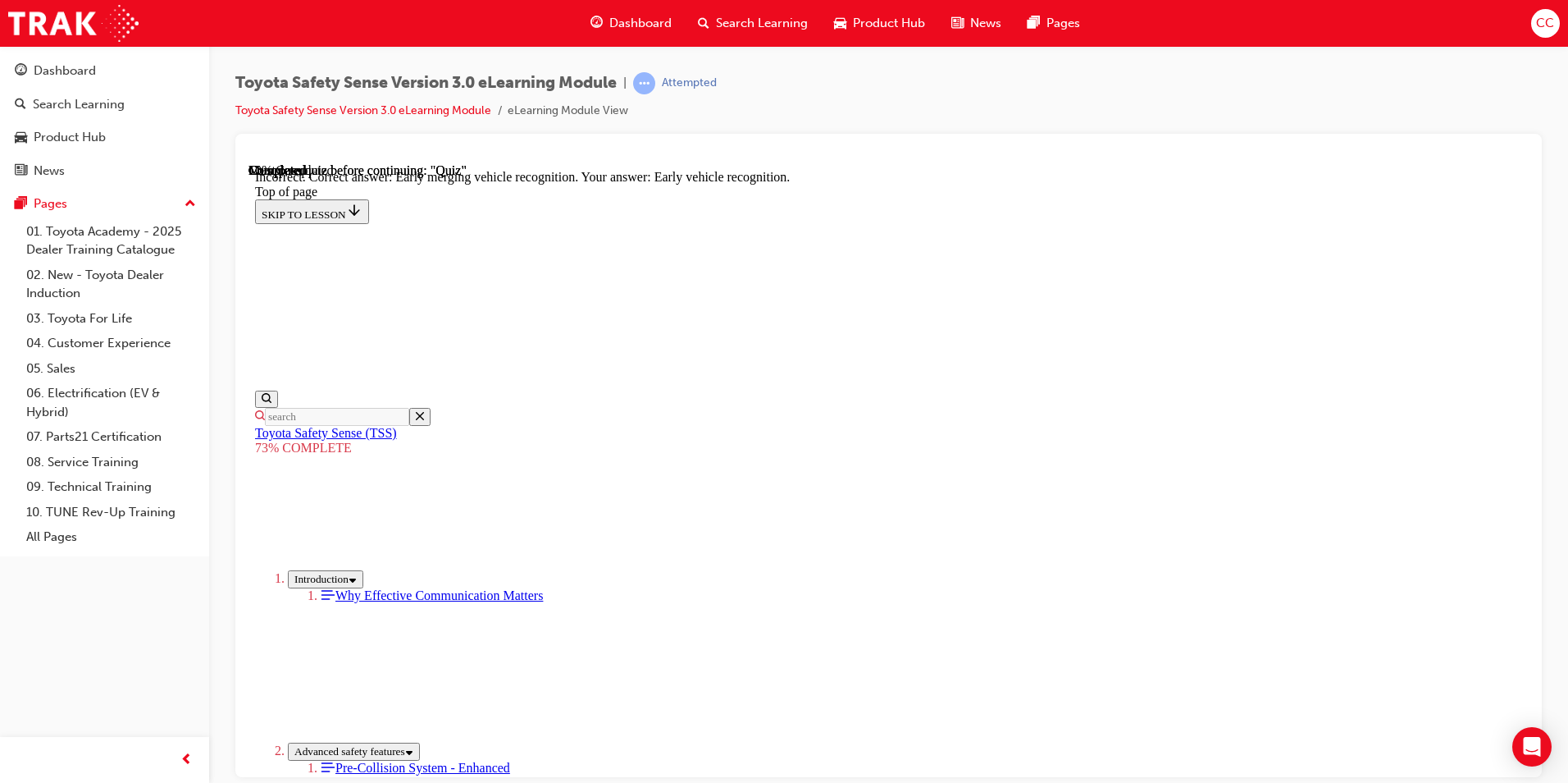
scroll to position [387, 0]
drag, startPoint x: 742, startPoint y: 443, endPoint x: 745, endPoint y: 455, distance: 12.4
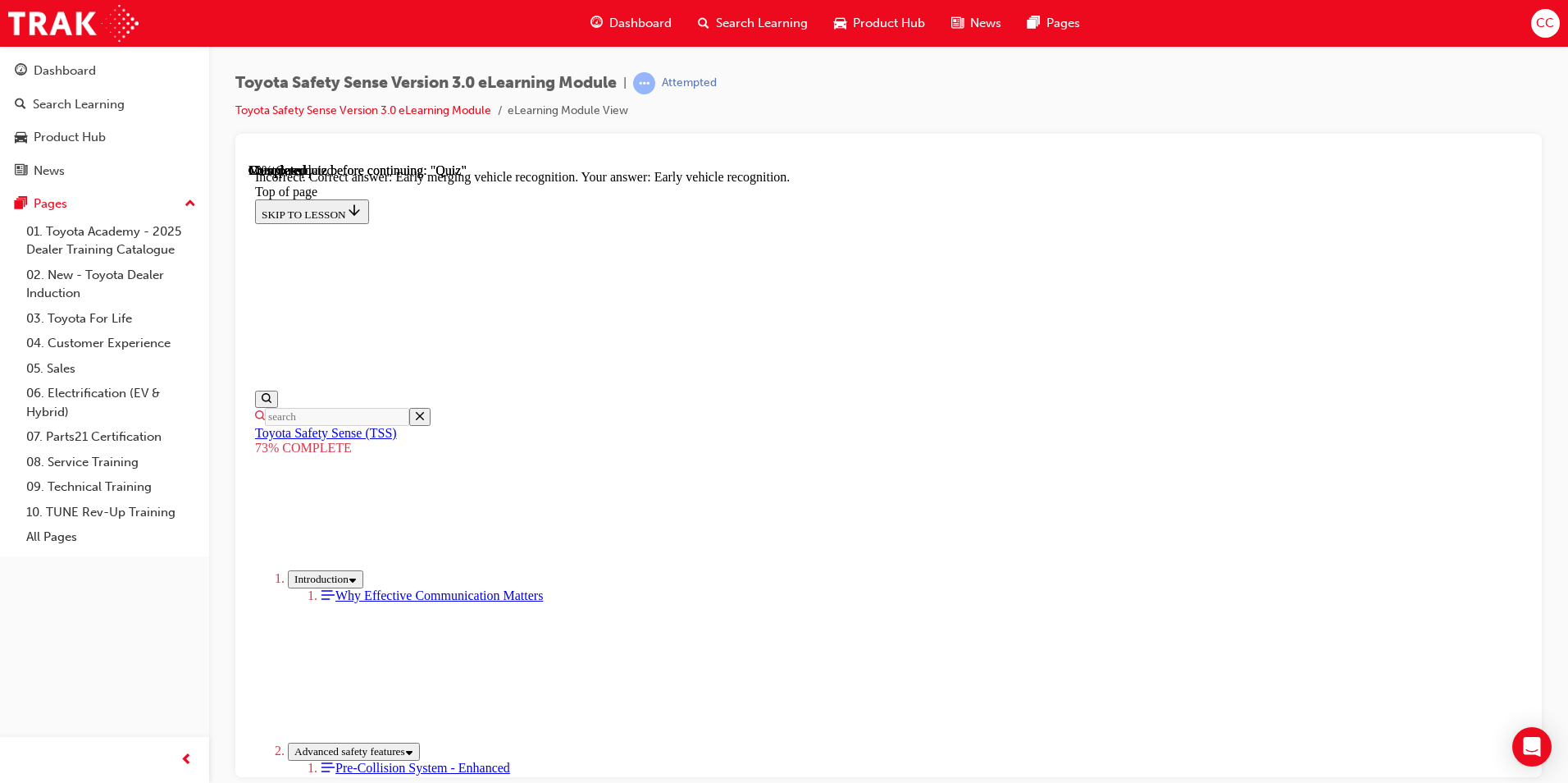
drag, startPoint x: 751, startPoint y: 580, endPoint x: 748, endPoint y: 598, distance: 18.2
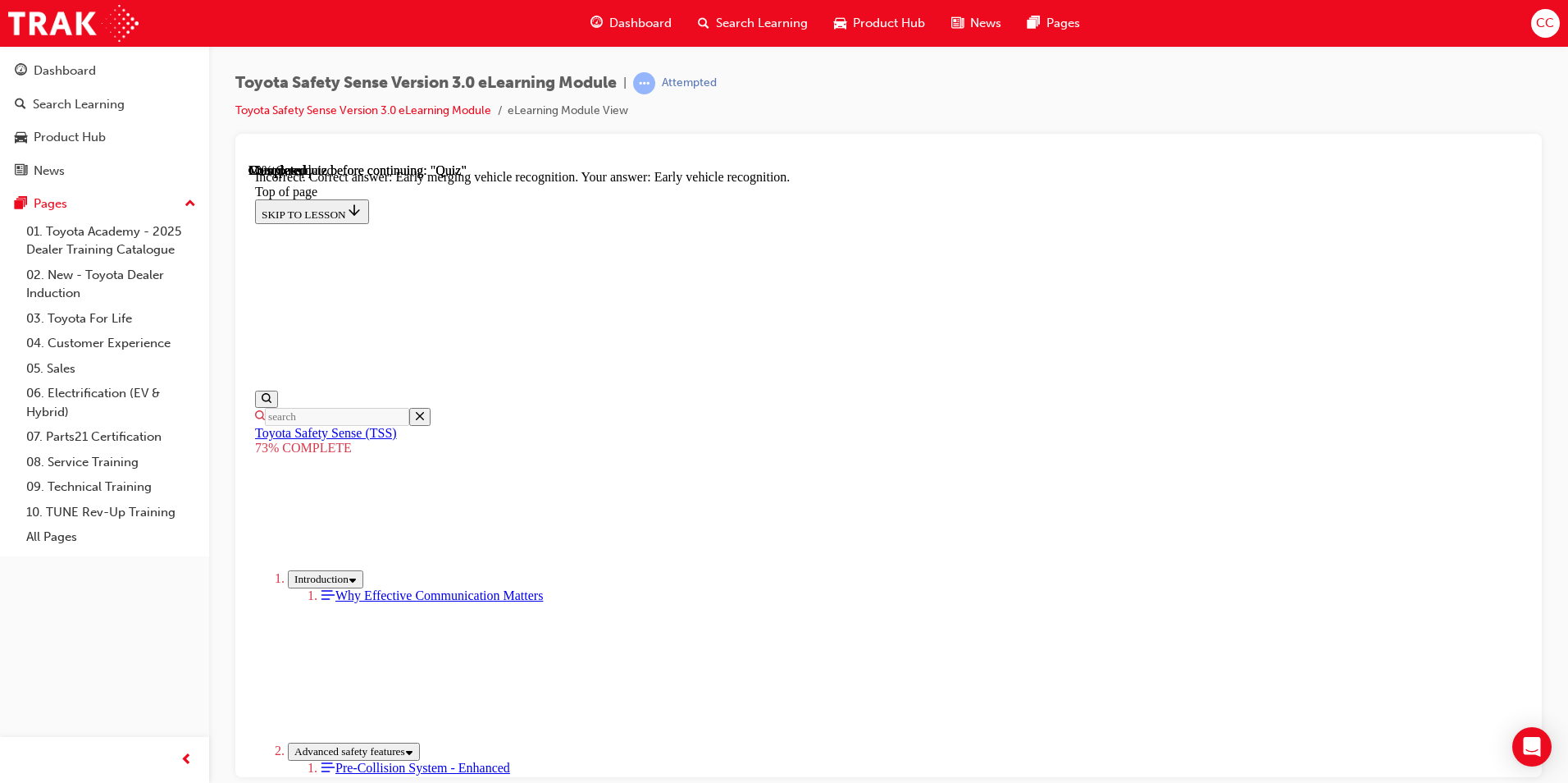
drag, startPoint x: 747, startPoint y: 543, endPoint x: 743, endPoint y: 554, distance: 11.7
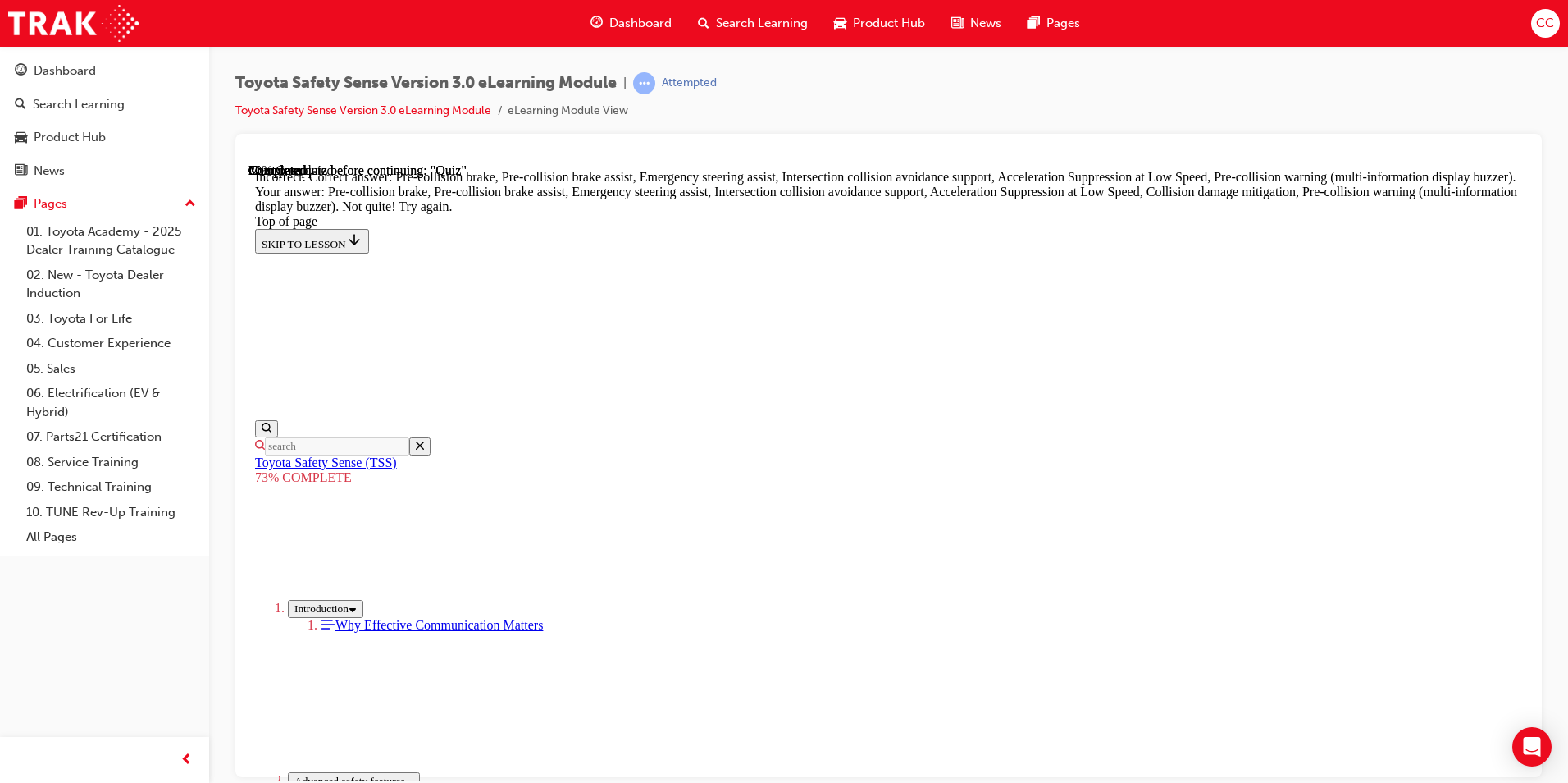
scroll to position [666, 0]
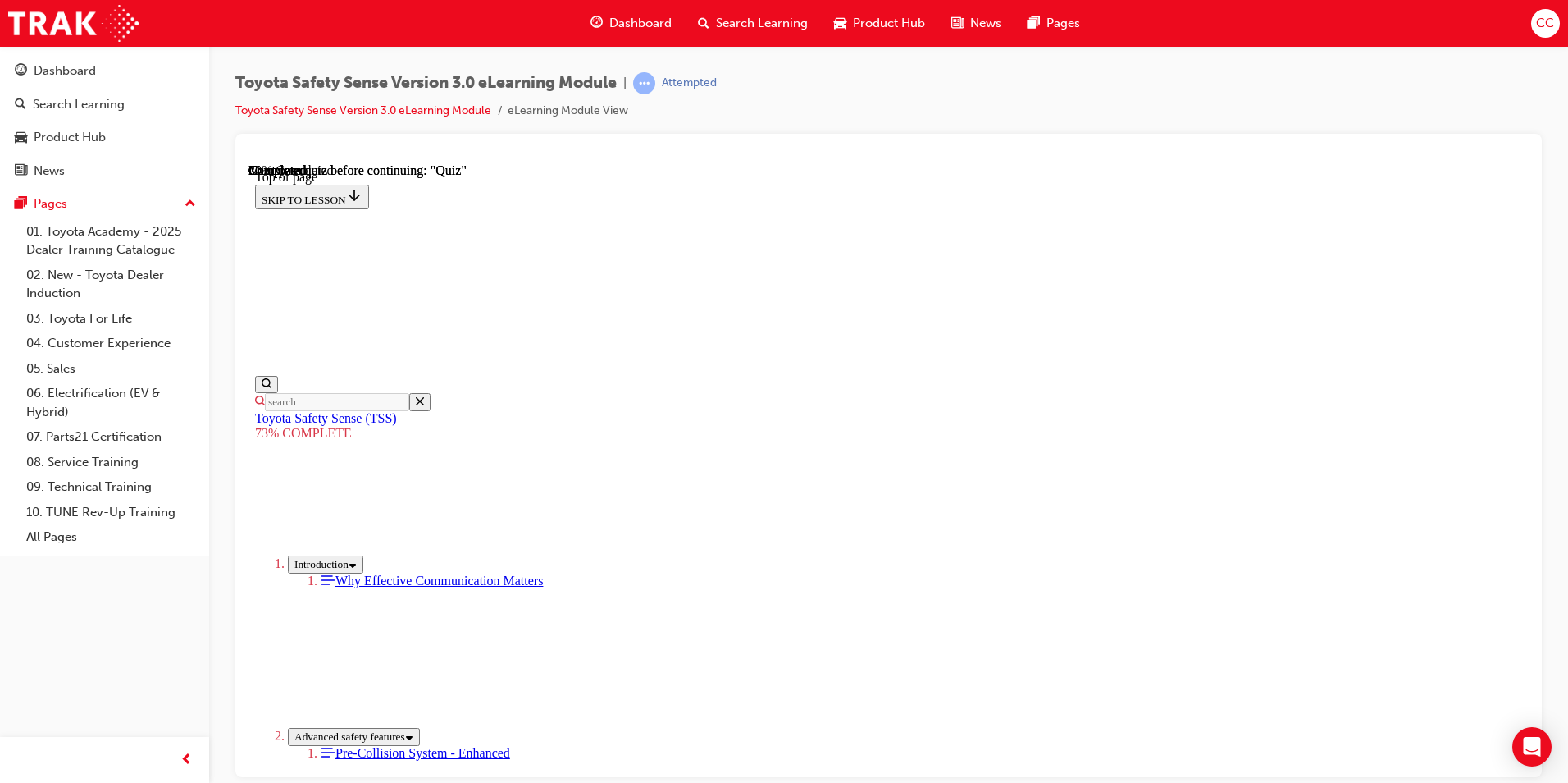
scroll to position [224, 0]
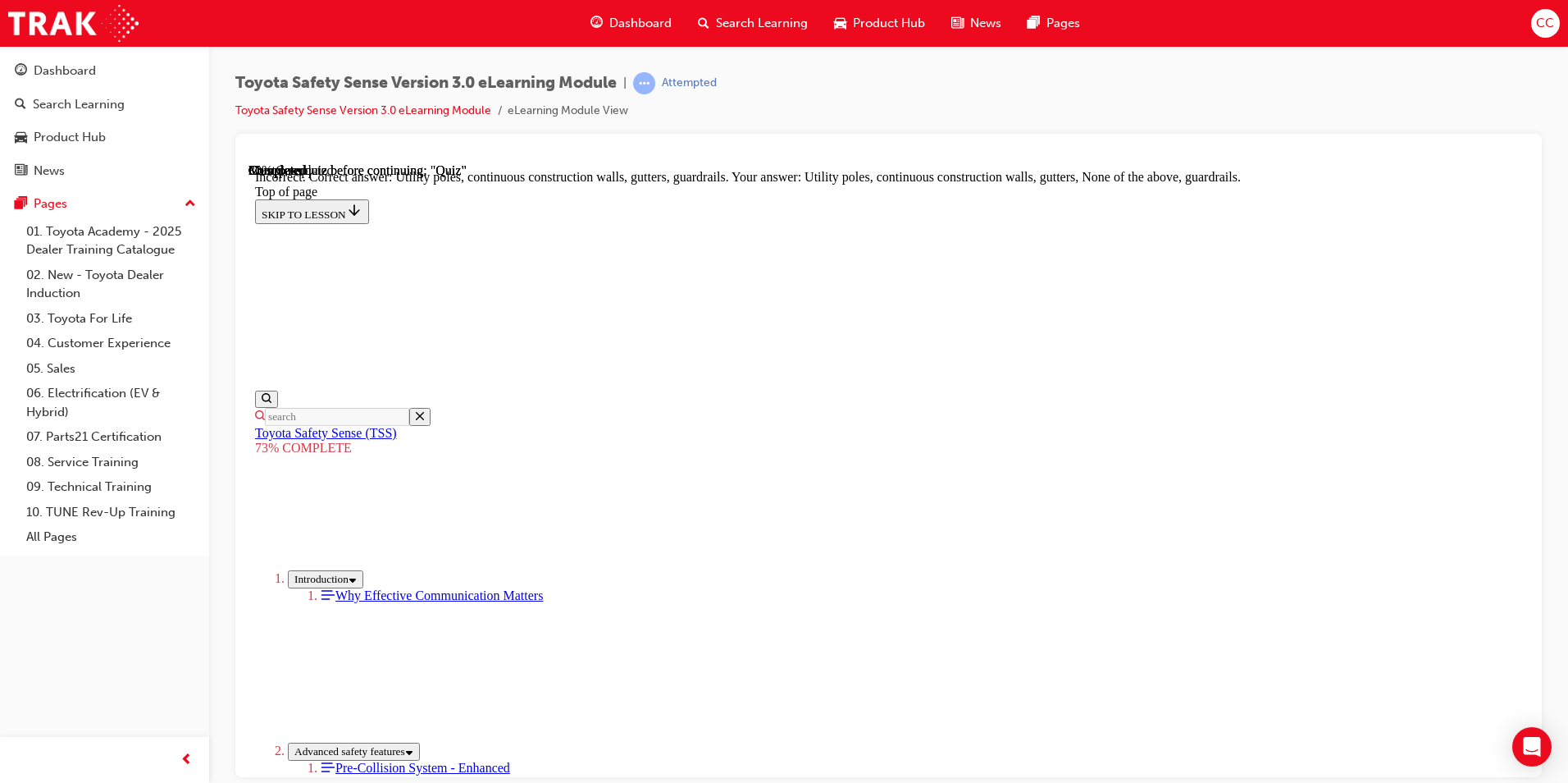
scroll to position [425, 0]
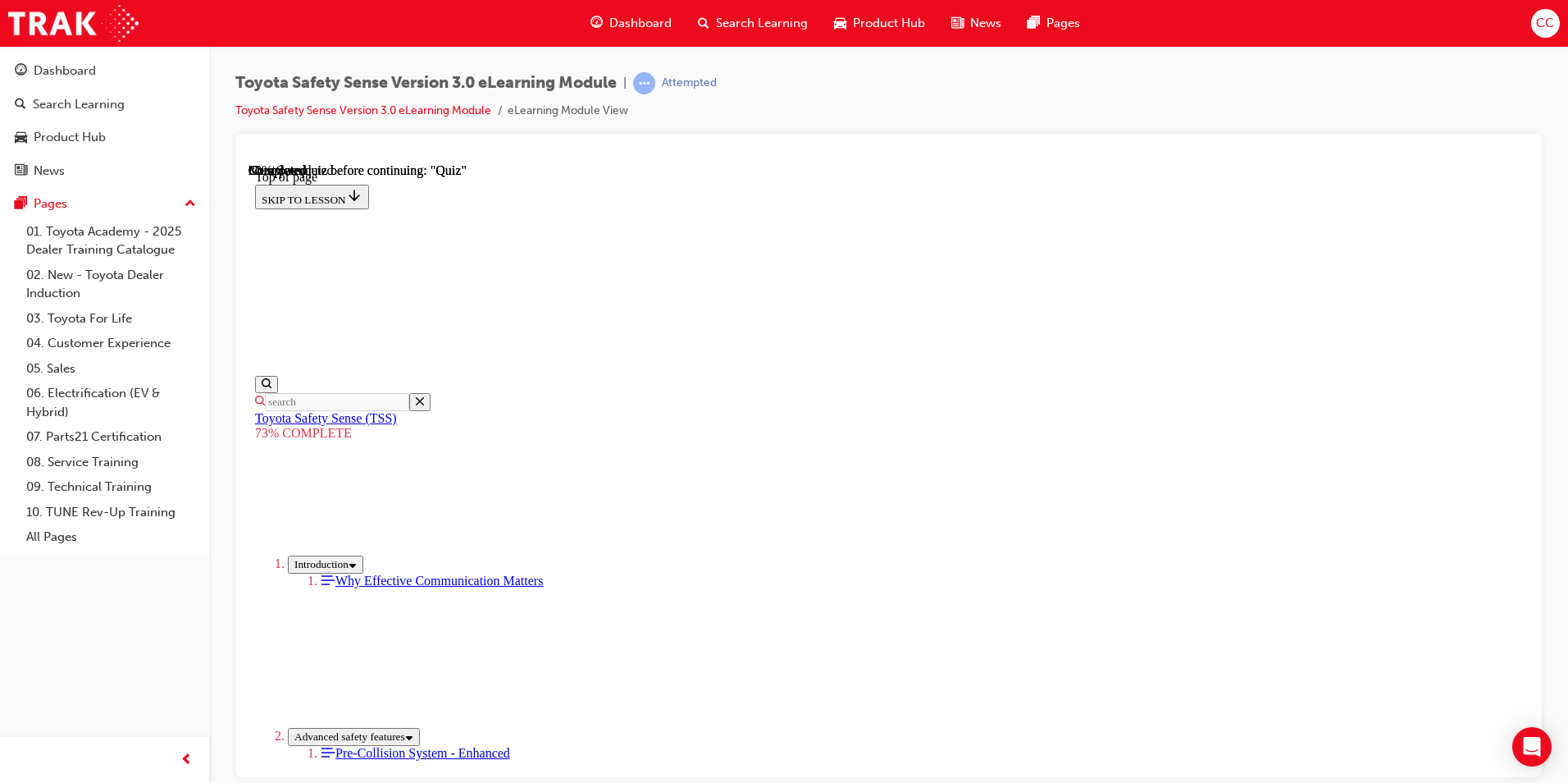
scroll to position [389, 0]
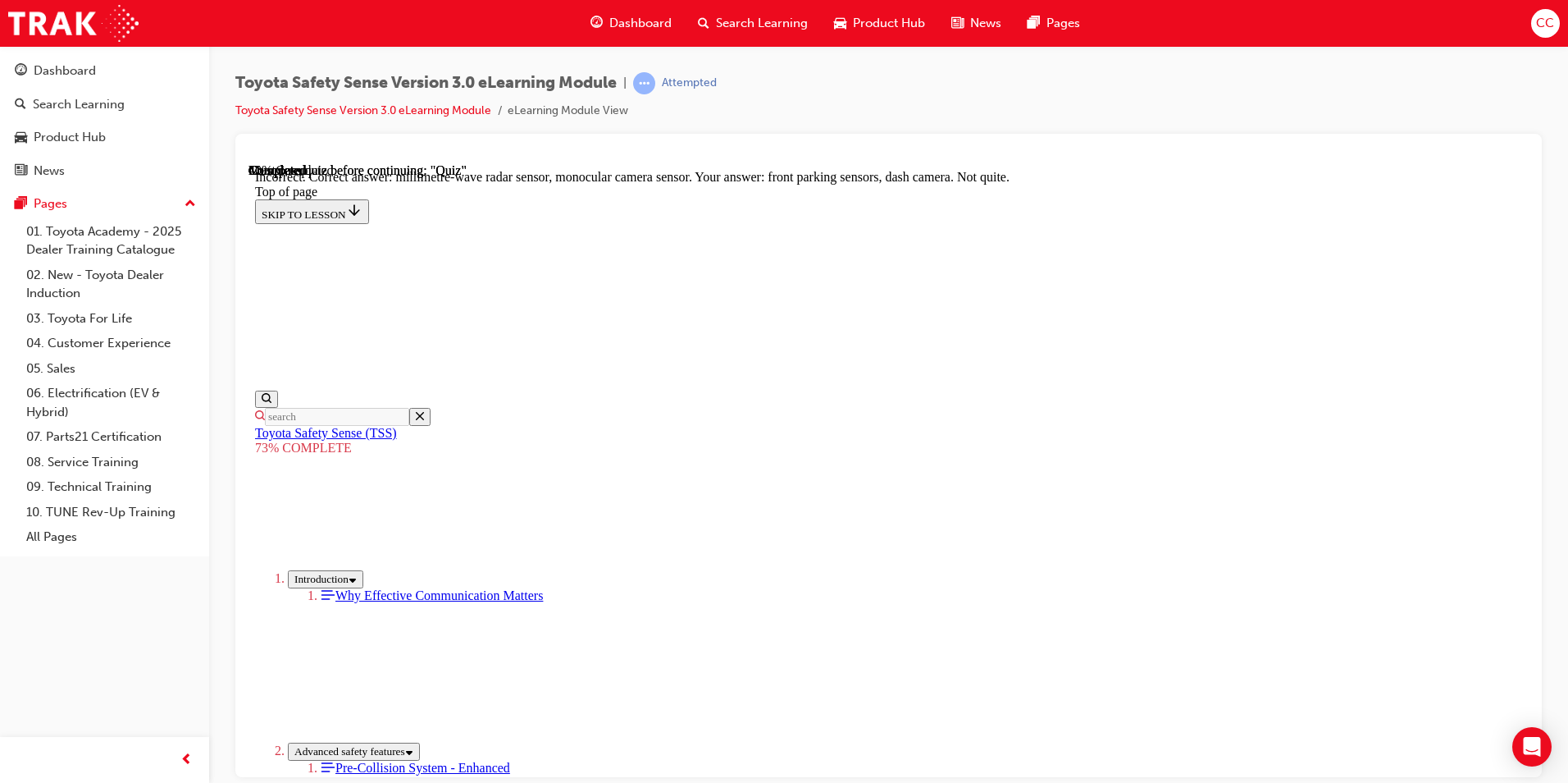
scroll to position [534, 0]
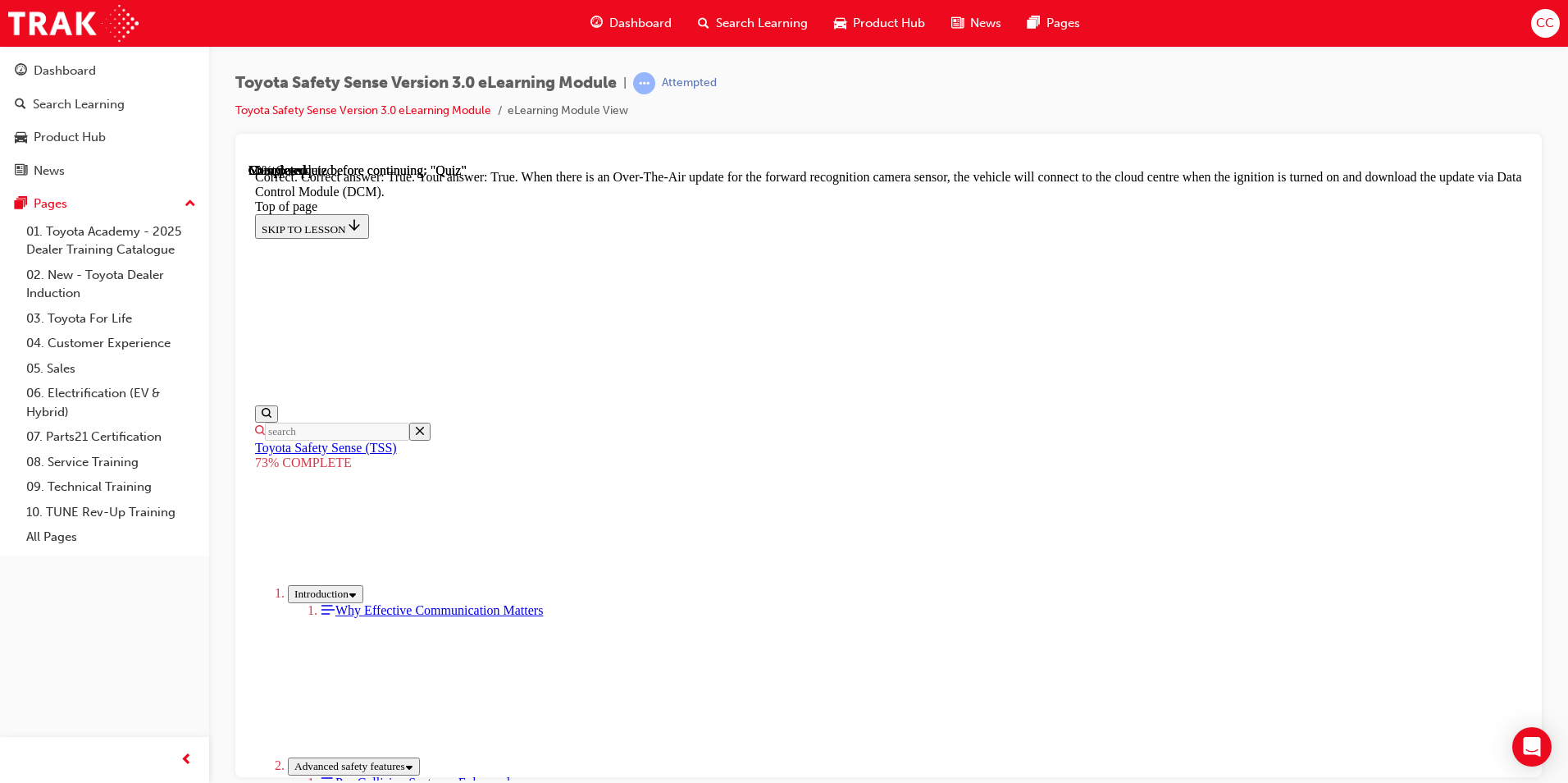
scroll to position [292, 0]
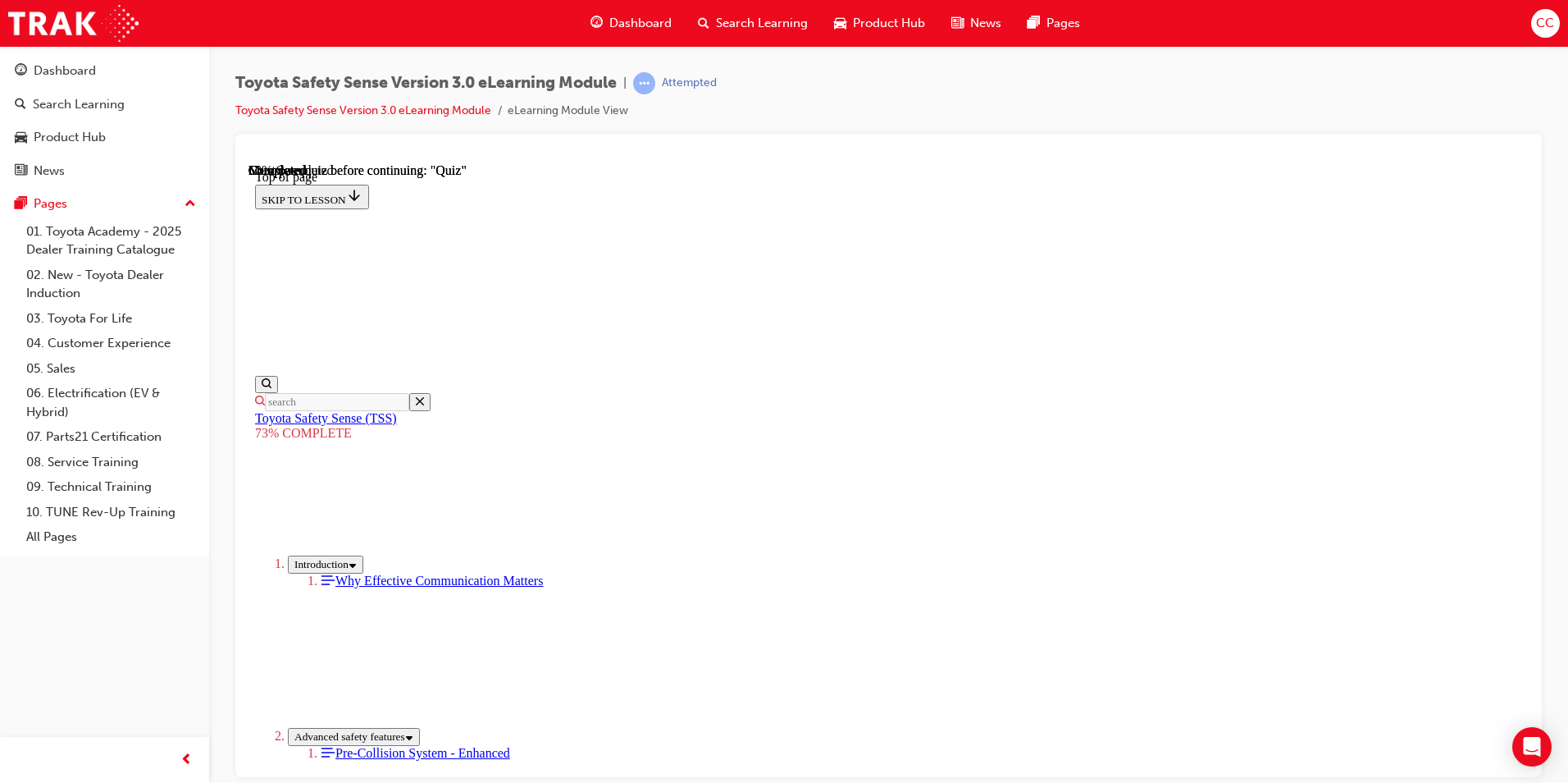
scroll to position [246, 0]
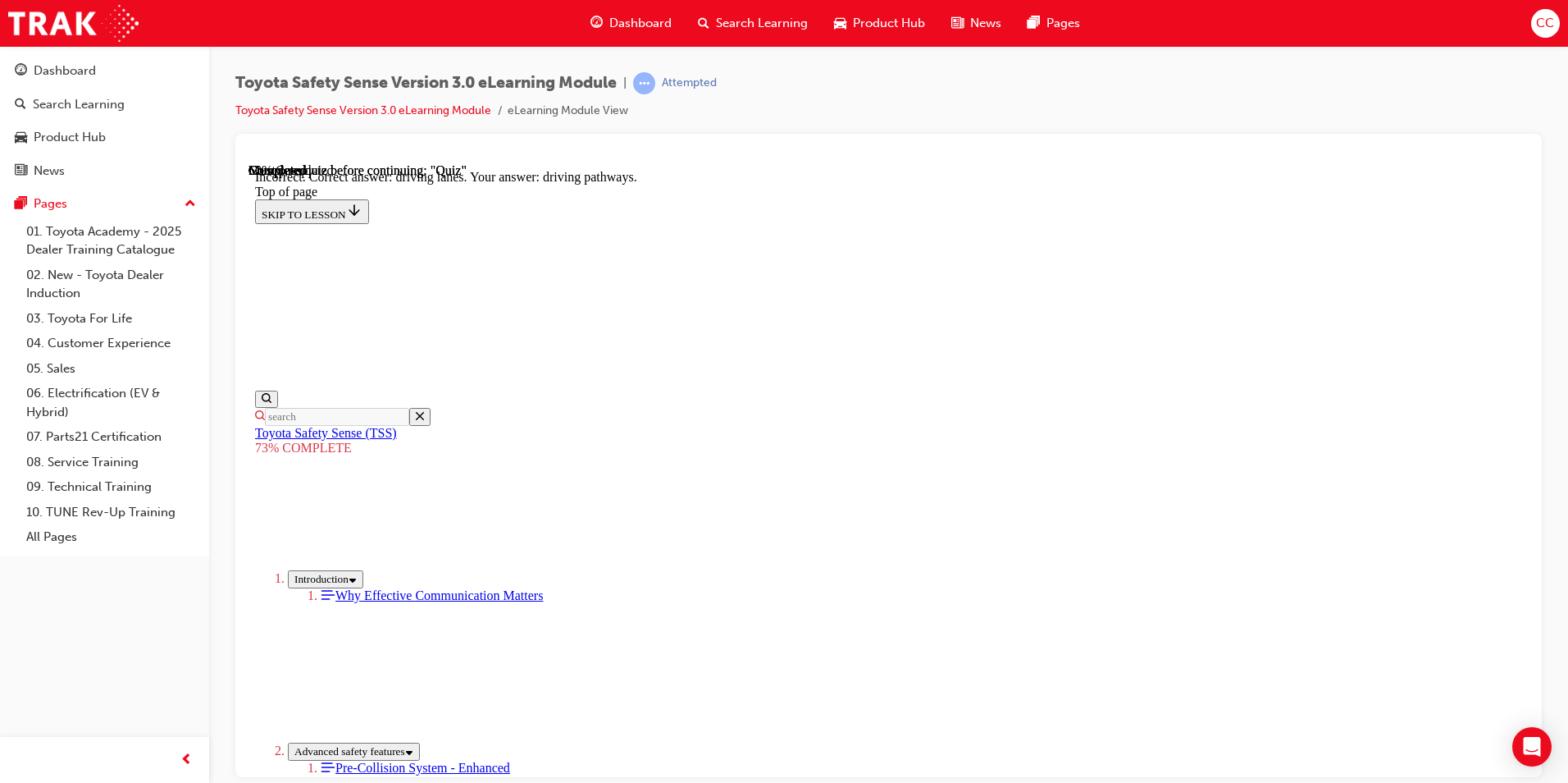
scroll to position [278, 0]
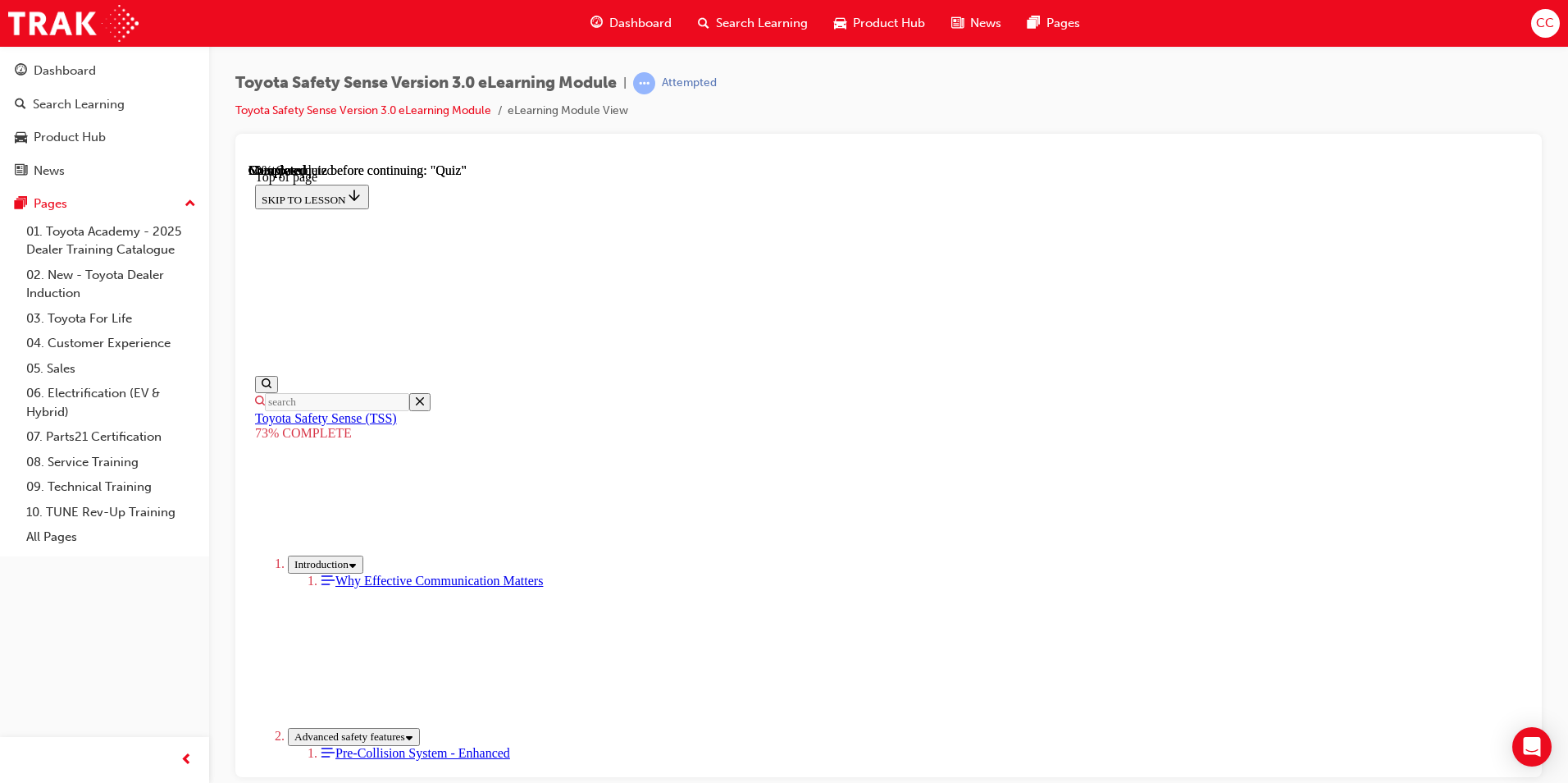
scroll to position [306, 0]
drag, startPoint x: 758, startPoint y: 437, endPoint x: 750, endPoint y: 452, distance: 17.0
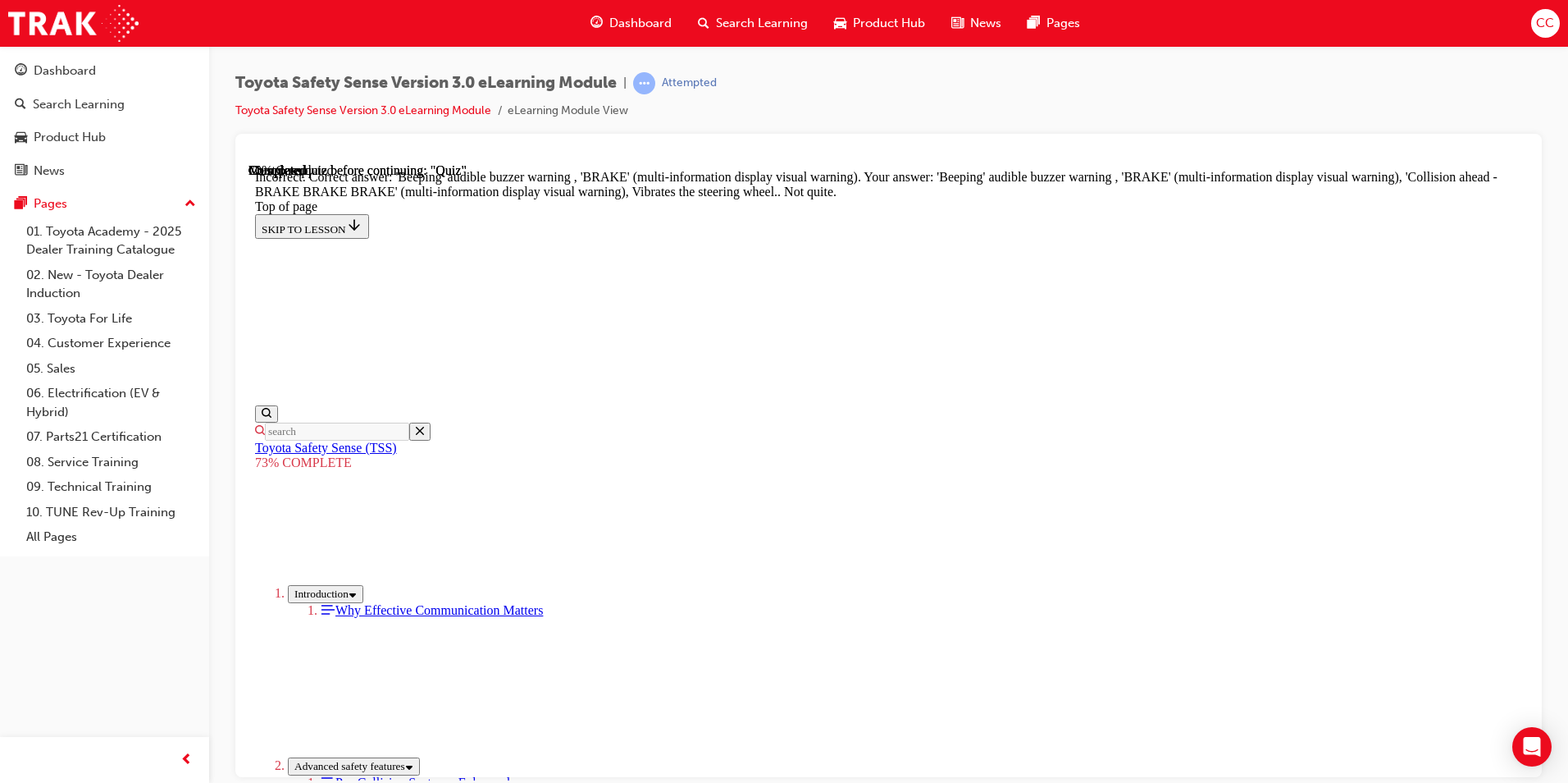
scroll to position [267, 0]
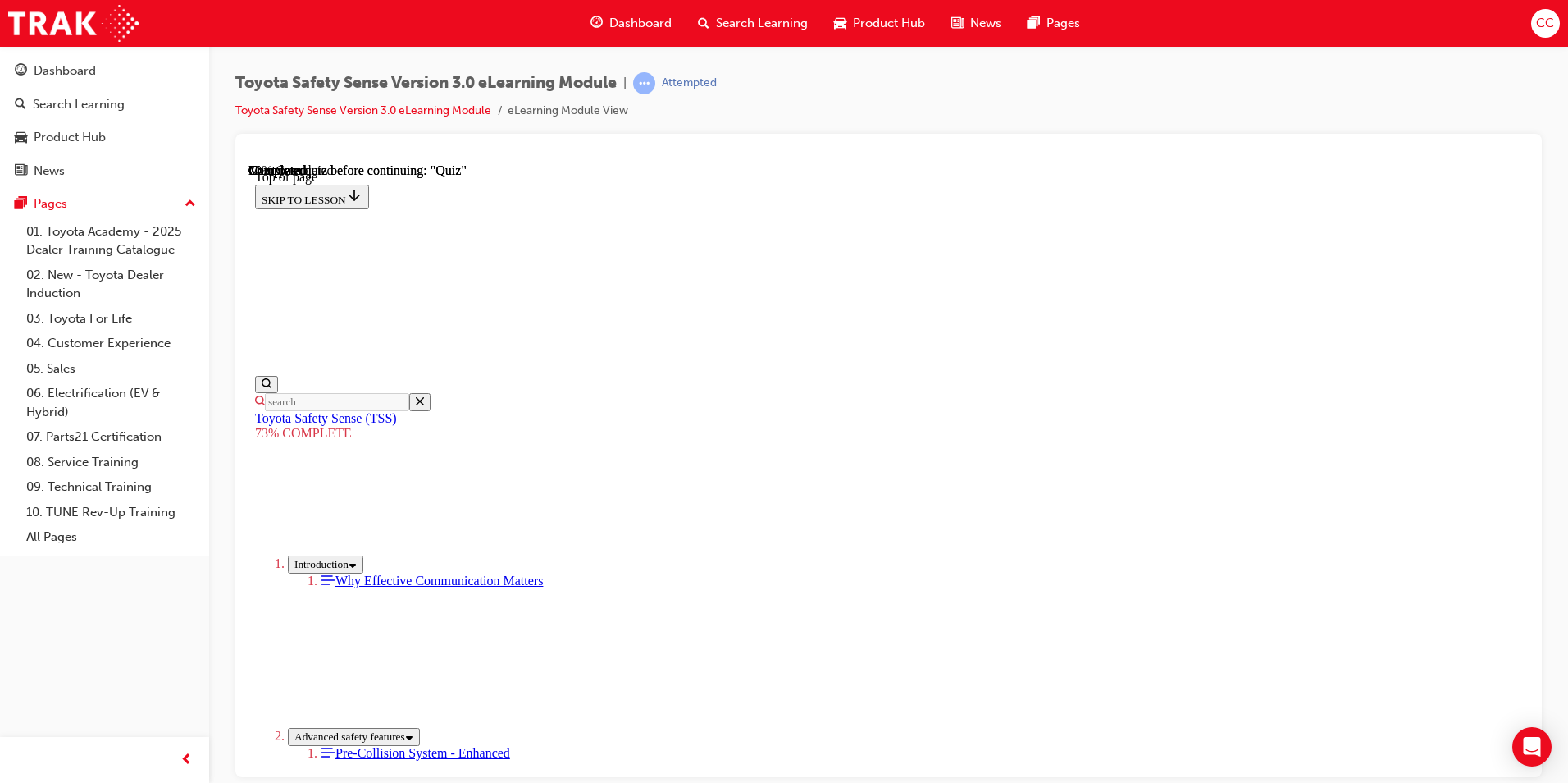
scroll to position [224, 0]
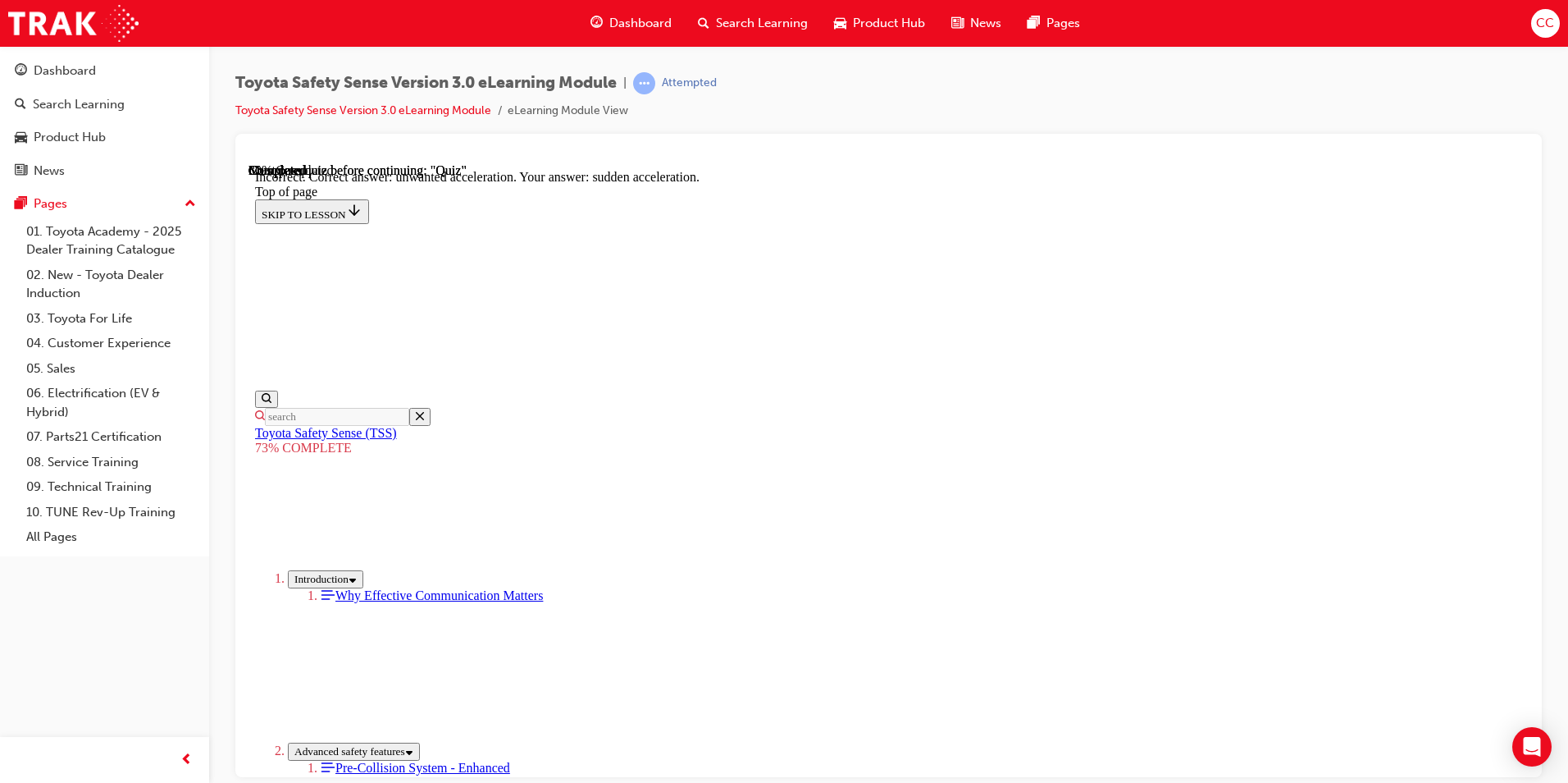
scroll to position [305, 0]
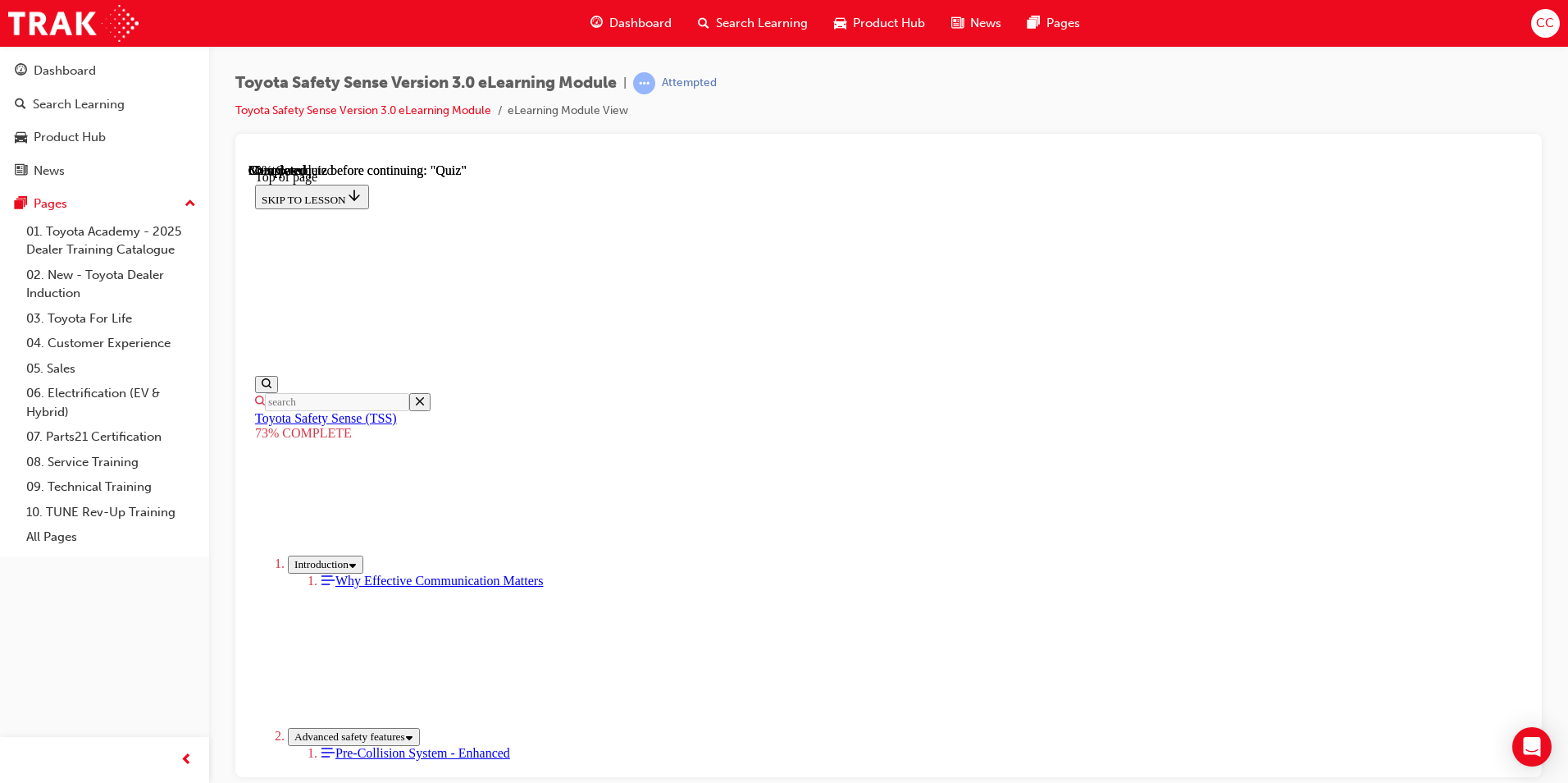
scroll to position [306, 0]
drag, startPoint x: 735, startPoint y: 419, endPoint x: 752, endPoint y: 454, distance: 38.9
drag, startPoint x: 744, startPoint y: 546, endPoint x: 744, endPoint y: 574, distance: 28.0
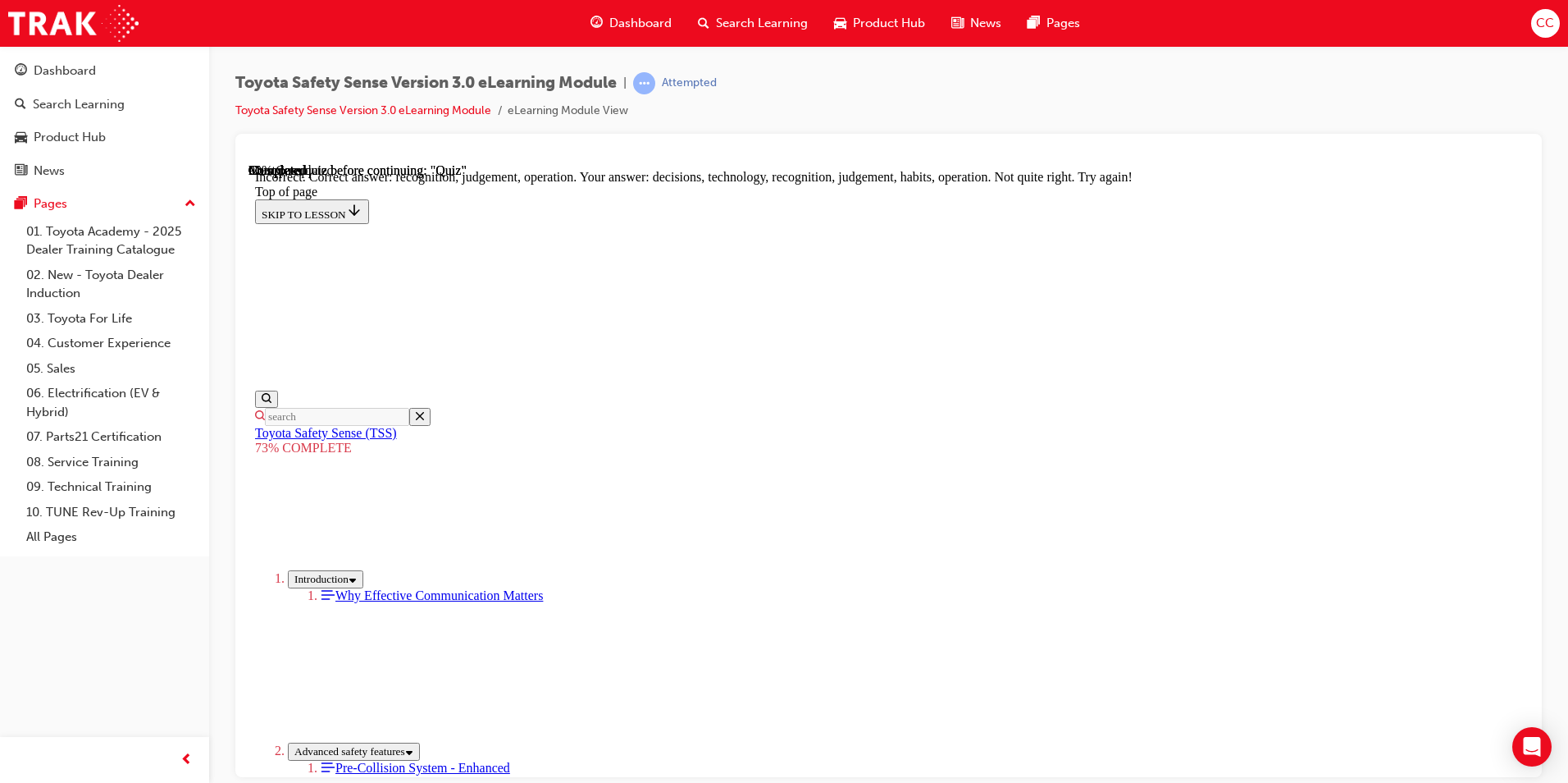
scroll to position [327, 0]
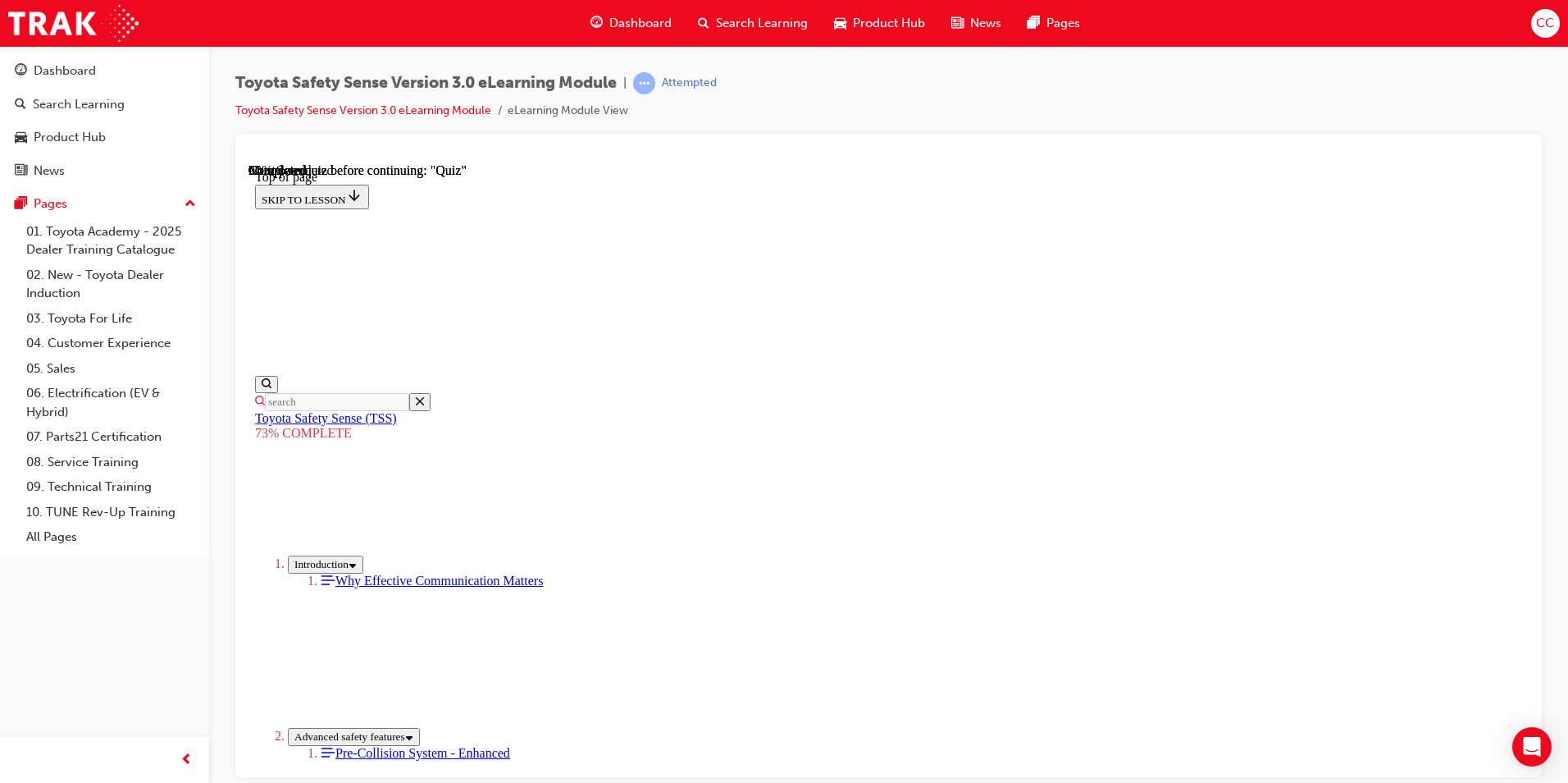
scroll to position [60, 0]
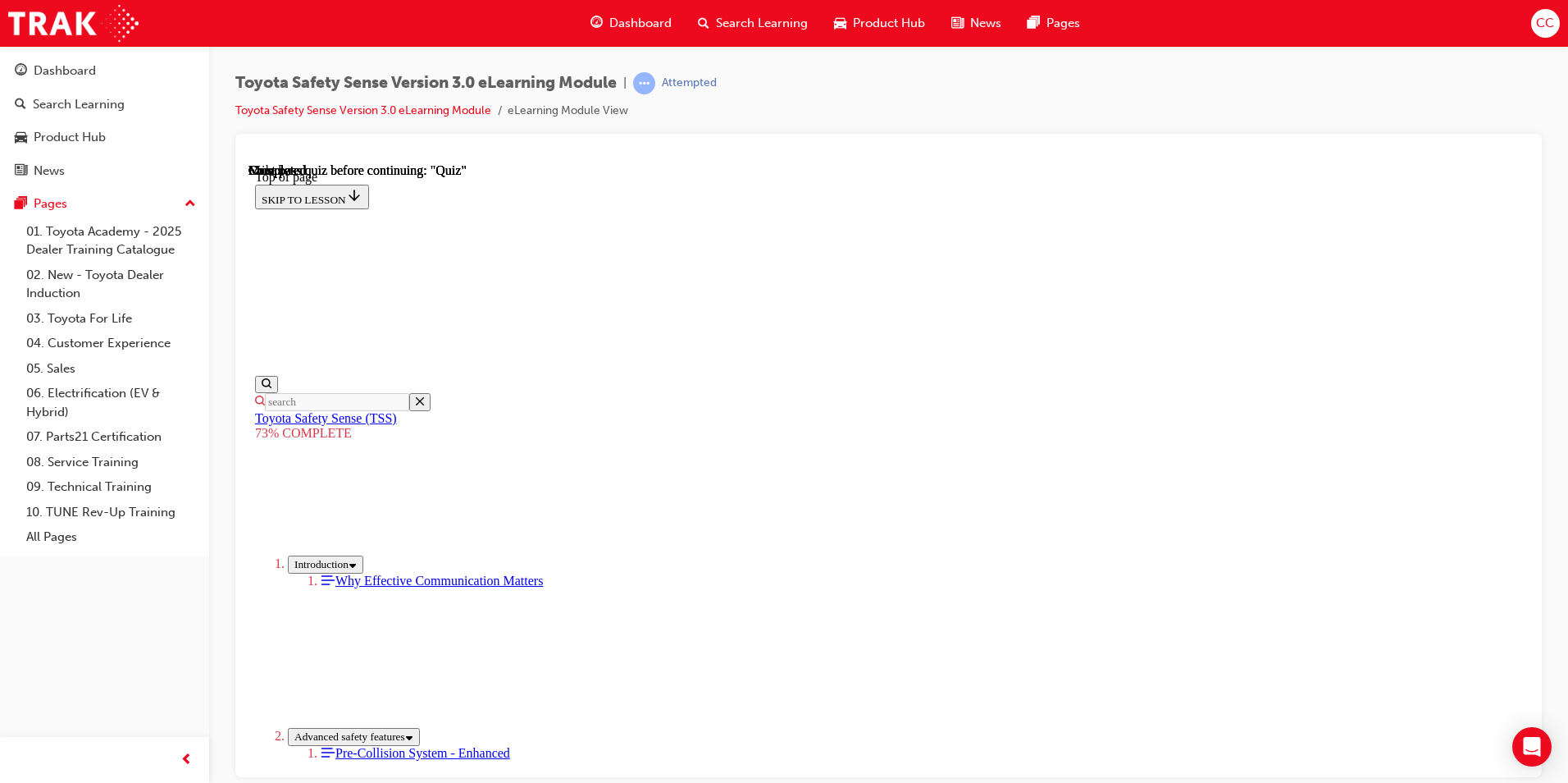
scroll to position [224, 0]
drag, startPoint x: 784, startPoint y: 591, endPoint x: 781, endPoint y: 630, distance: 39.1
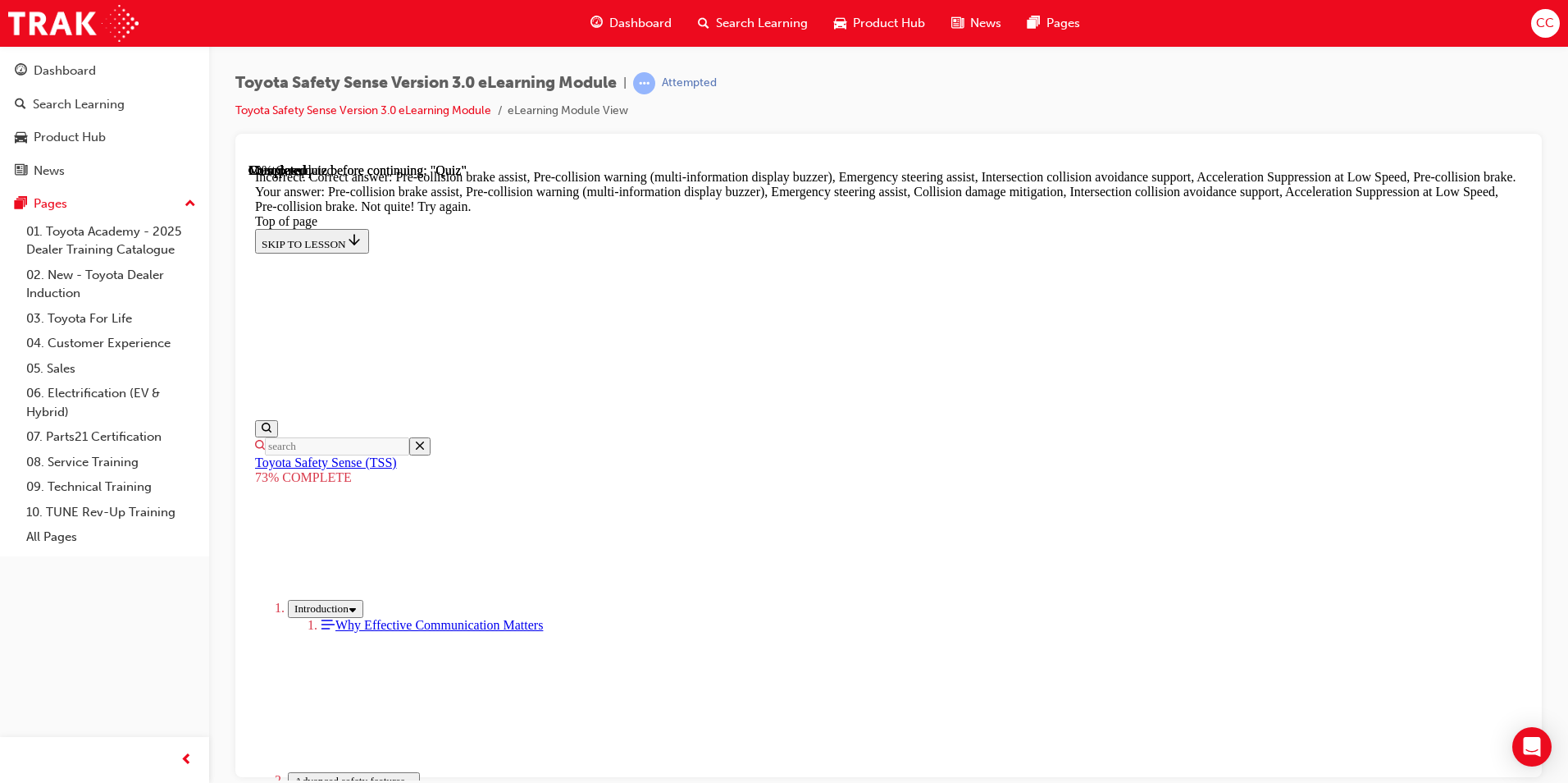
scroll to position [255, 0]
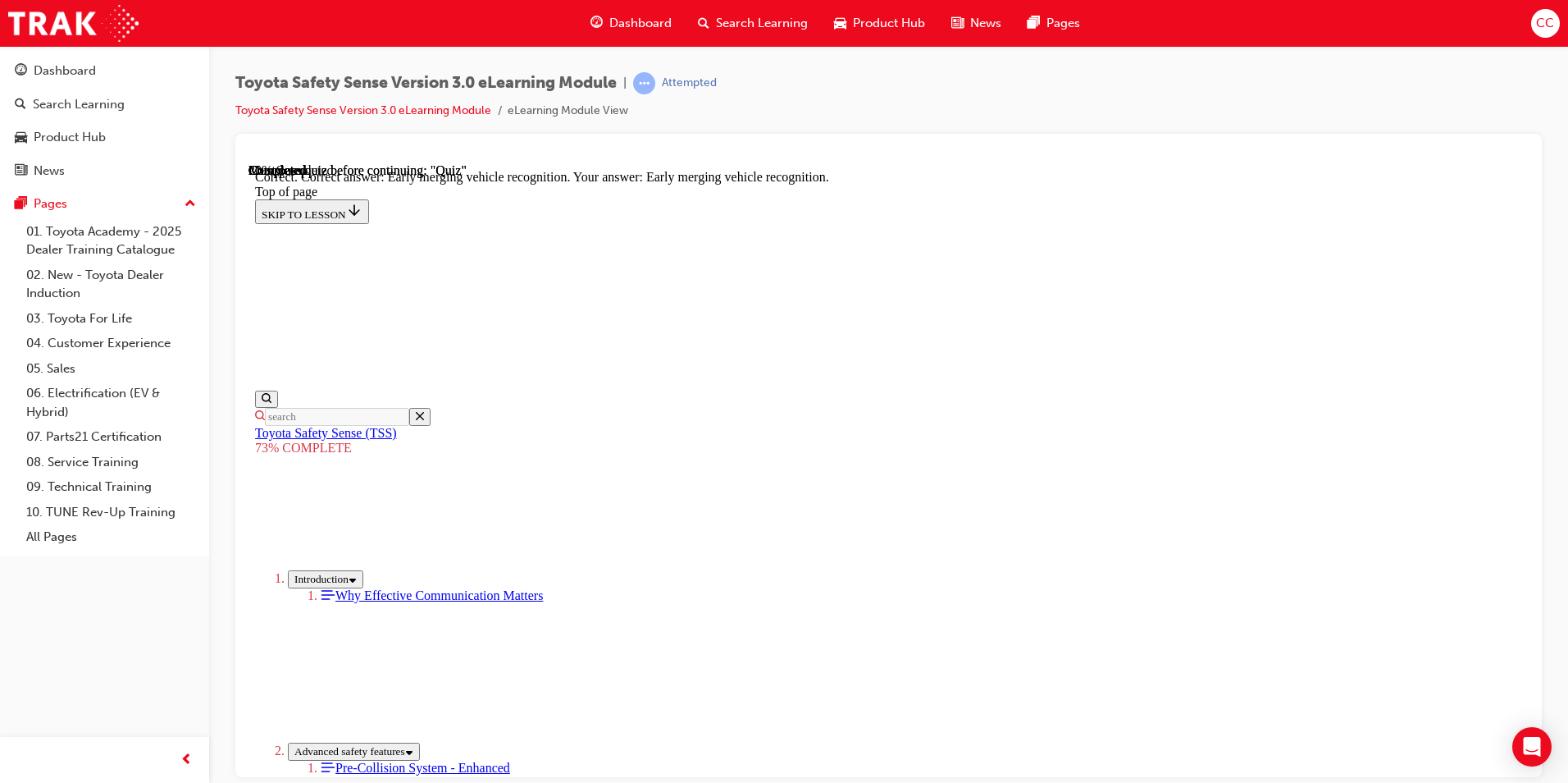
scroll to position [387, 0]
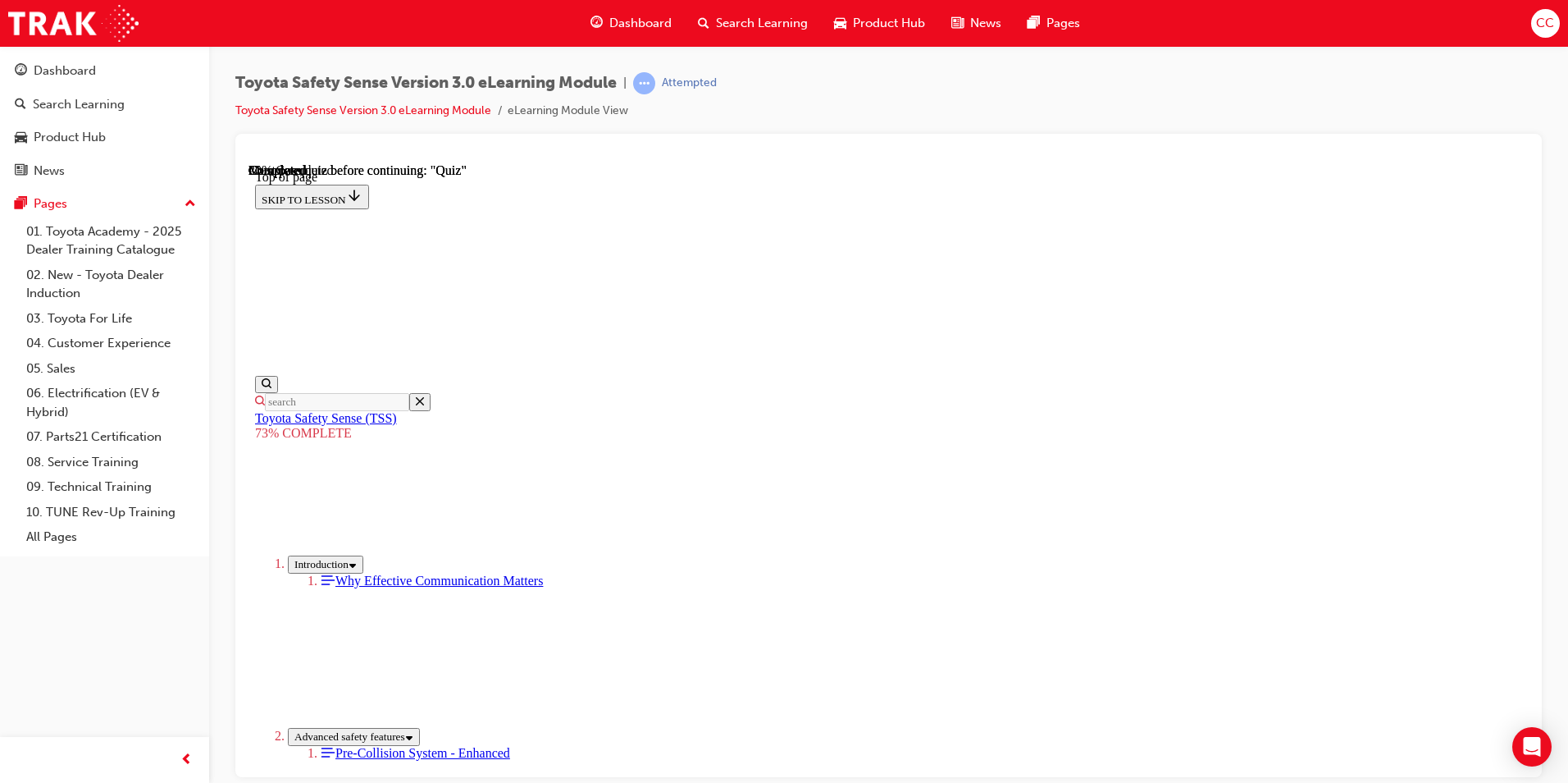
scroll to position [246, 0]
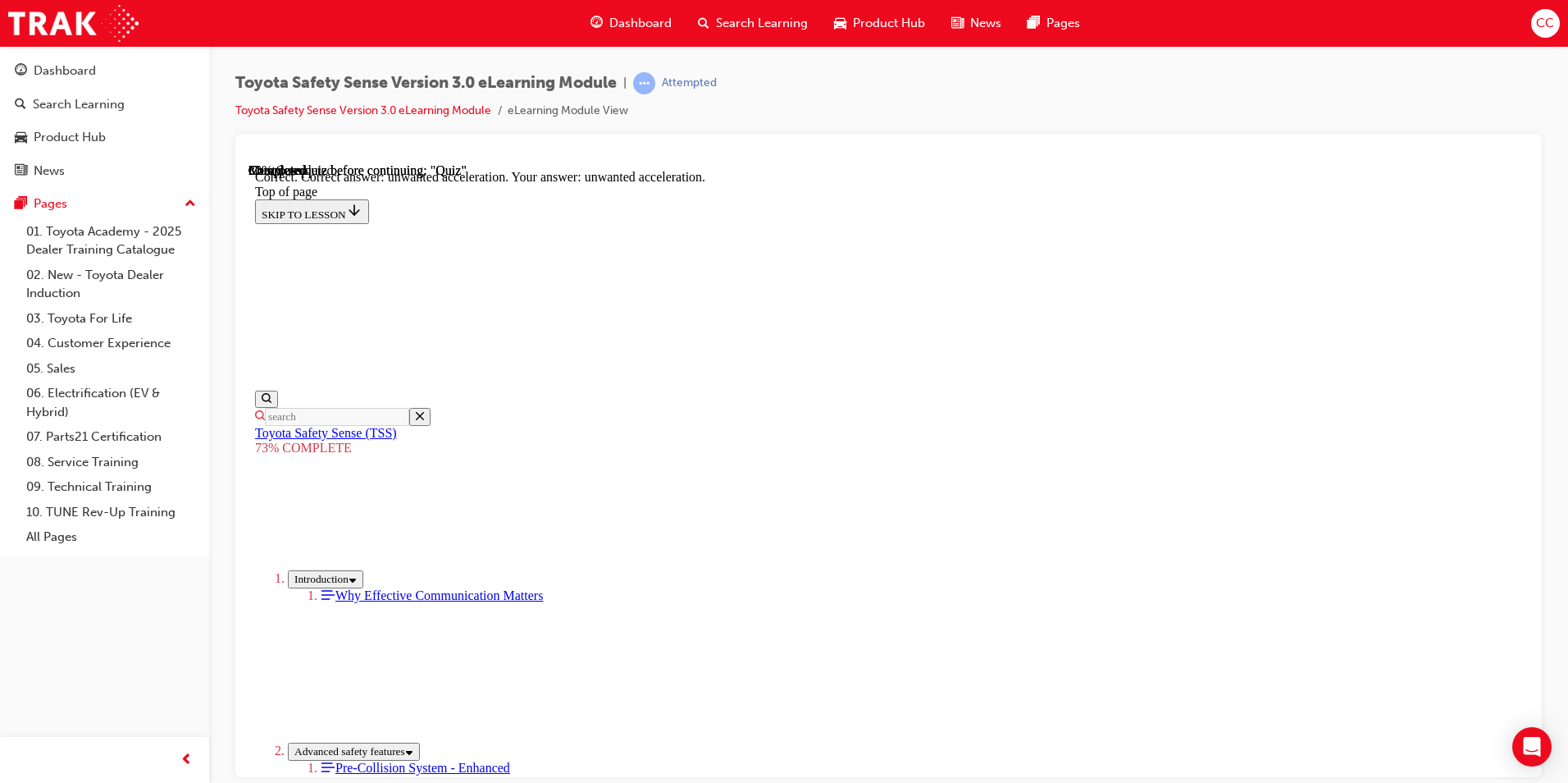
scroll to position [387, 0]
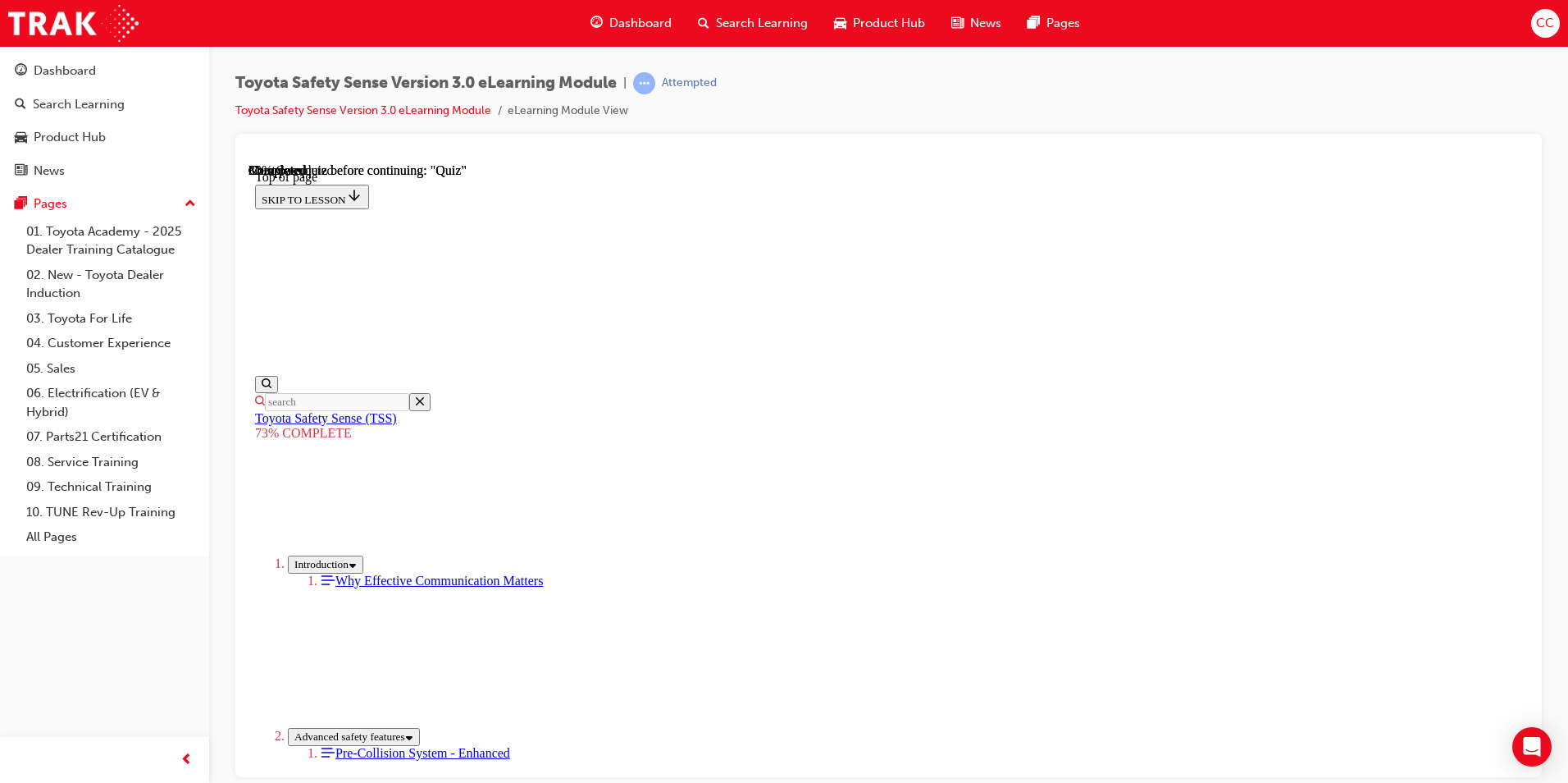
scroll to position [224, 0]
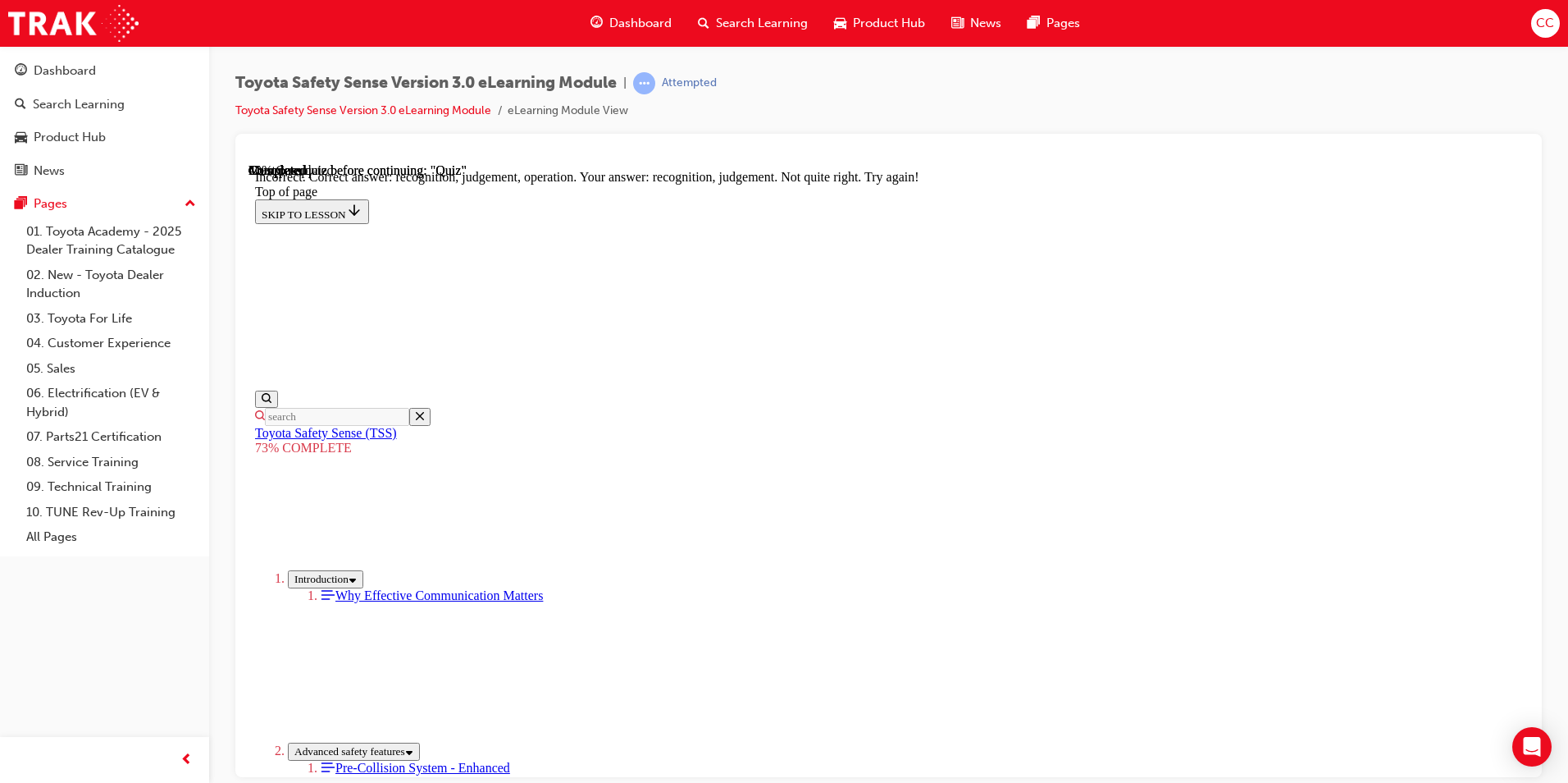
scroll to position [491, 0]
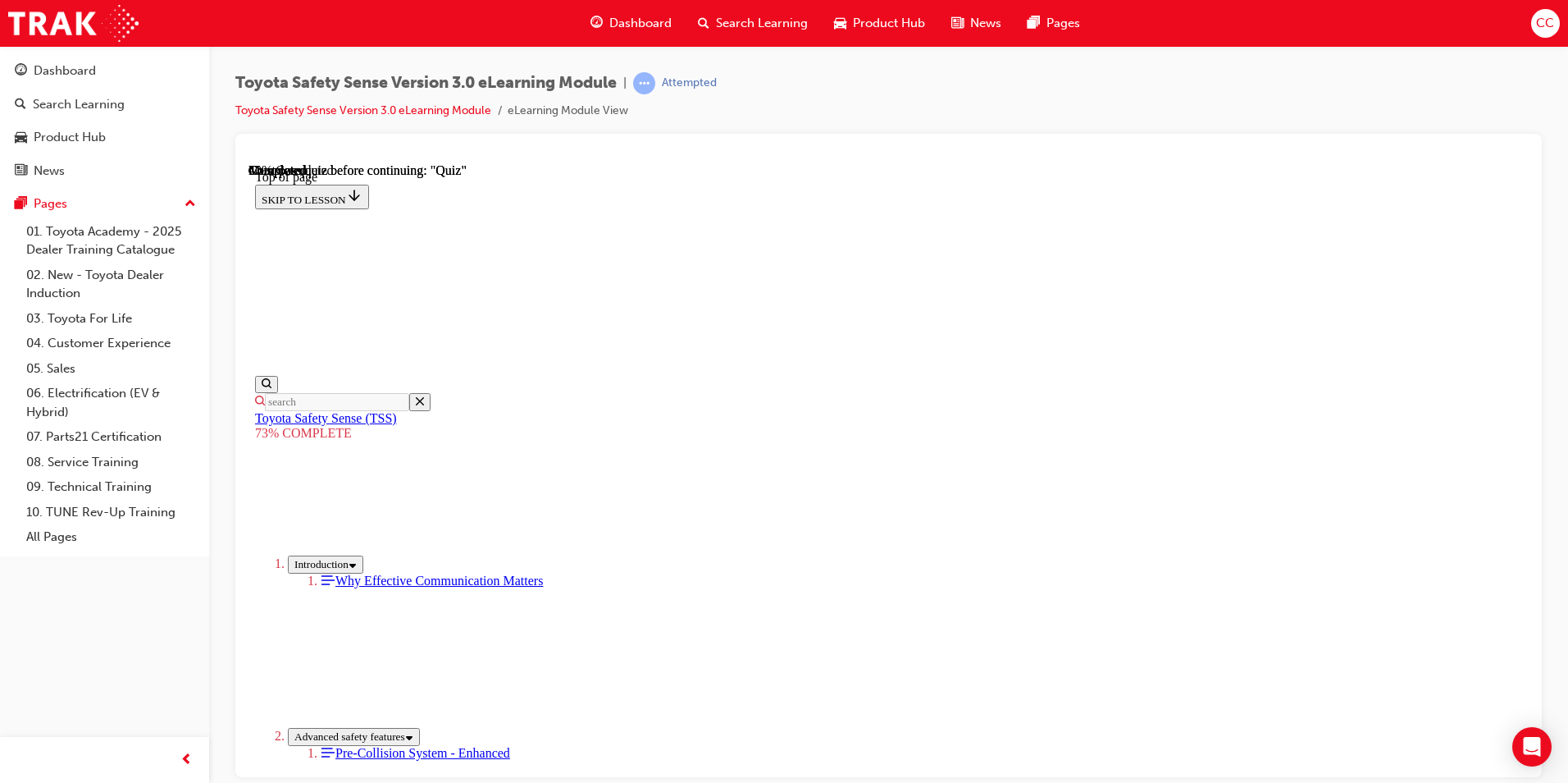
scroll to position [306, 0]
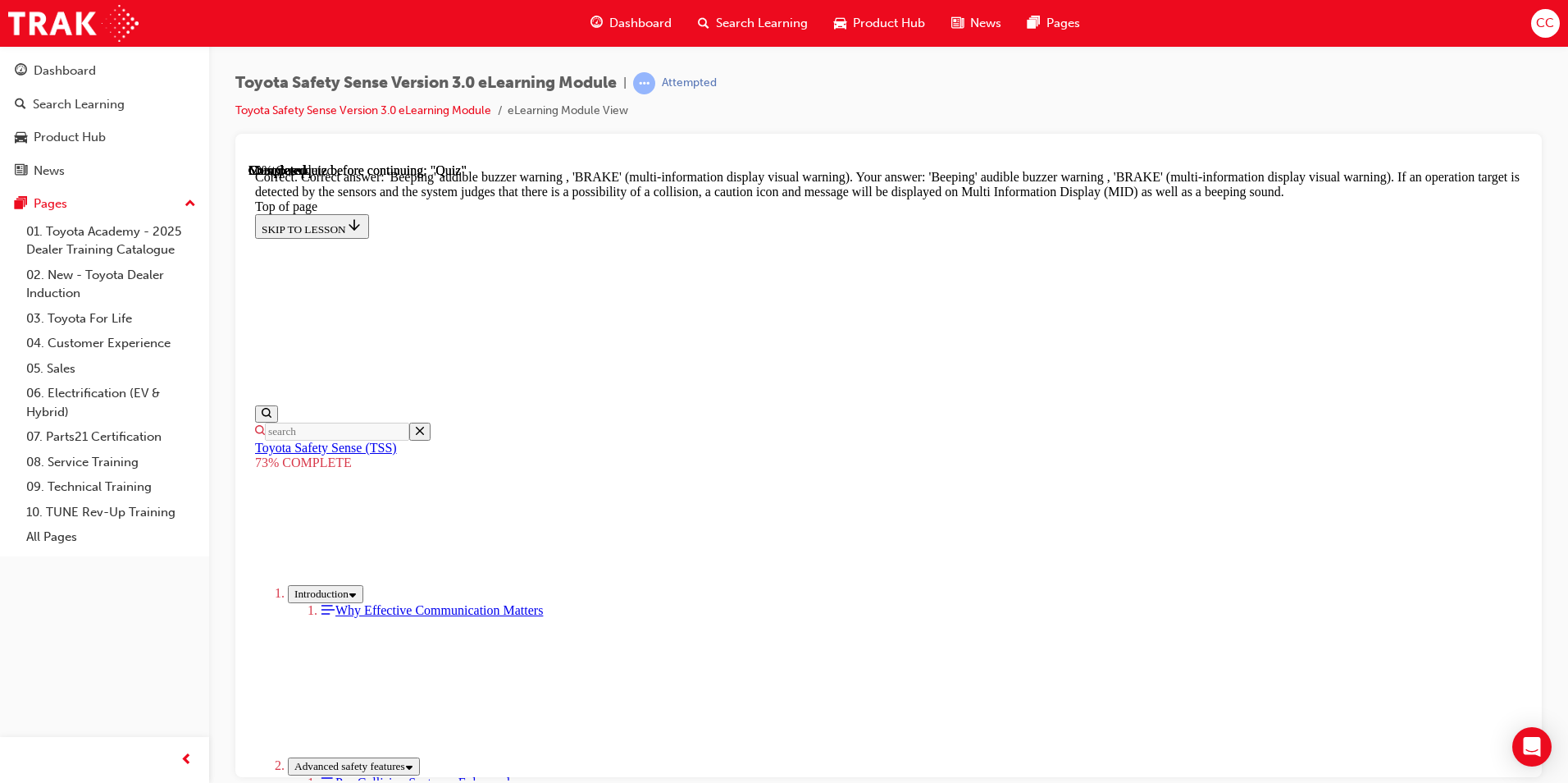
scroll to position [552, 0]
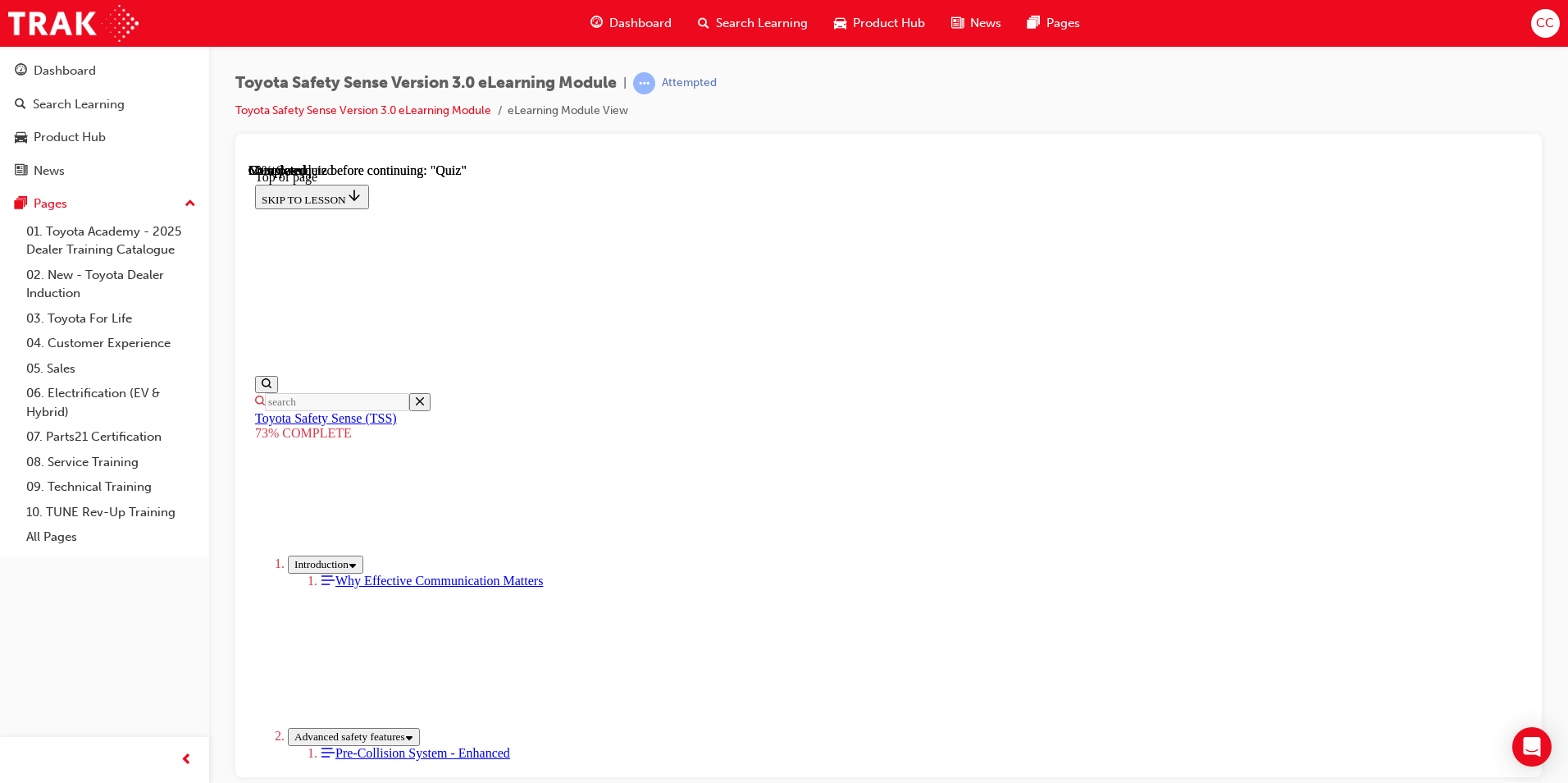
scroll to position [142, 0]
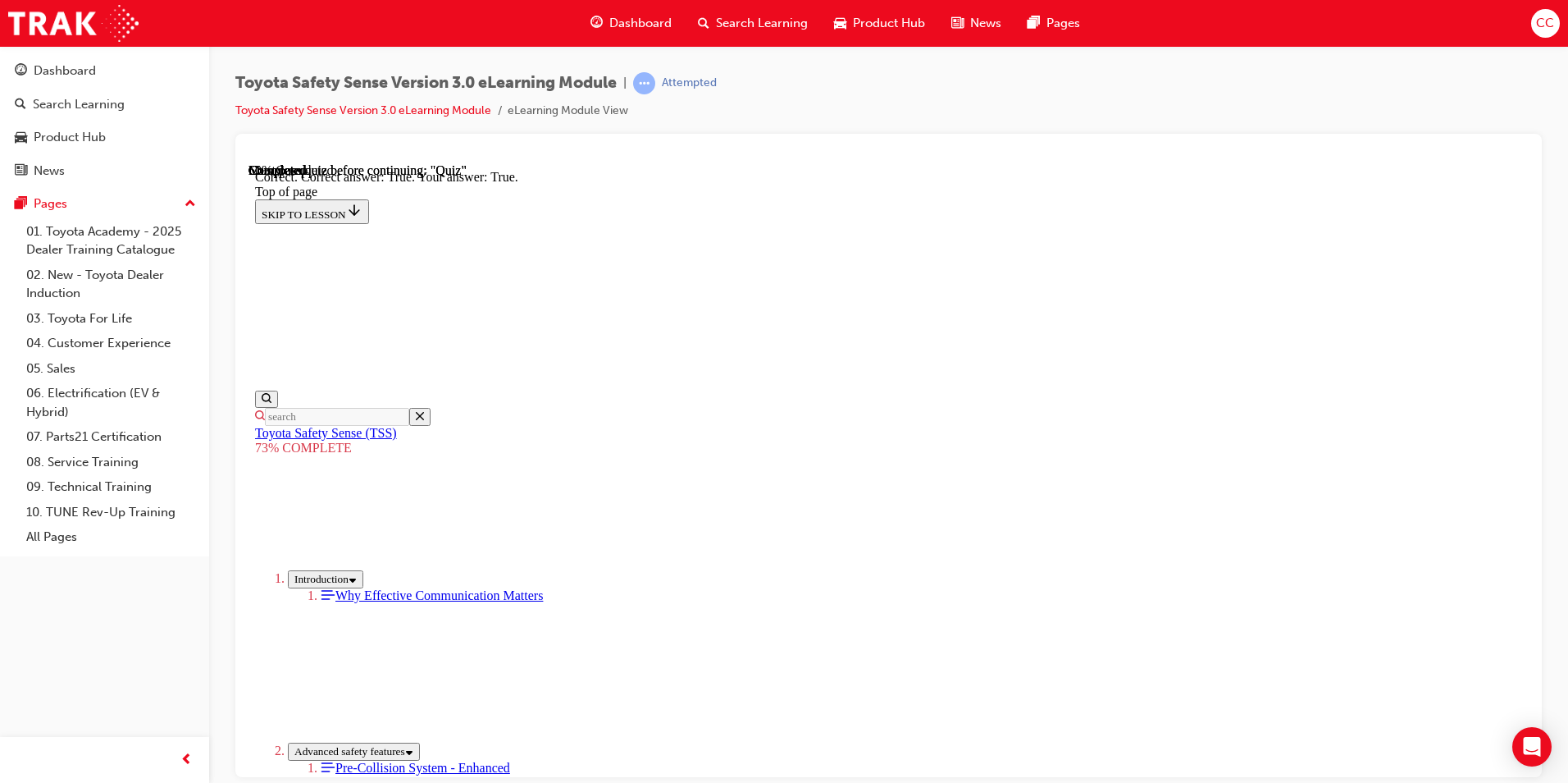
scroll to position [200, 0]
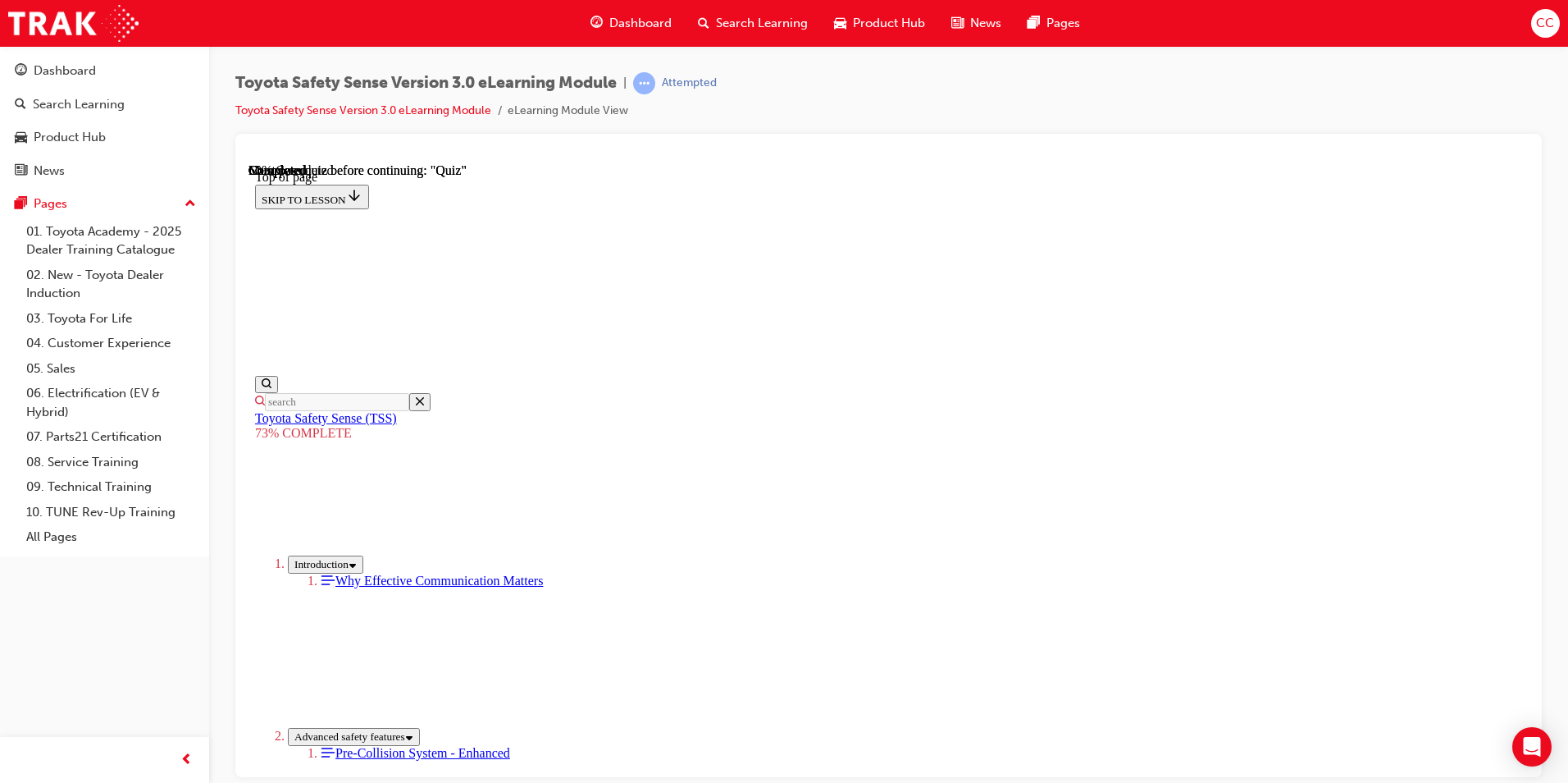
scroll to position [246, 0]
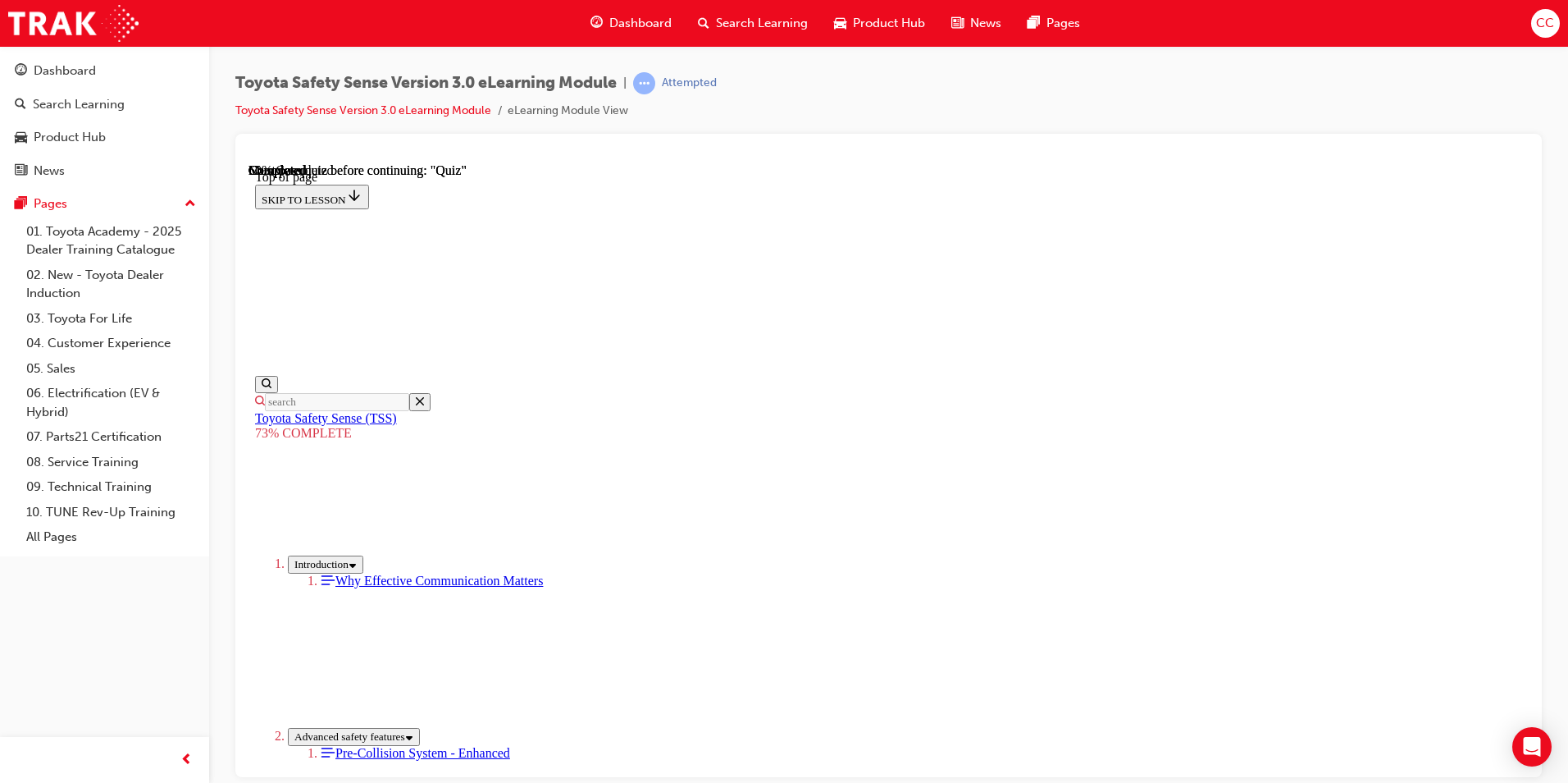
scroll to position [328, 0]
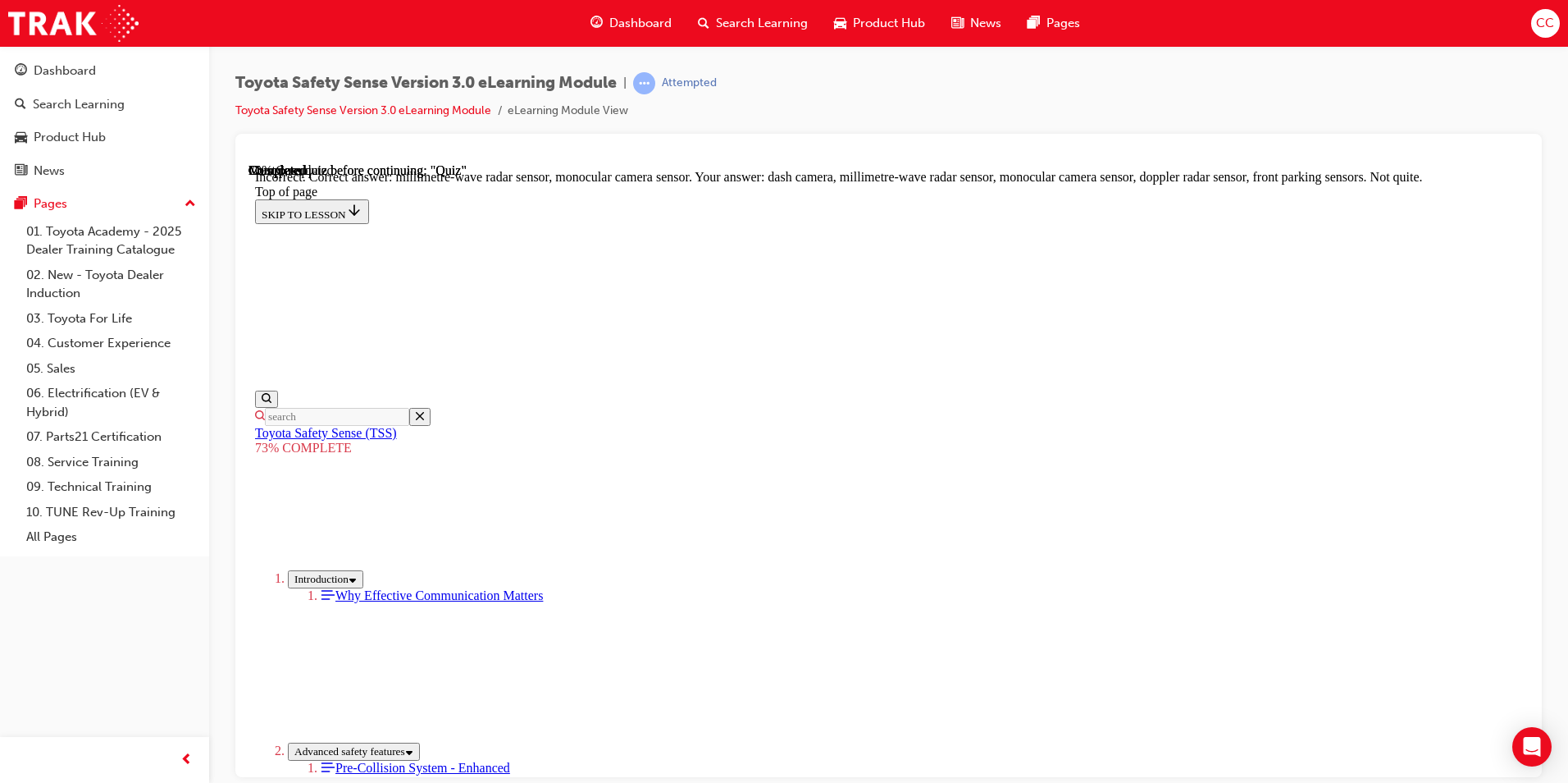
scroll to position [534, 0]
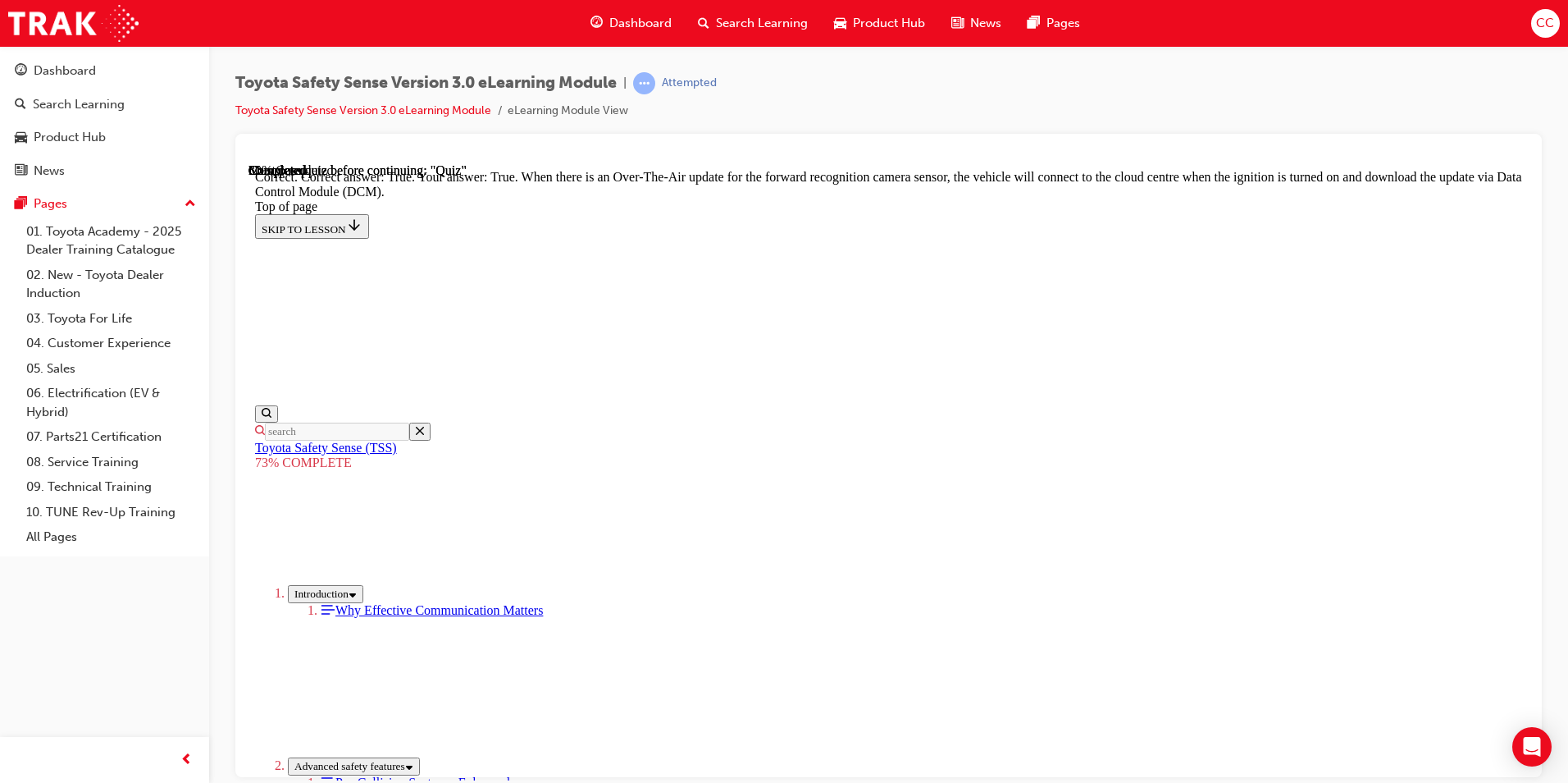
scroll to position [292, 0]
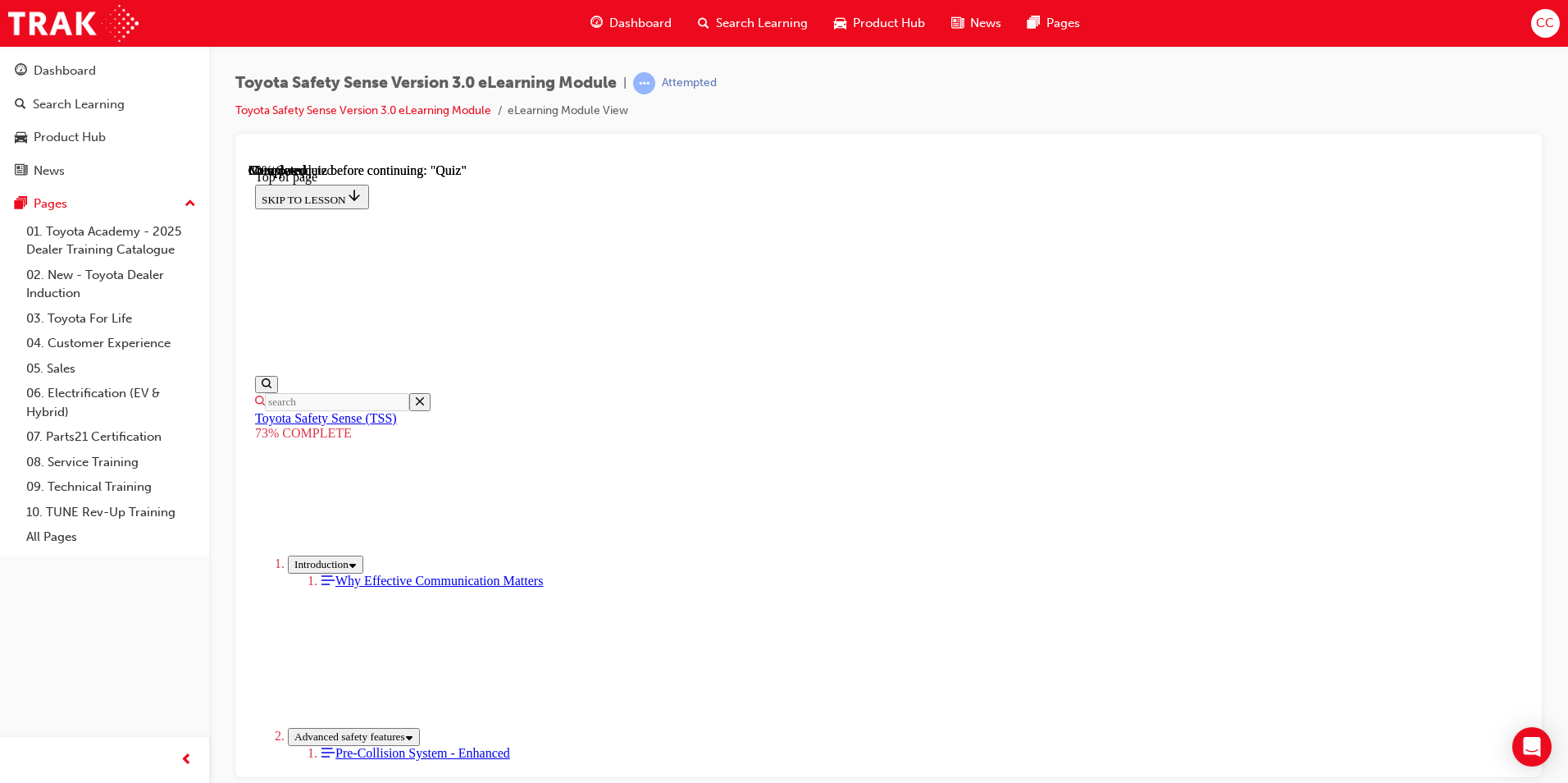
scroll to position [246, 0]
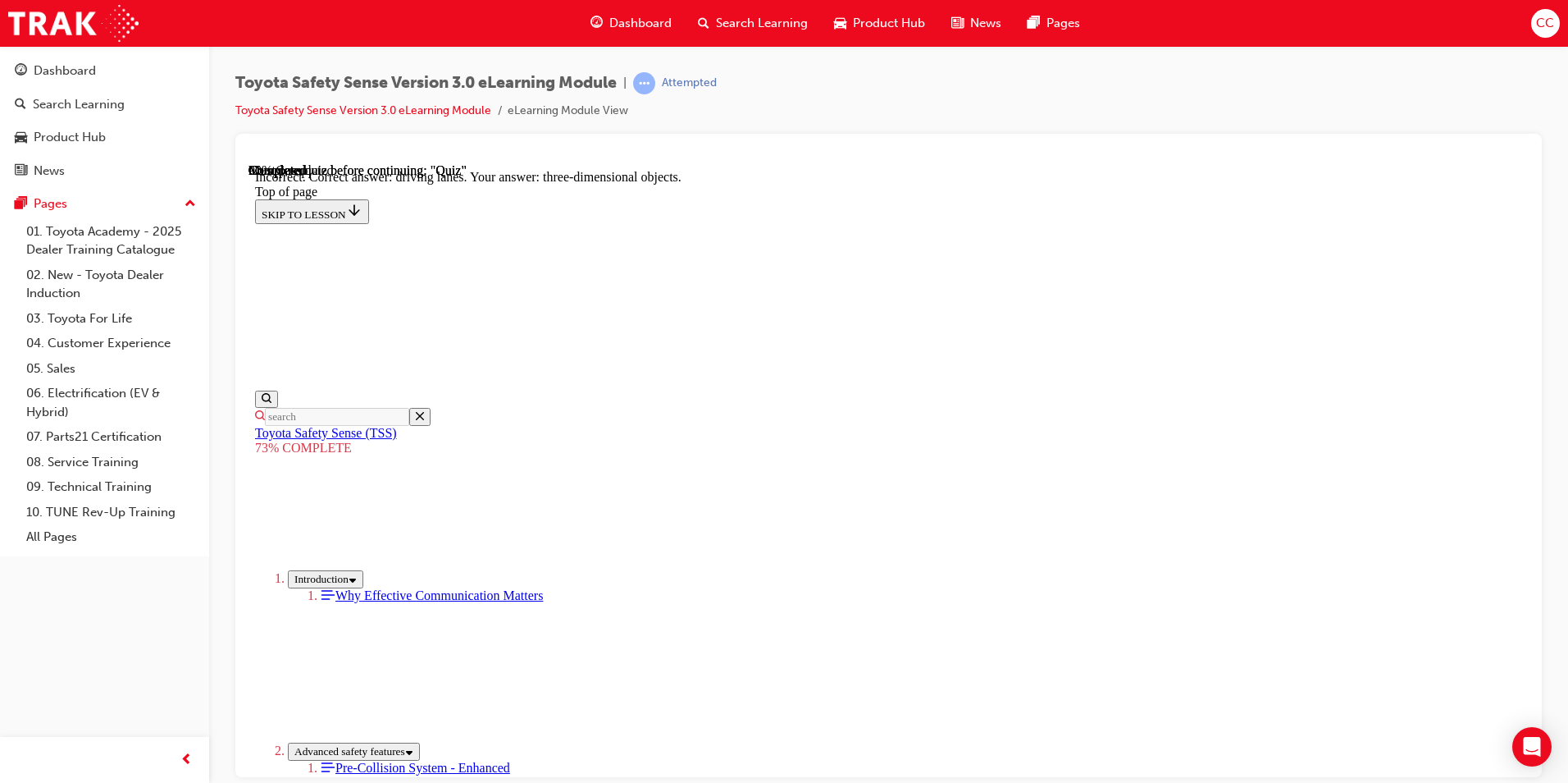
scroll to position [113, 0]
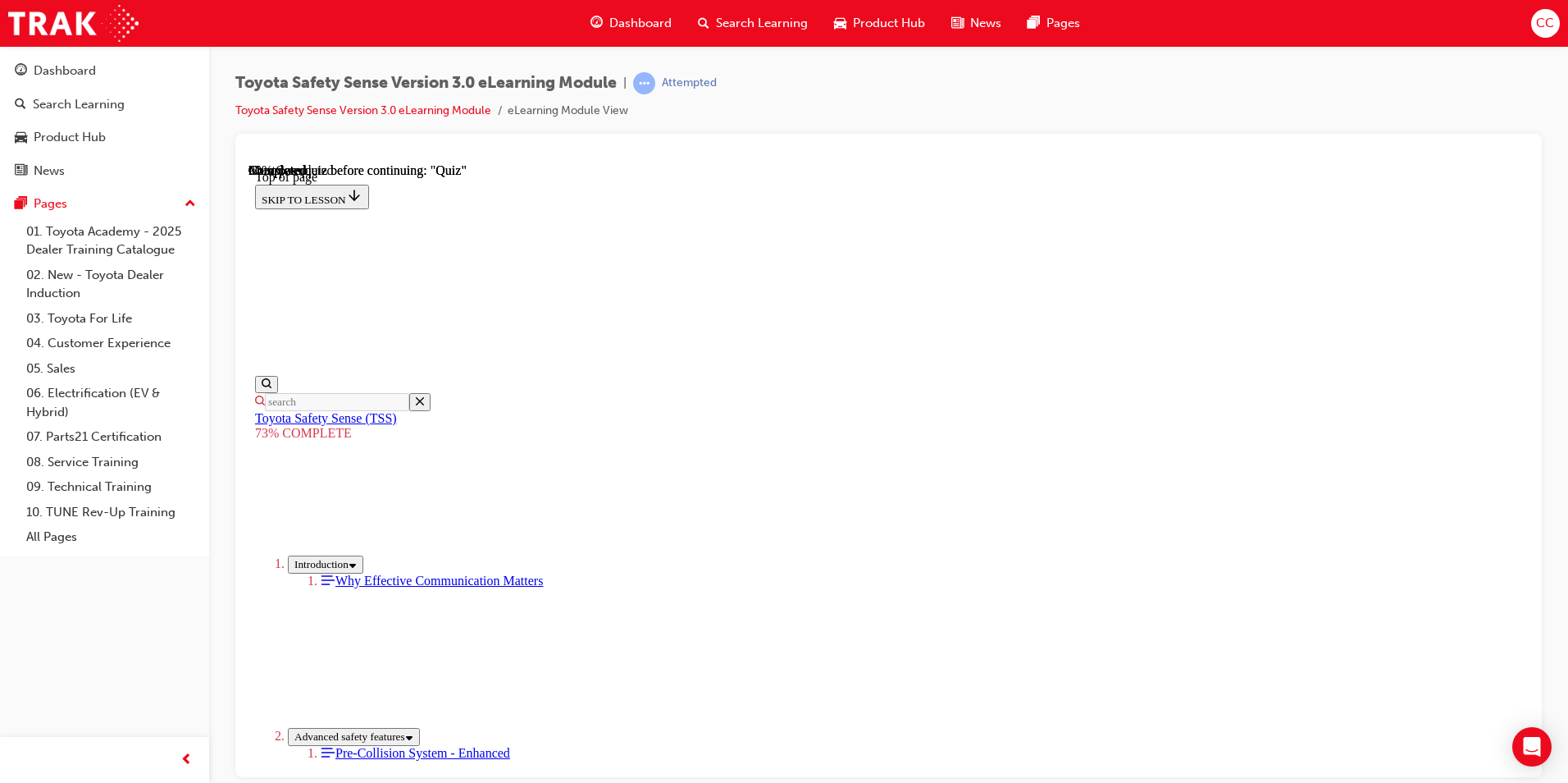
scroll to position [306, 0]
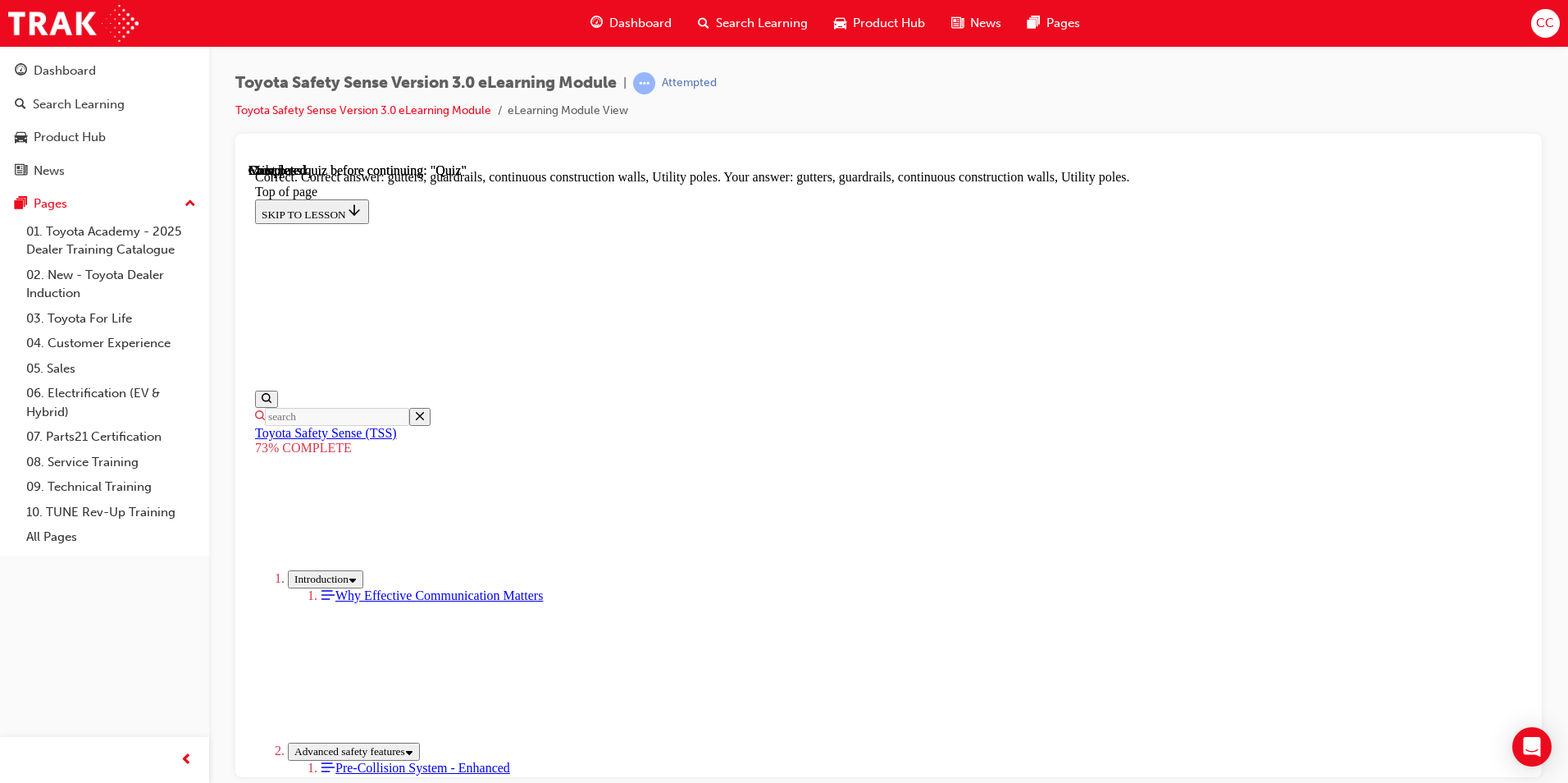
scroll to position [425, 0]
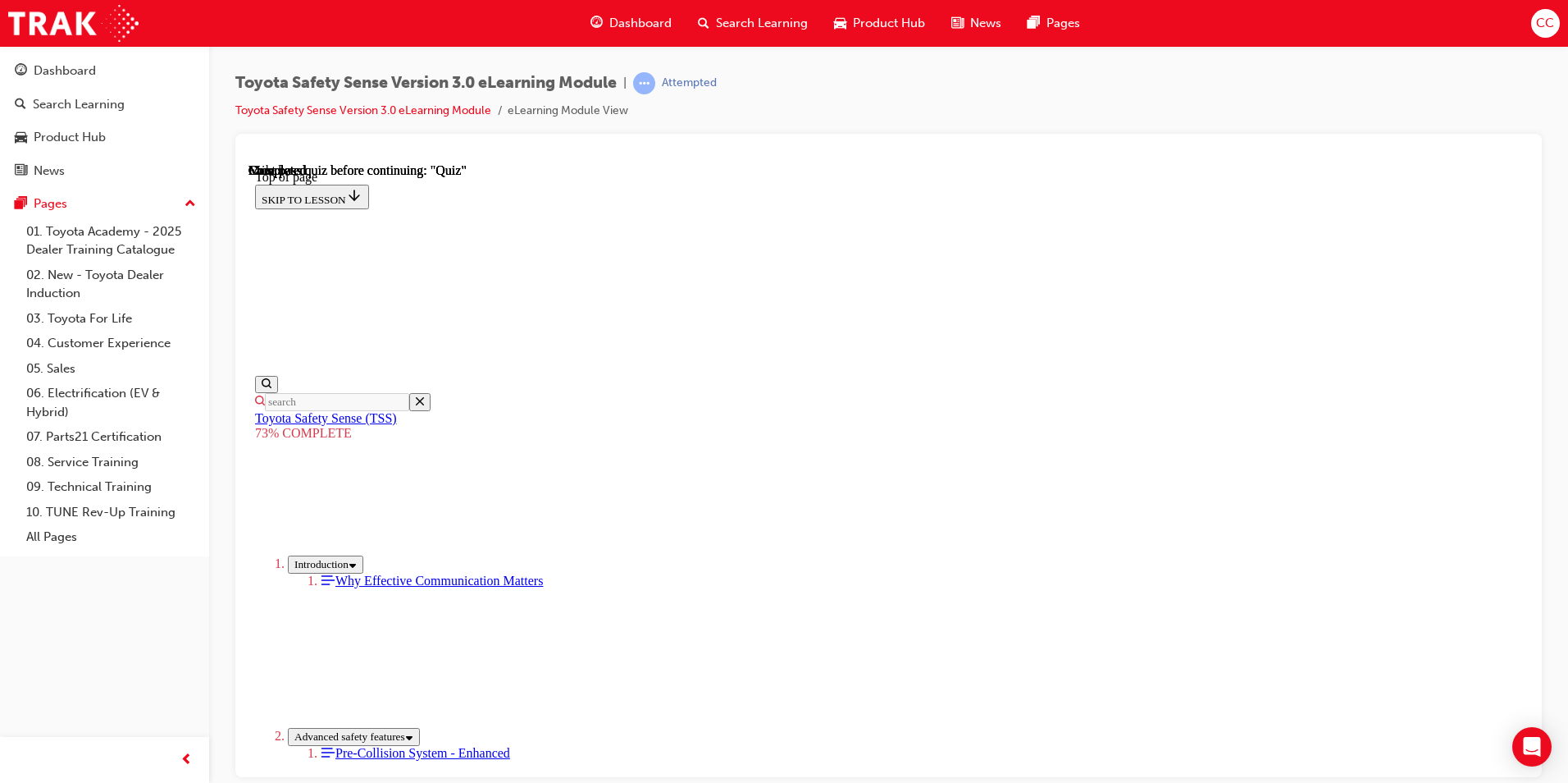
scroll to position [224, 0]
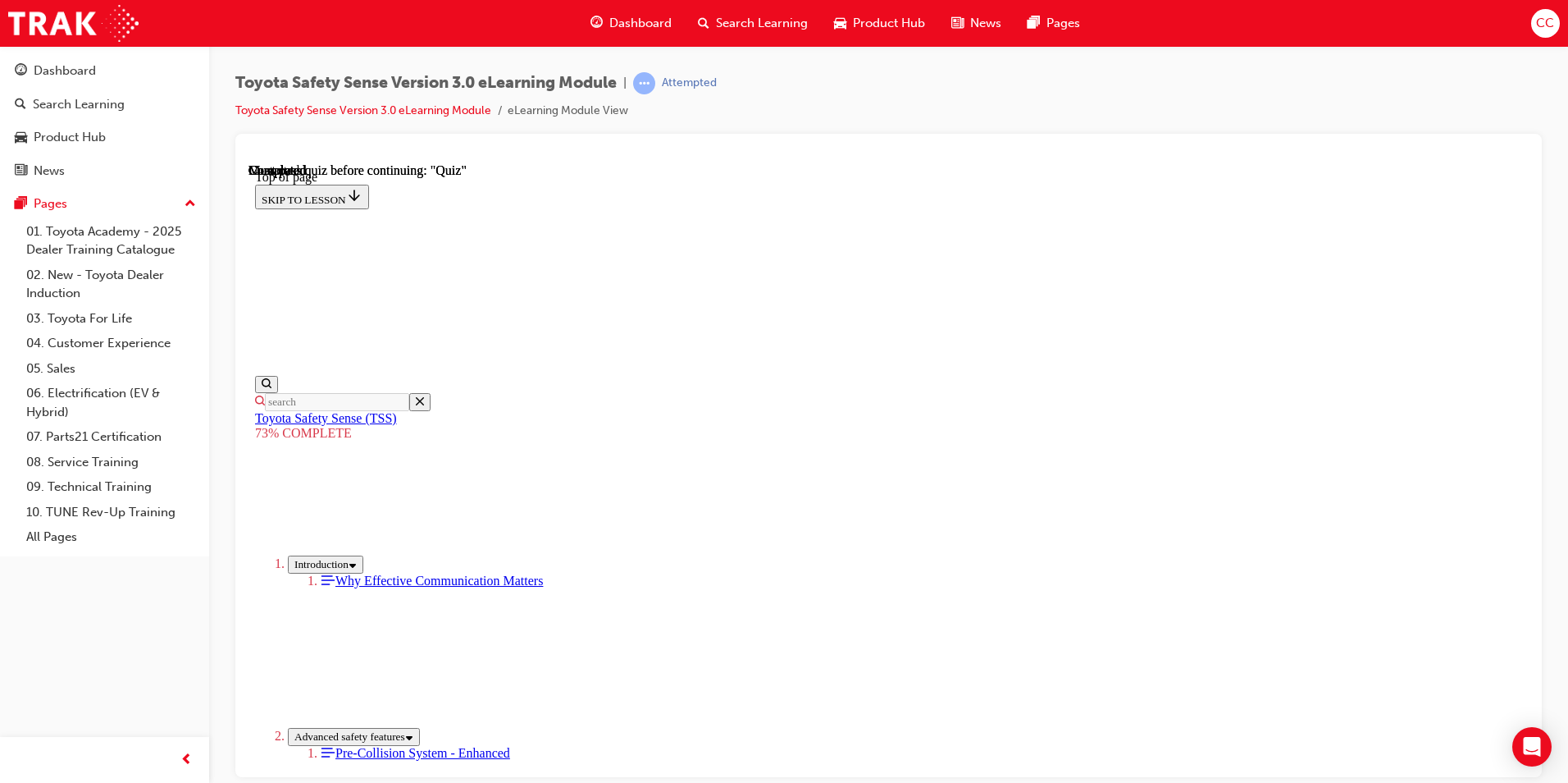
drag, startPoint x: 747, startPoint y: 504, endPoint x: 744, endPoint y: 518, distance: 14.3
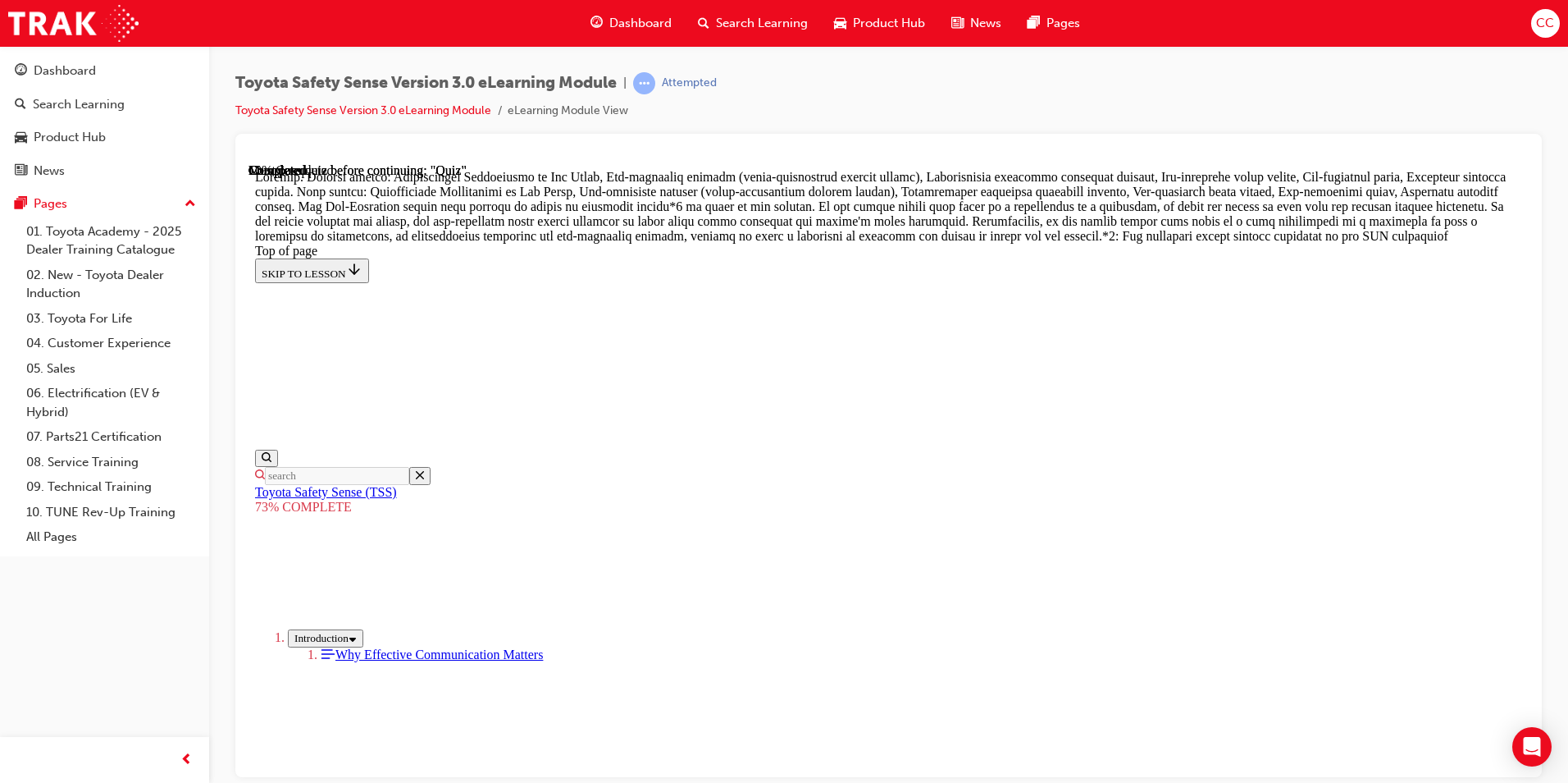
scroll to position [928, 0]
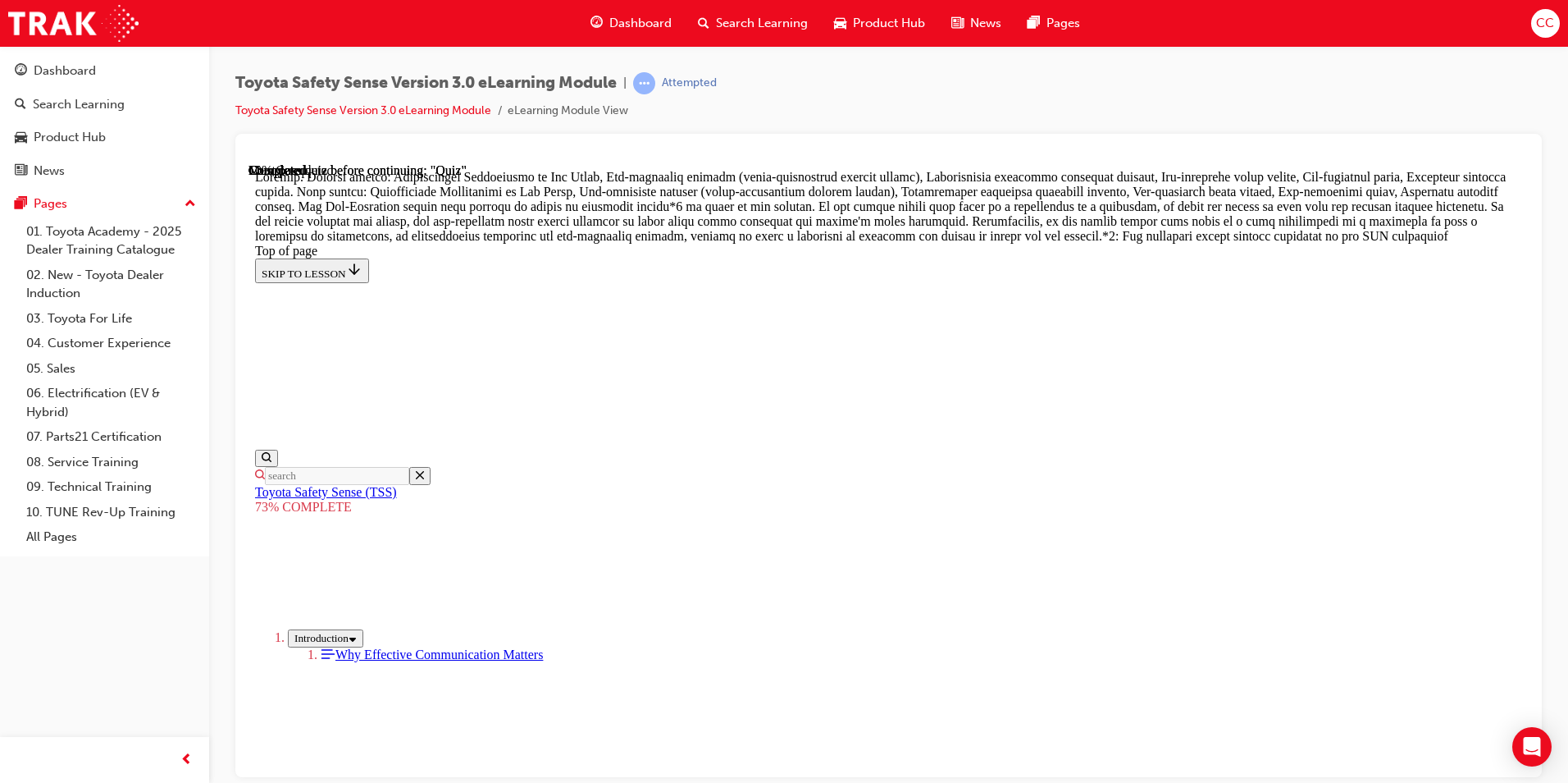
scroll to position [388, 0]
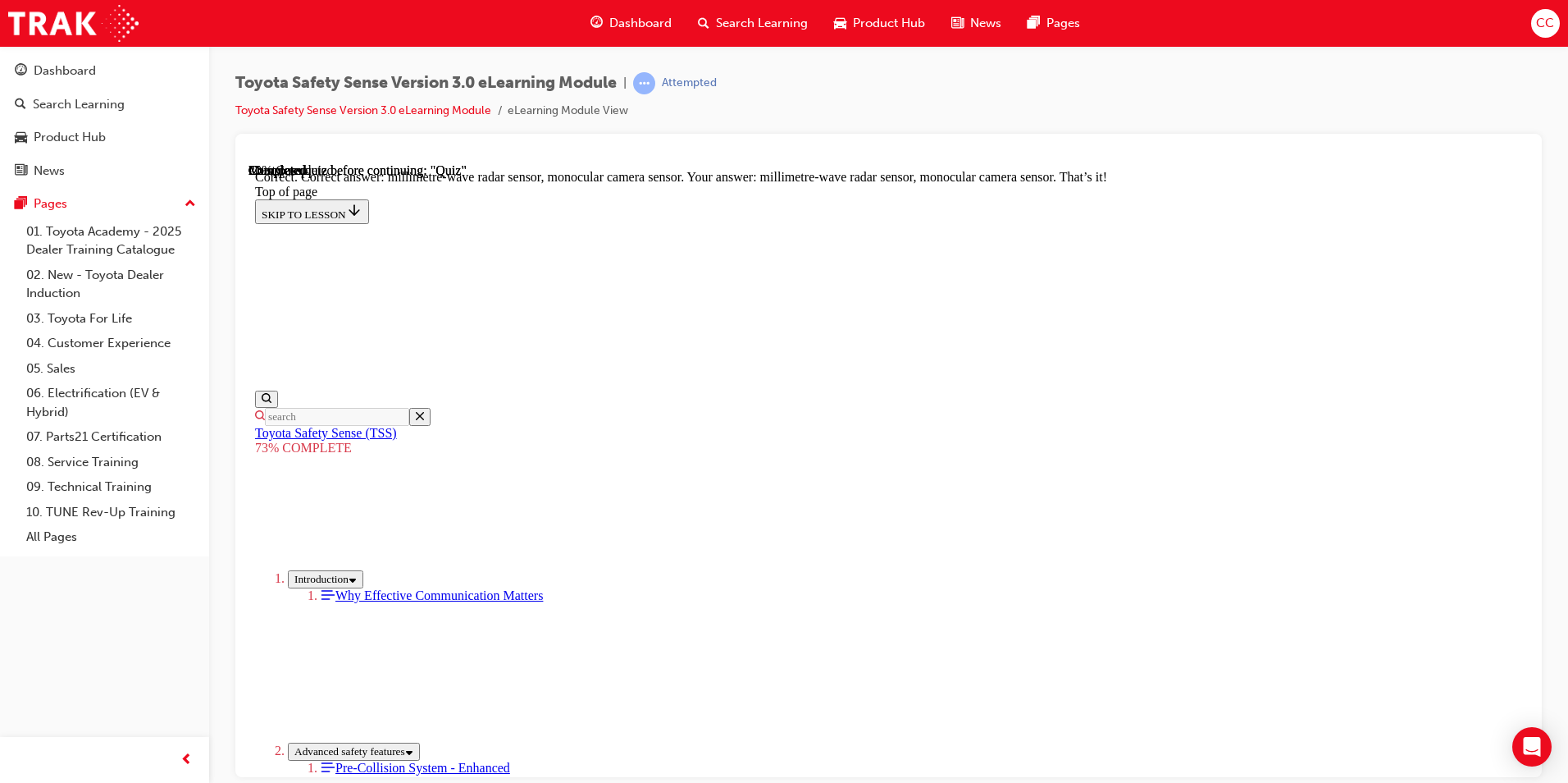
scroll to position [534, 0]
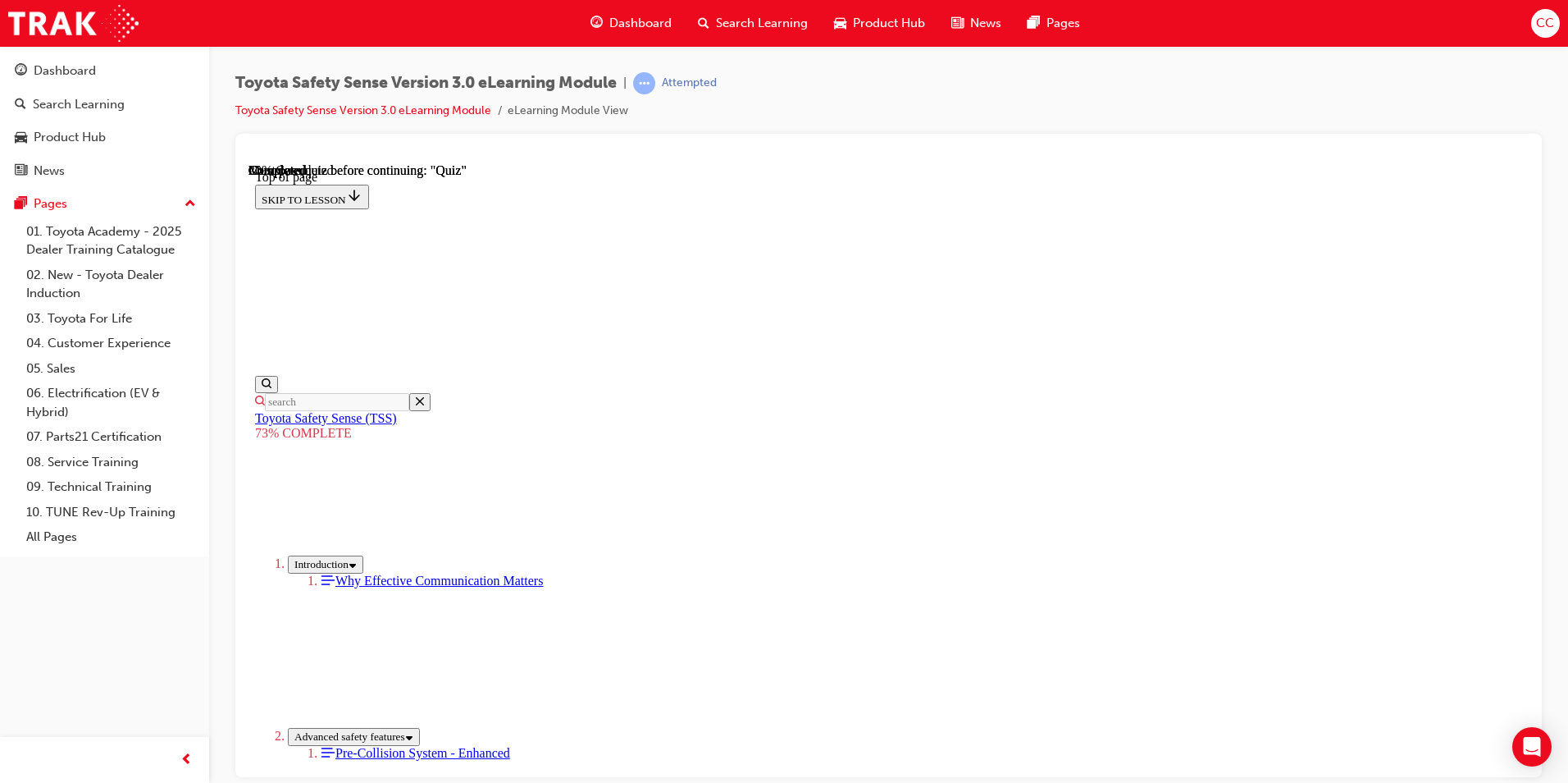
scroll to position [224, 0]
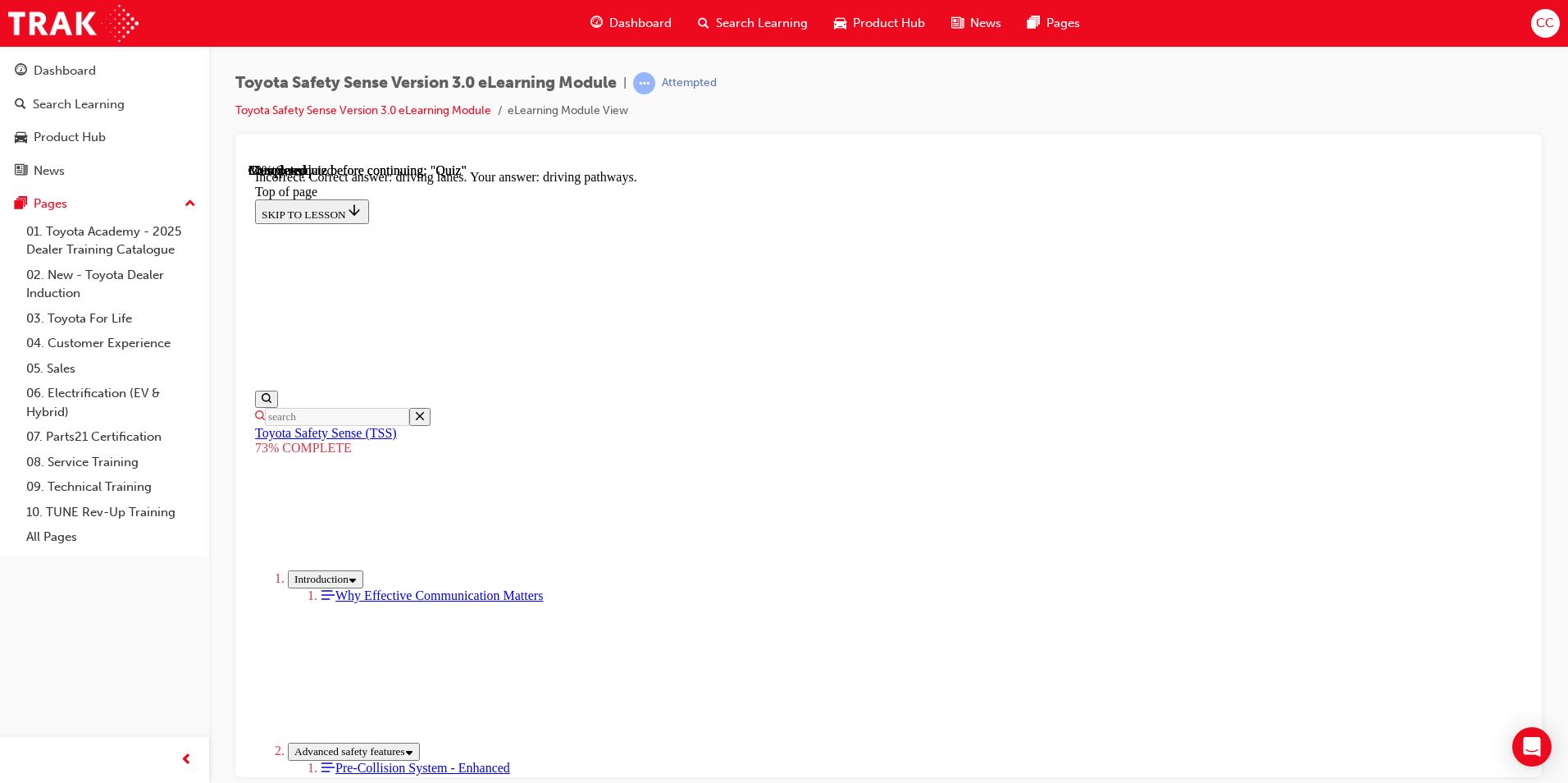
scroll to position [359, 0]
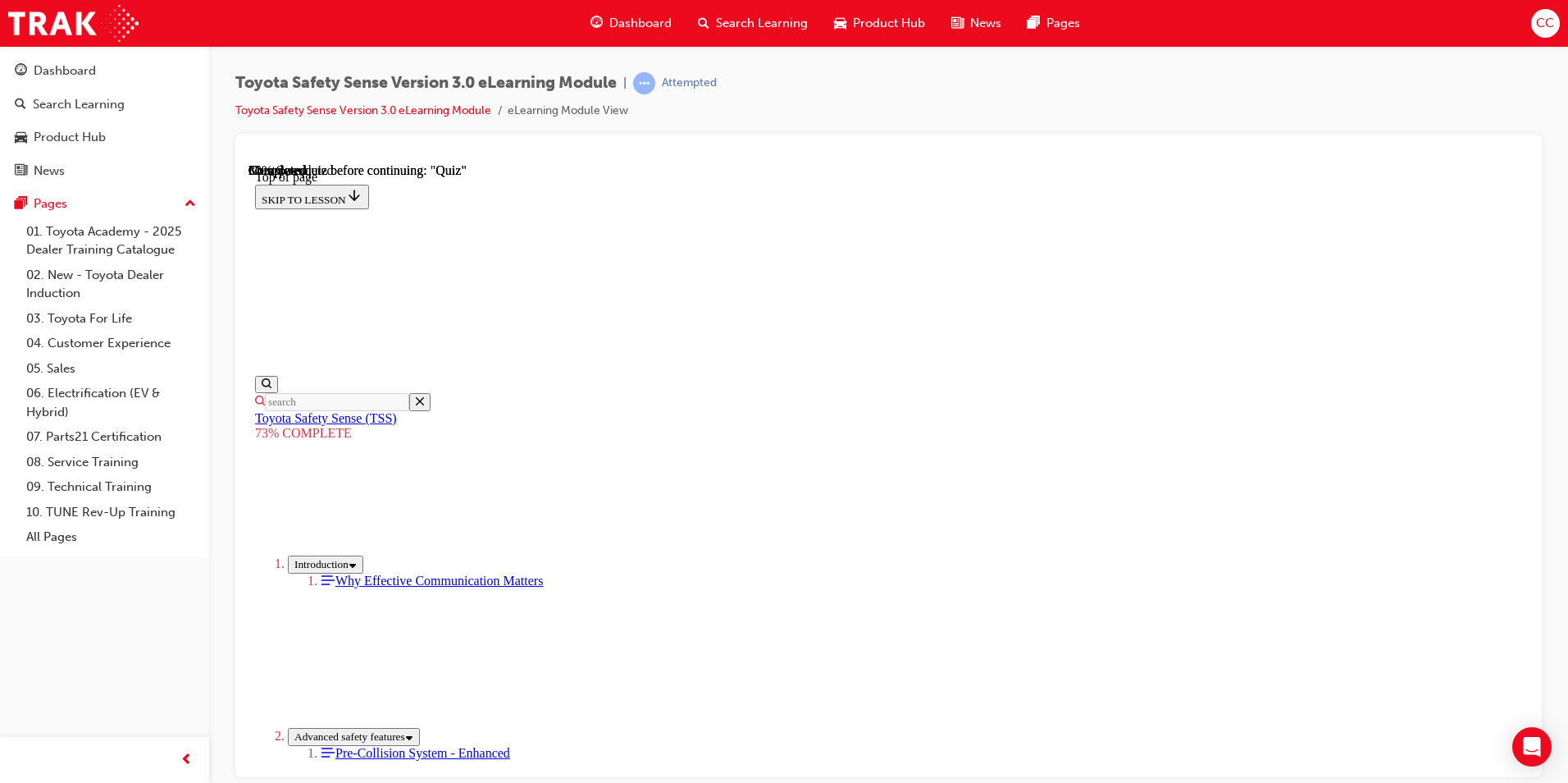
scroll to position [121, 0]
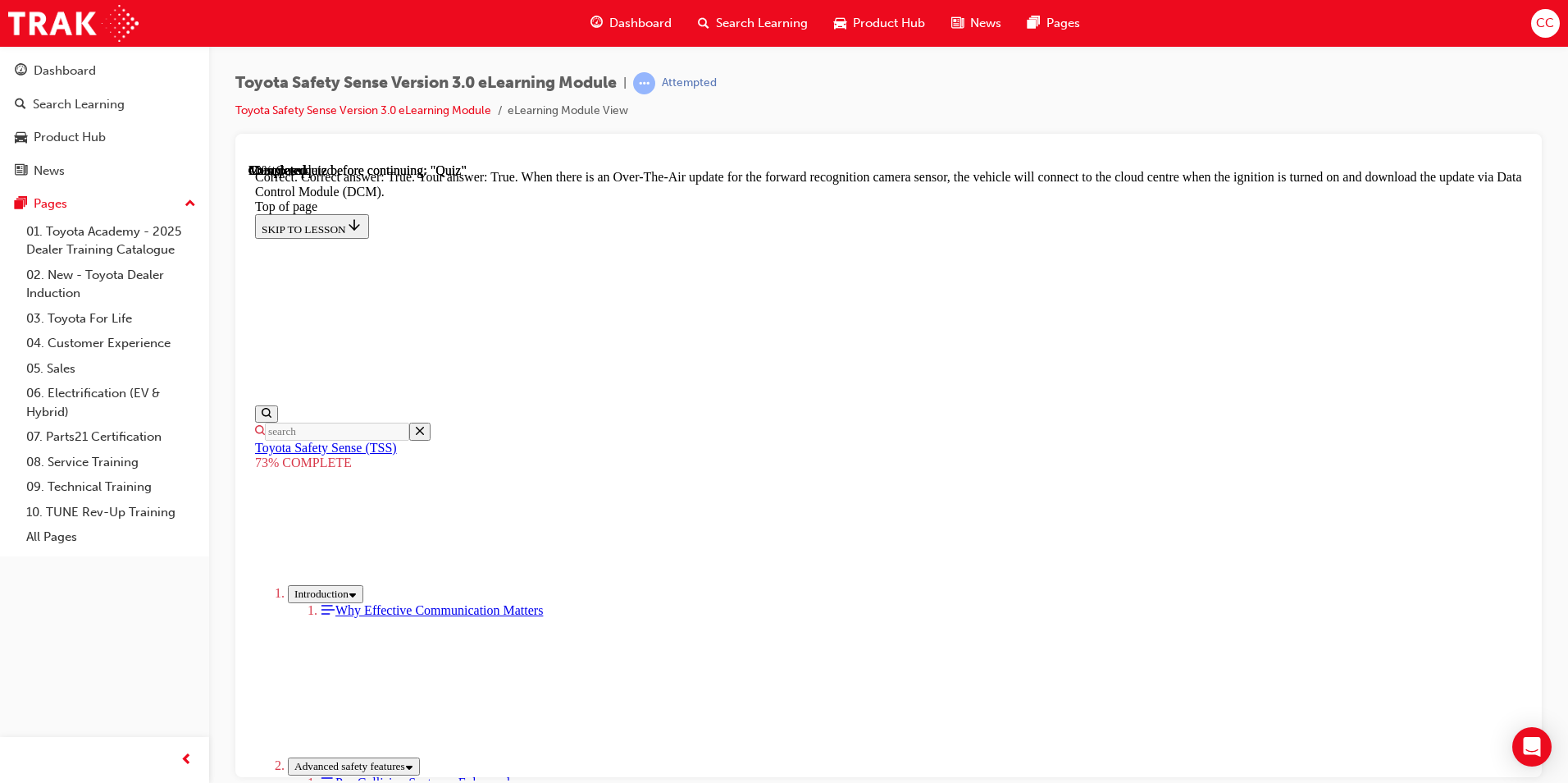
scroll to position [292, 0]
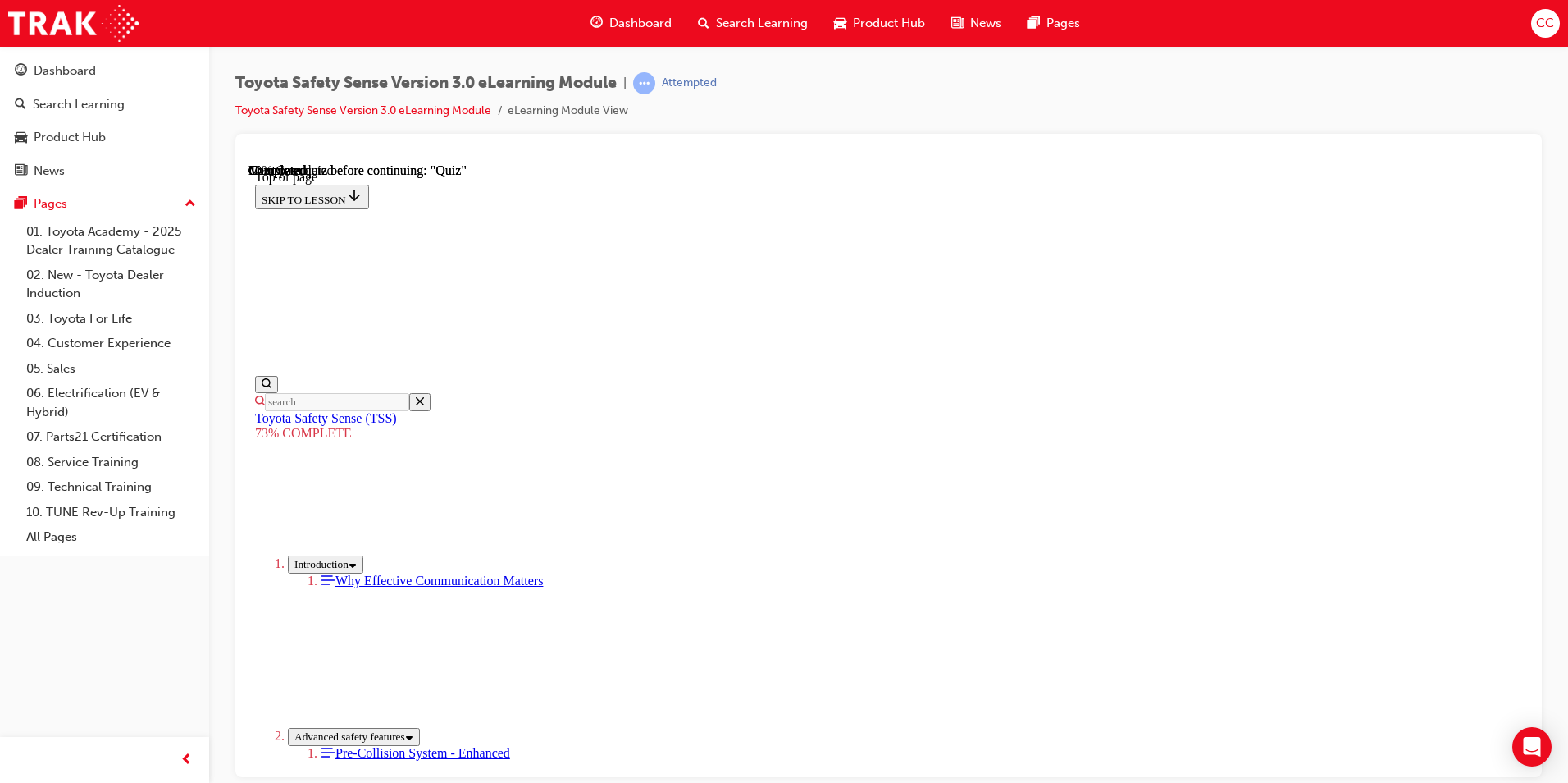
scroll to position [149, 0]
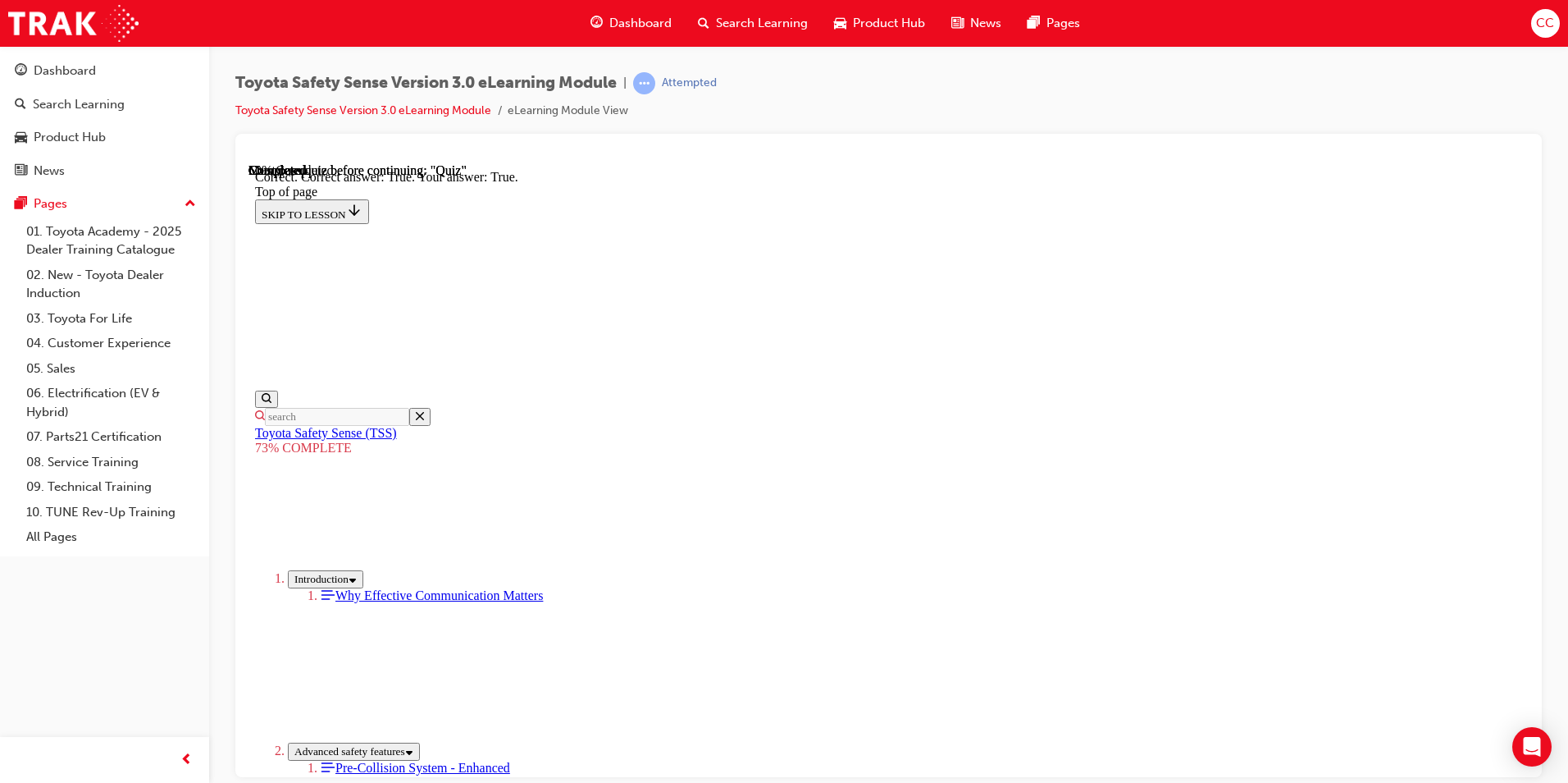
scroll to position [200, 0]
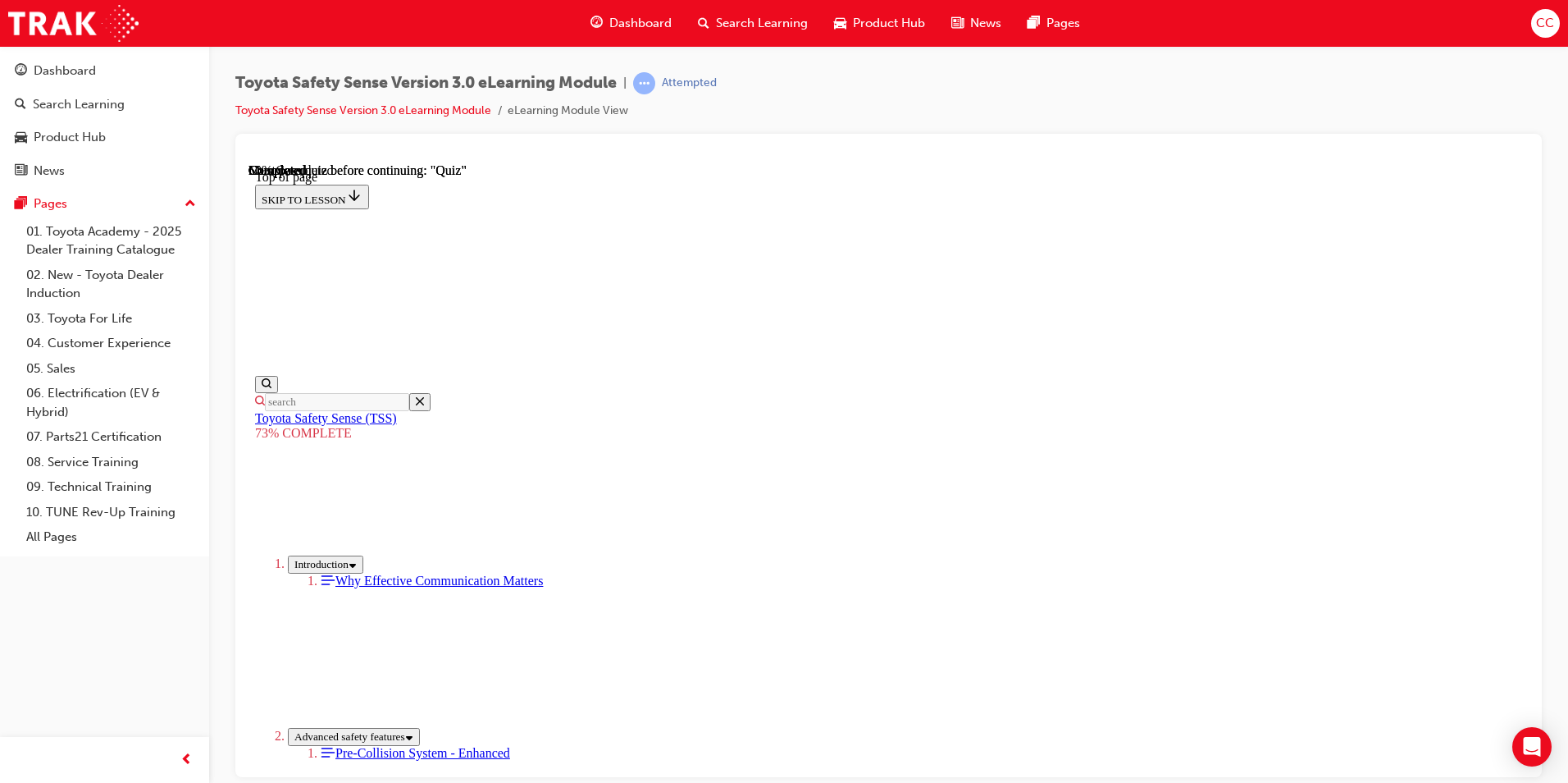
scroll to position [369, 0]
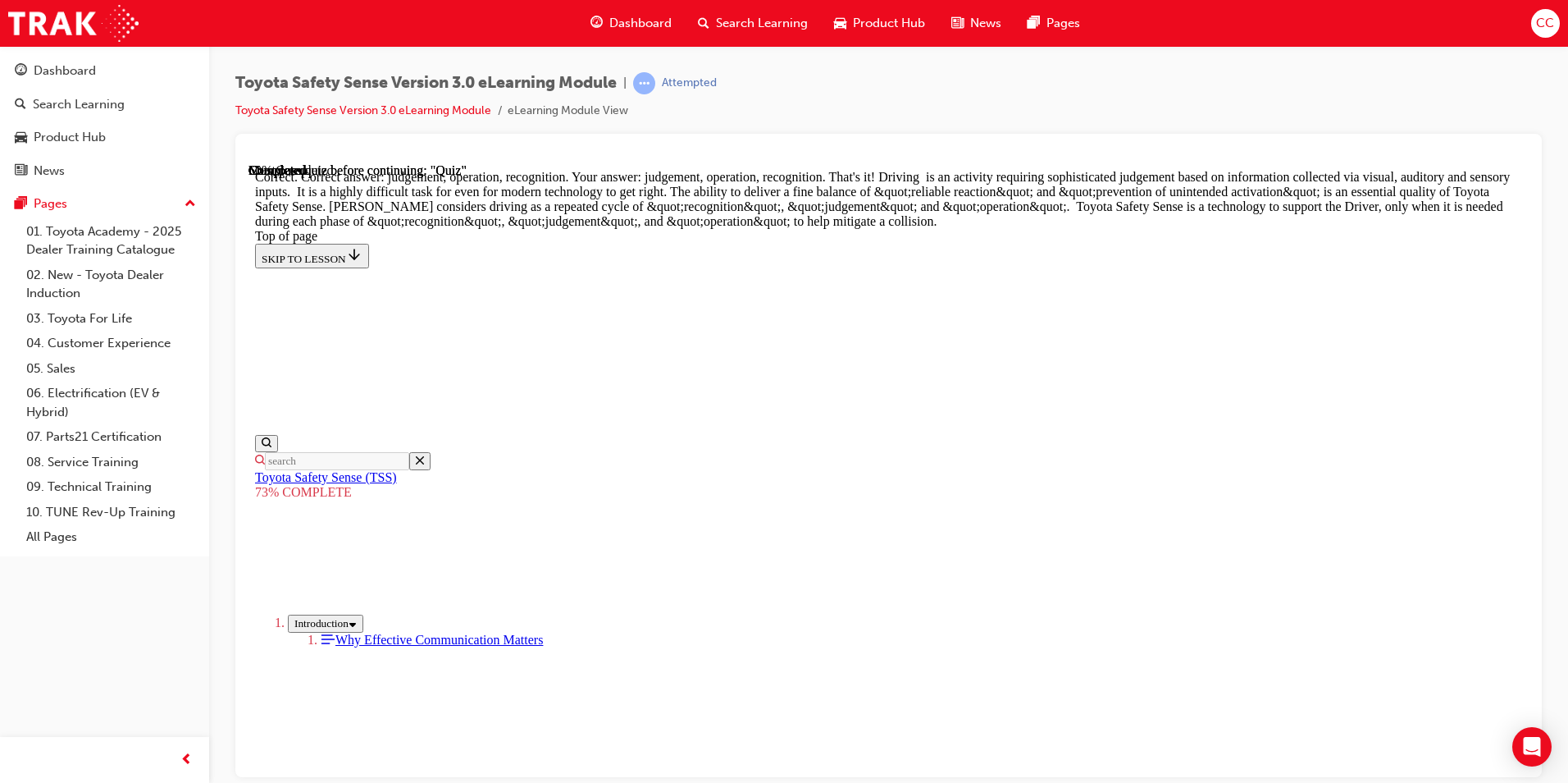
scroll to position [811, 0]
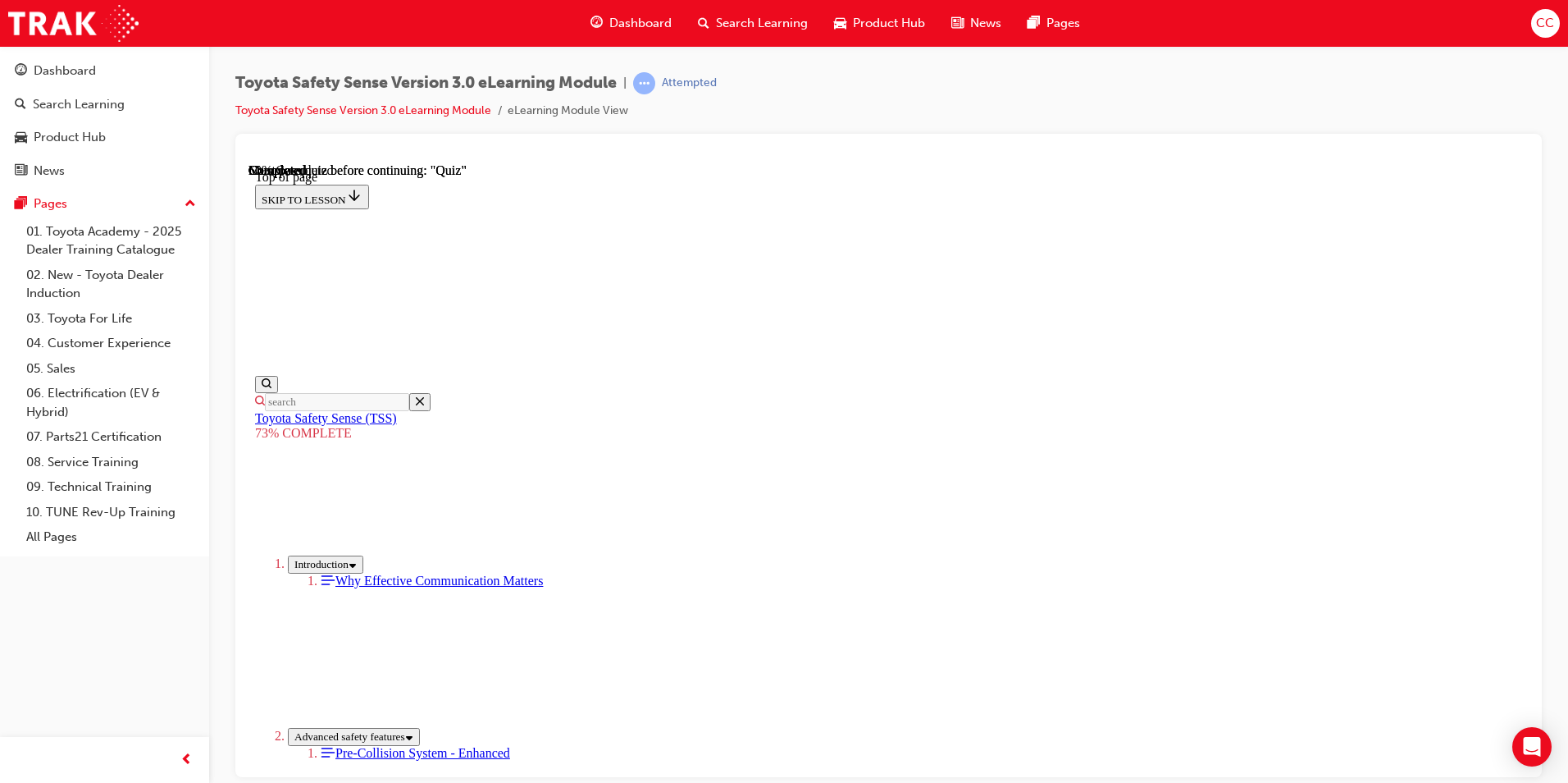
scroll to position [224, 0]
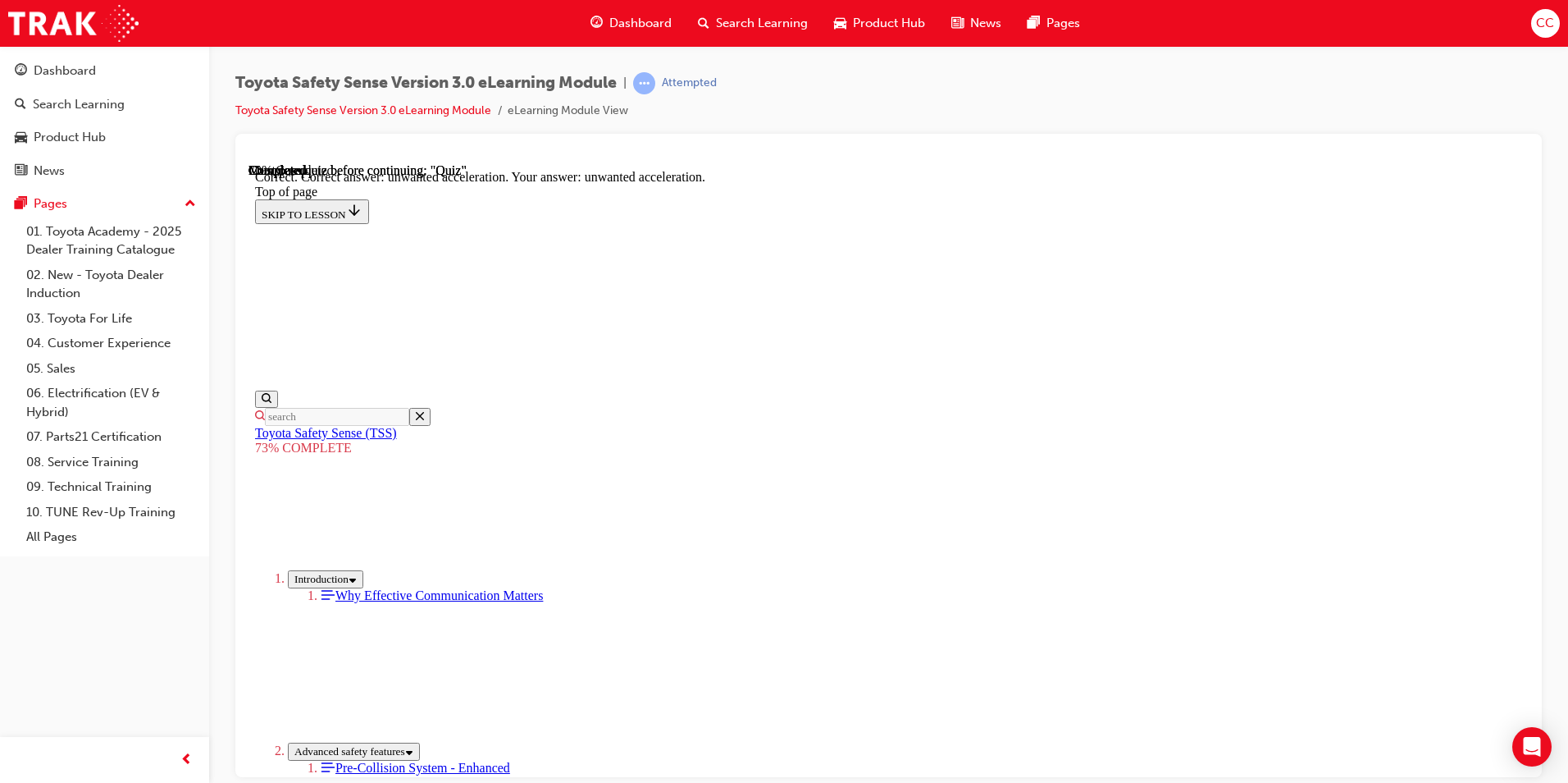
scroll to position [387, 0]
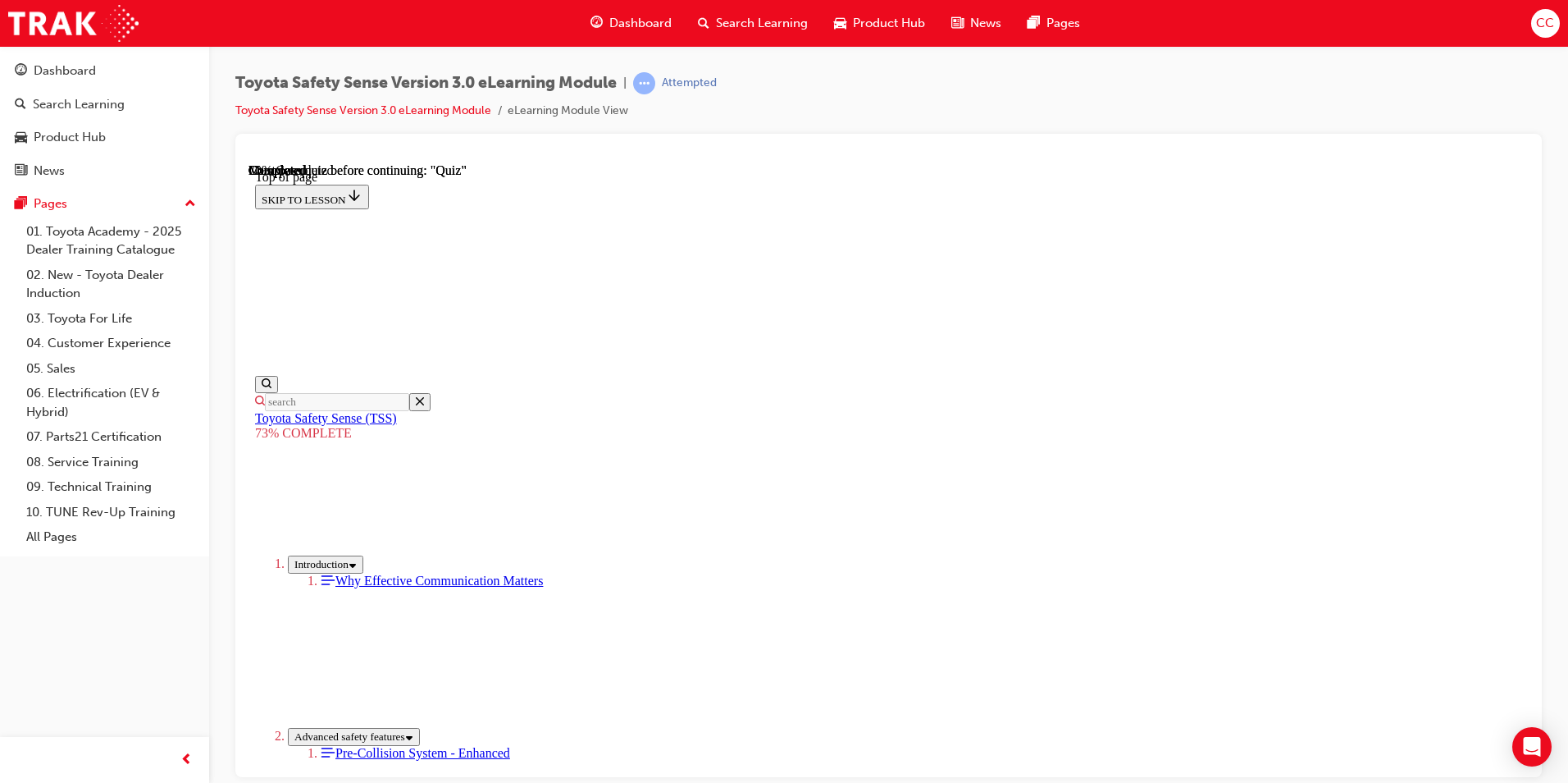
scroll to position [246, 0]
drag, startPoint x: 744, startPoint y: 452, endPoint x: 739, endPoint y: 460, distance: 9.4
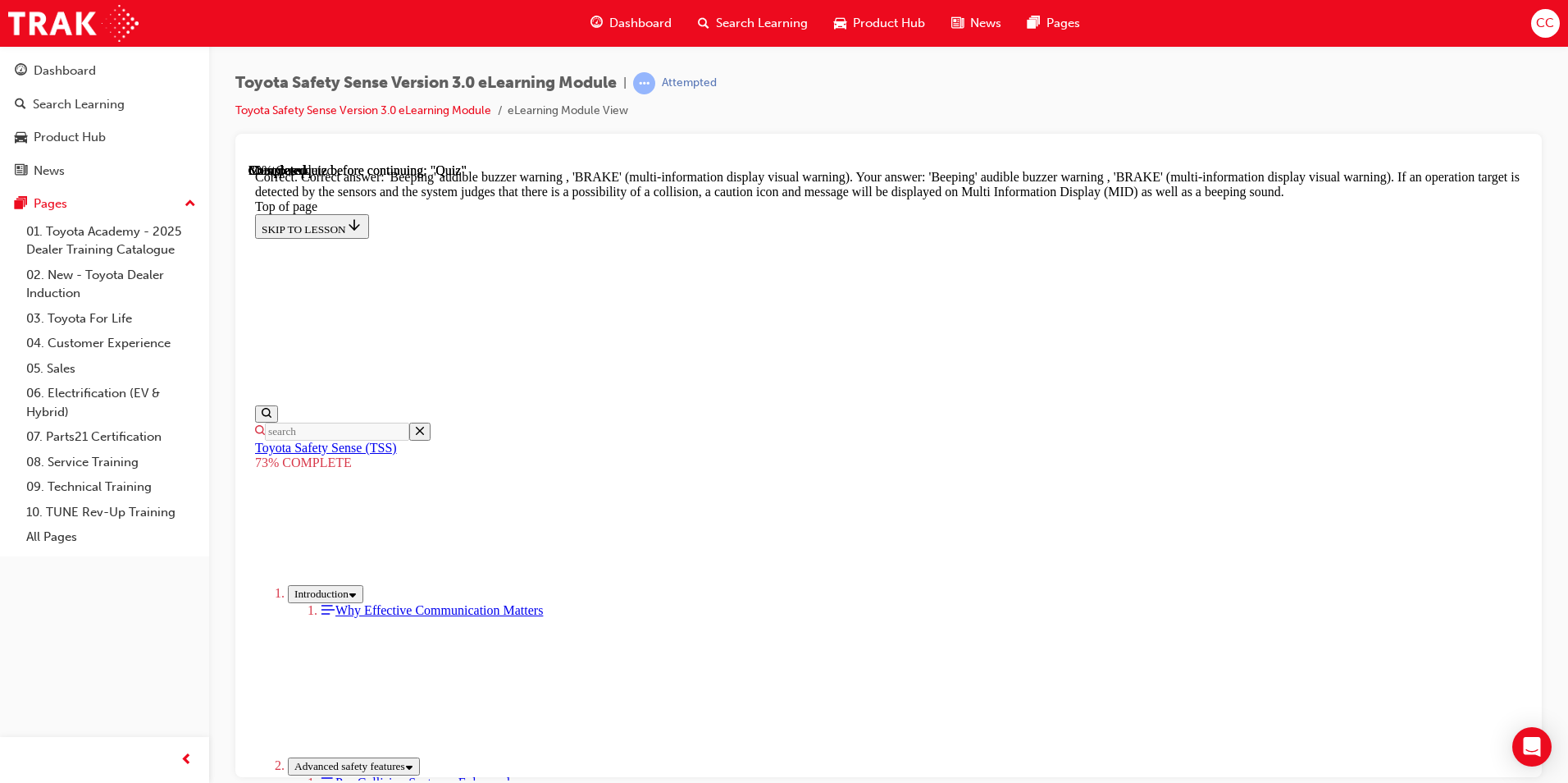
scroll to position [552, 0]
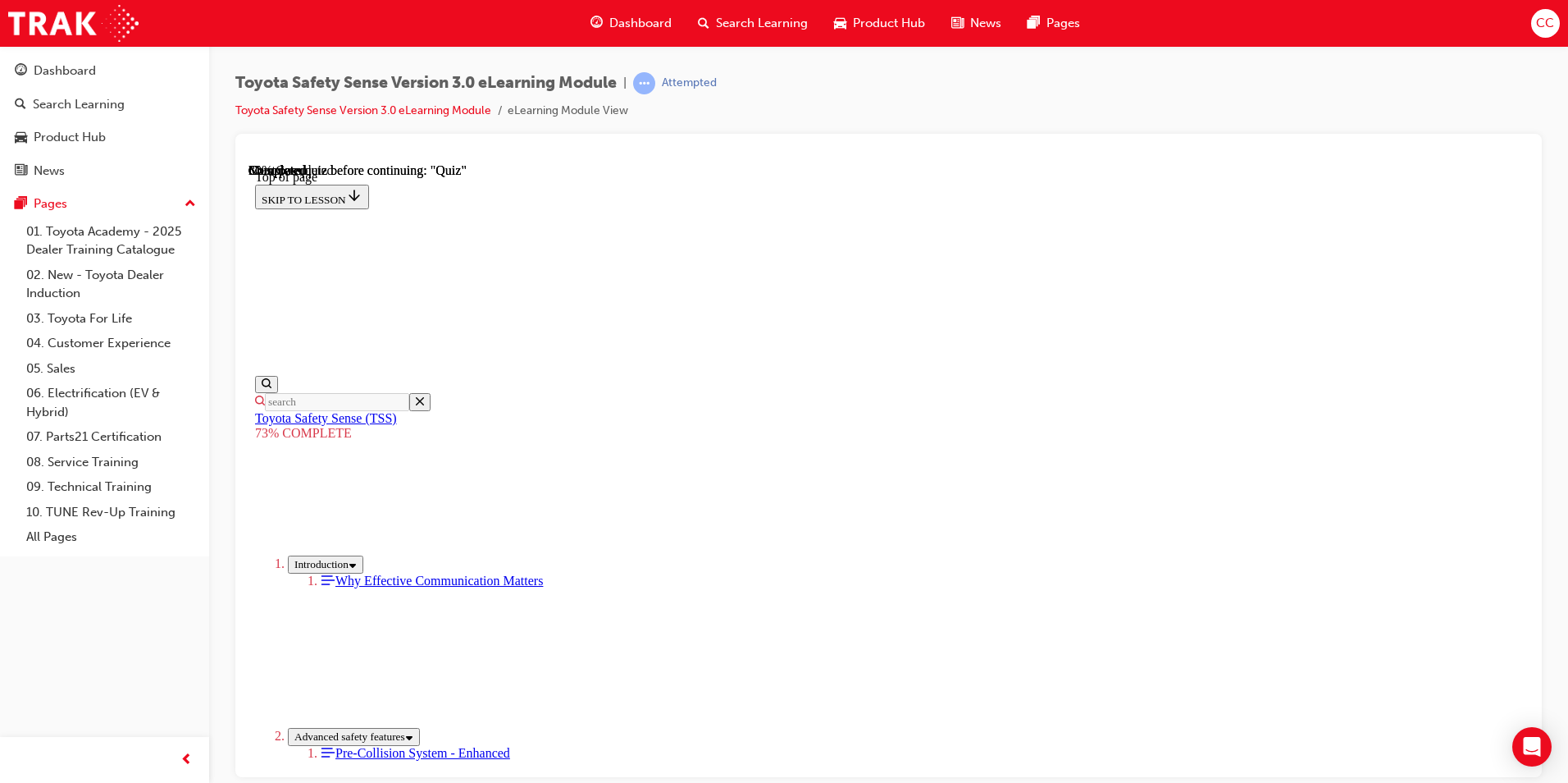
scroll to position [224, 0]
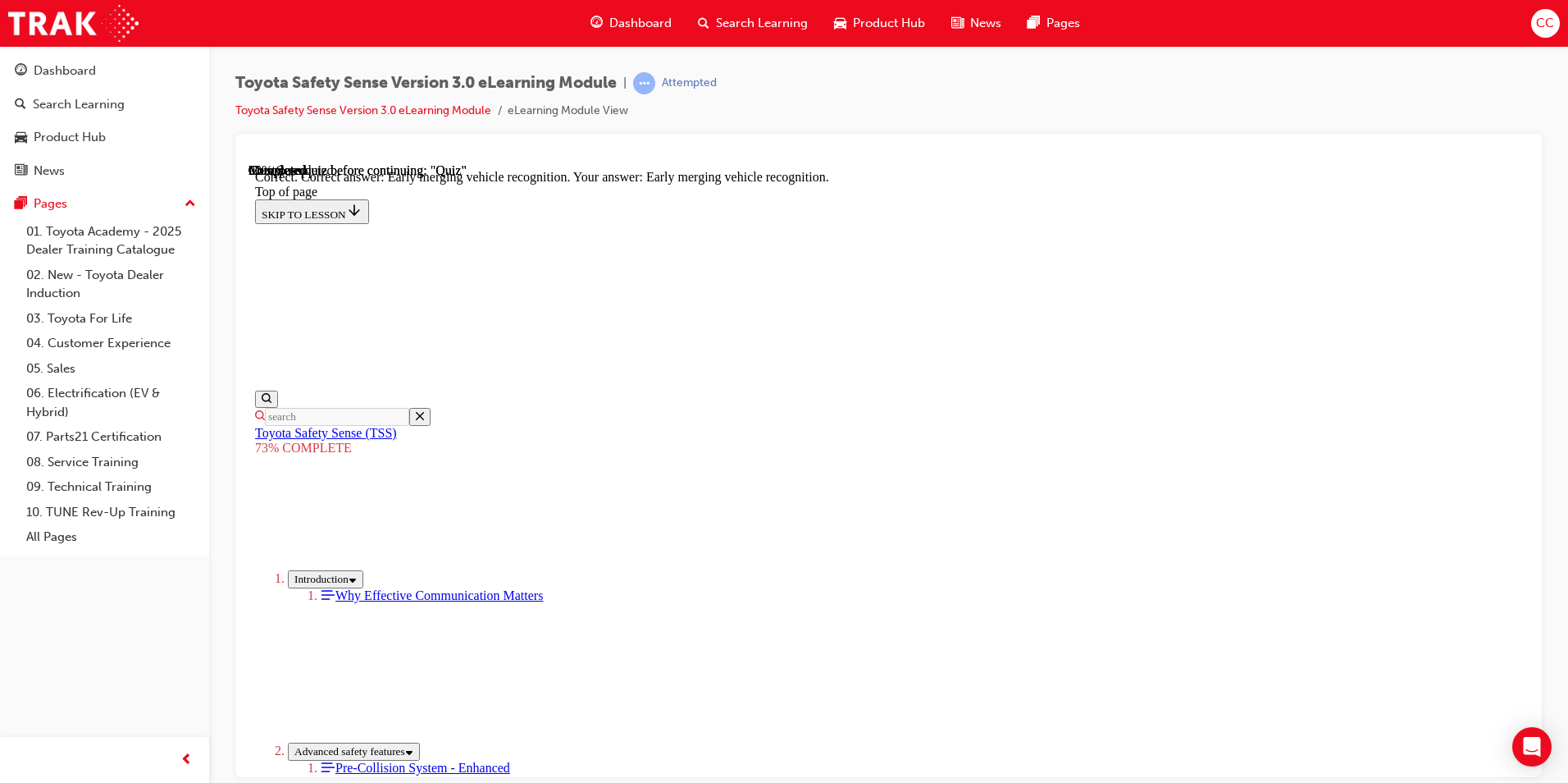
scroll to position [387, 0]
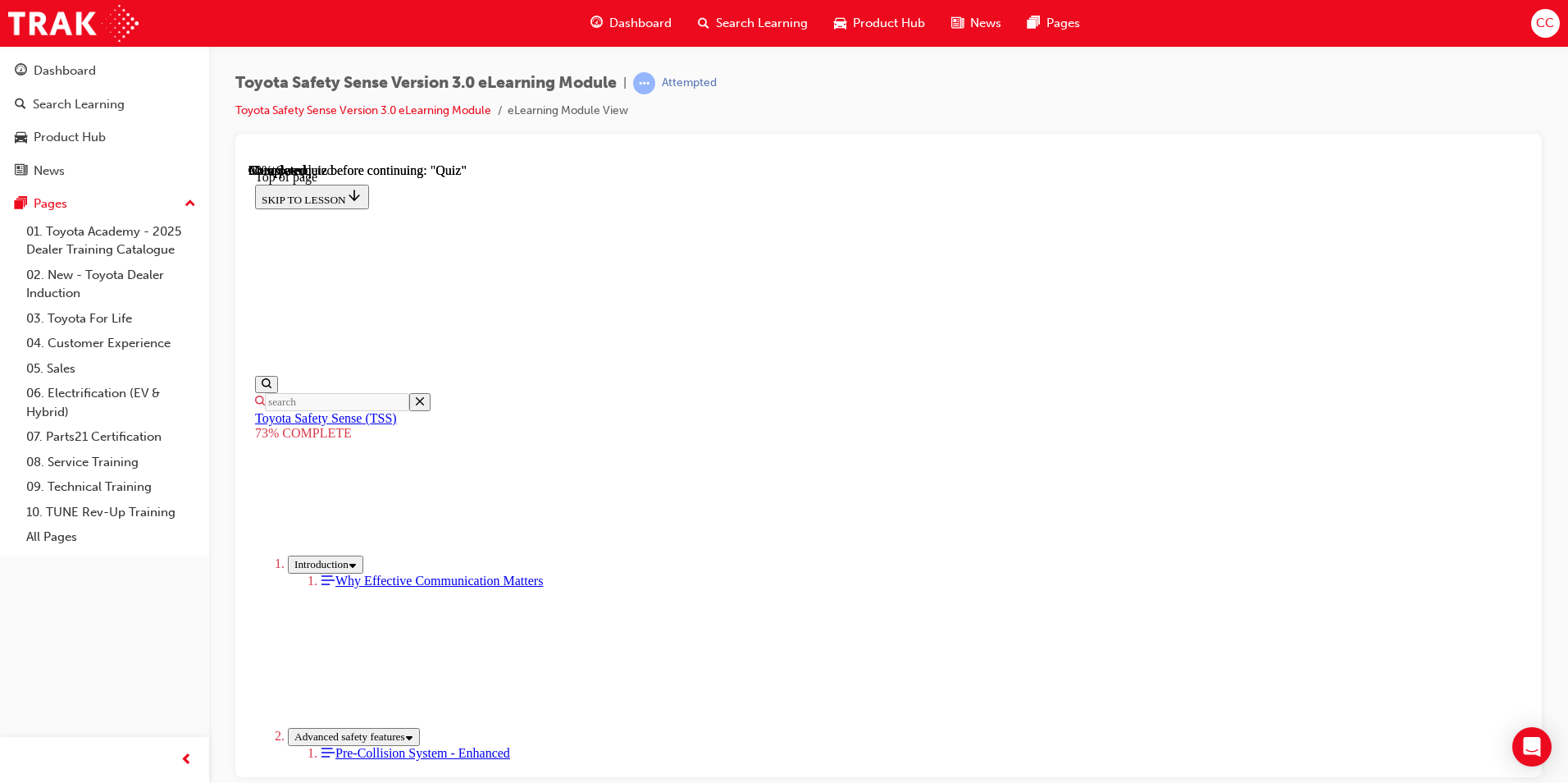
scroll to position [246, 0]
drag, startPoint x: 741, startPoint y: 521, endPoint x: 744, endPoint y: 529, distance: 8.5
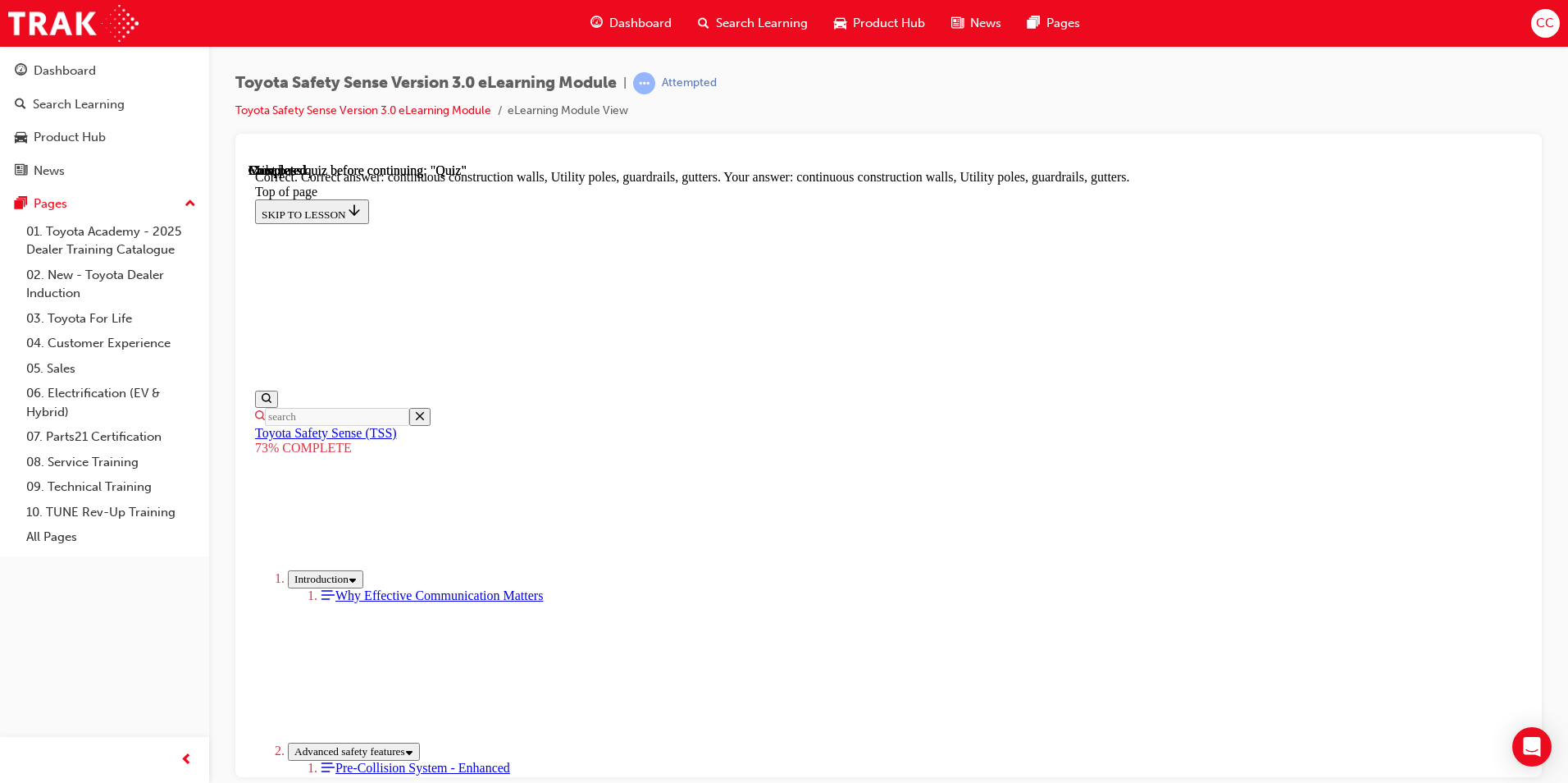
scroll to position [425, 0]
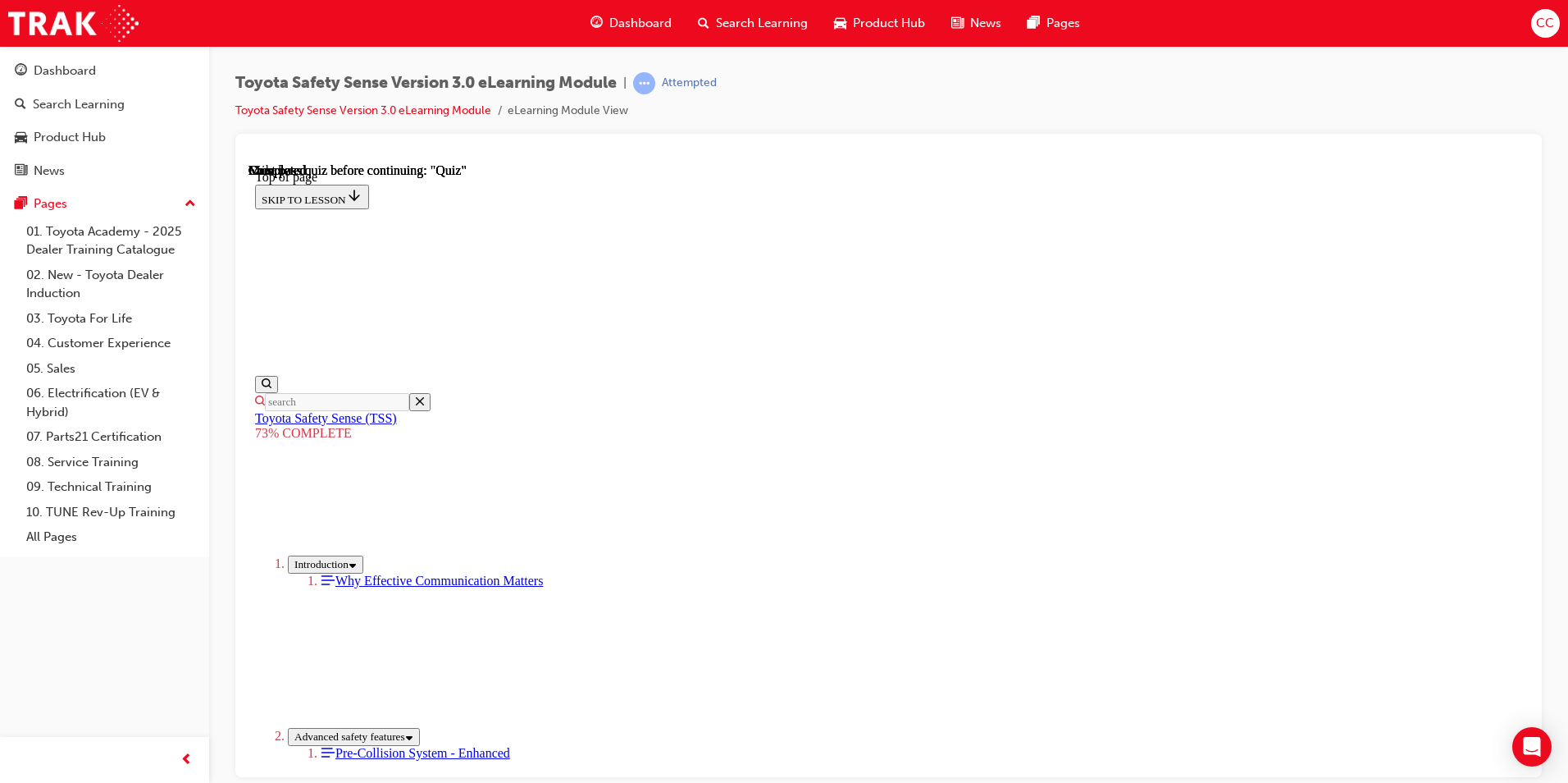
scroll to position [224, 0]
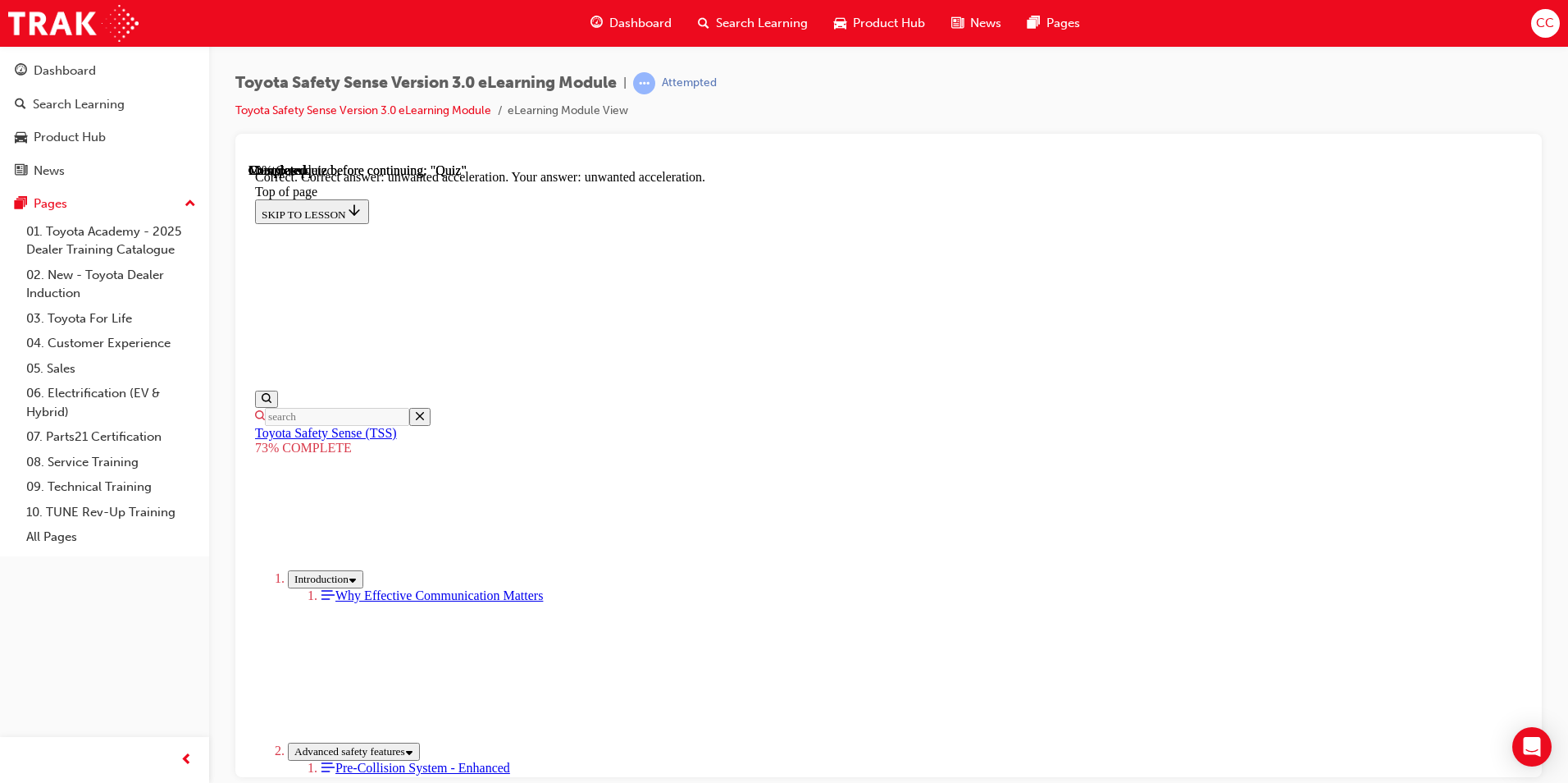
scroll to position [387, 0]
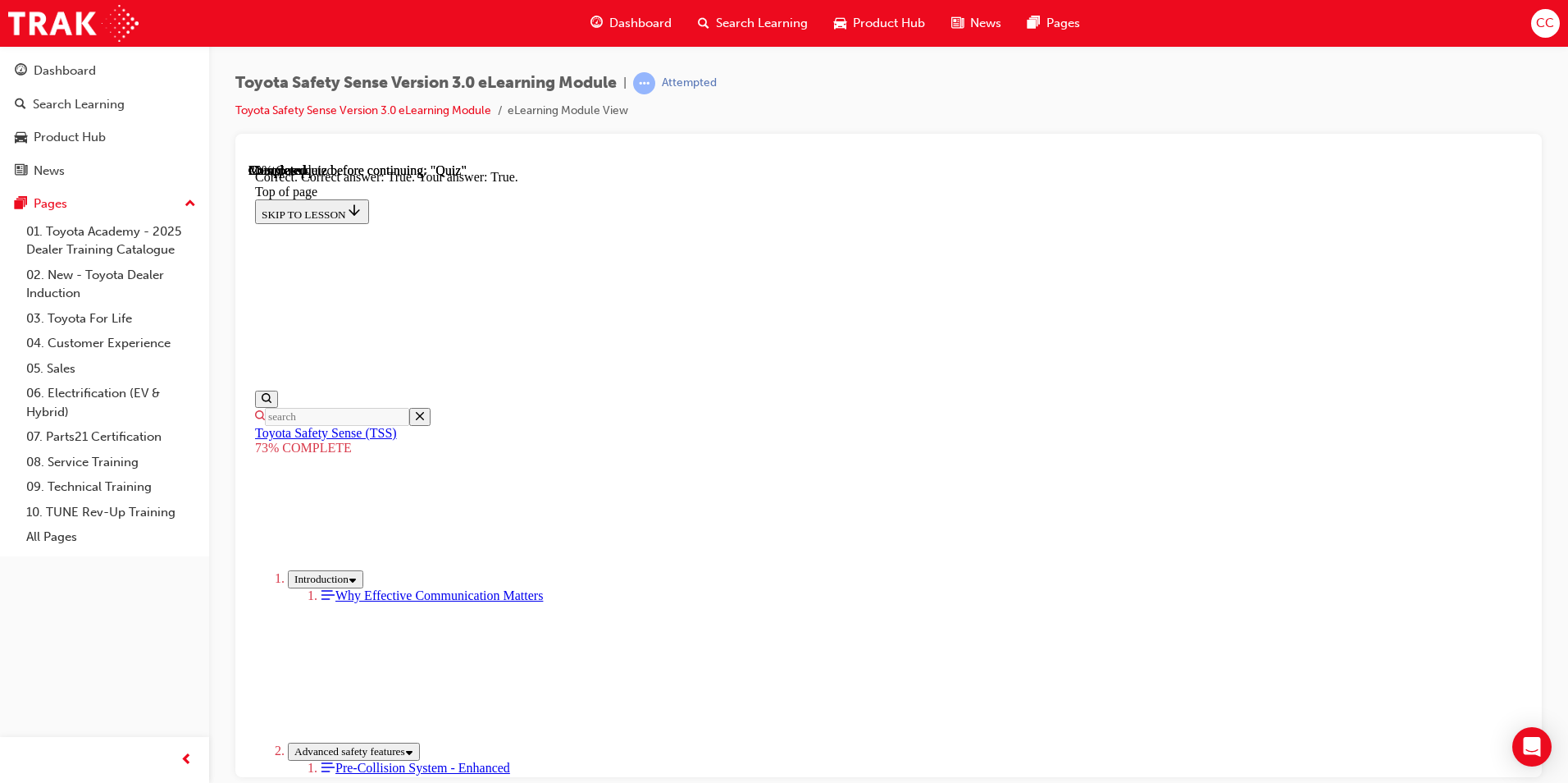
scroll to position [200, 0]
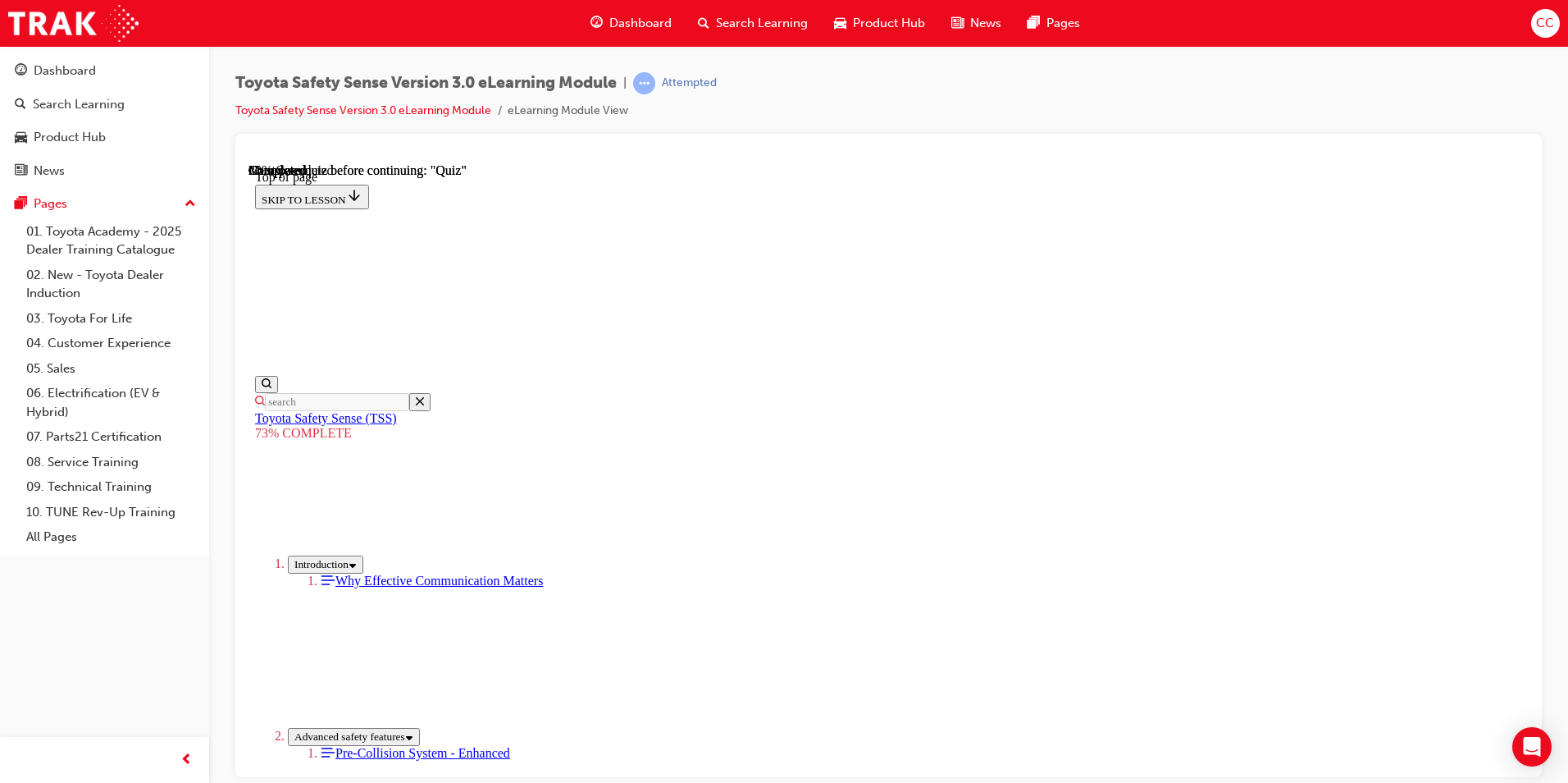
scroll to position [215, 0]
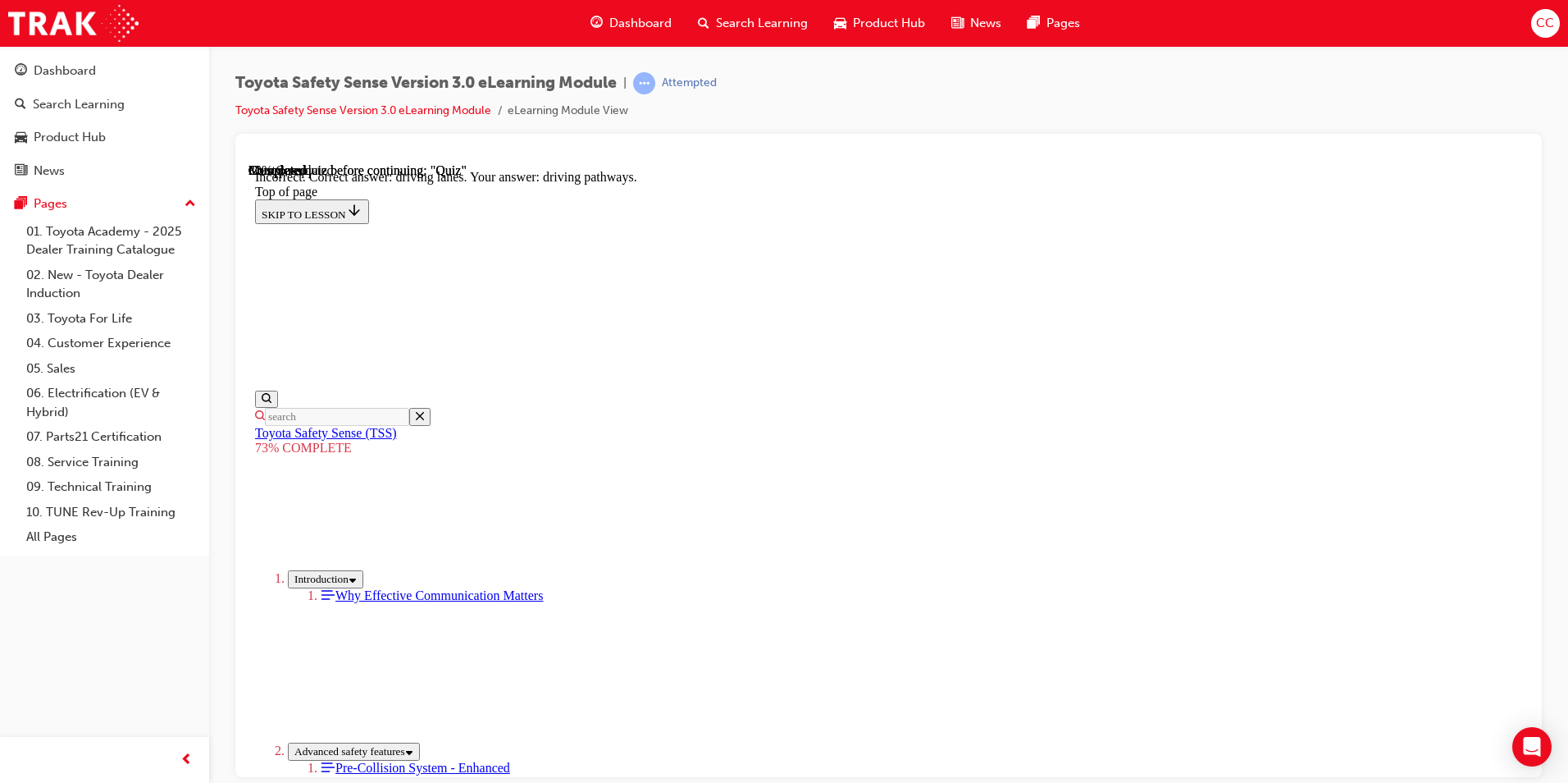
scroll to position [195, 0]
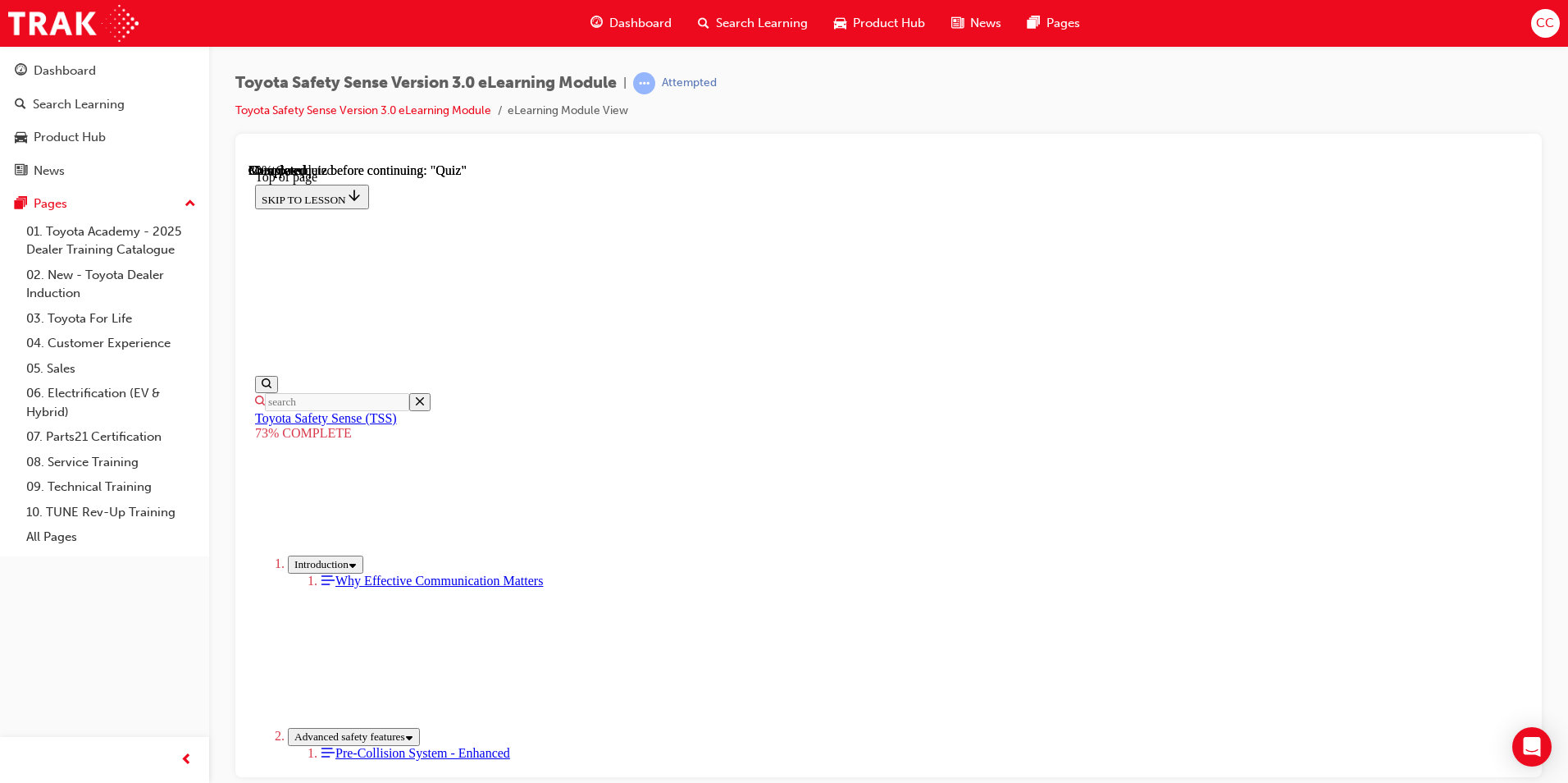
scroll to position [224, 0]
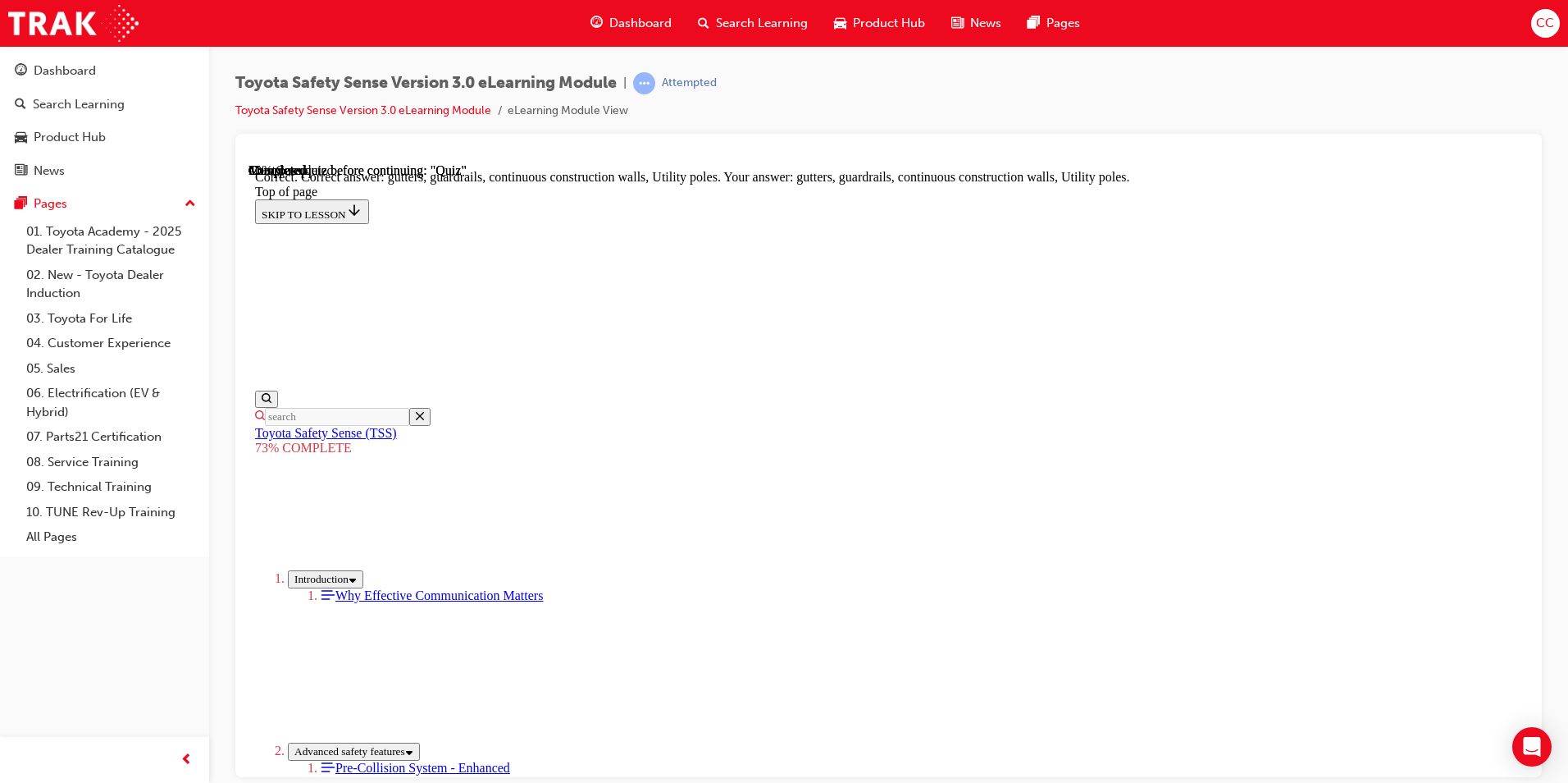
scroll to position [425, 0]
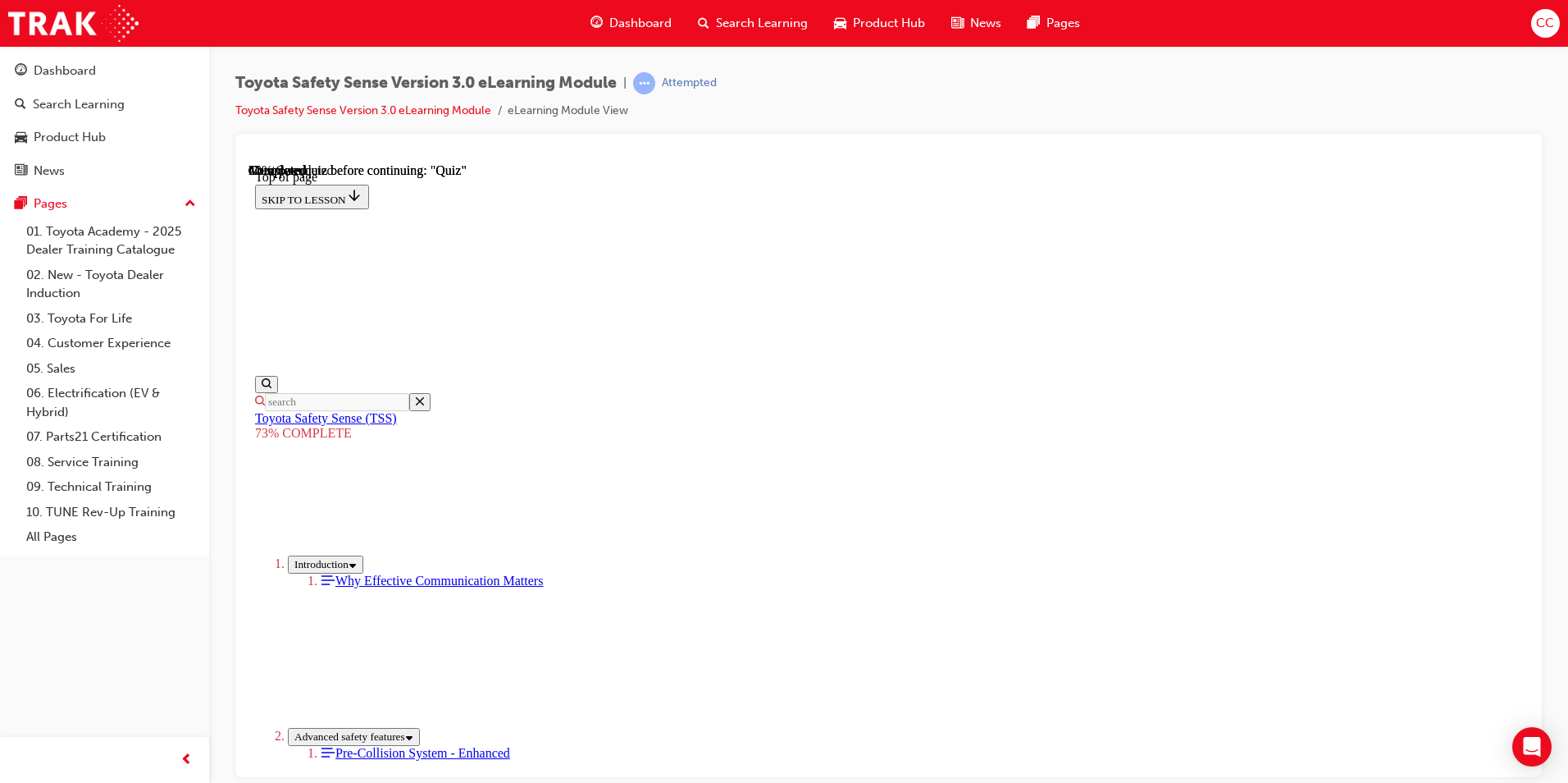
scroll to position [224, 0]
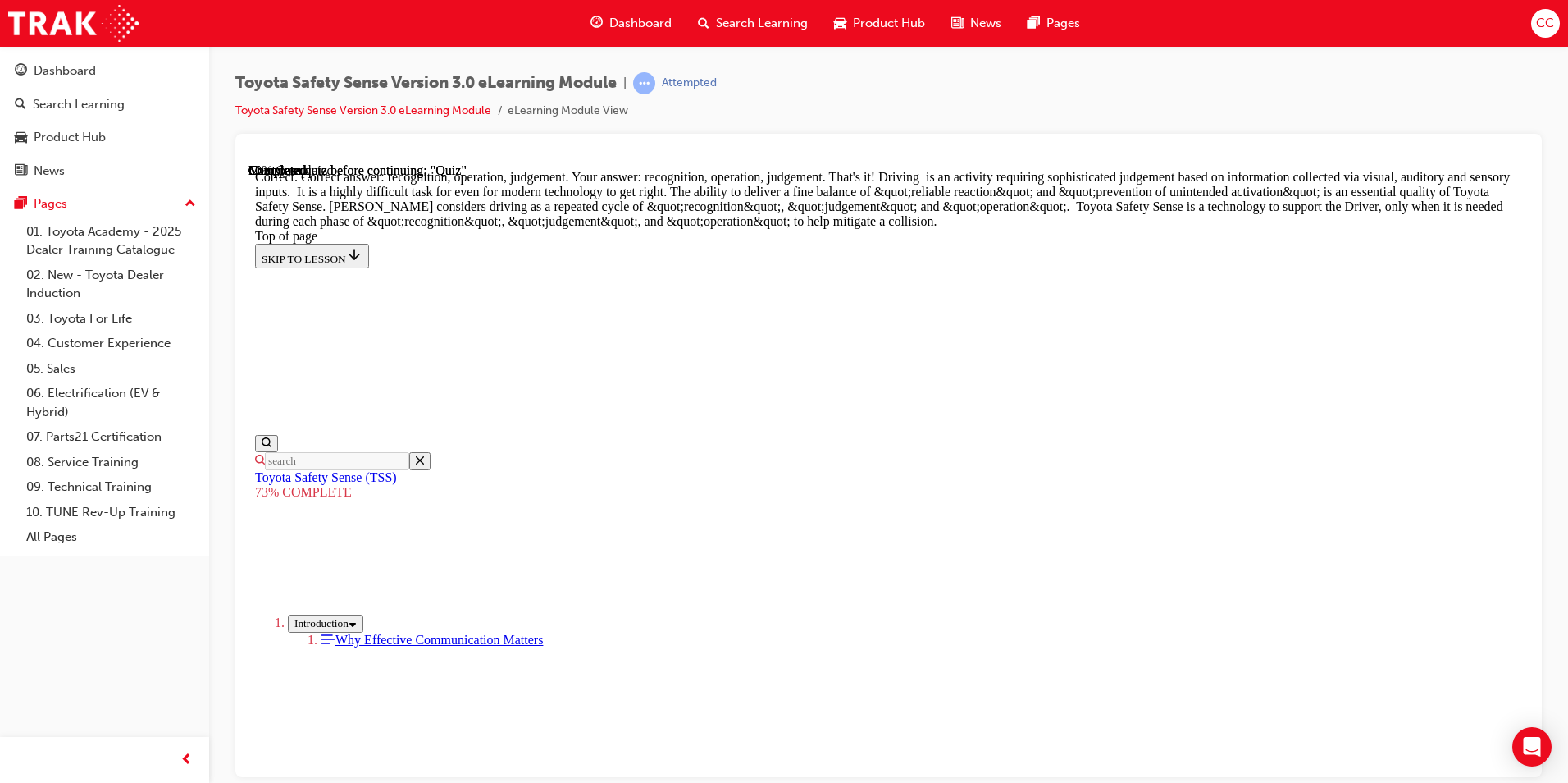
scroll to position [811, 0]
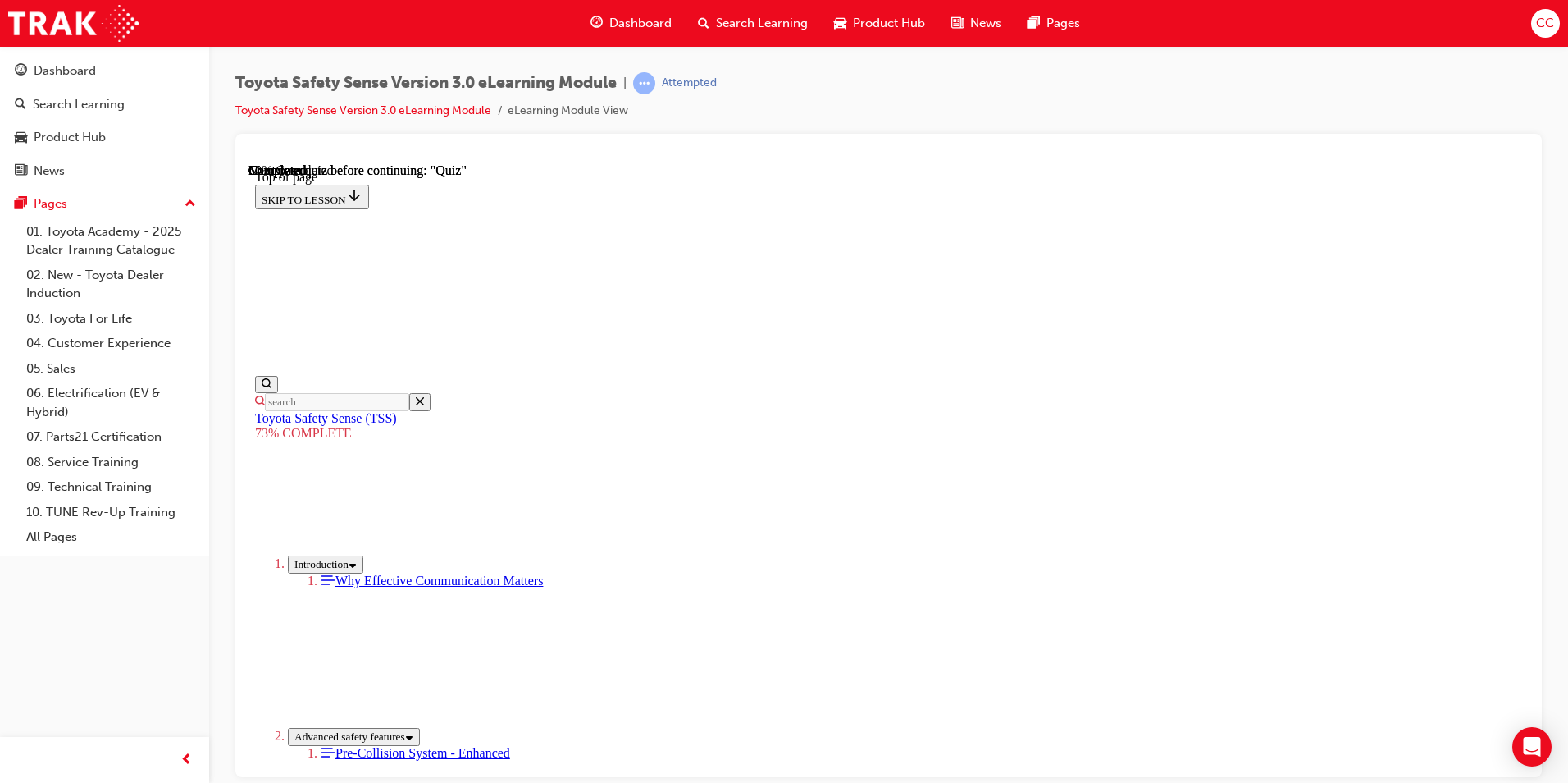
scroll to position [60, 0]
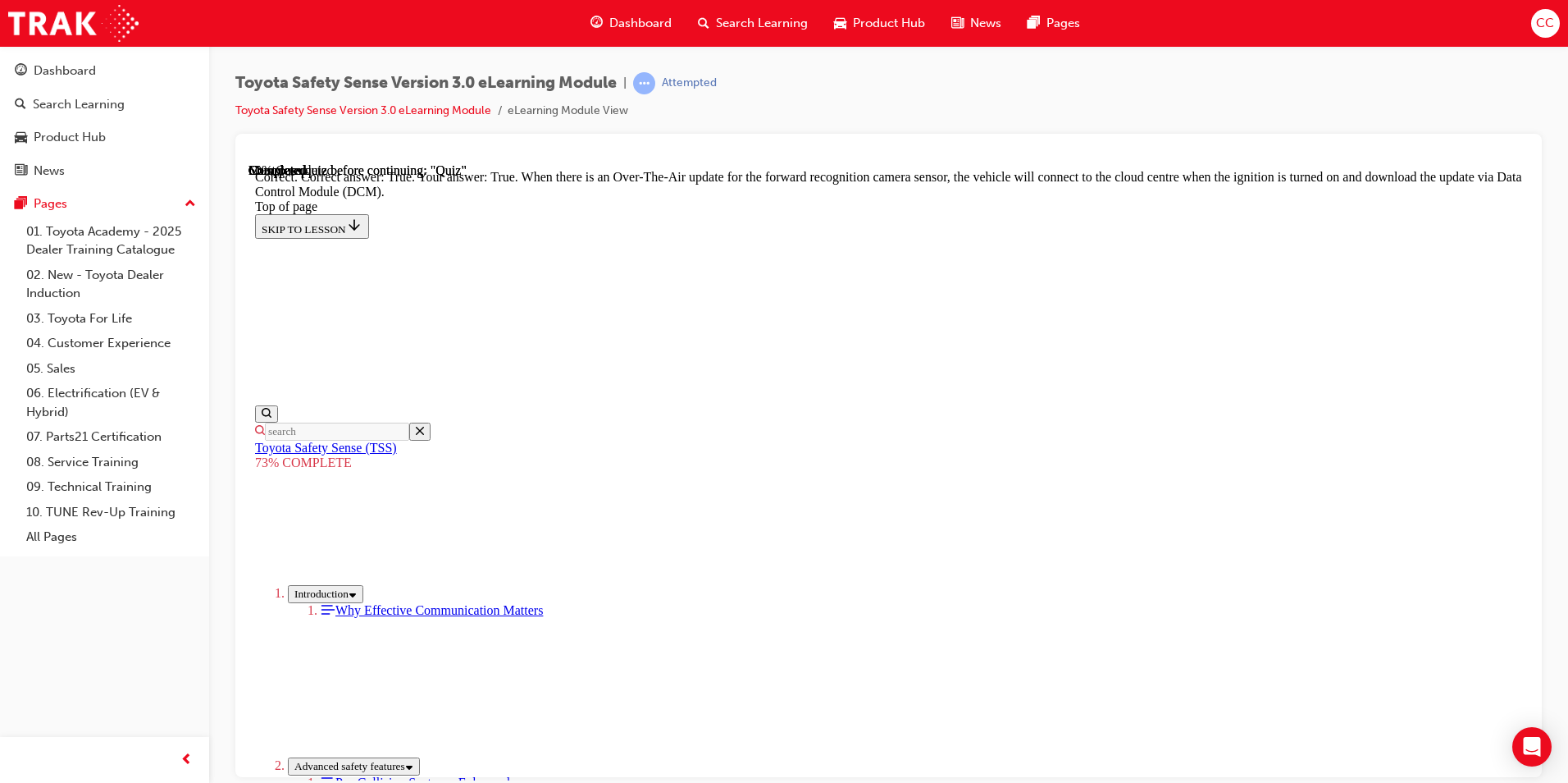
scroll to position [292, 0]
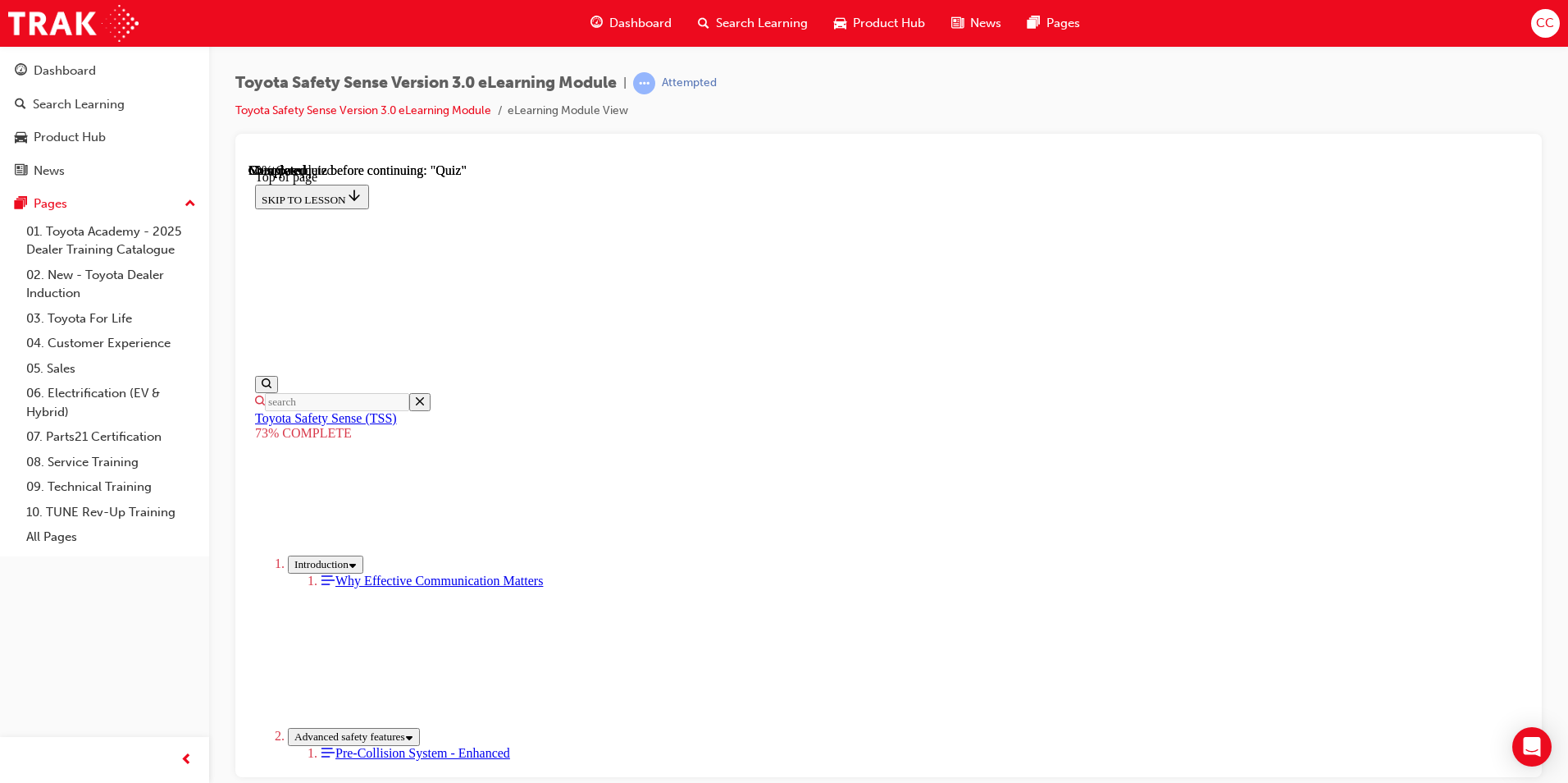
scroll to position [211, 0]
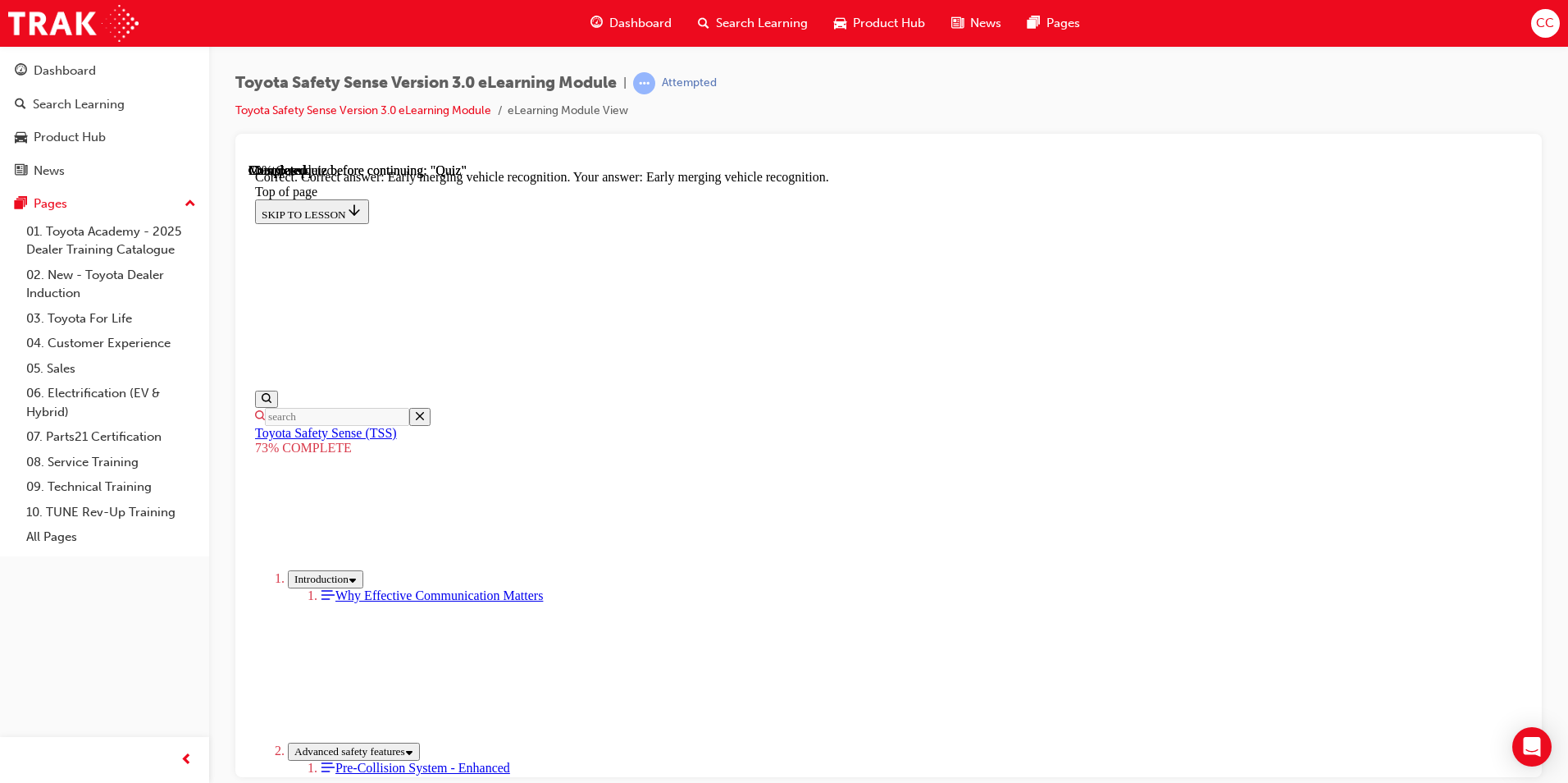
scroll to position [387, 0]
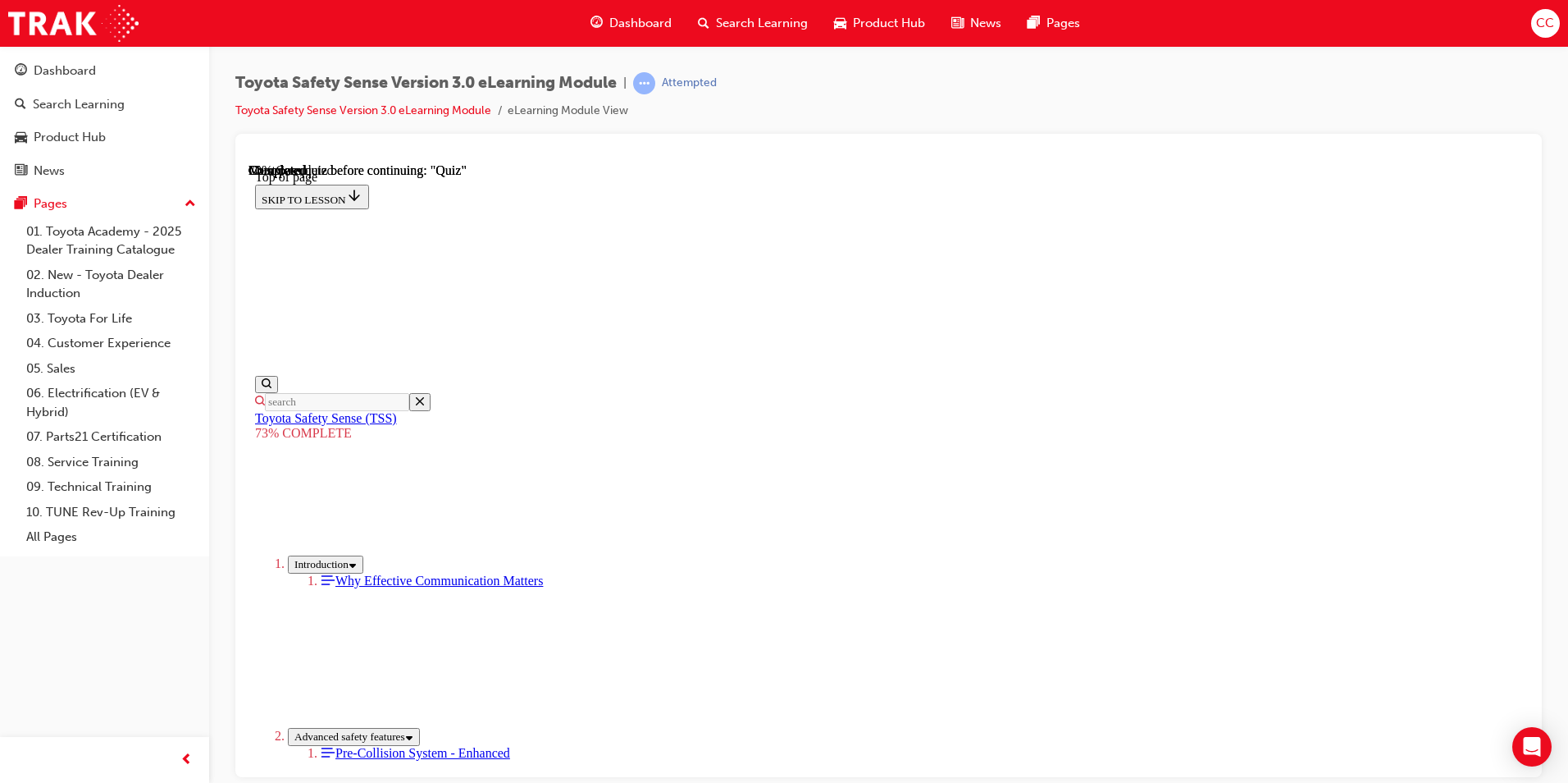
scroll to position [246, 0]
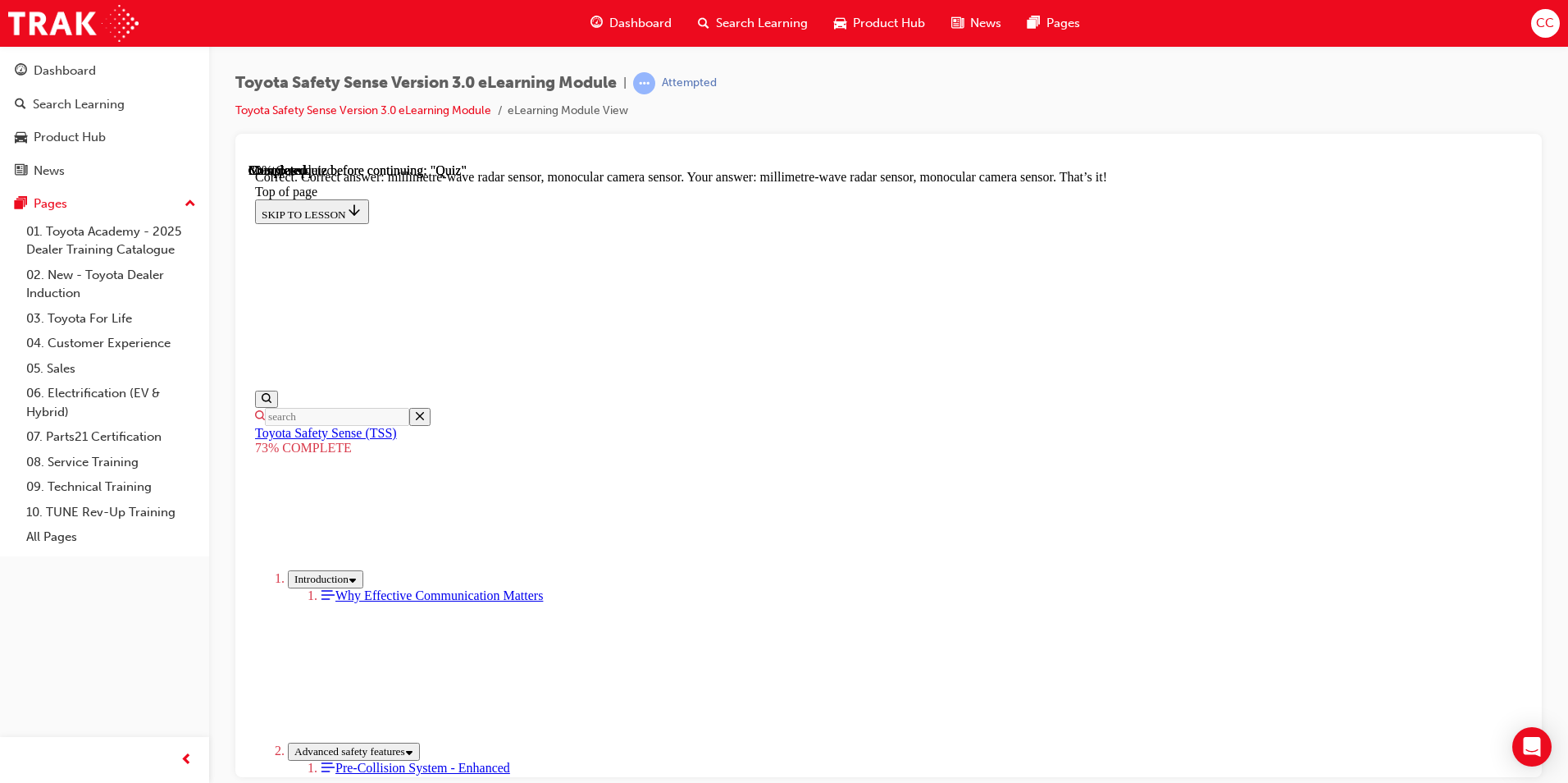
scroll to position [534, 0]
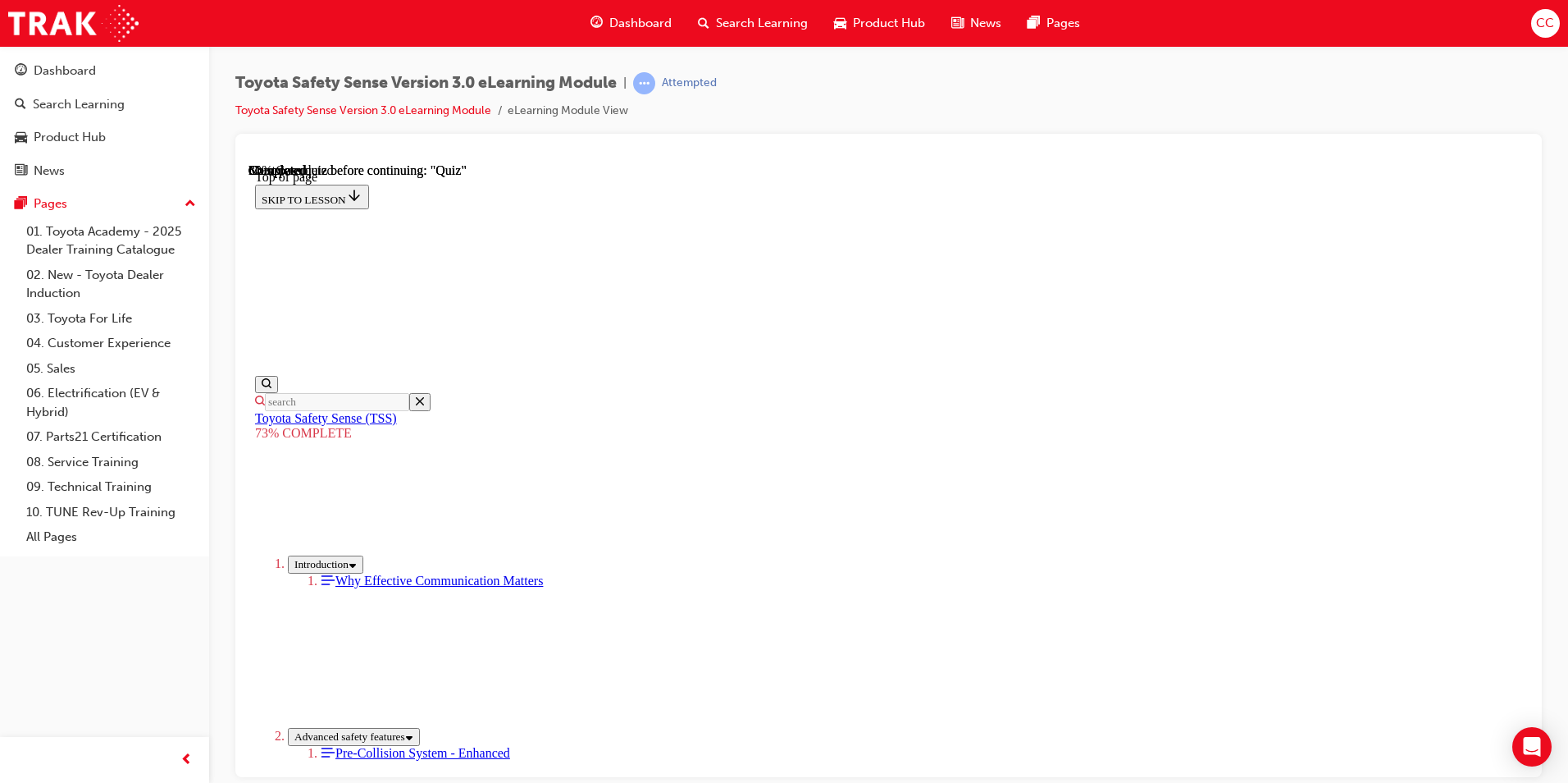
scroll to position [224, 0]
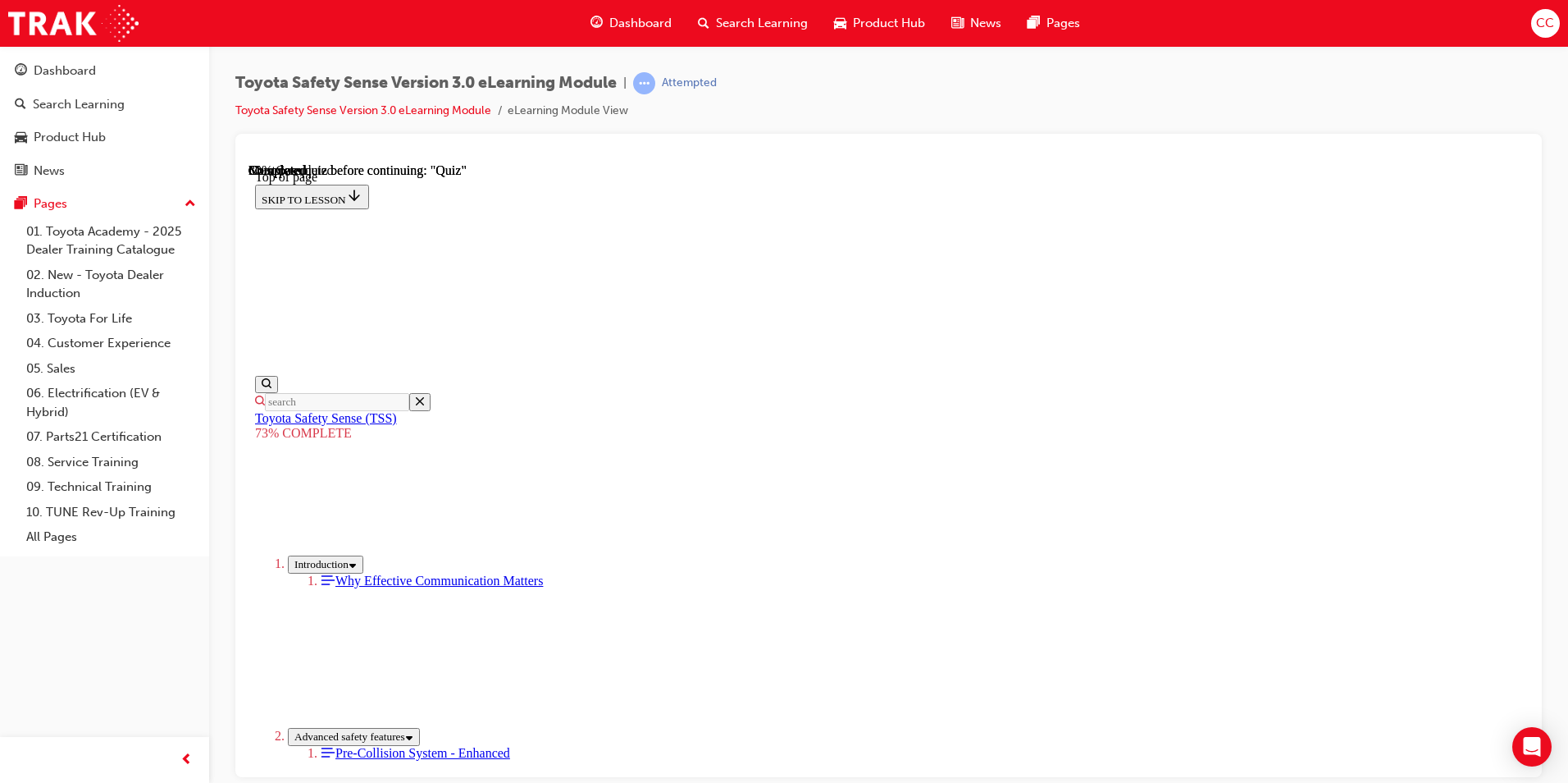
drag, startPoint x: 746, startPoint y: 604, endPoint x: 741, endPoint y: 613, distance: 10.3
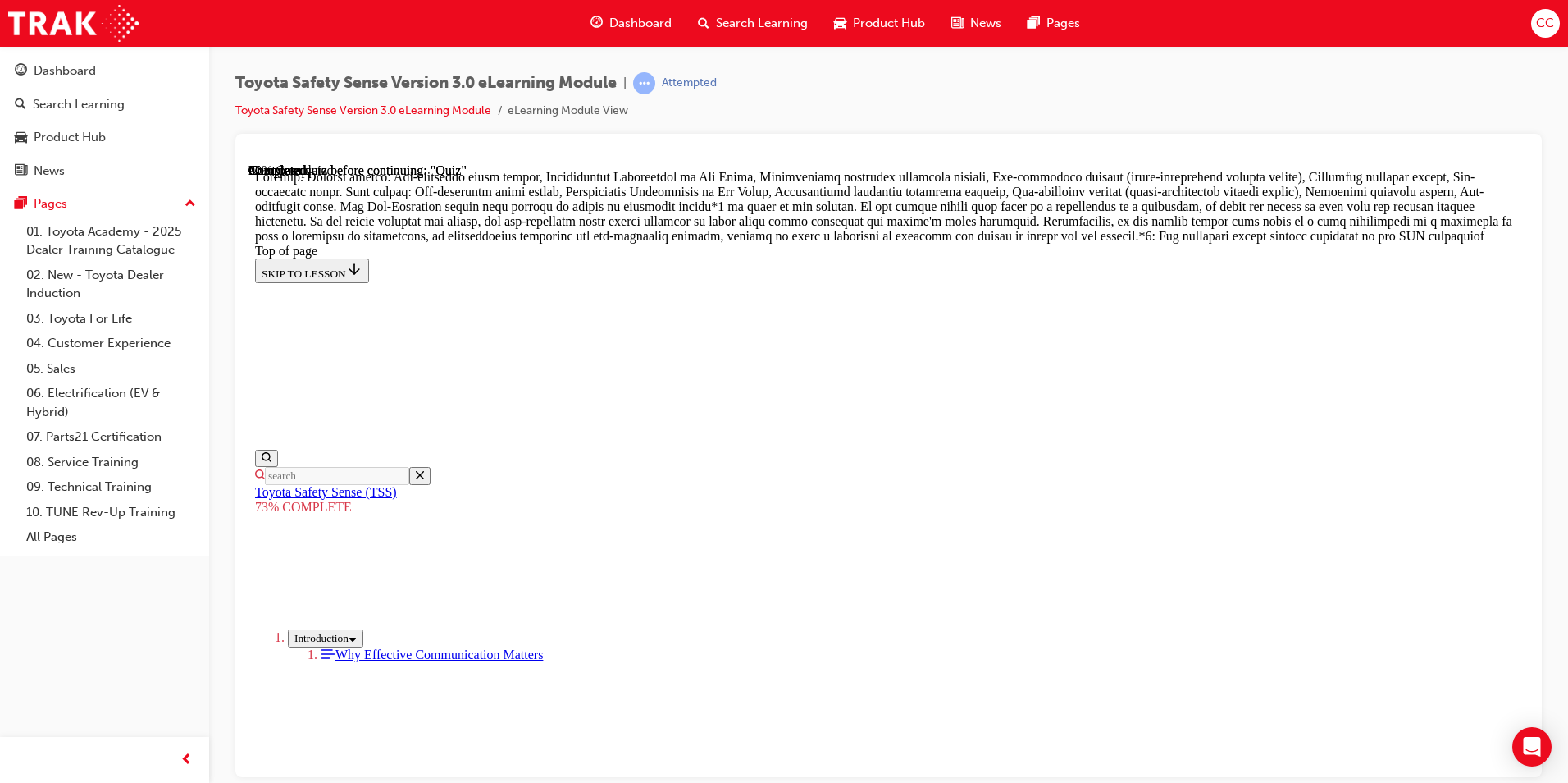
scroll to position [928, 0]
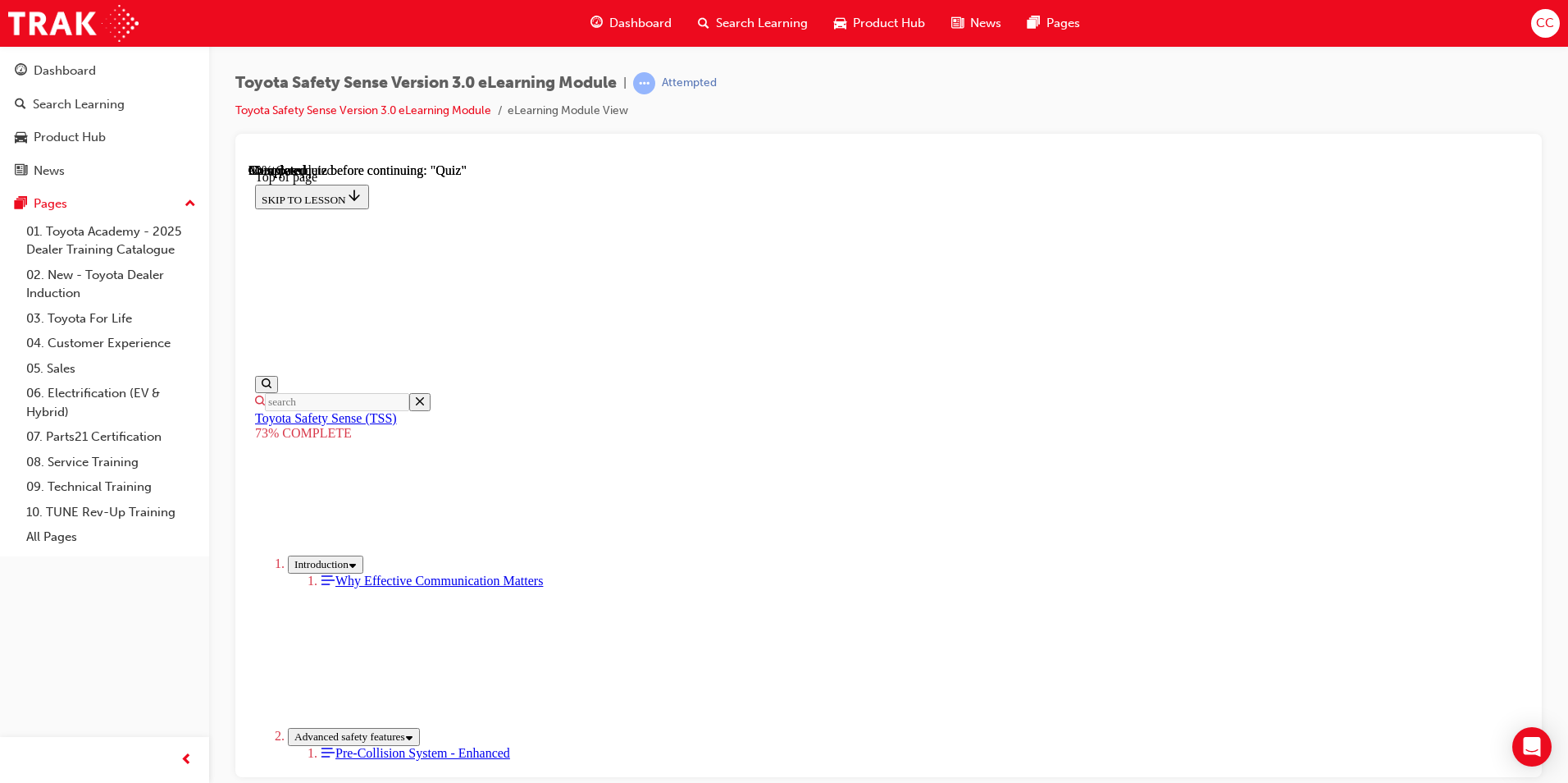
scroll to position [306, 0]
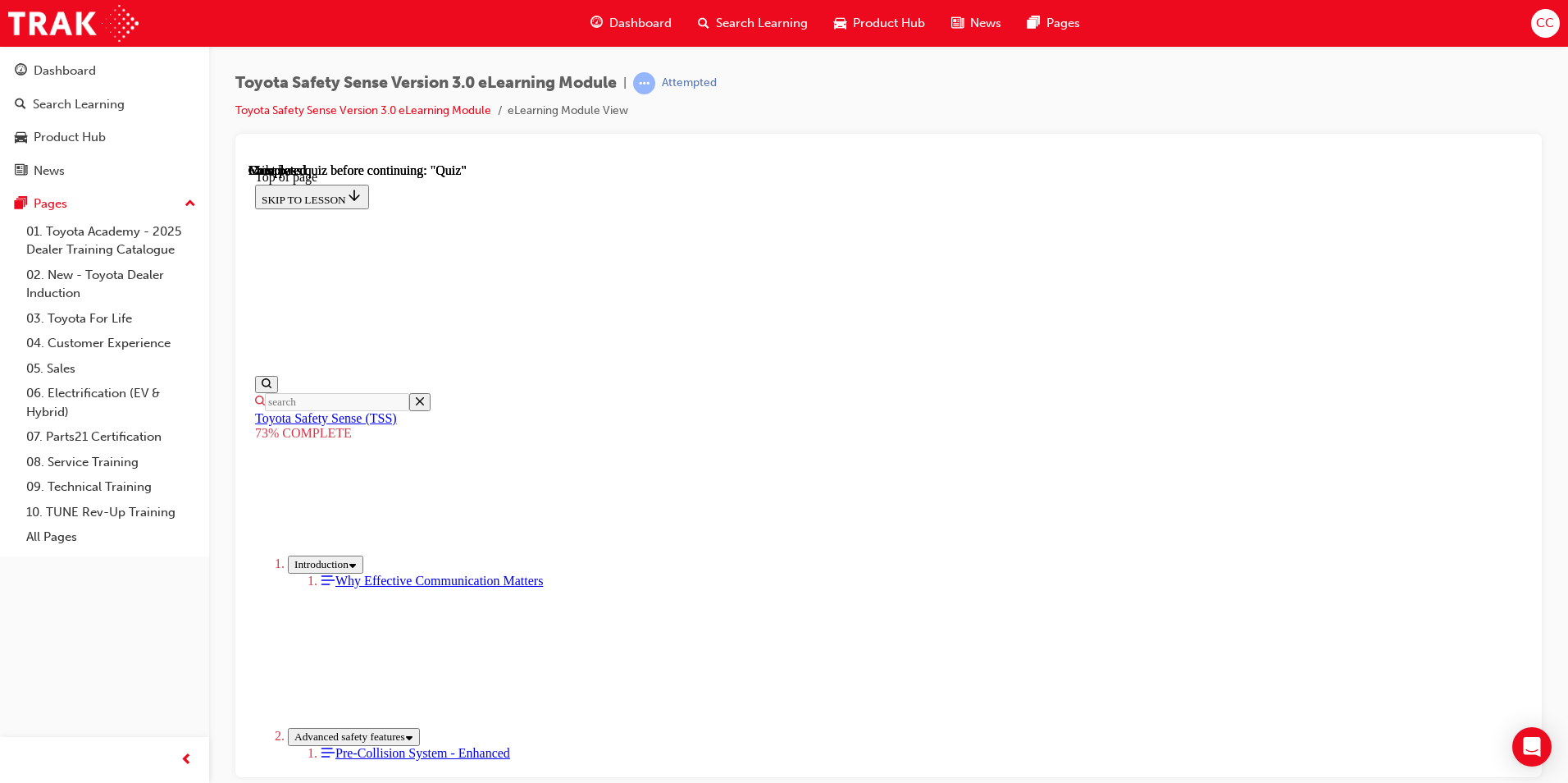
scroll to position [224, 0]
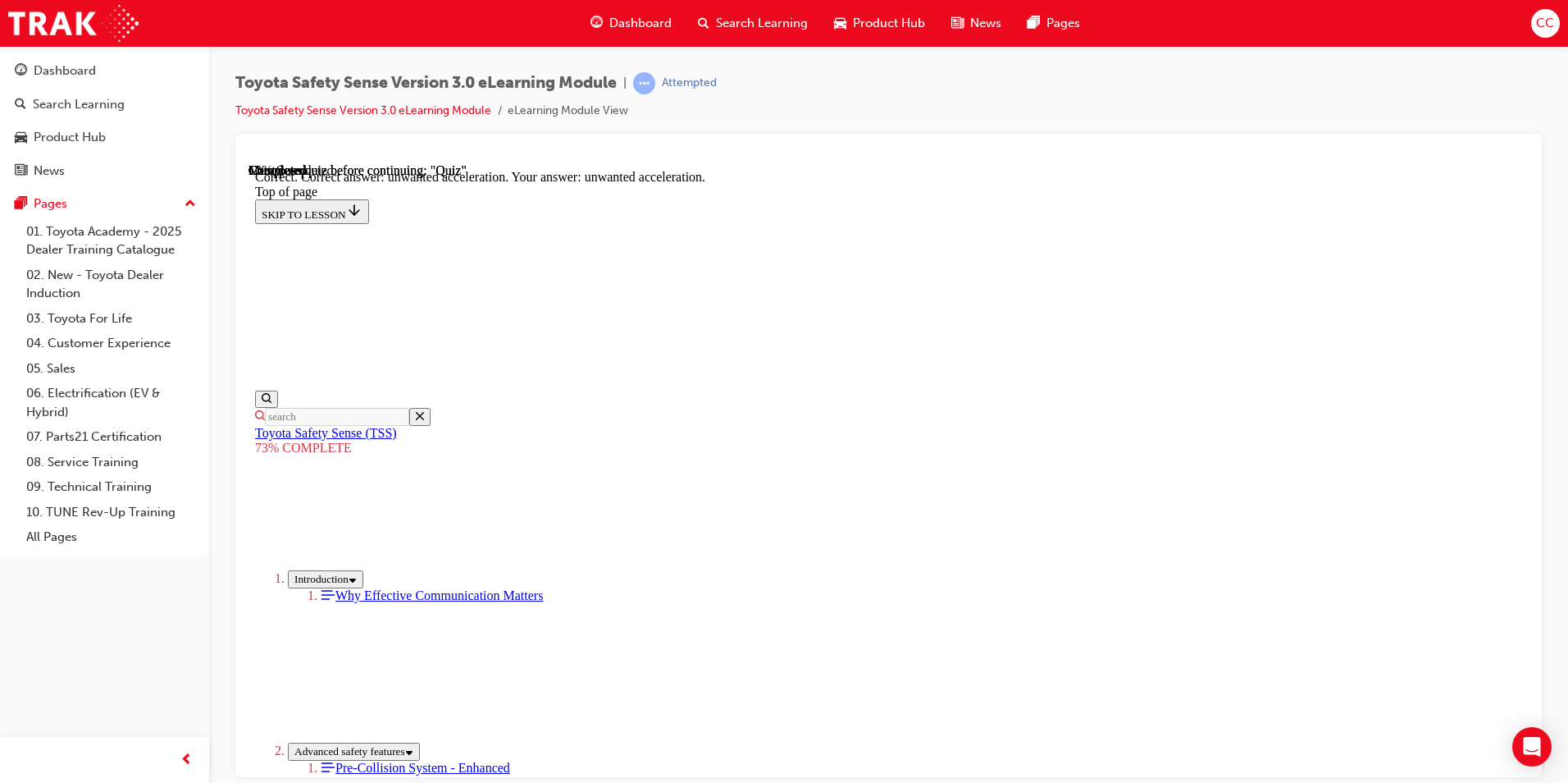
drag, startPoint x: 744, startPoint y: 323, endPoint x: 744, endPoint y: 363, distance: 40.0
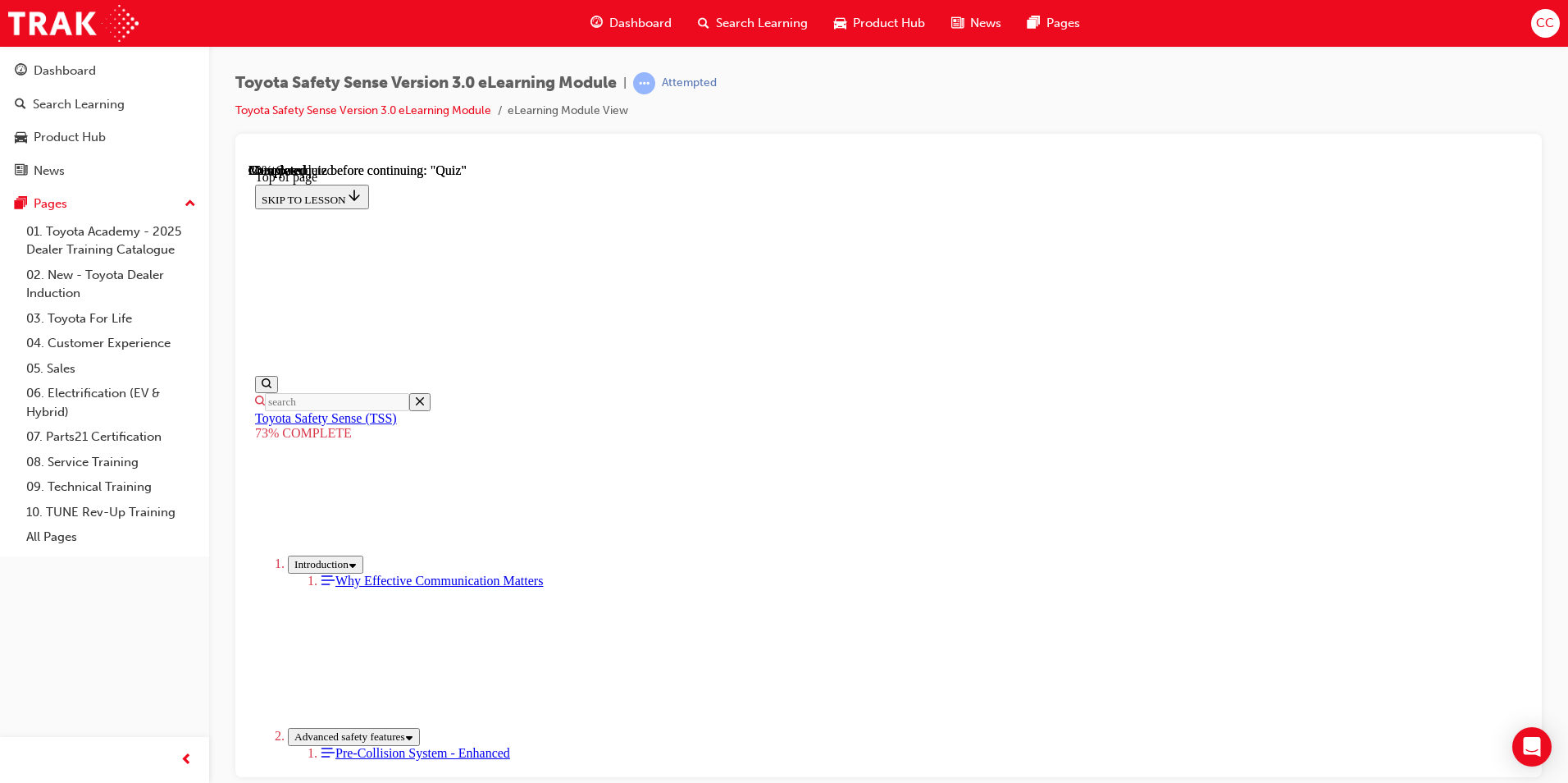
scroll to position [142, 0]
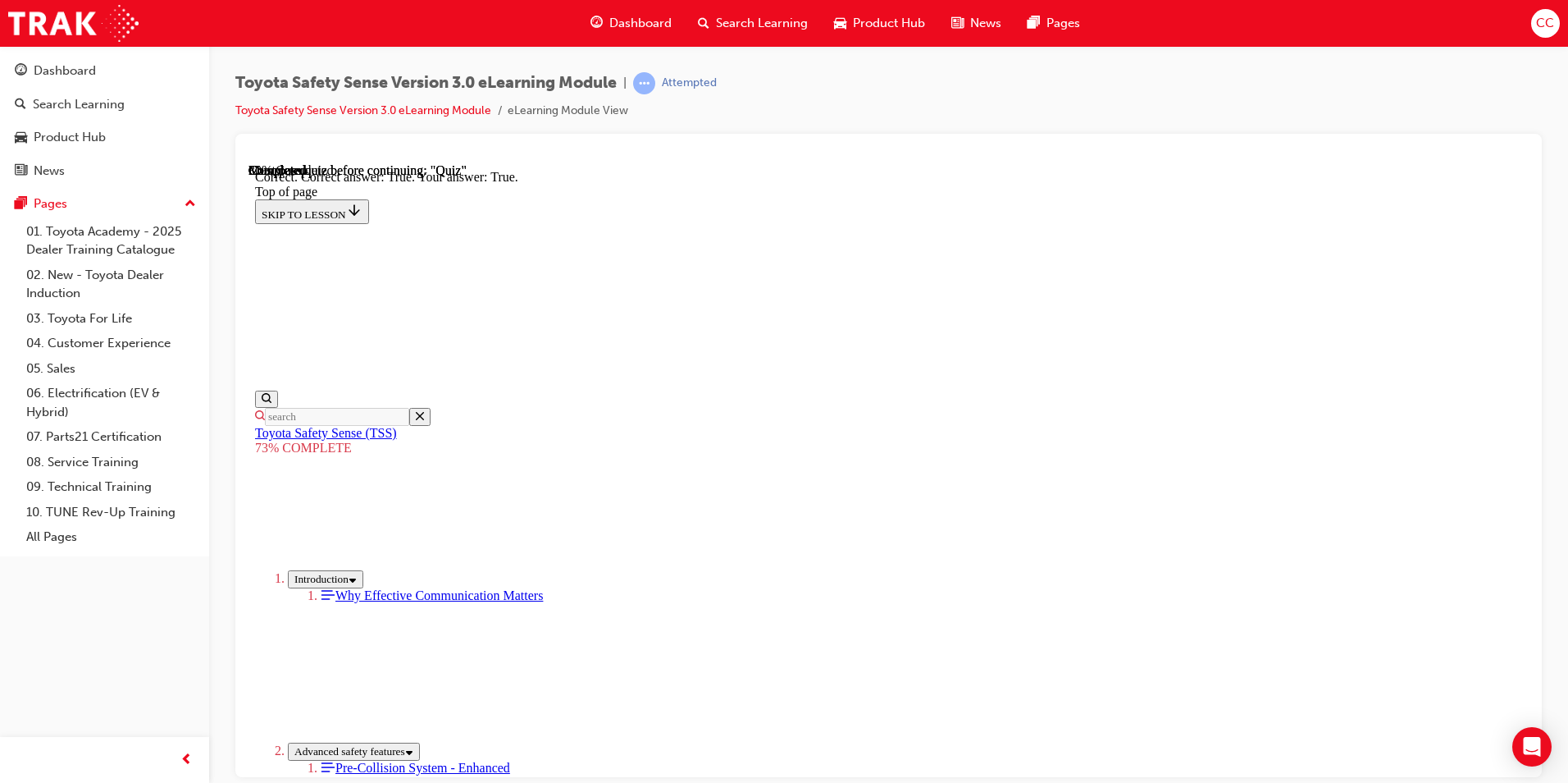
scroll to position [200, 0]
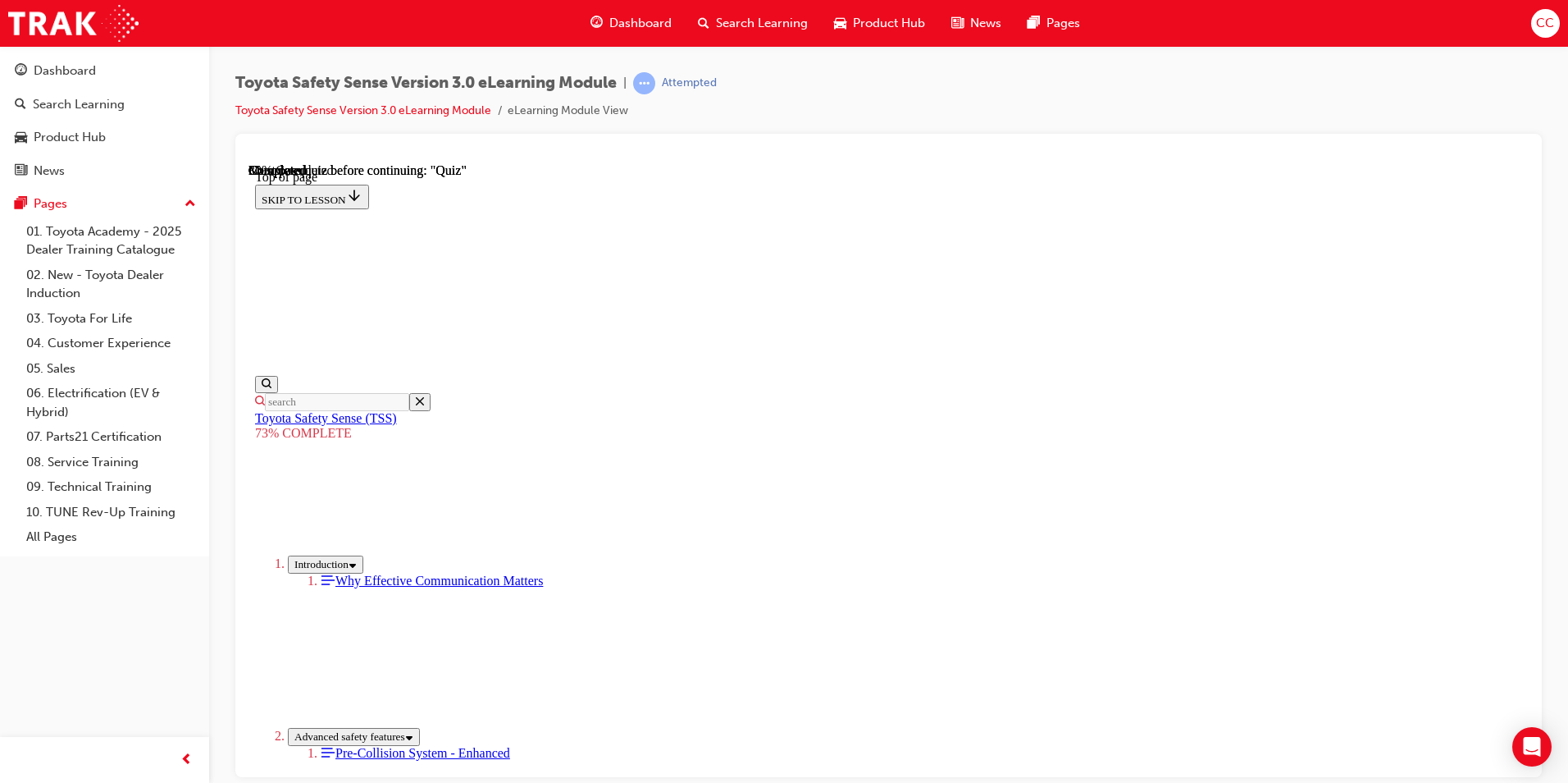
scroll to position [225, 0]
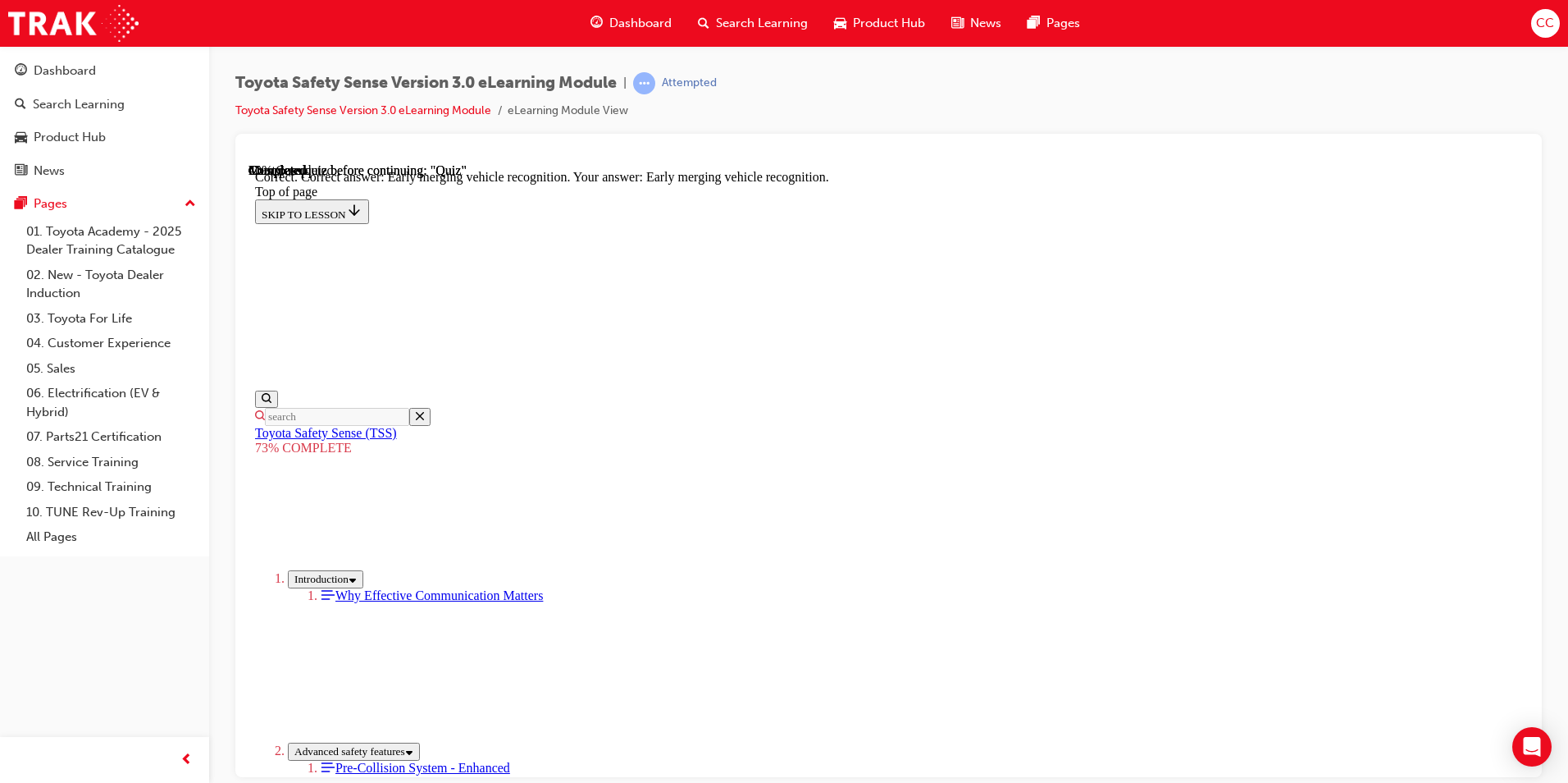
scroll to position [387, 0]
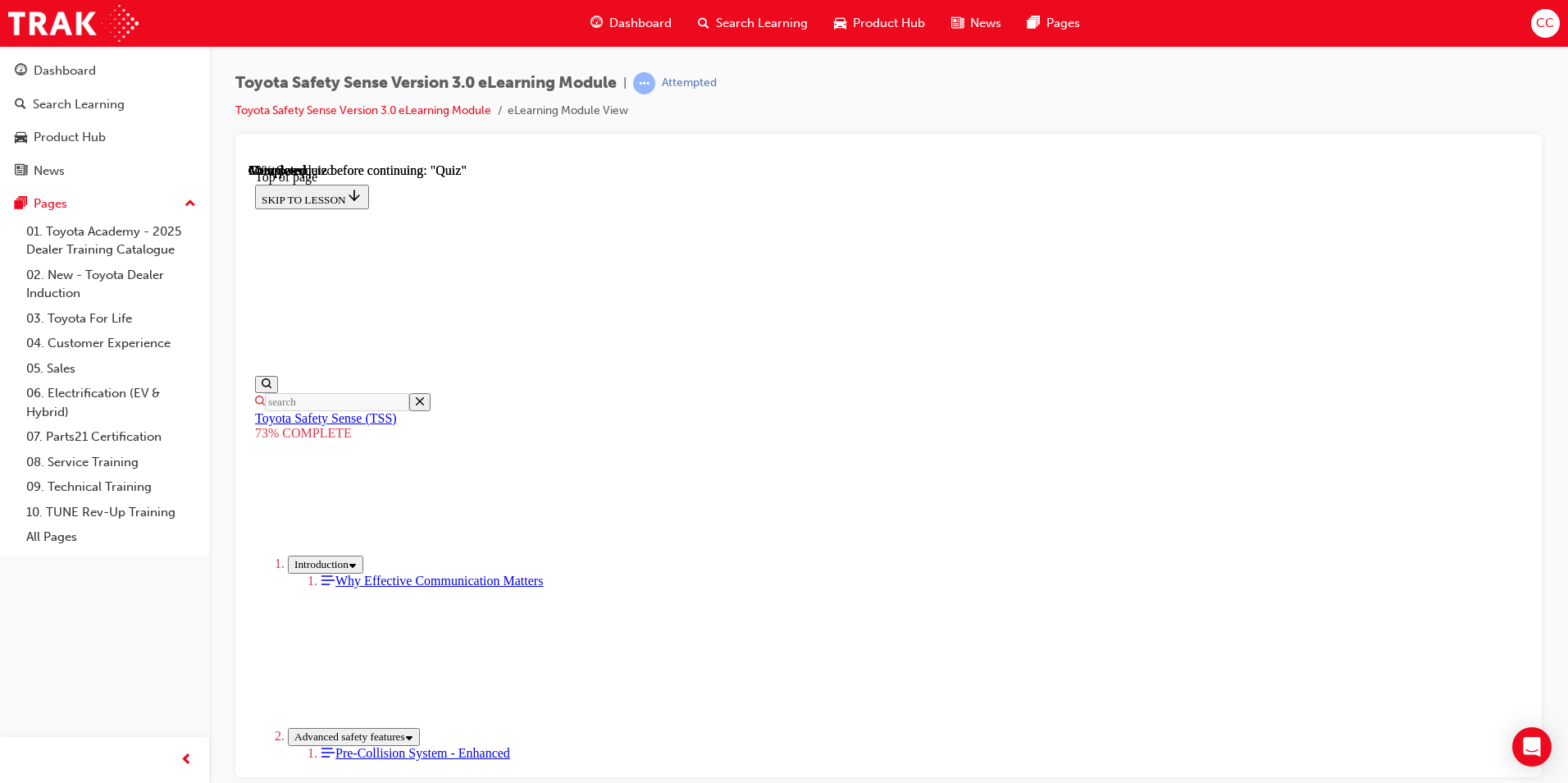
scroll to position [224, 0]
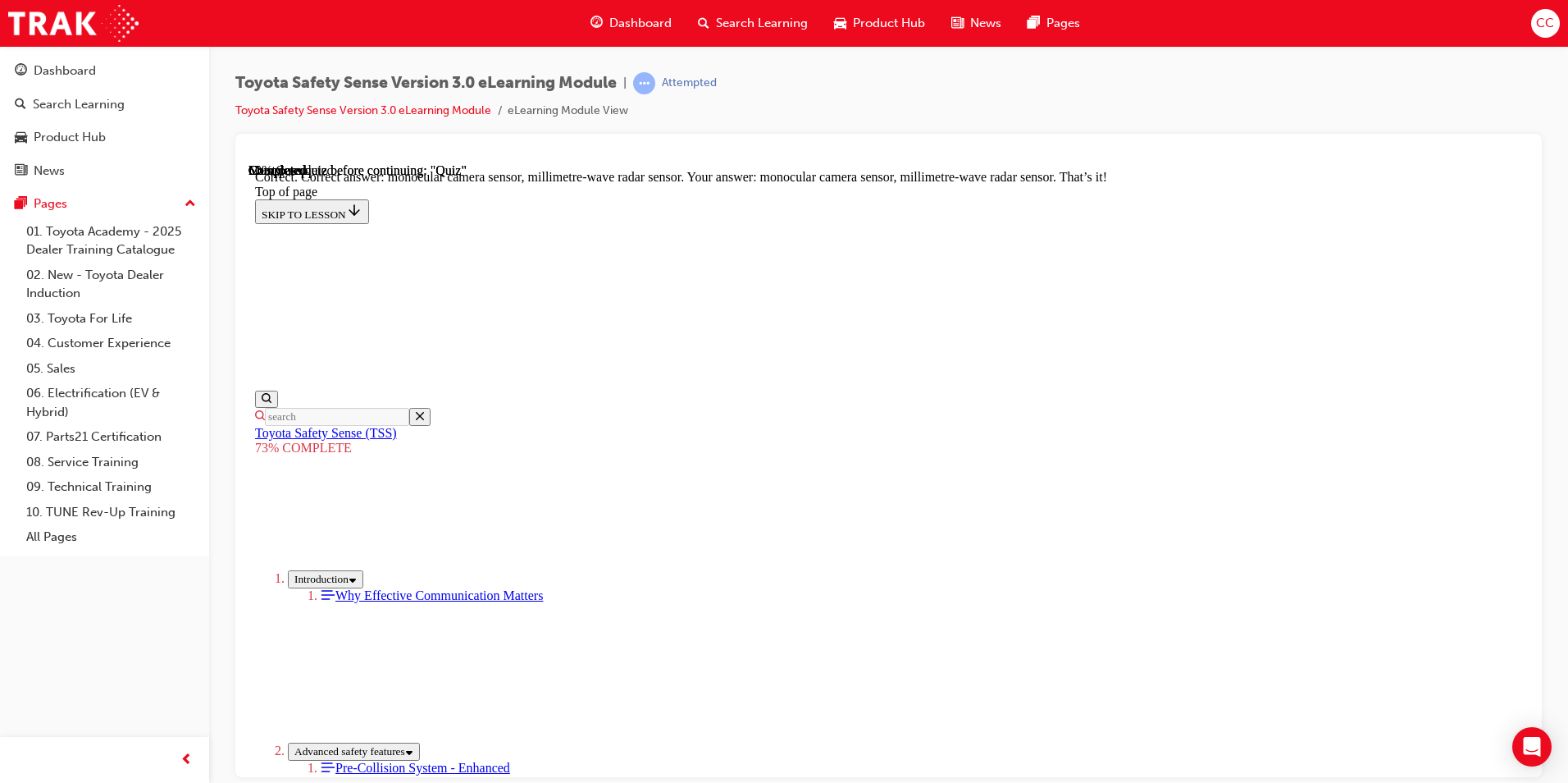
scroll to position [534, 0]
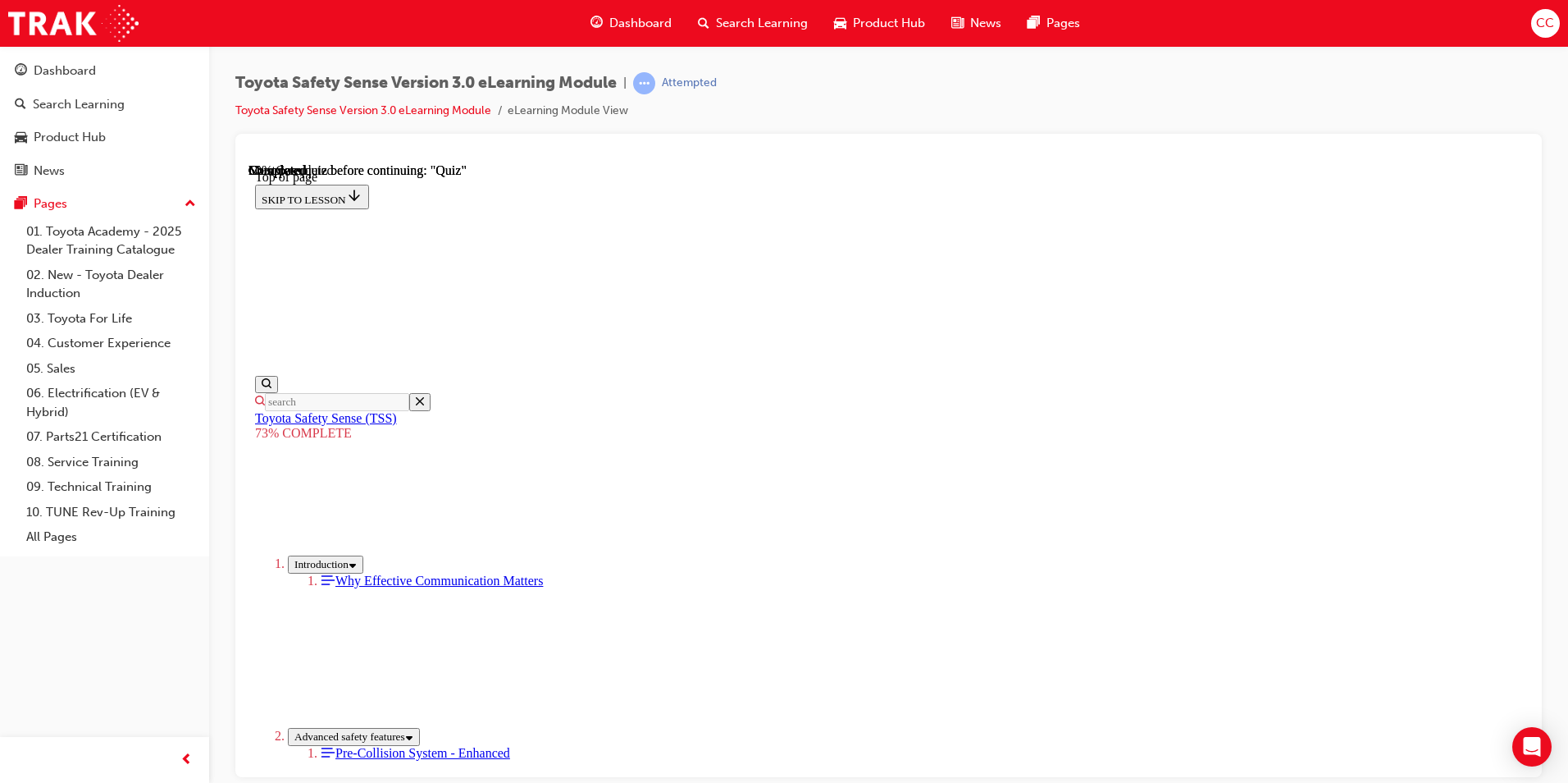
scroll to position [142, 0]
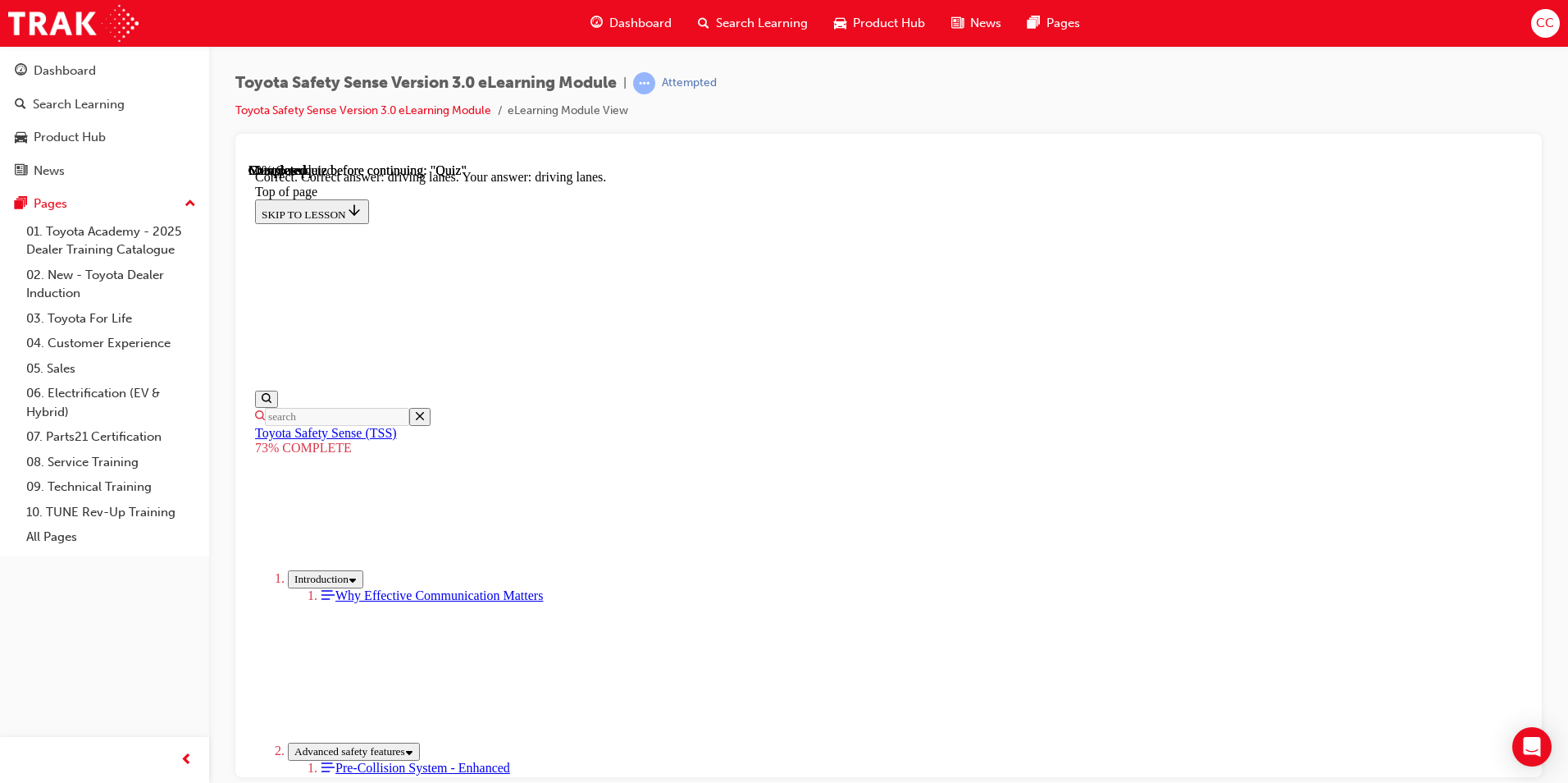
scroll to position [359, 0]
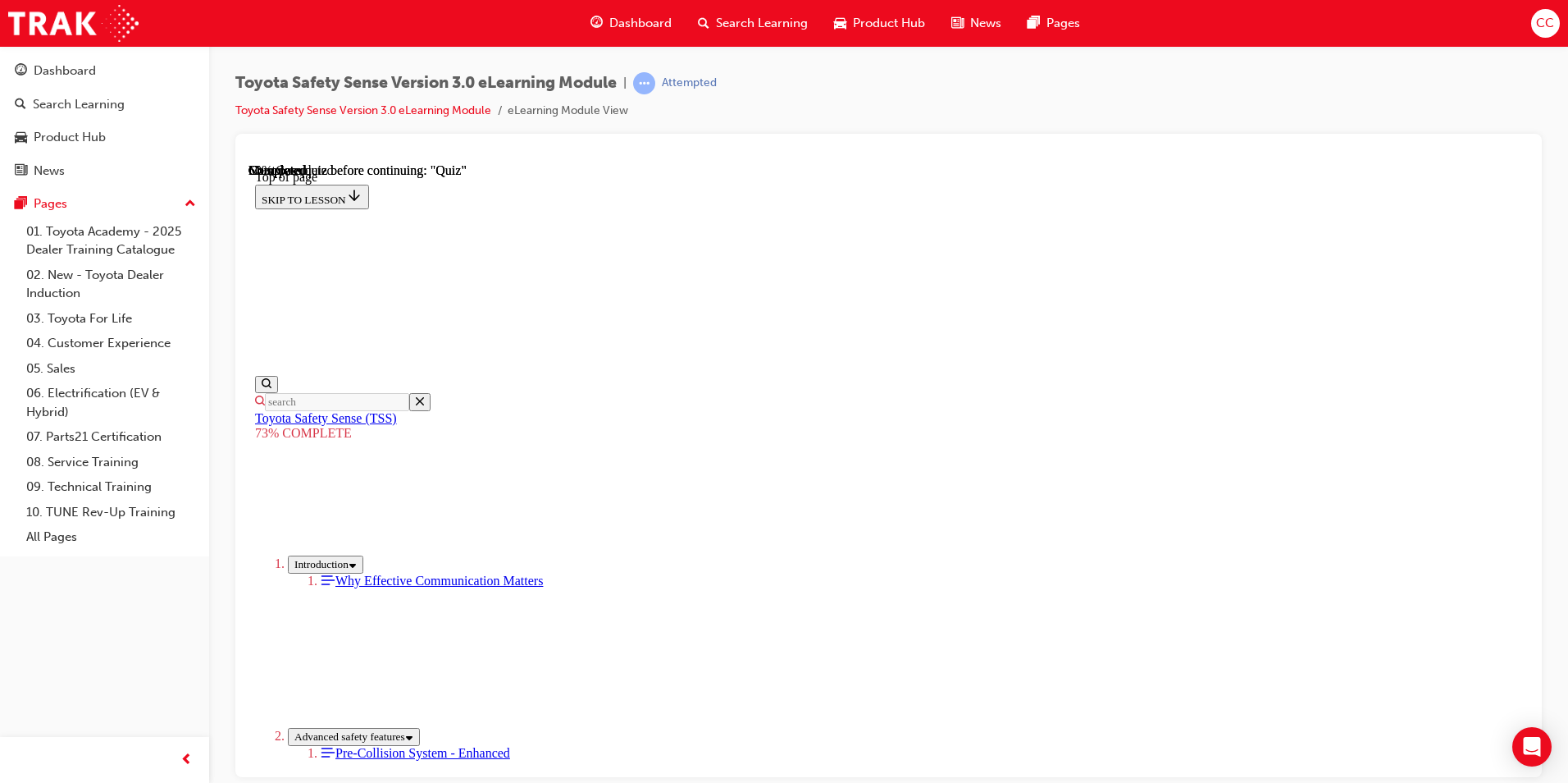
scroll to position [389, 0]
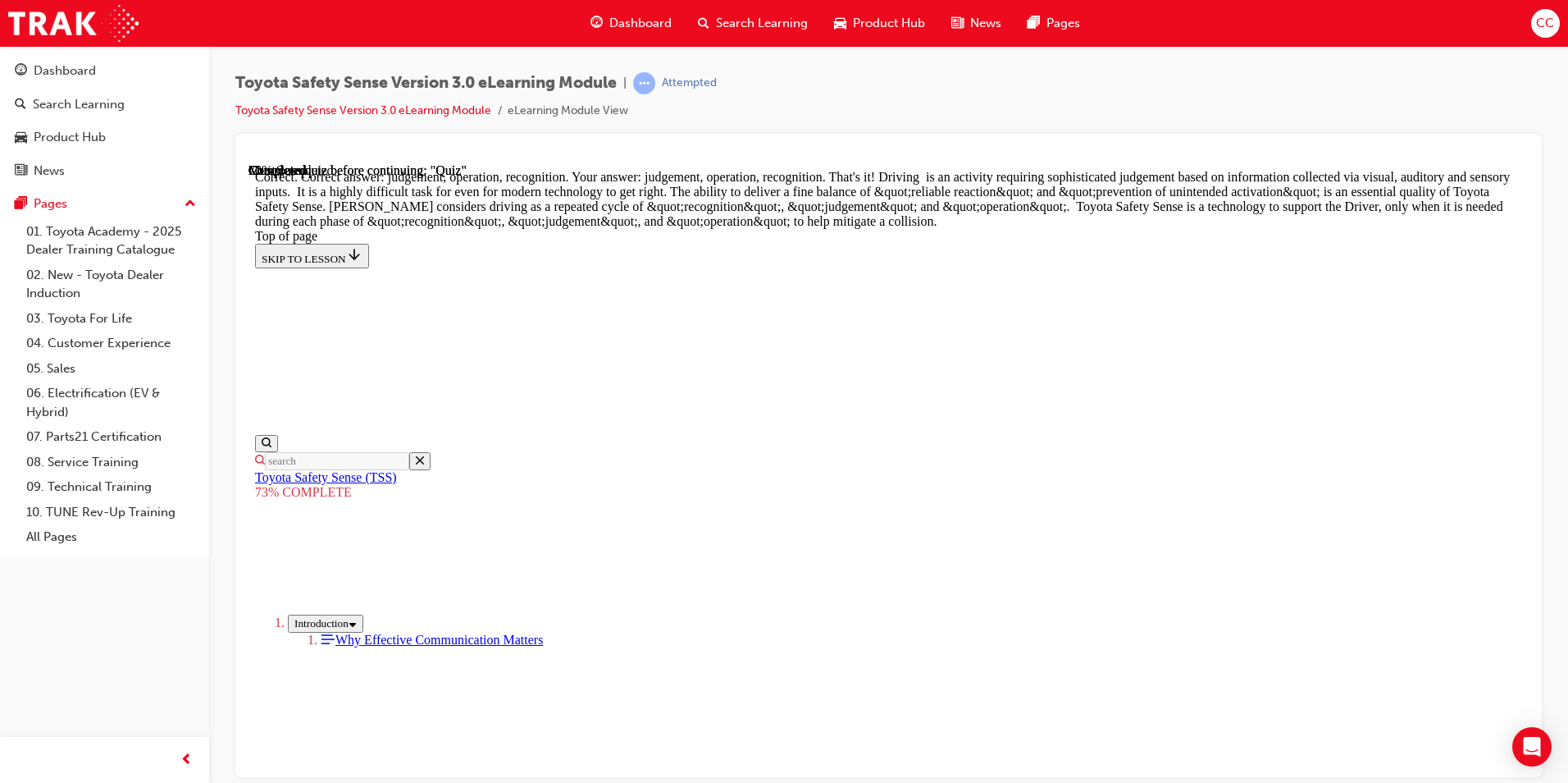
scroll to position [811, 0]
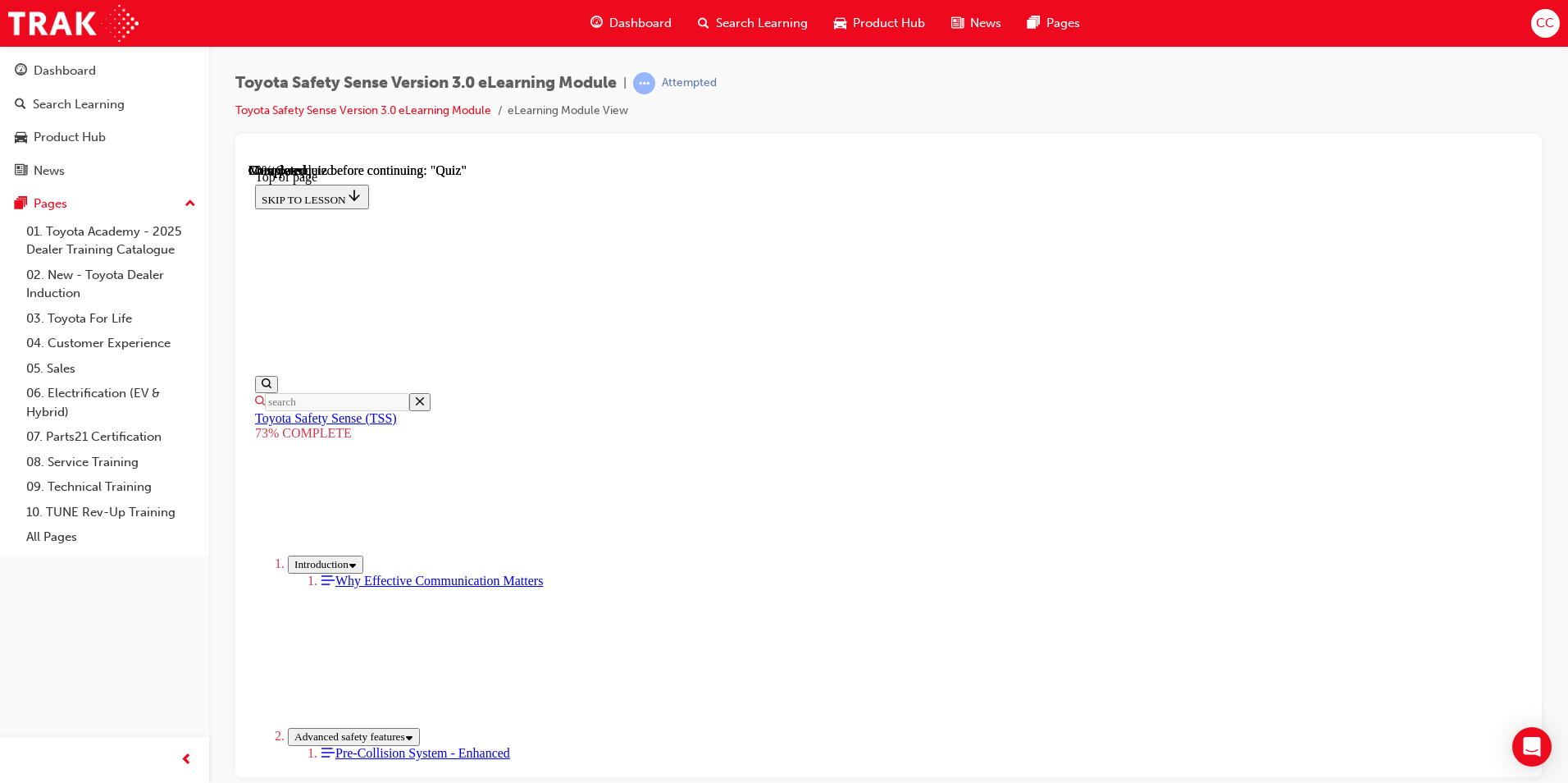
scroll to position [388, 0]
drag, startPoint x: 748, startPoint y: 277, endPoint x: 752, endPoint y: 312, distance: 35.2
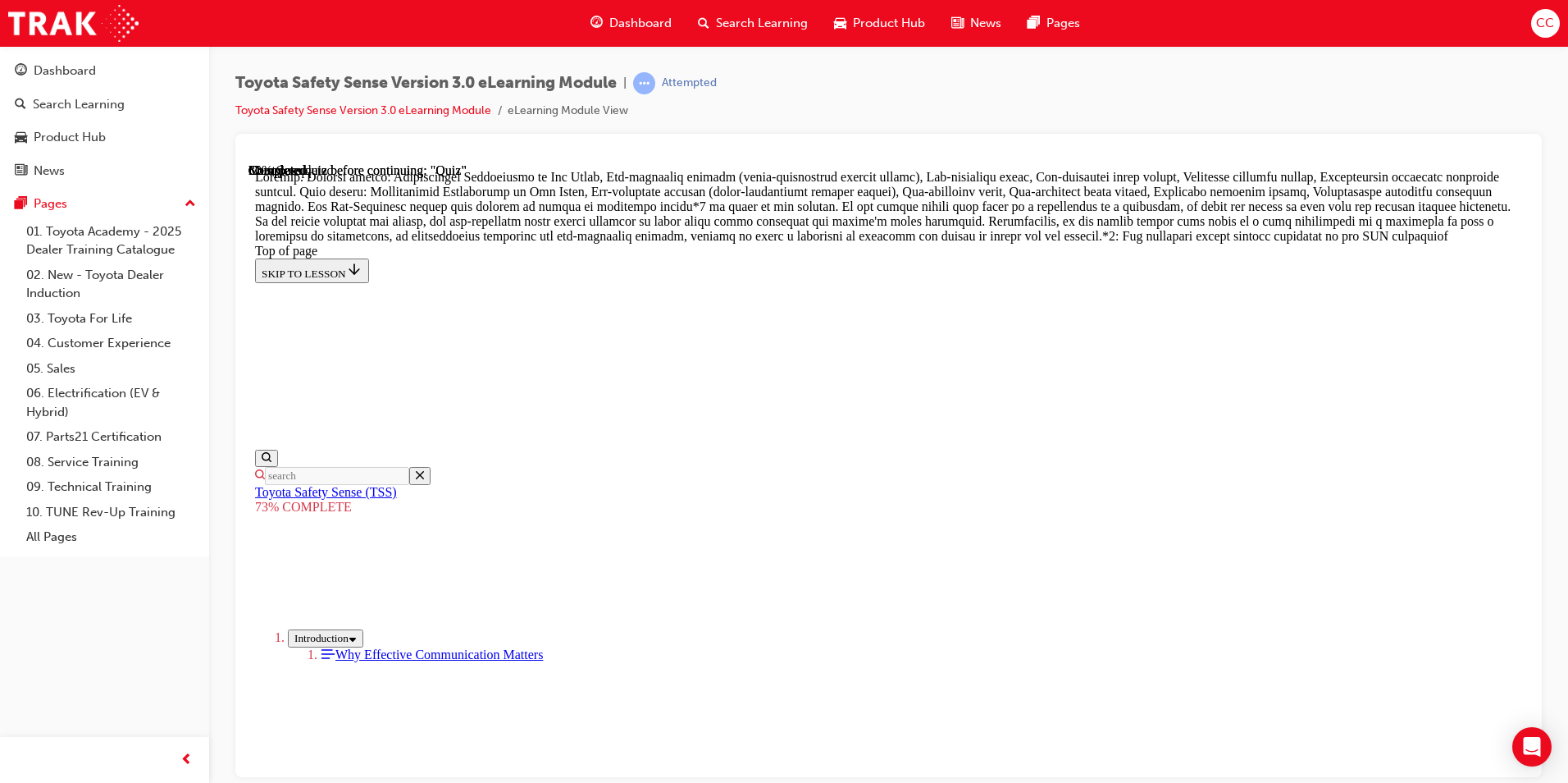
scroll to position [928, 0]
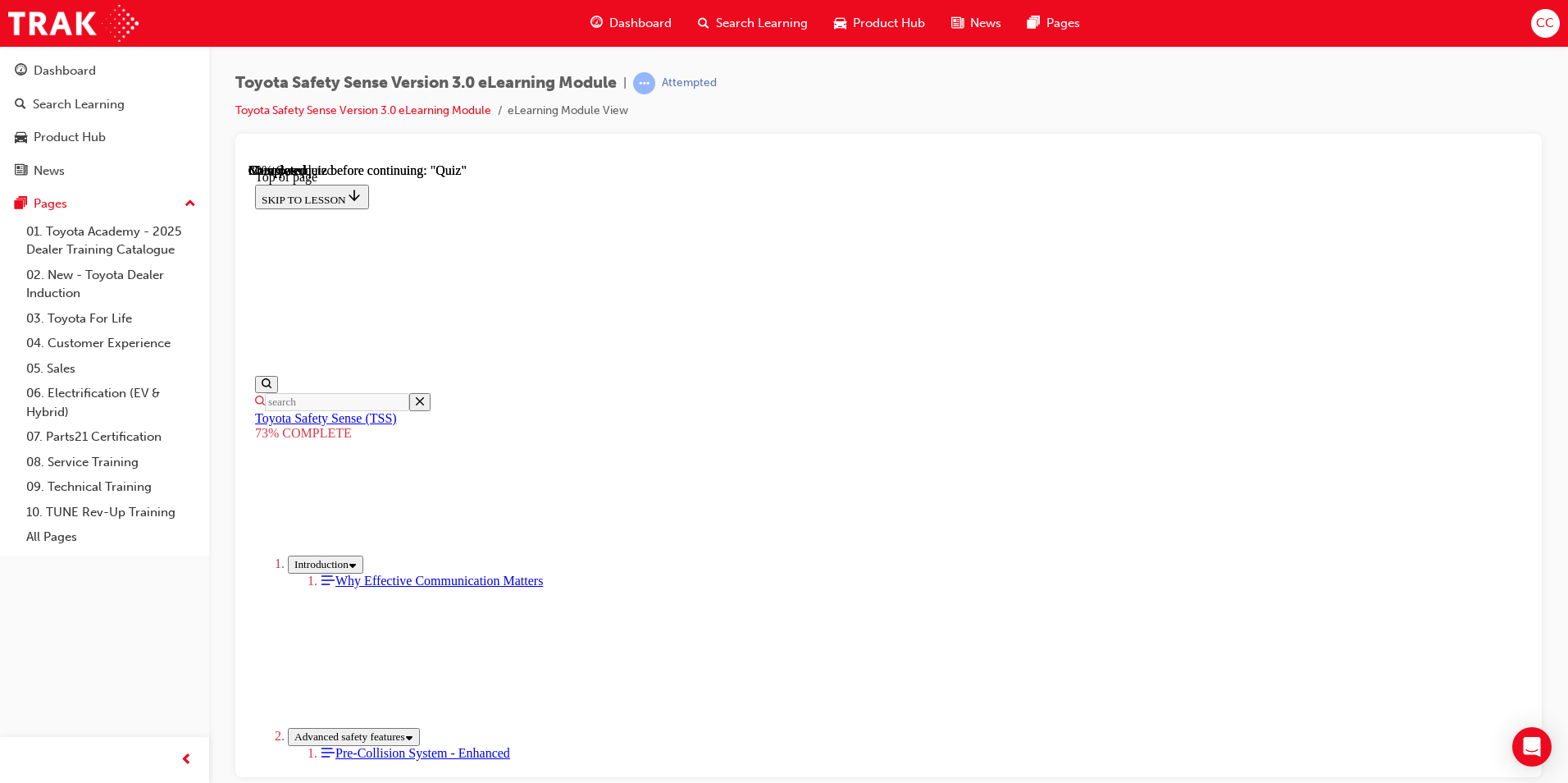
scroll to position [224, 0]
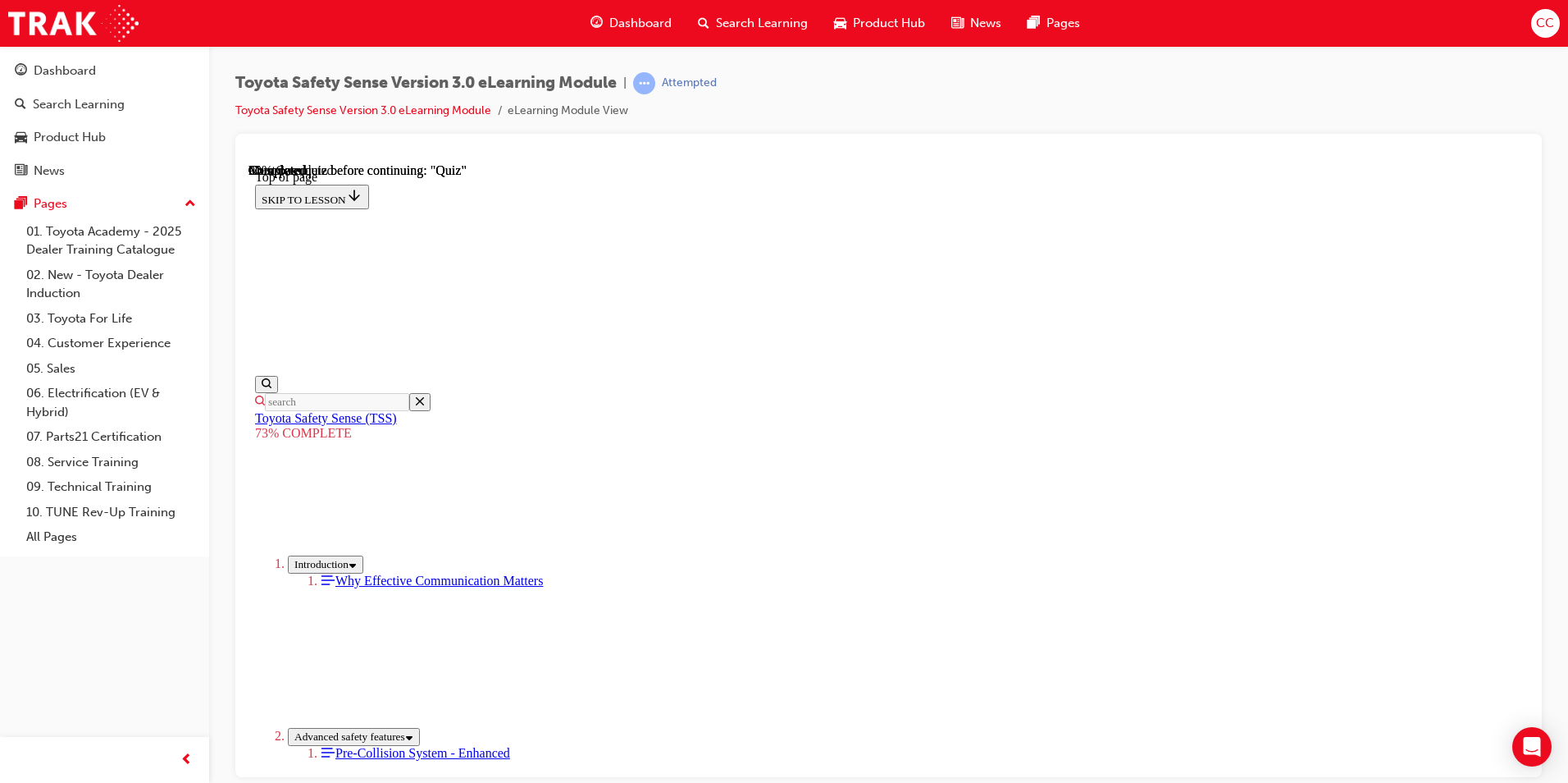
scroll to position [121, 0]
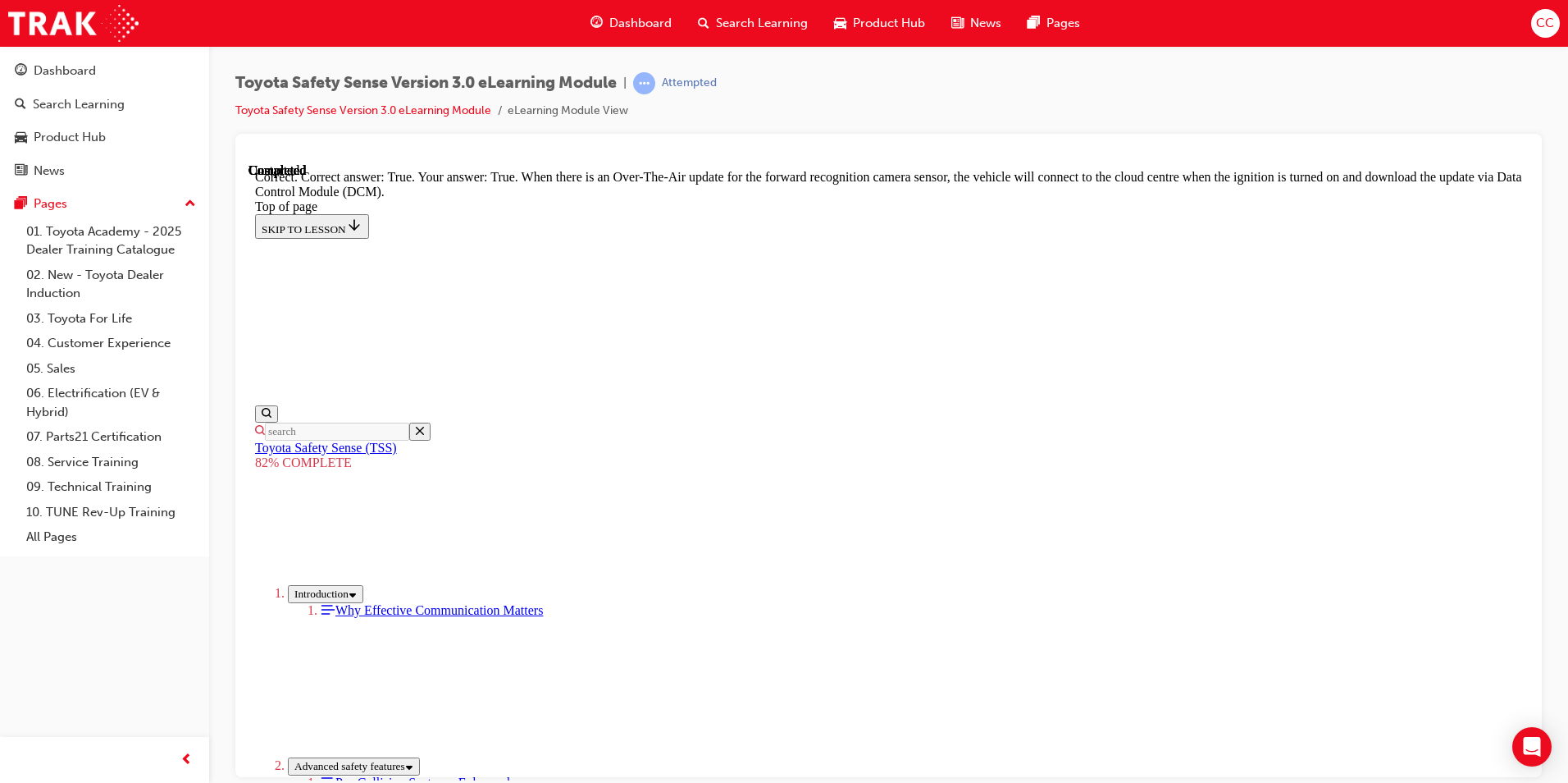
scroll to position [292, 0]
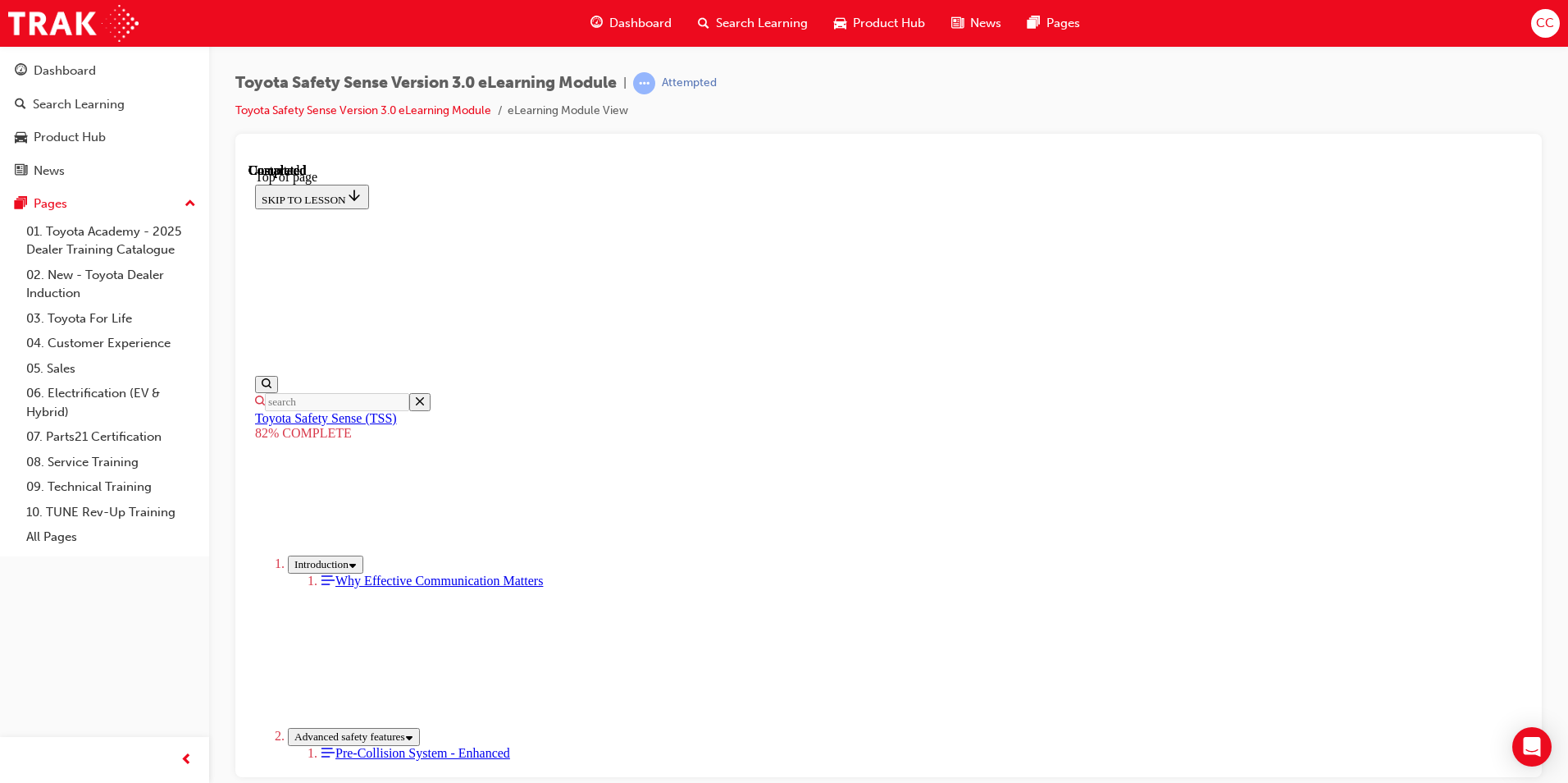
scroll to position [224, 0]
drag, startPoint x: 993, startPoint y: 742, endPoint x: 994, endPoint y: 753, distance: 11.0
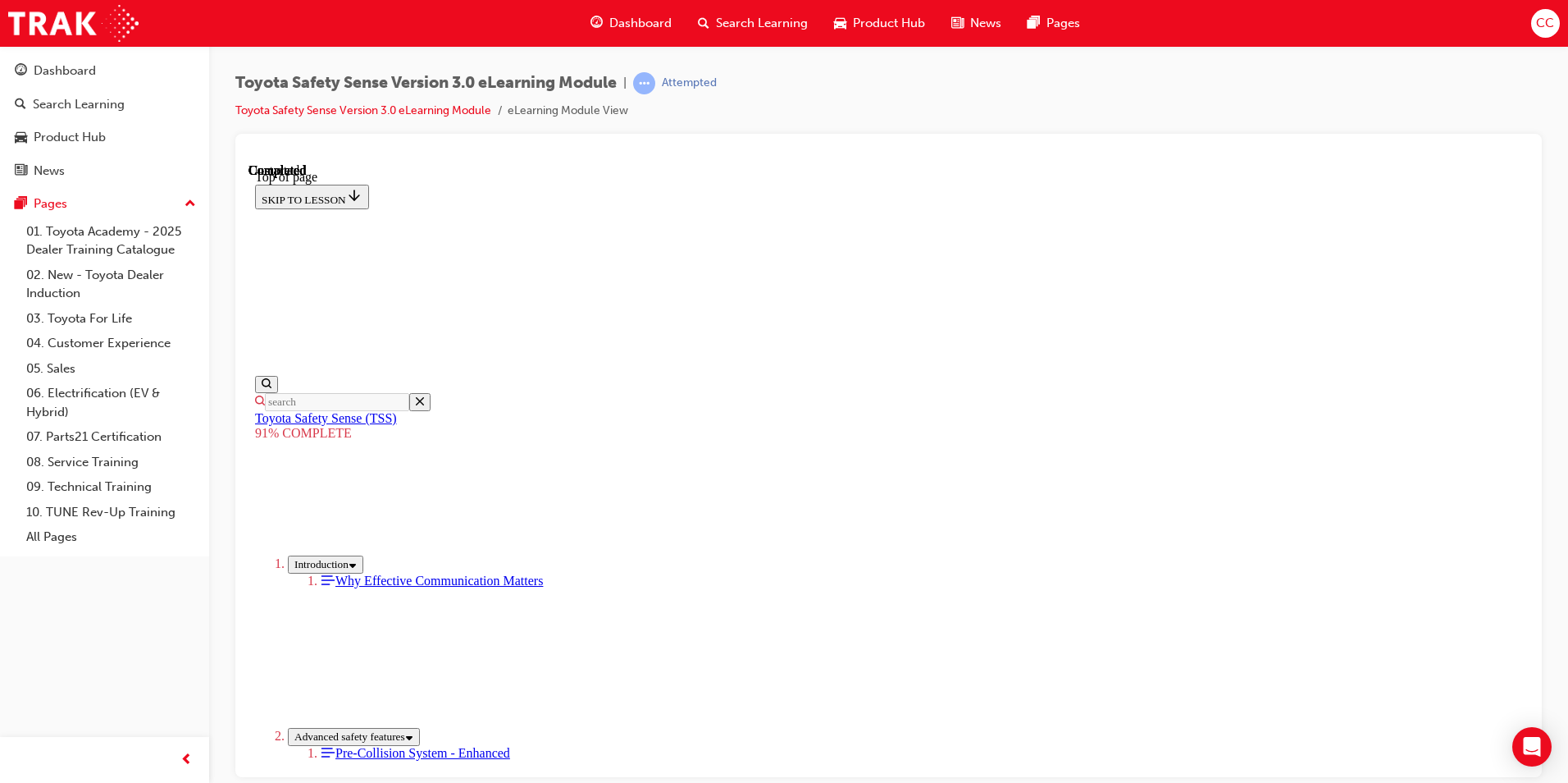
scroll to position [582, 0]
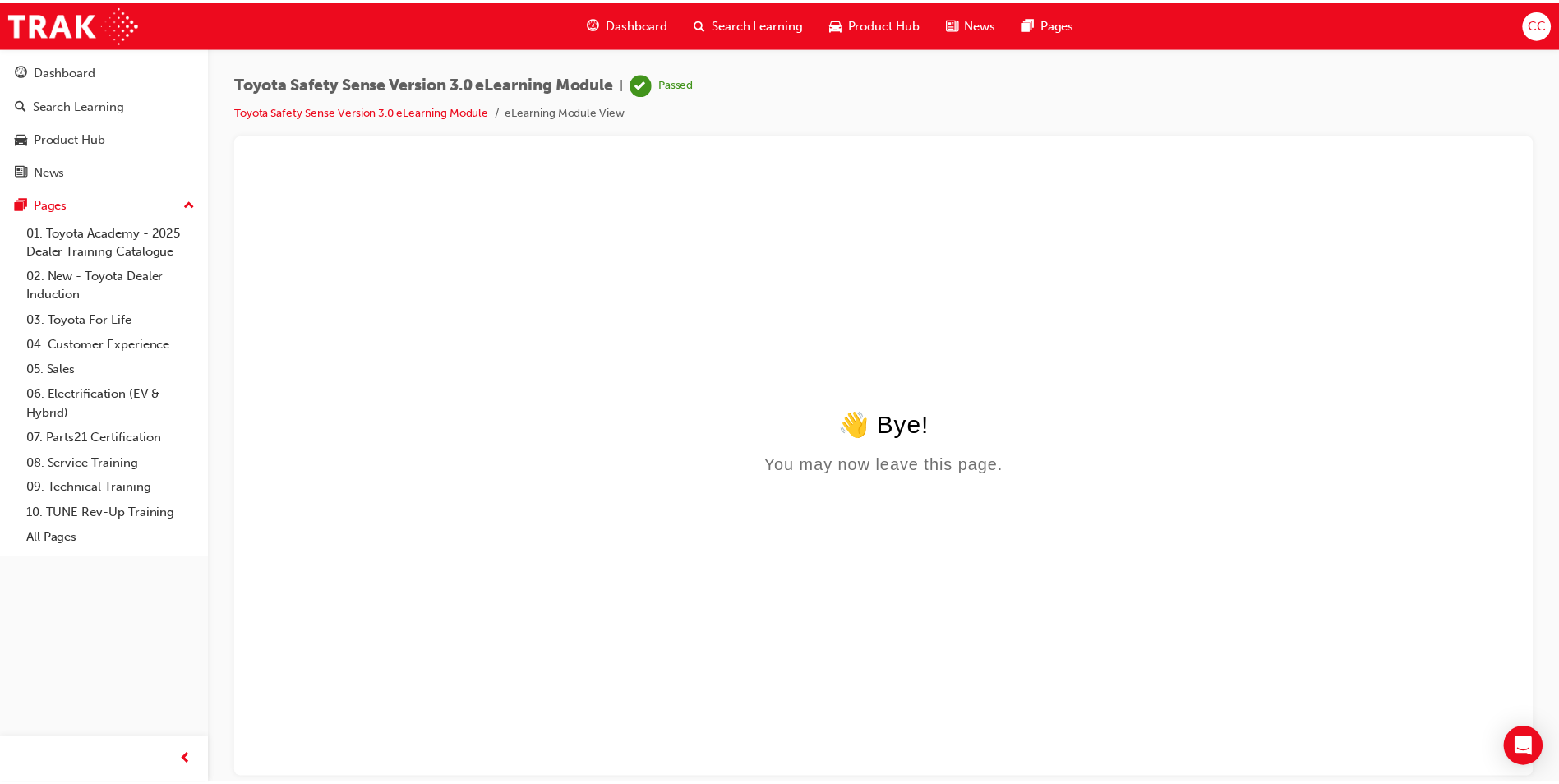
scroll to position [0, 0]
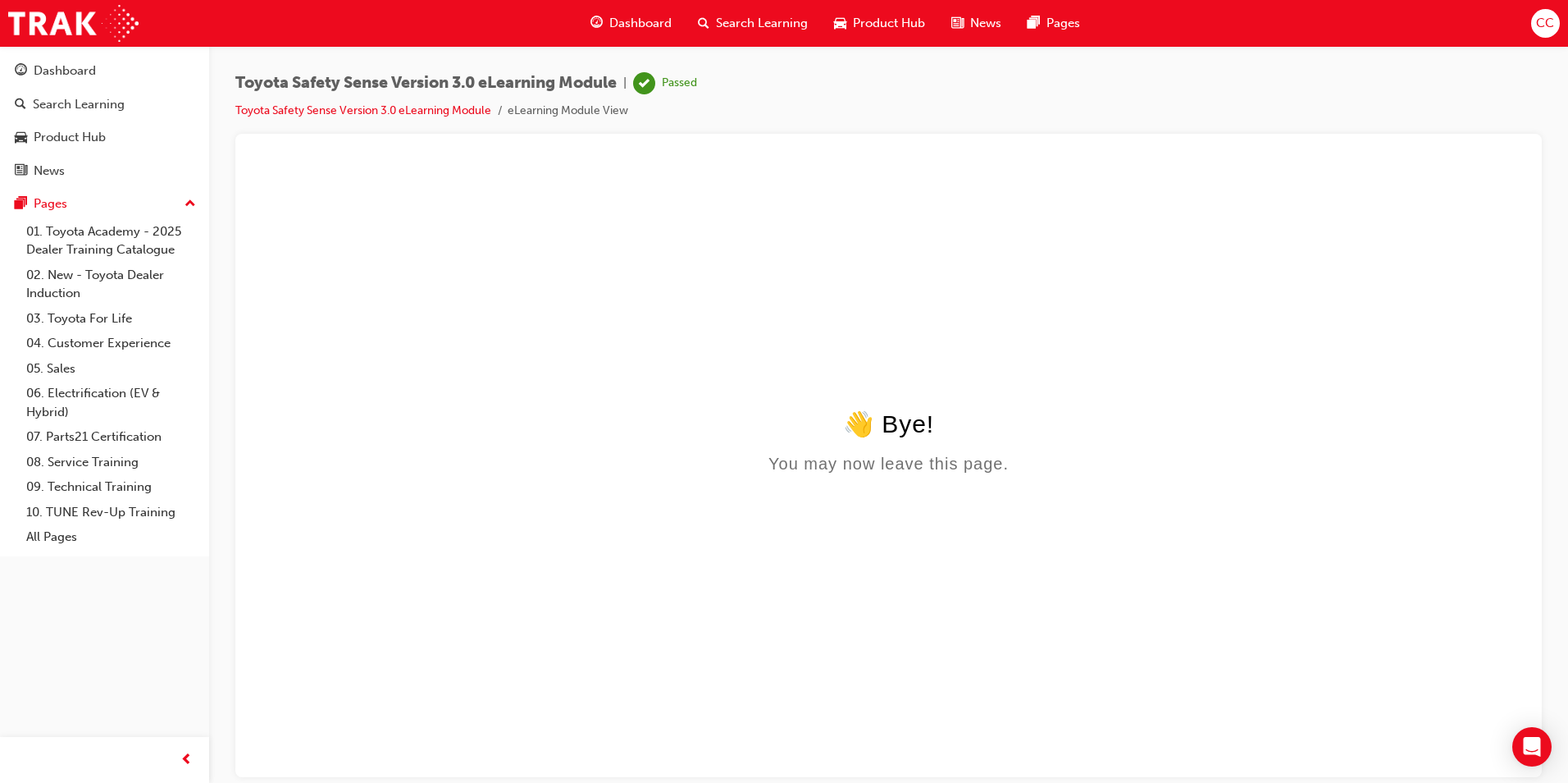
click at [636, 17] on span "Dashboard" at bounding box center [640, 23] width 62 height 19
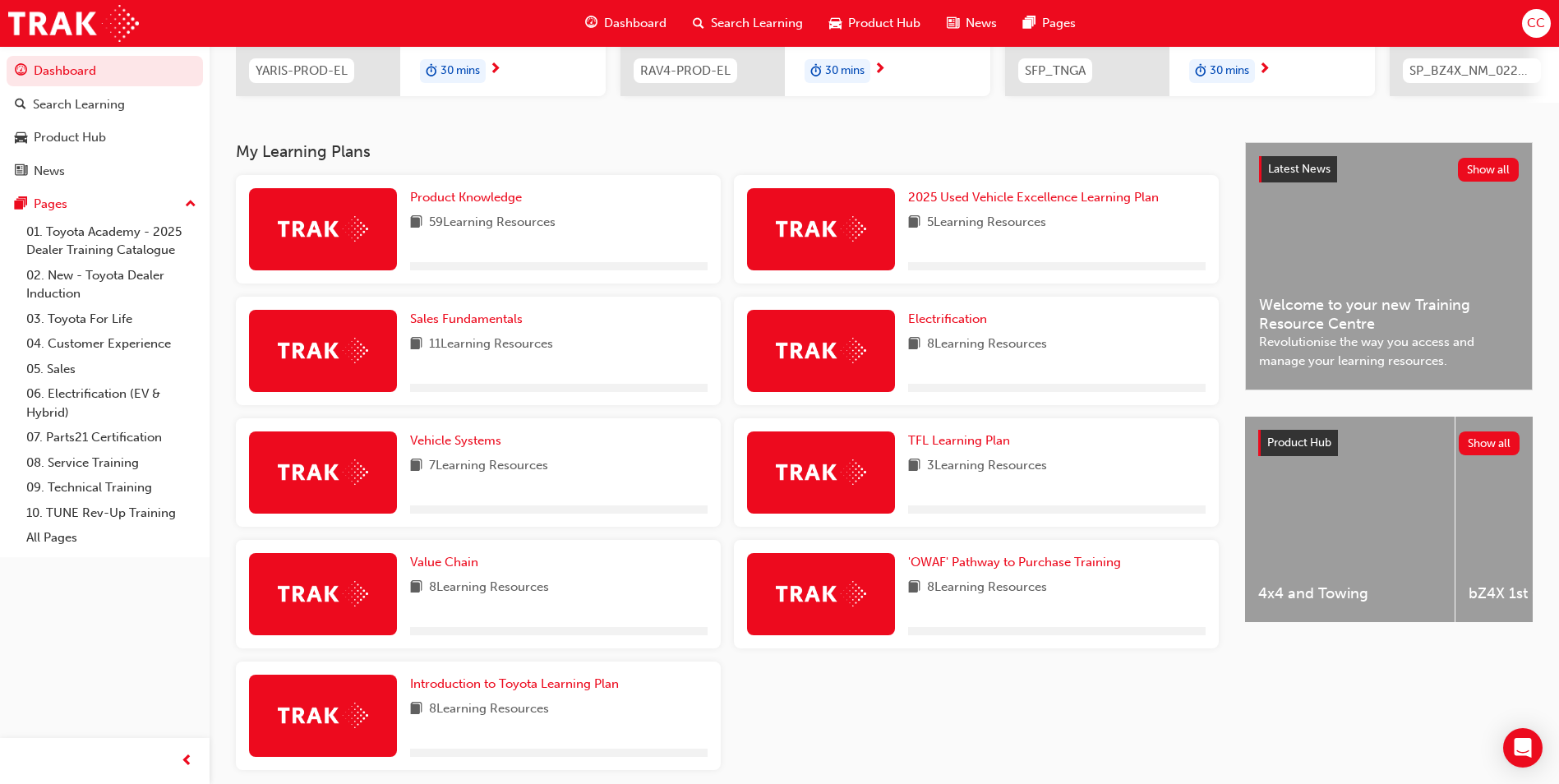
scroll to position [329, 0]
